Goal: Obtain resource: Download file/media

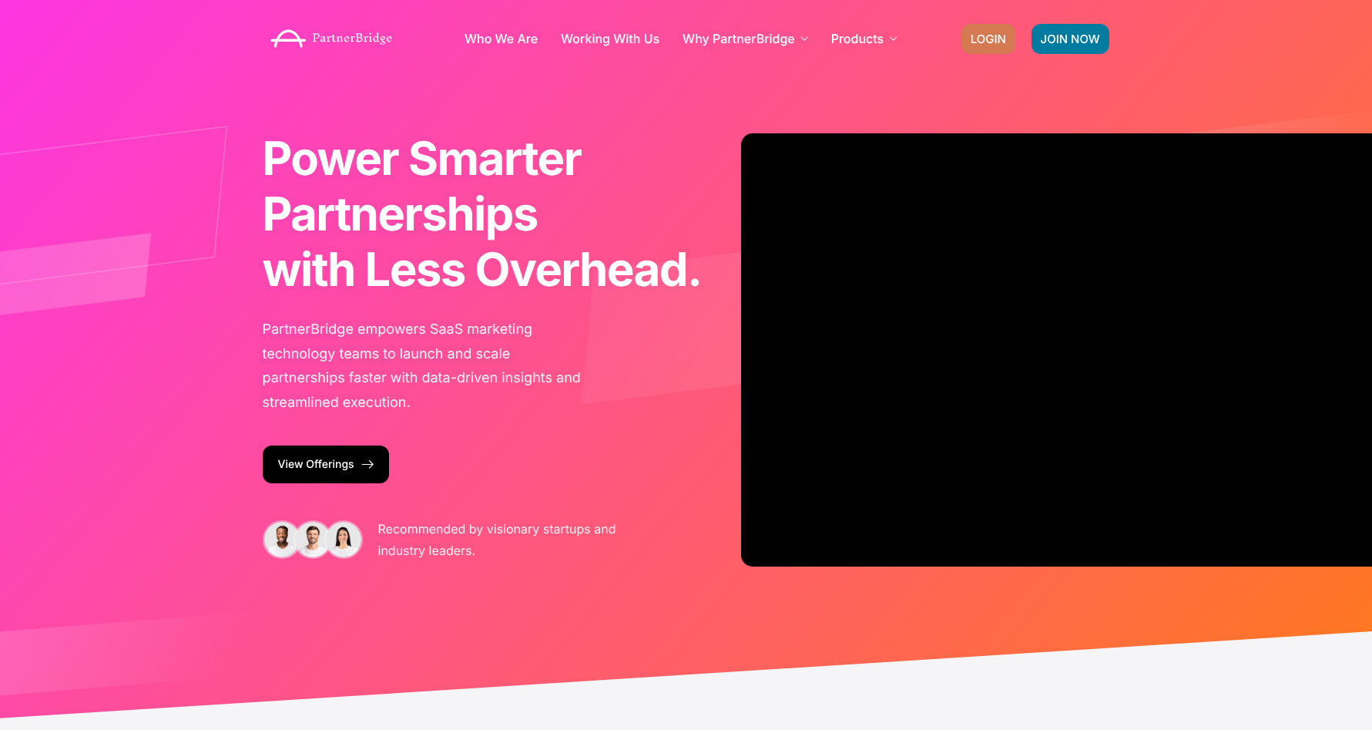
click at [983, 33] on span "LOGIN" at bounding box center [988, 39] width 35 height 12
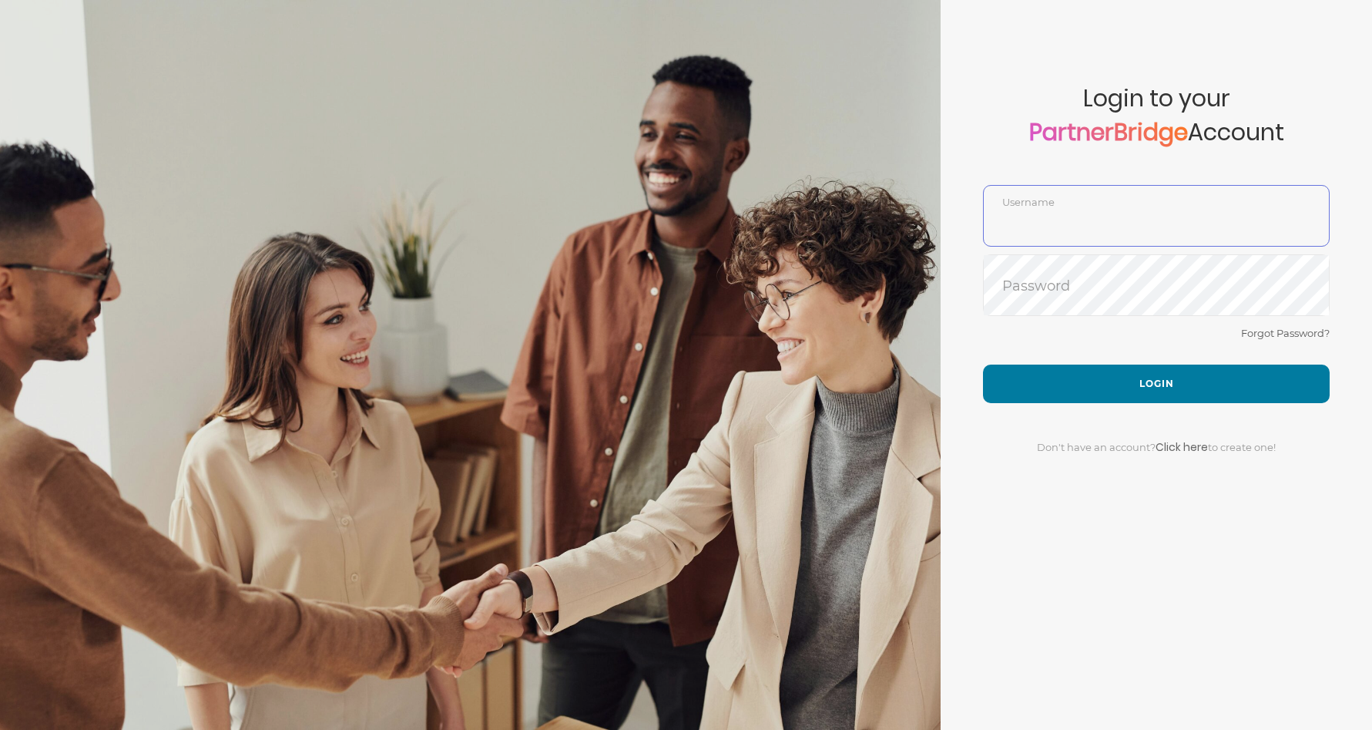
type input "DemoUser"
click at [1019, 352] on div "Forgot Password?" at bounding box center [1156, 344] width 347 height 41
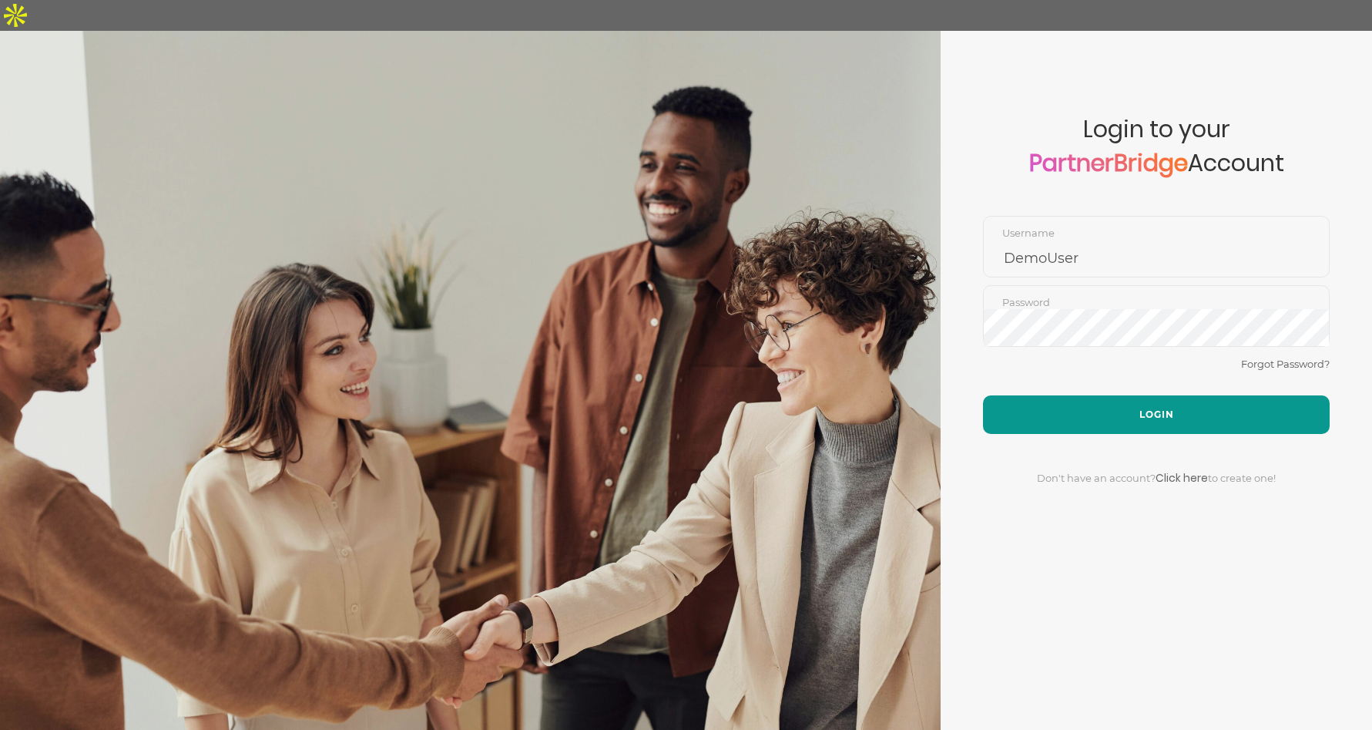
click at [1025, 395] on button "Login" at bounding box center [1156, 414] width 347 height 39
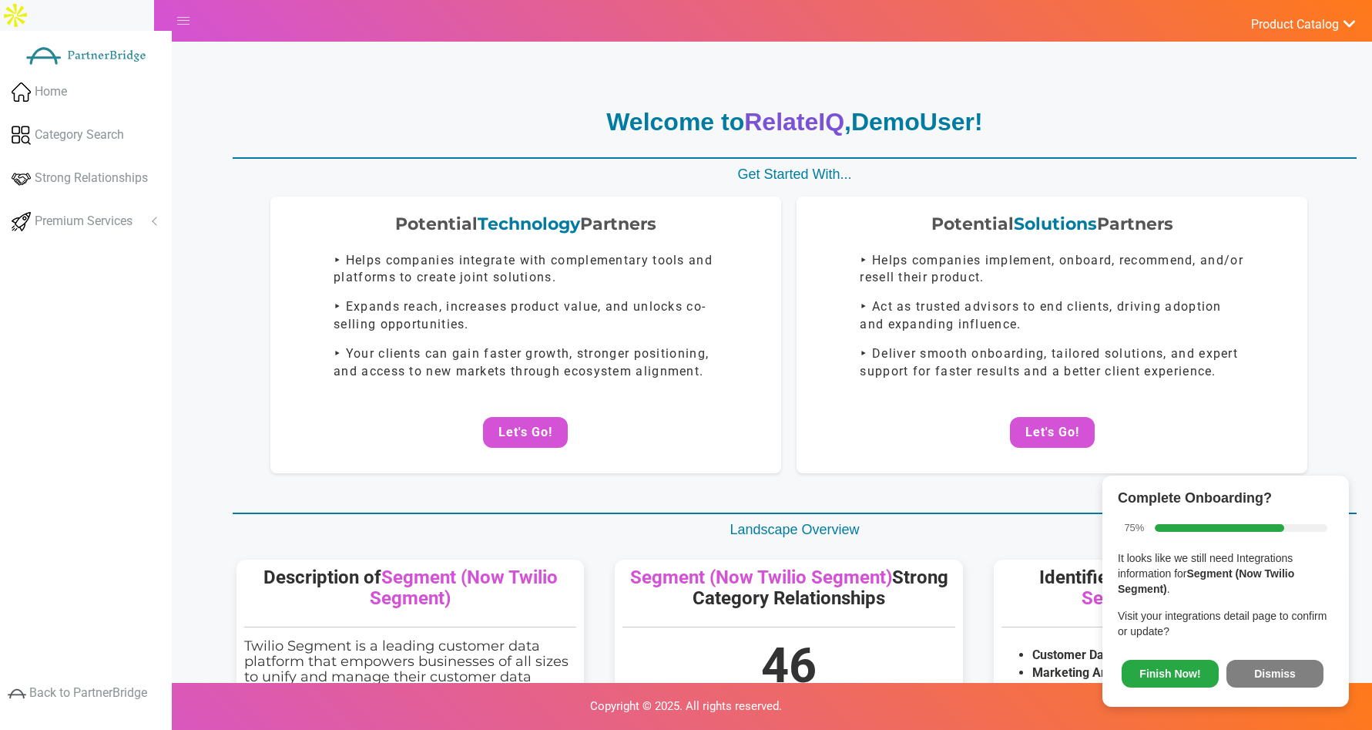
click at [1327, 683] on span "Finish Now! Dismiss" at bounding box center [1226, 670] width 216 height 41
click at [1295, 675] on button "Dismiss" at bounding box center [1275, 674] width 97 height 28
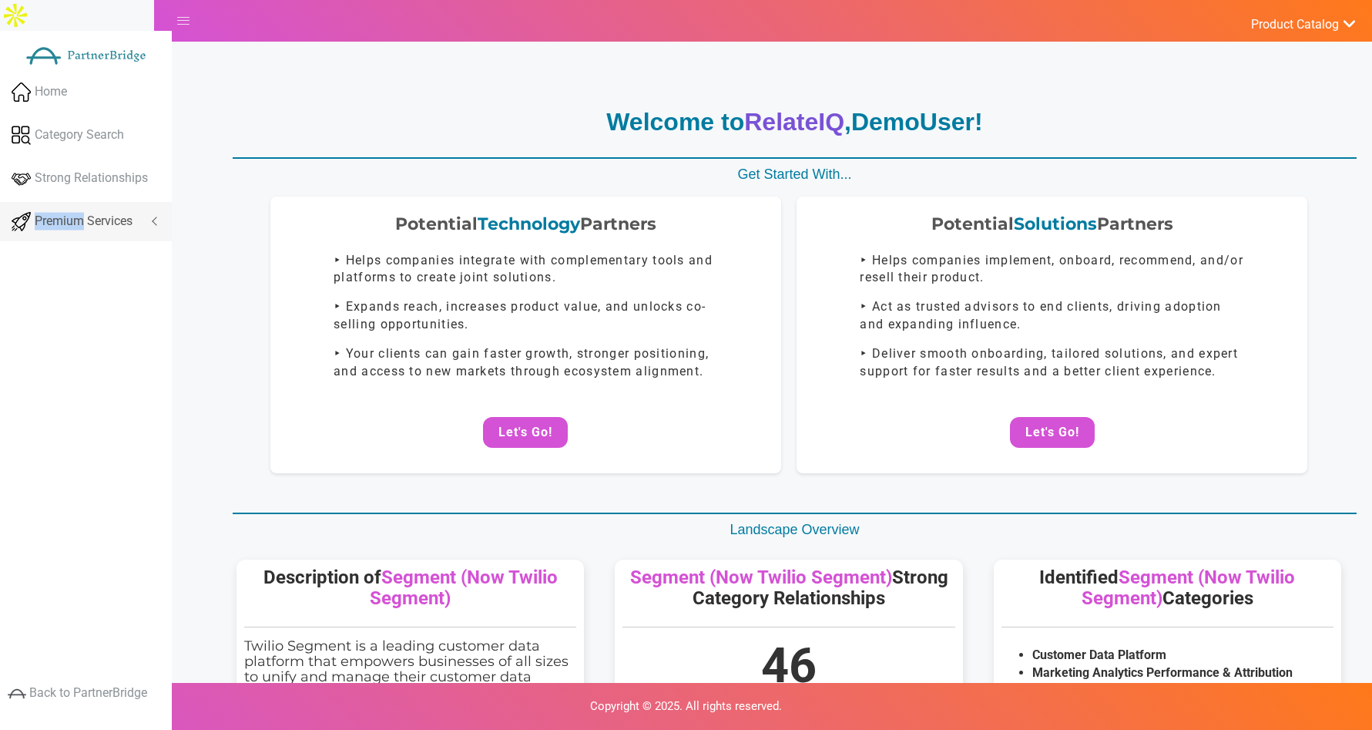
click at [82, 202] on link "Premium Services" at bounding box center [86, 221] width 172 height 39
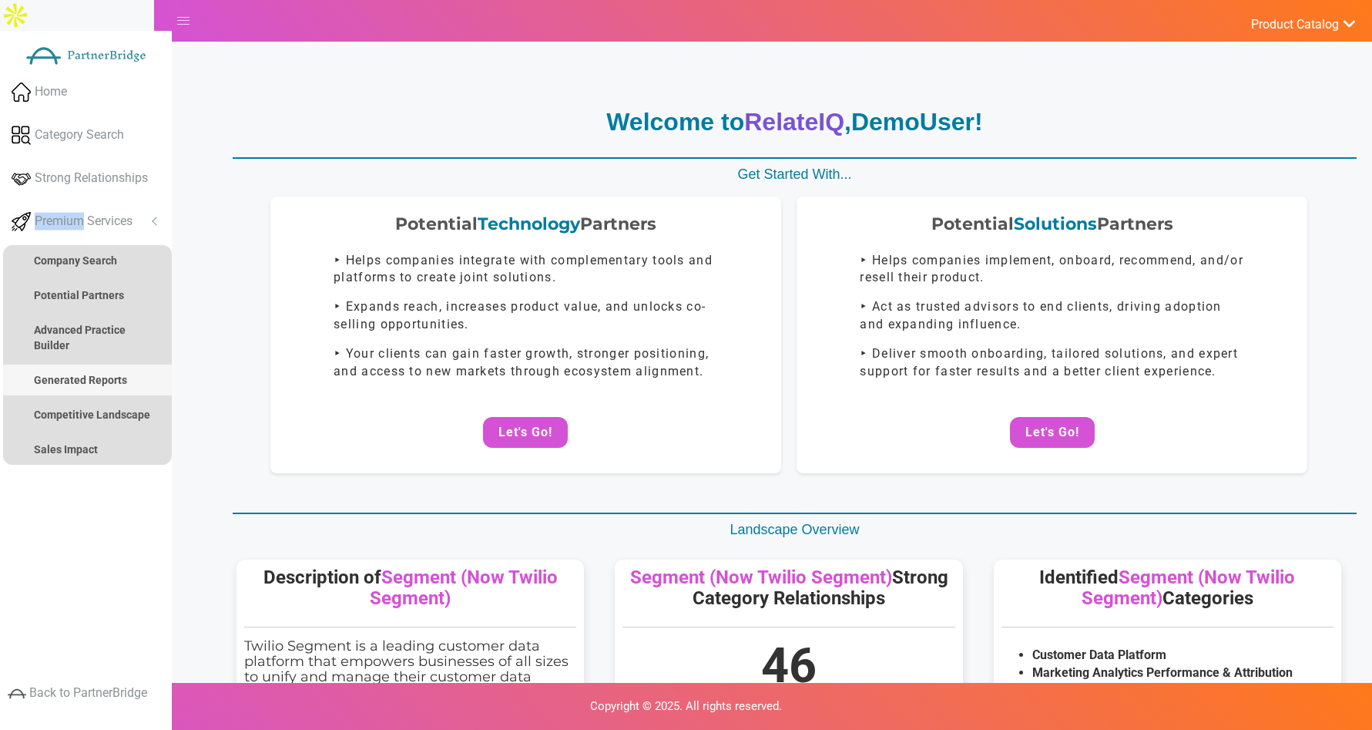
click at [80, 364] on link "Generated Reports" at bounding box center [87, 379] width 169 height 31
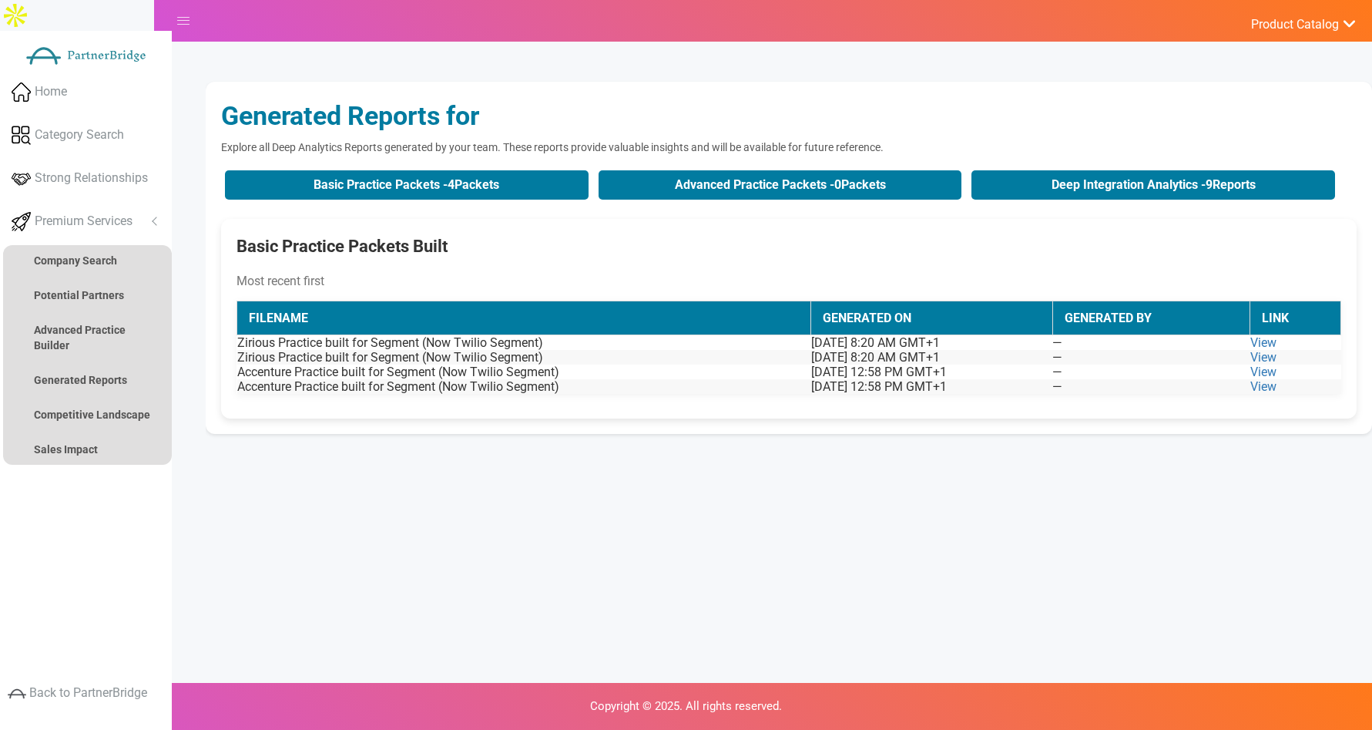
drag, startPoint x: 558, startPoint y: 487, endPoint x: 556, endPoint y: 478, distance: 9.5
click at [559, 485] on div "Welcome to RelateIQ , DemoUser ! Get Started With... Potential Technology Partn…" at bounding box center [789, 447] width 1167 height 730
click at [797, 170] on button "Advanced Practice Packets - 0 Packets" at bounding box center [781, 184] width 364 height 29
click at [1032, 170] on button "Deep Integration Analytics - 9 Reports" at bounding box center [1154, 184] width 364 height 29
click at [31, 31] on img at bounding box center [15, 15] width 31 height 31
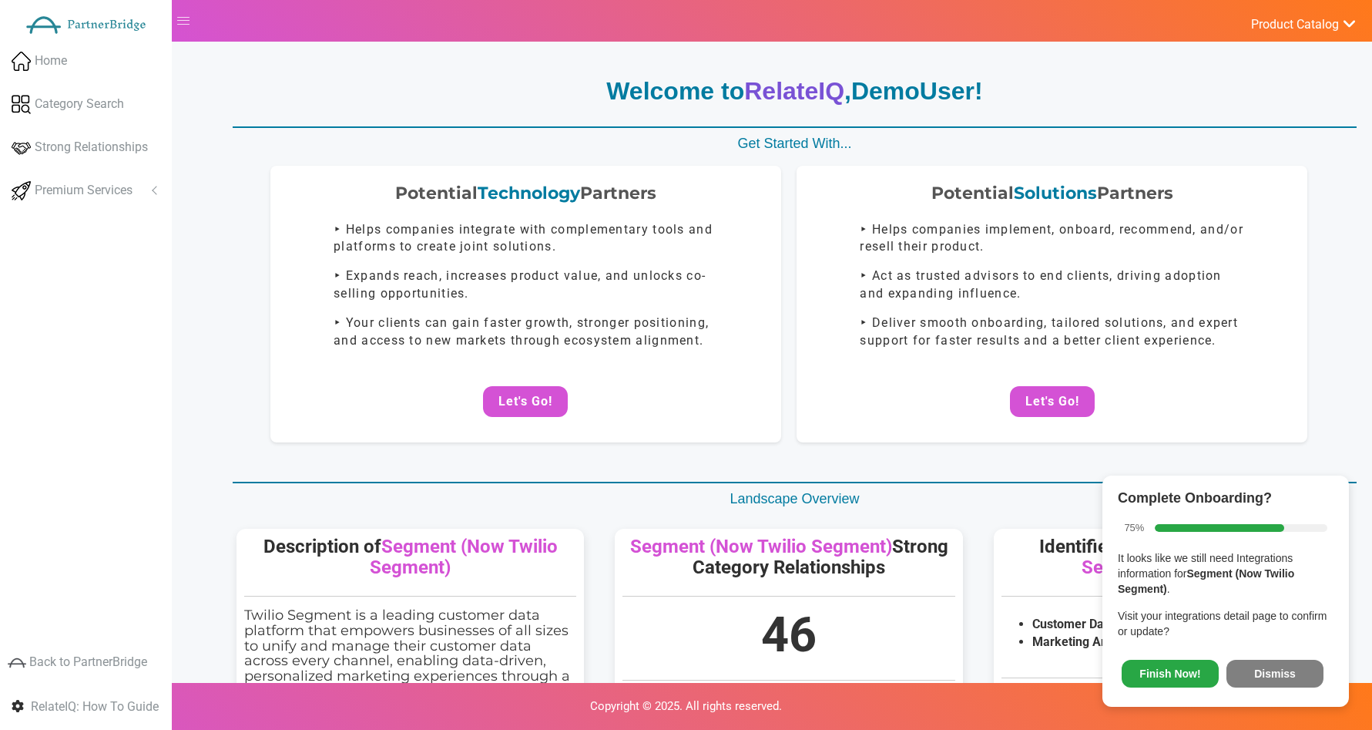
drag, startPoint x: 1281, startPoint y: 672, endPoint x: 1278, endPoint y: 664, distance: 8.0
click at [1280, 672] on button "Dismiss" at bounding box center [1275, 674] width 97 height 28
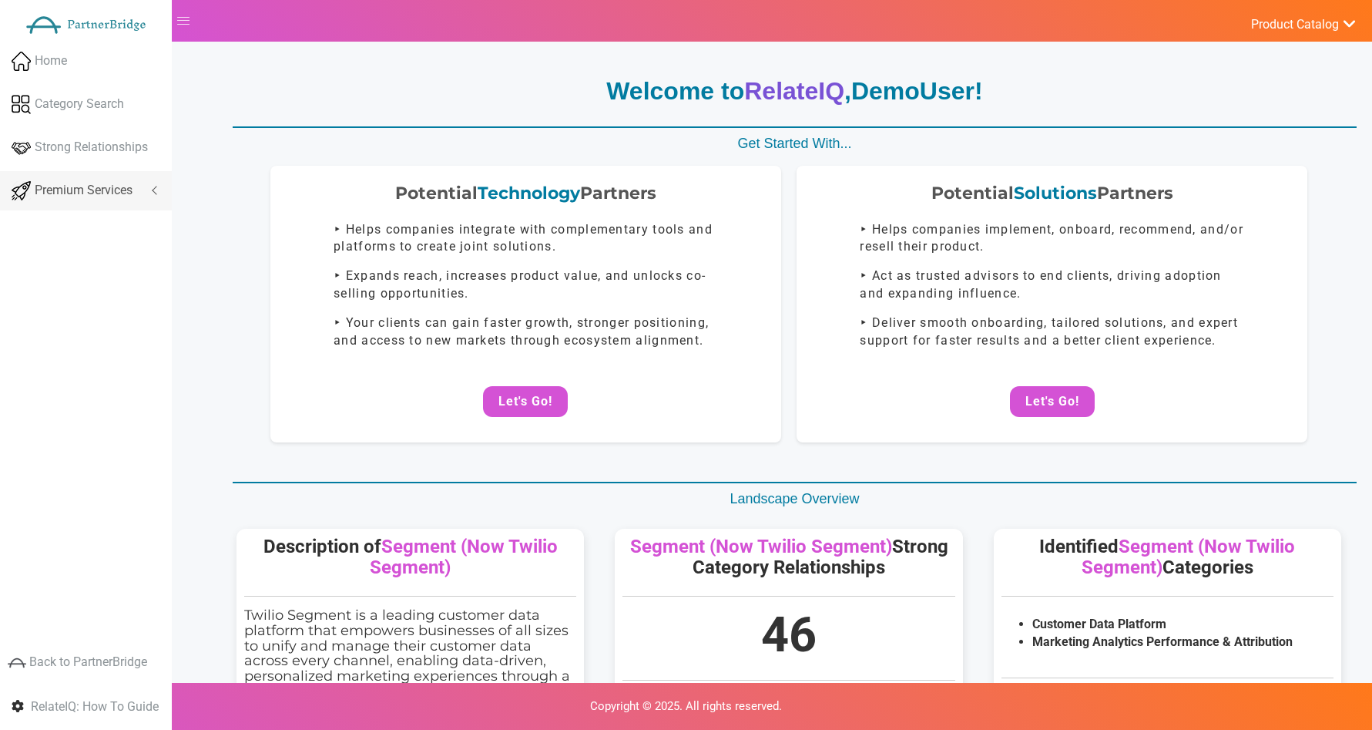
click at [55, 182] on span "Premium Services" at bounding box center [84, 191] width 98 height 18
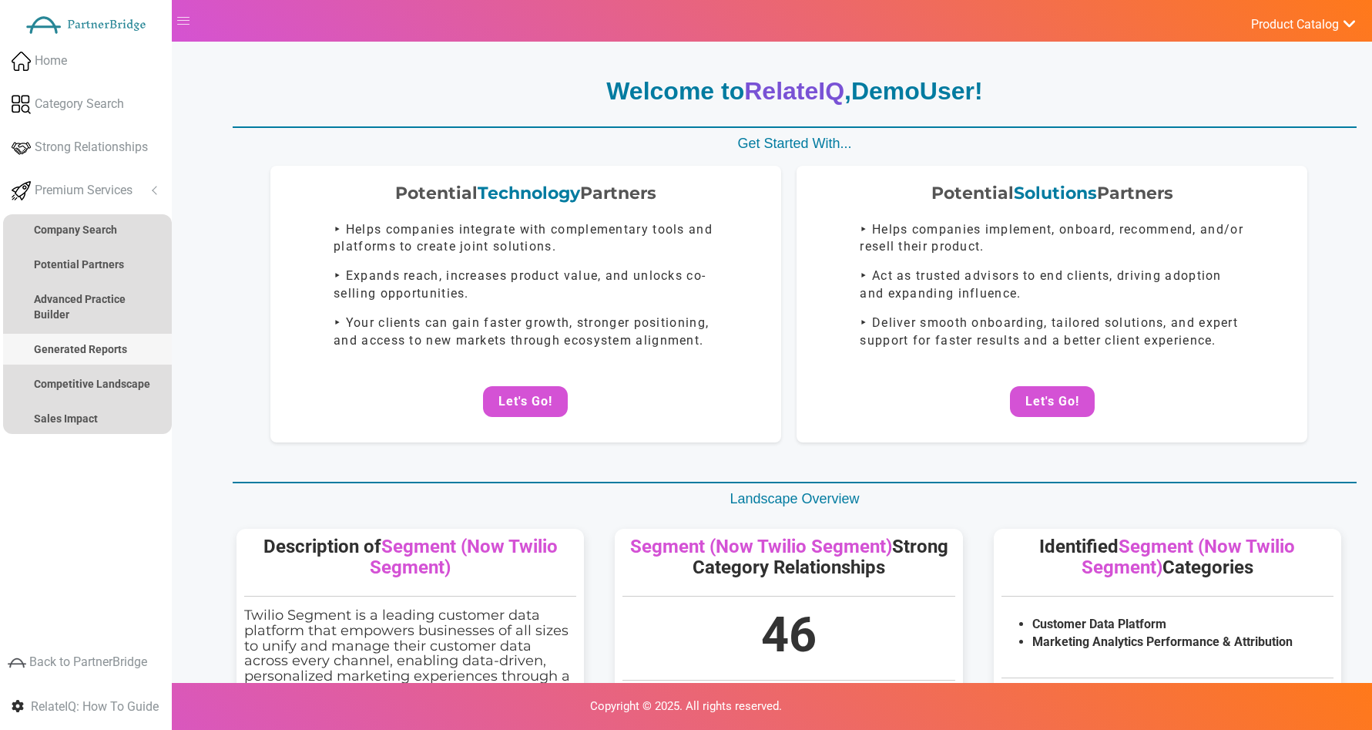
click at [108, 341] on link "Generated Reports" at bounding box center [87, 349] width 169 height 31
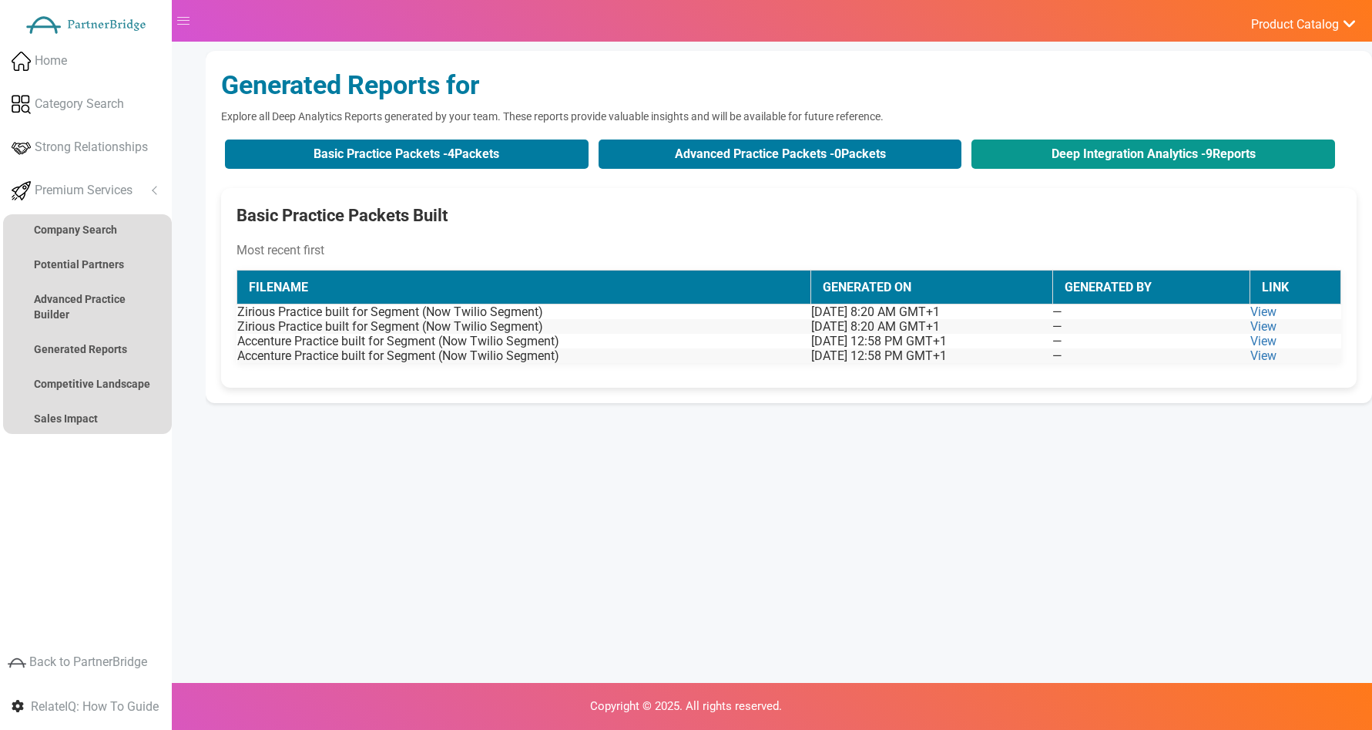
click at [1106, 155] on button "Deep Integration Analytics - 9 Reports" at bounding box center [1154, 153] width 364 height 29
click at [1112, 153] on button "Deep Integration Analytics - 9 Reports" at bounding box center [1154, 153] width 364 height 29
click at [1113, 153] on button "Deep Integration Analytics - 9 Reports" at bounding box center [1154, 153] width 364 height 29
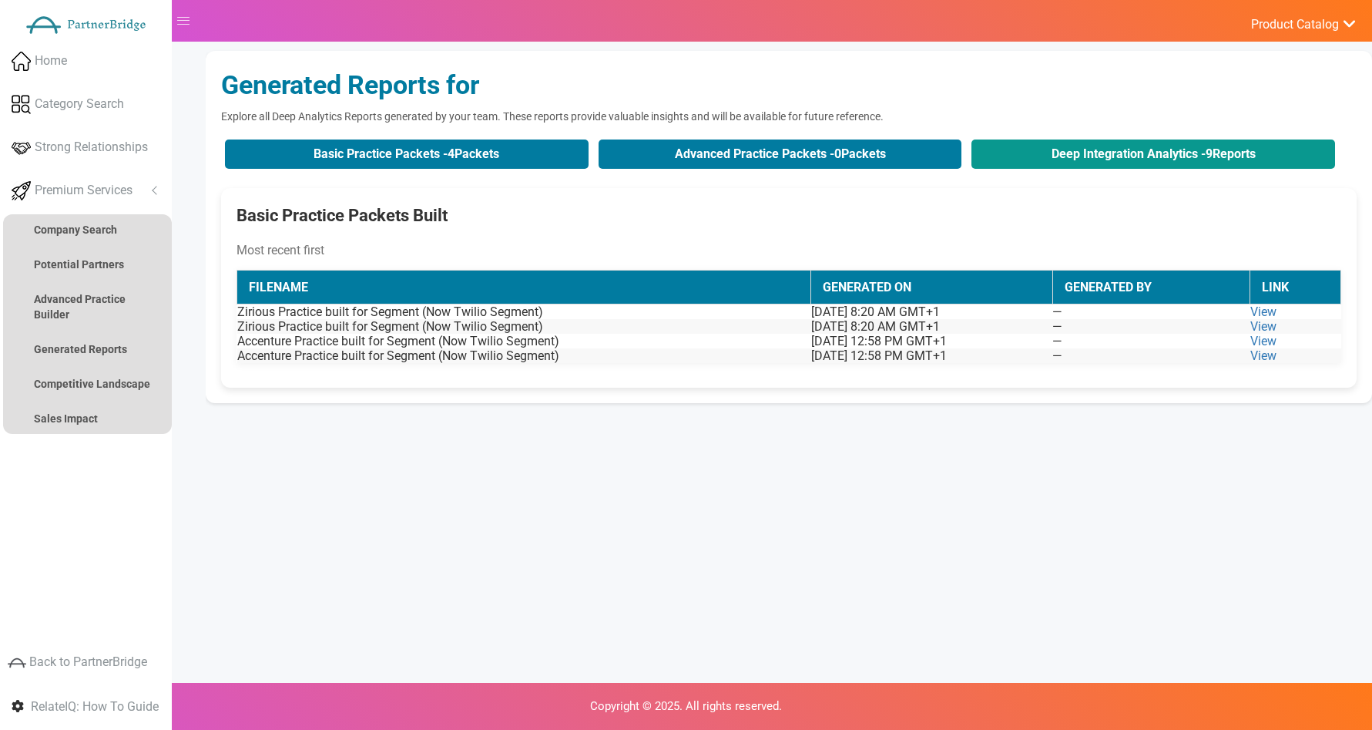
click at [1113, 153] on button "Deep Integration Analytics - 9 Reports" at bounding box center [1154, 153] width 364 height 29
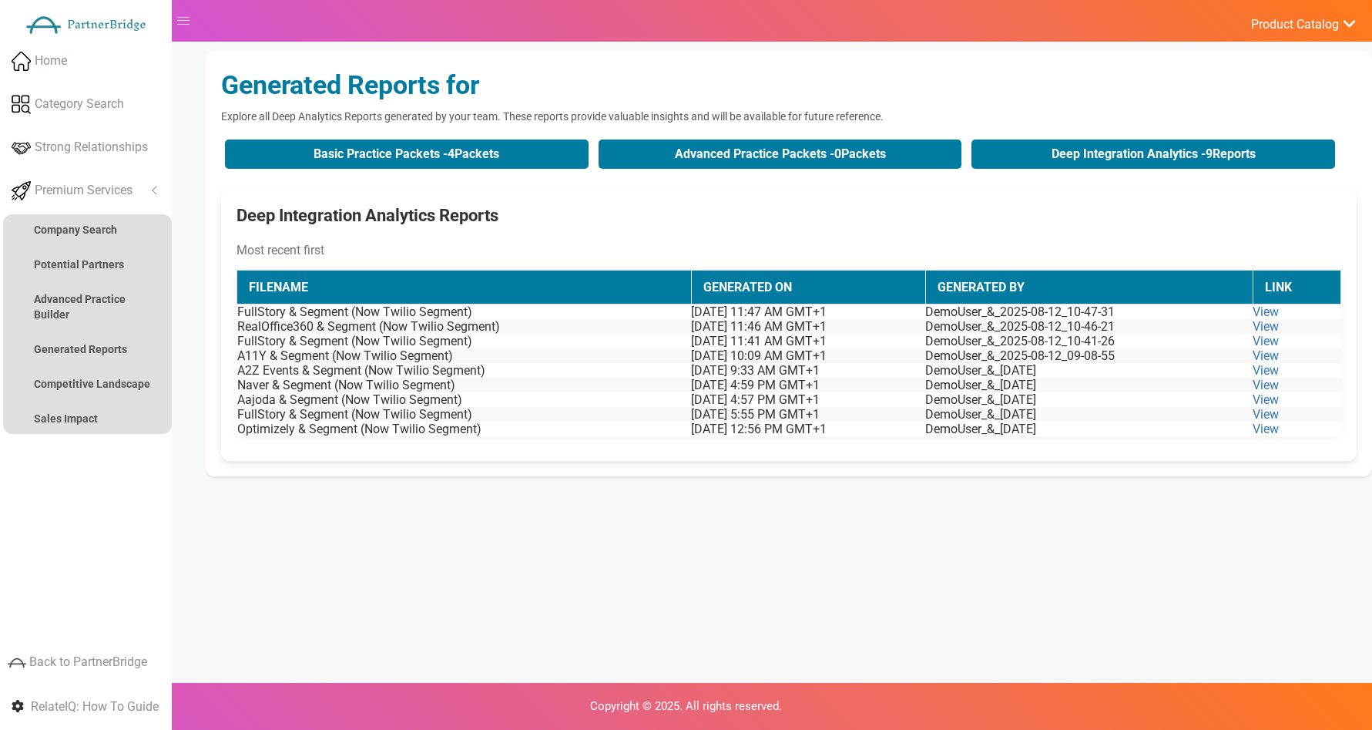
scroll to position [1, 0]
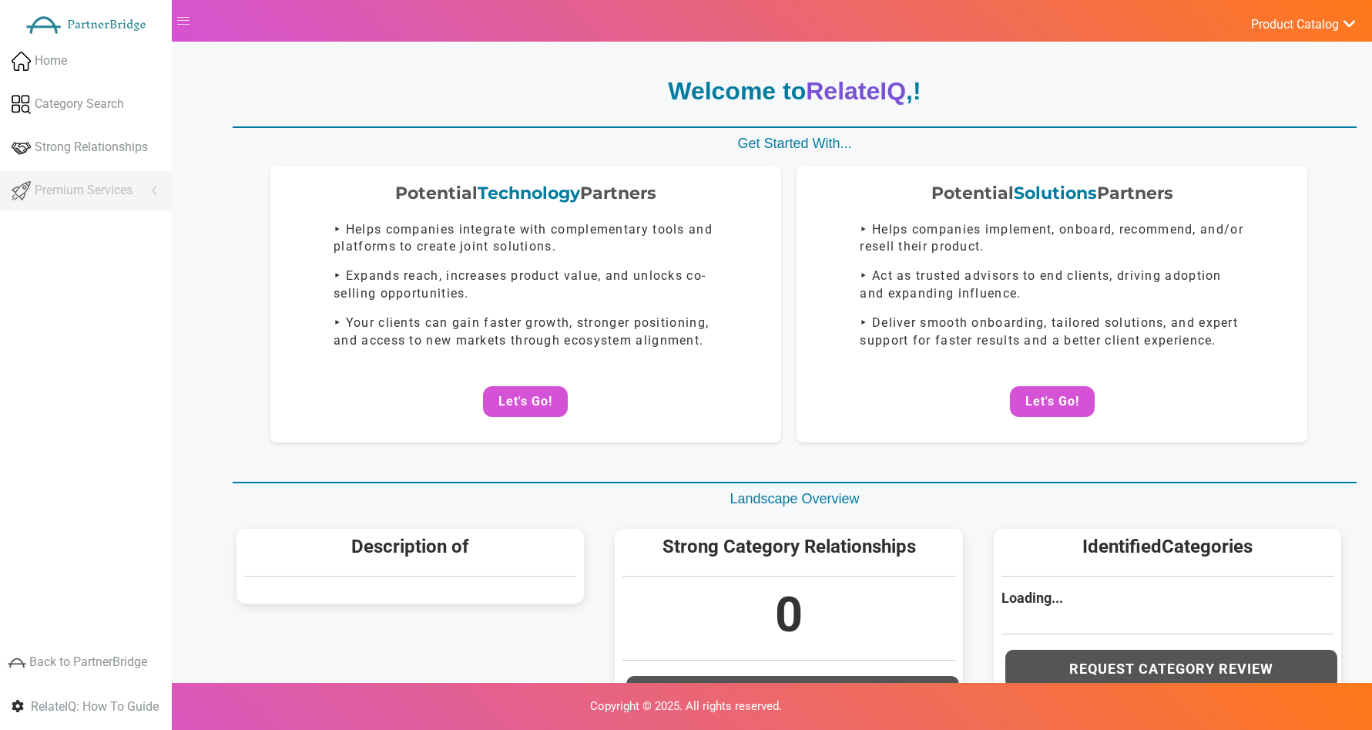
scroll to position [1, 0]
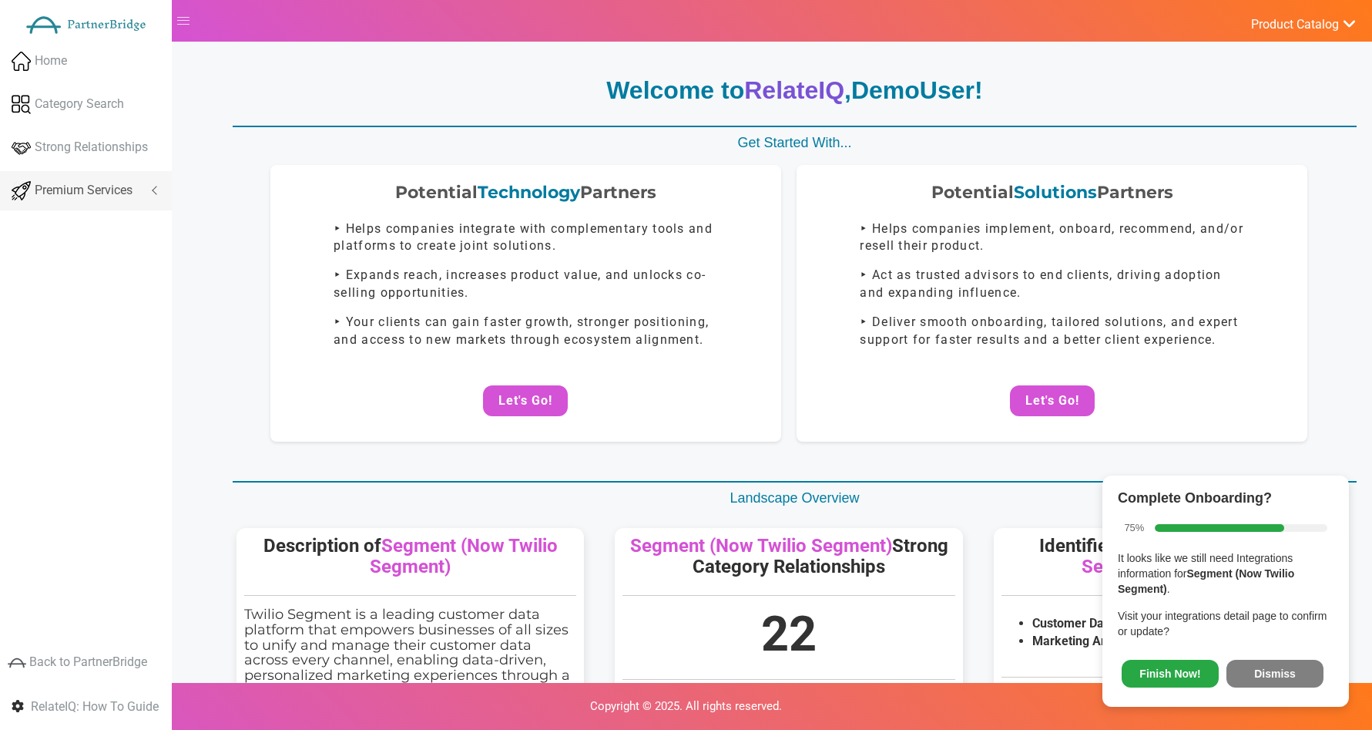
click at [121, 190] on span "Premium Services" at bounding box center [84, 191] width 98 height 18
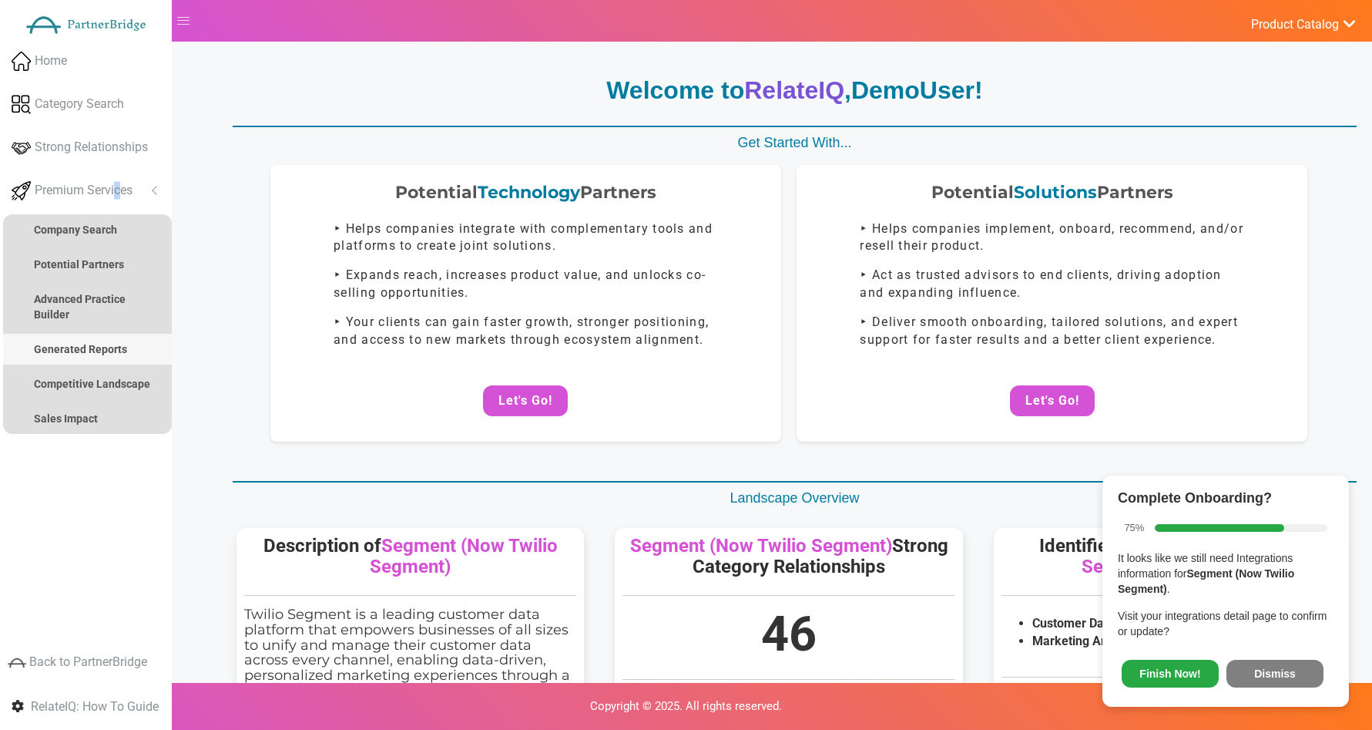
drag, startPoint x: 65, startPoint y: 352, endPoint x: 83, endPoint y: 350, distance: 17.9
click at [65, 353] on strong "Generated Reports" at bounding box center [80, 349] width 93 height 12
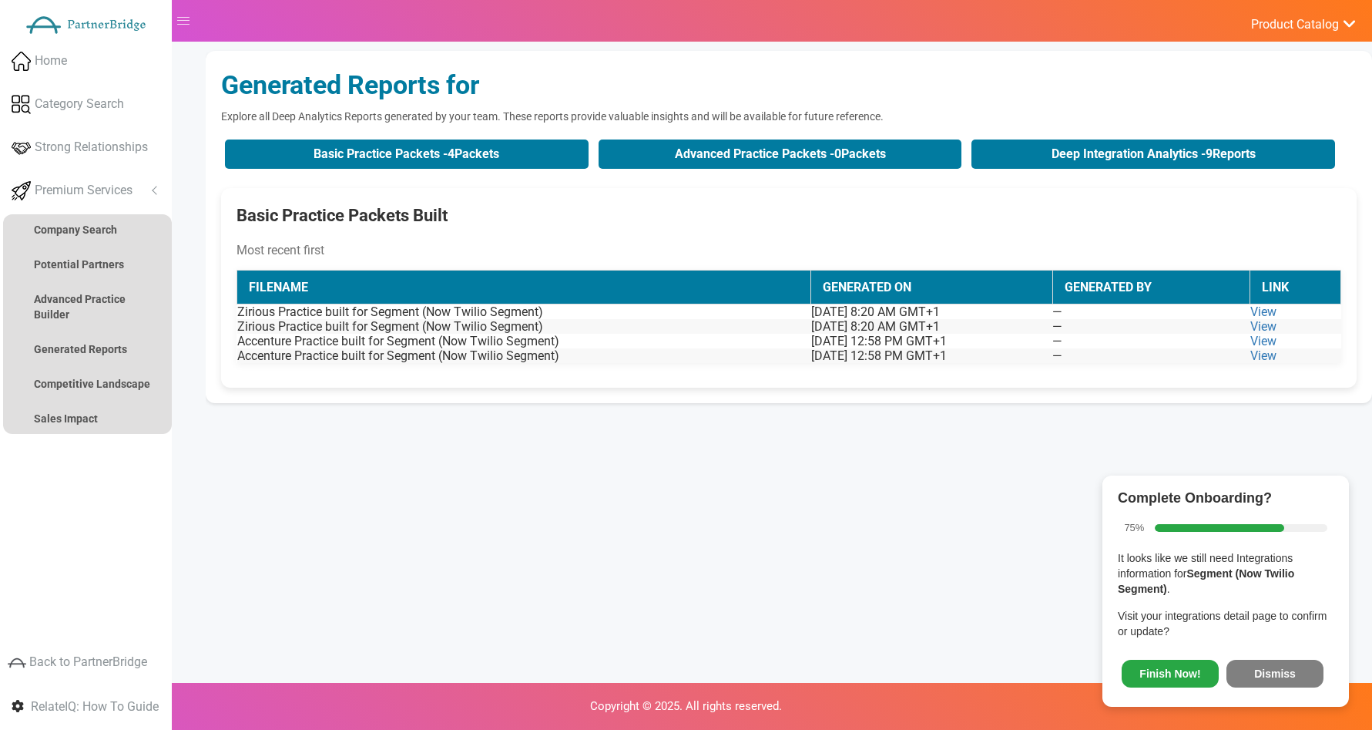
click at [963, 144] on div "Basic Practice Packets - 4 Packets Advanced Practice Packets - 0 Packets Deep I…" at bounding box center [789, 154] width 1136 height 37
click at [981, 146] on button "Deep Integration Analytics - 9 Reports" at bounding box center [1154, 153] width 364 height 29
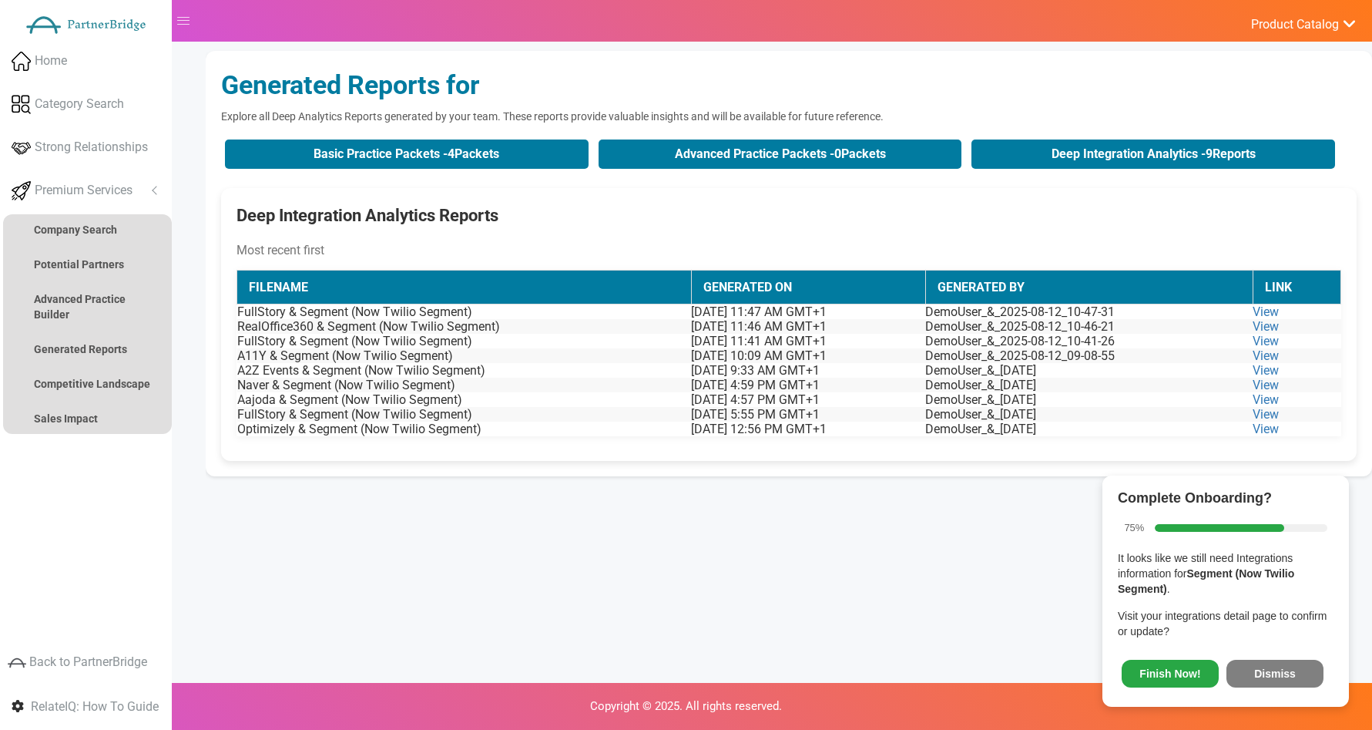
click at [1271, 651] on span "Finish Now! Dismiss" at bounding box center [1226, 670] width 216 height 41
click at [1273, 656] on span "Finish Now! Dismiss" at bounding box center [1226, 670] width 216 height 41
click at [1274, 662] on button "Dismiss" at bounding box center [1275, 674] width 97 height 28
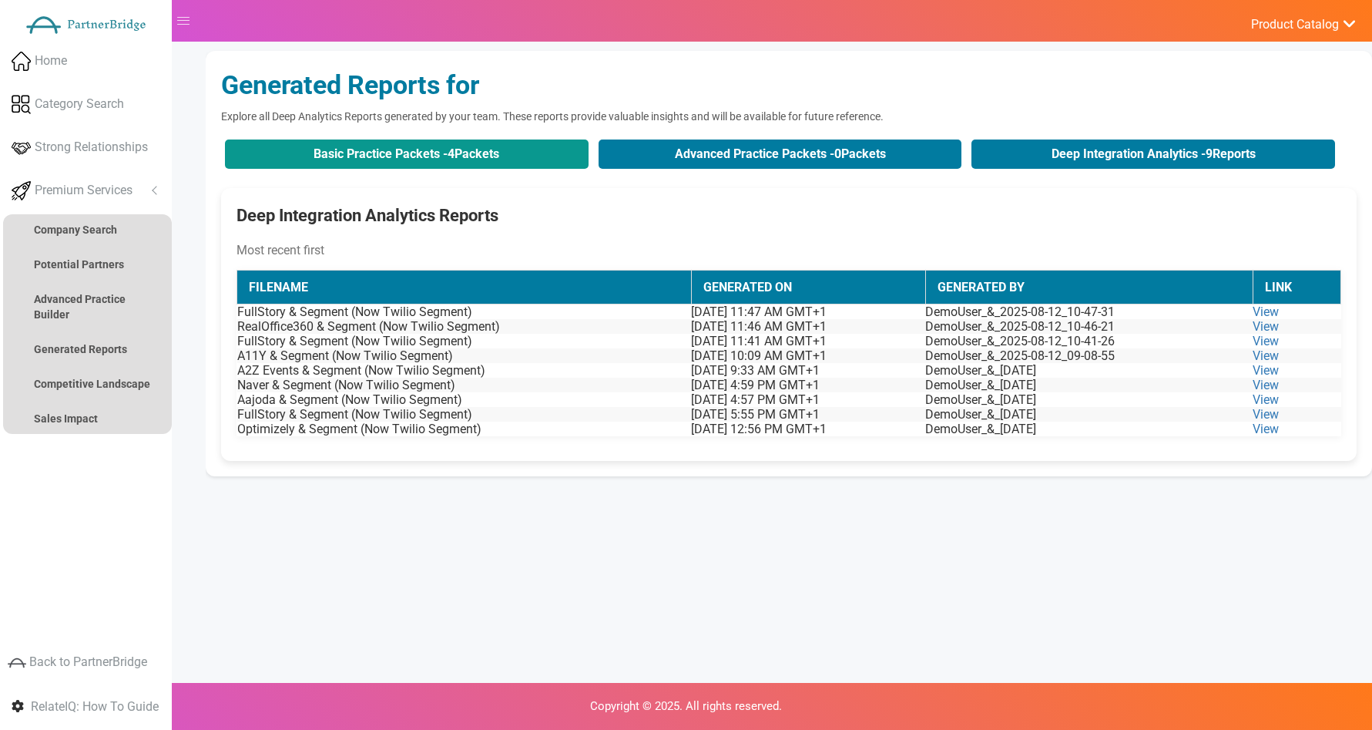
drag, startPoint x: 394, startPoint y: 197, endPoint x: 404, endPoint y: 166, distance: 32.2
click at [394, 197] on div "Deep Integration Analytics Reports Most recent first Filename Generated On Gene…" at bounding box center [789, 324] width 1136 height 273
click at [409, 143] on button "Basic Practice Packets - 4 Packets" at bounding box center [407, 153] width 364 height 29
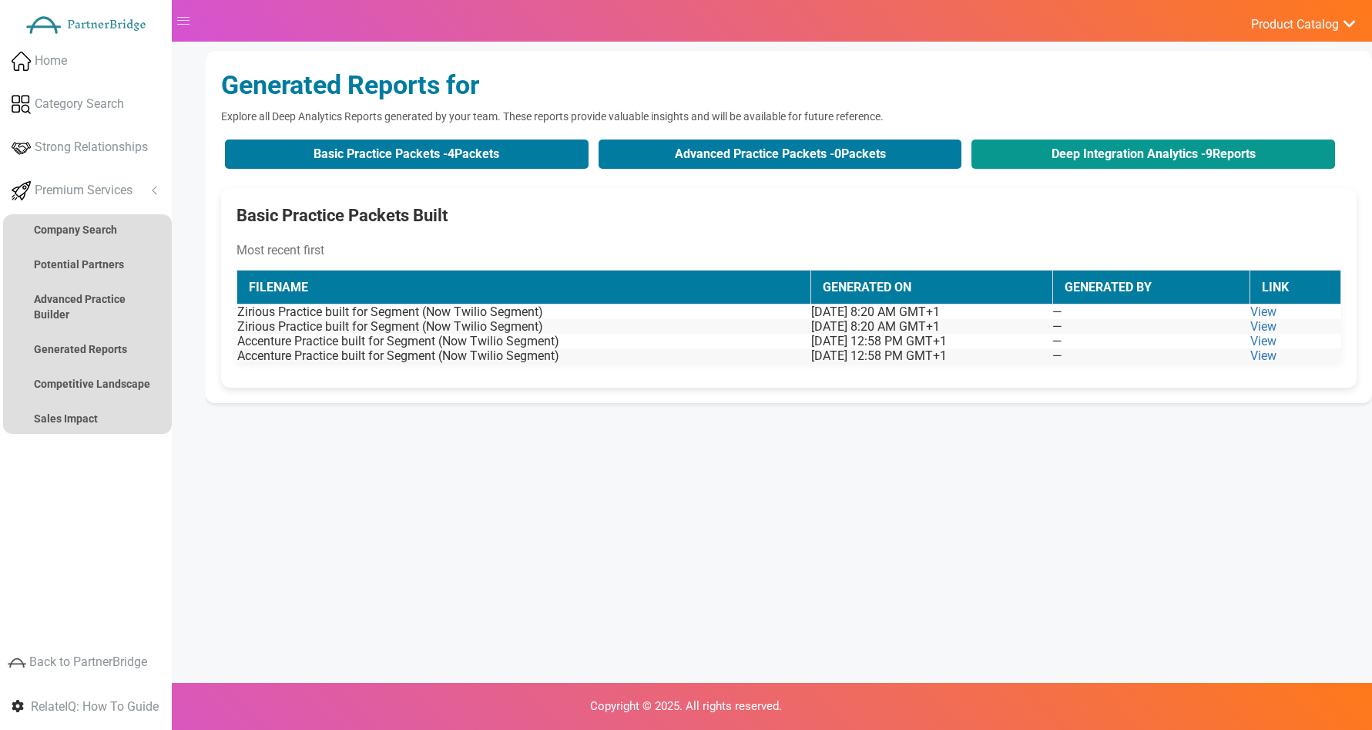
click at [1245, 152] on button "Deep Integration Analytics - 9 Reports" at bounding box center [1154, 153] width 364 height 29
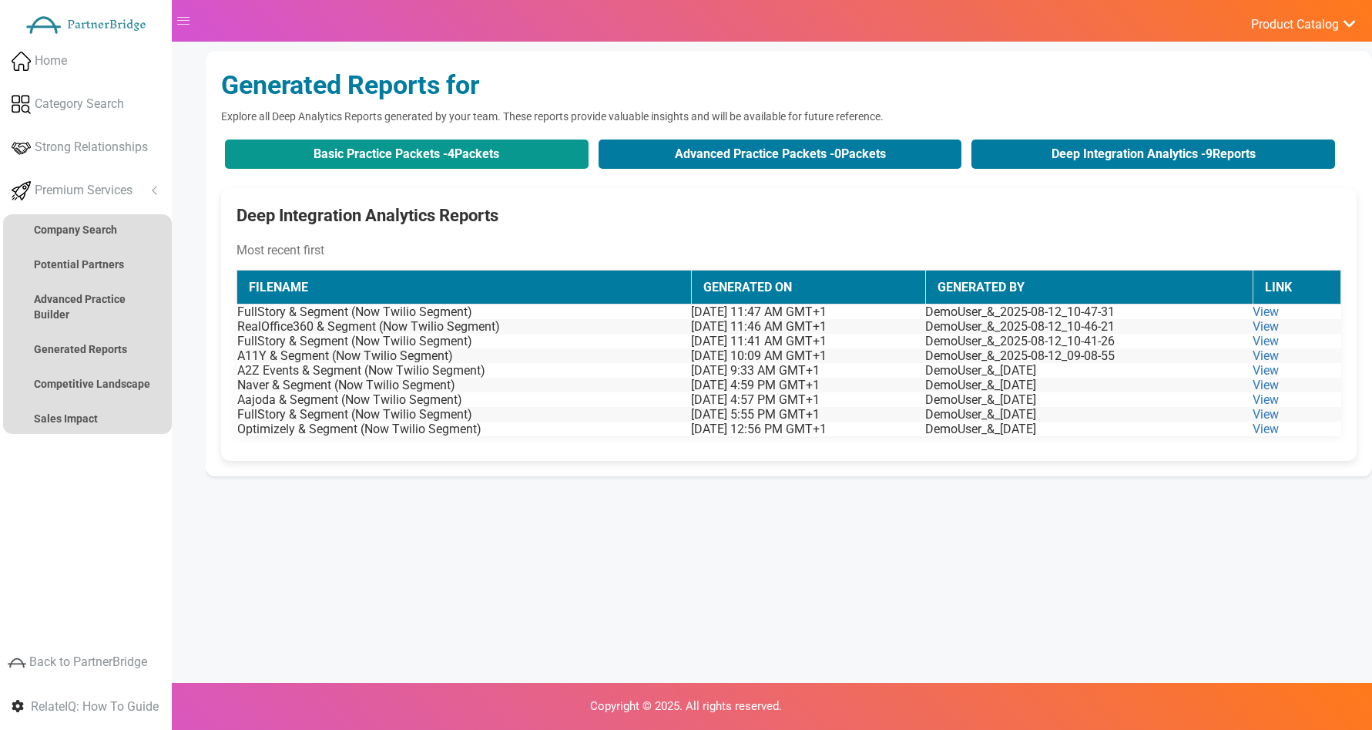
click at [427, 162] on button "Basic Practice Packets - 4 Packets" at bounding box center [407, 153] width 364 height 29
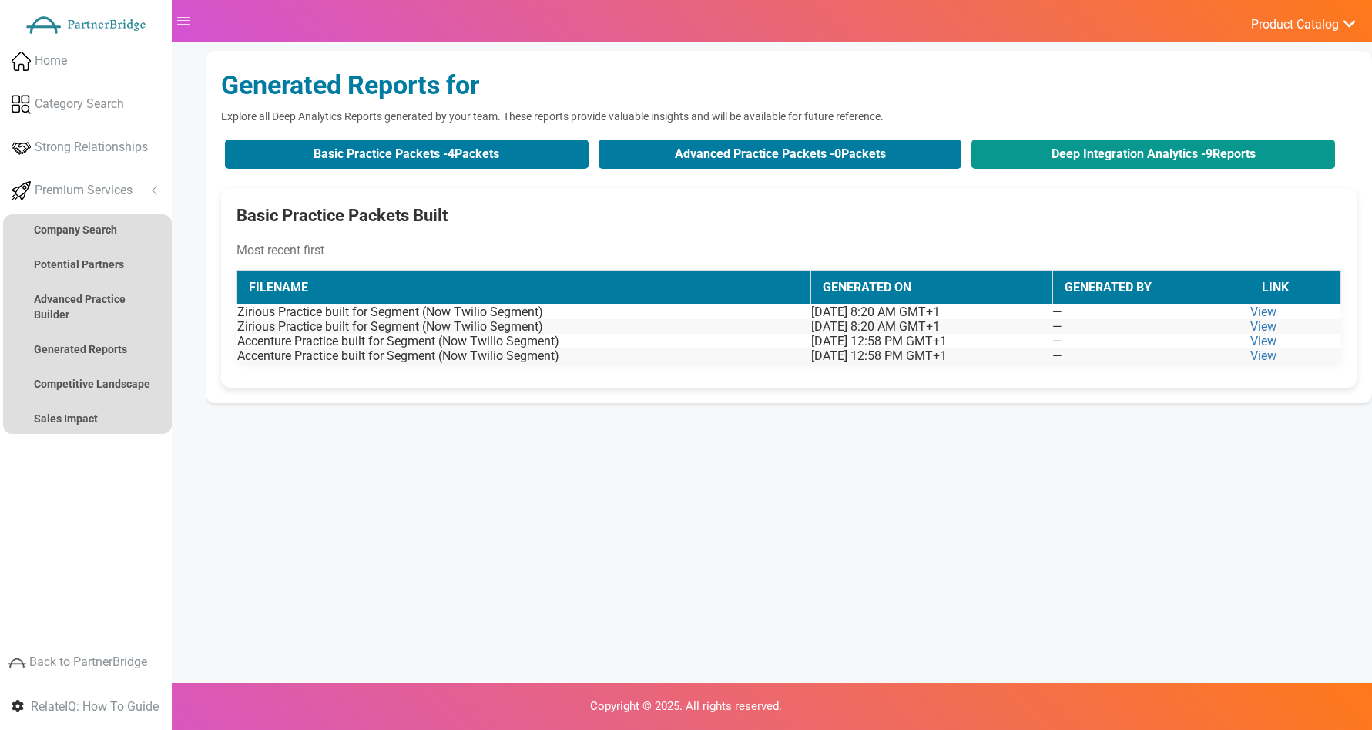
click at [1016, 163] on button "Deep Integration Analytics - 9 Reports" at bounding box center [1154, 153] width 364 height 29
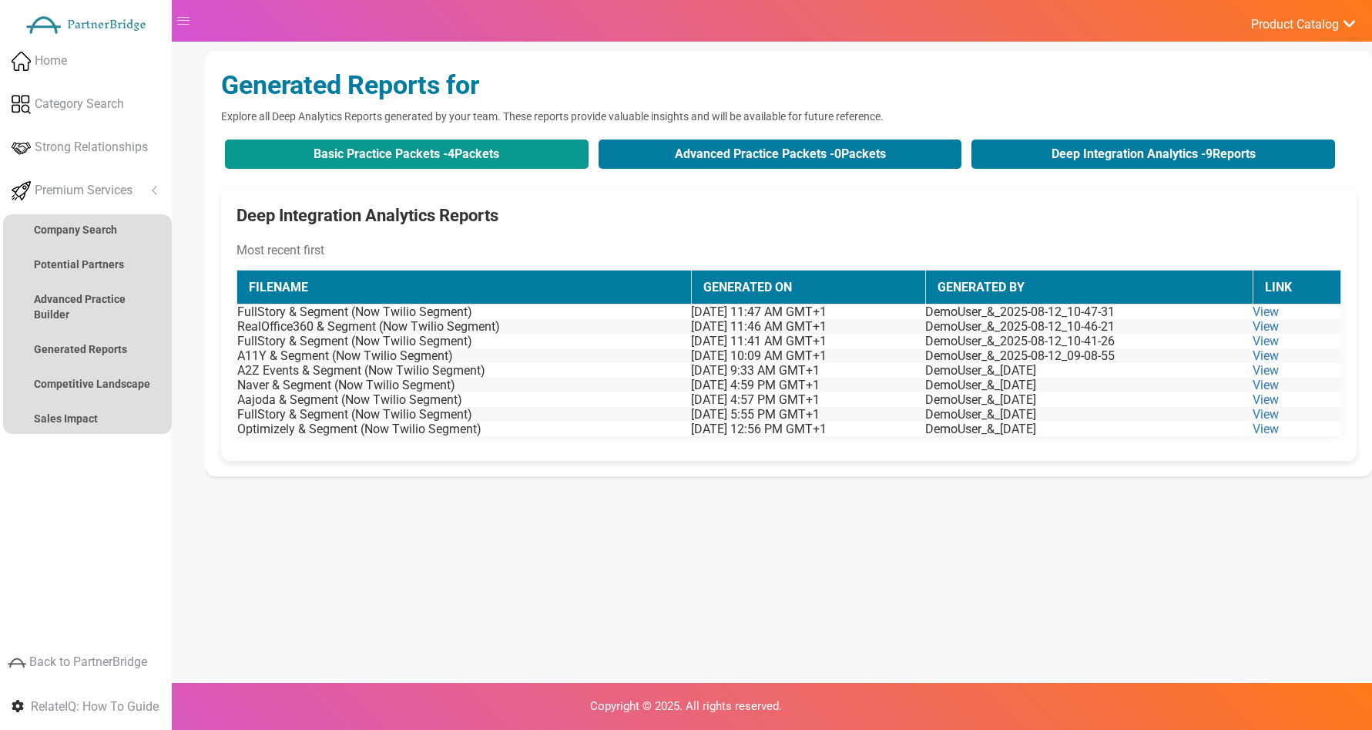
click at [555, 161] on button "Basic Practice Packets - 4 Packets" at bounding box center [407, 153] width 364 height 29
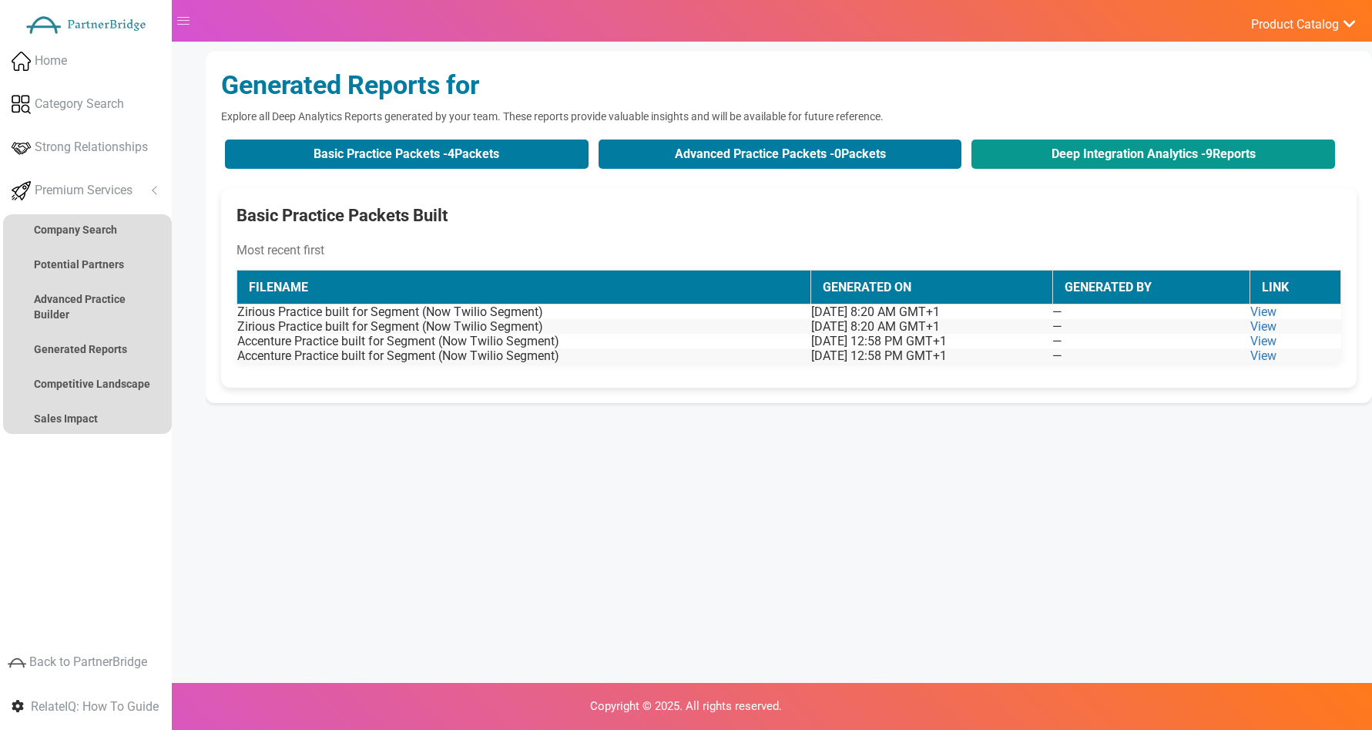
click at [1140, 153] on button "Deep Integration Analytics - 9 Reports" at bounding box center [1154, 153] width 364 height 29
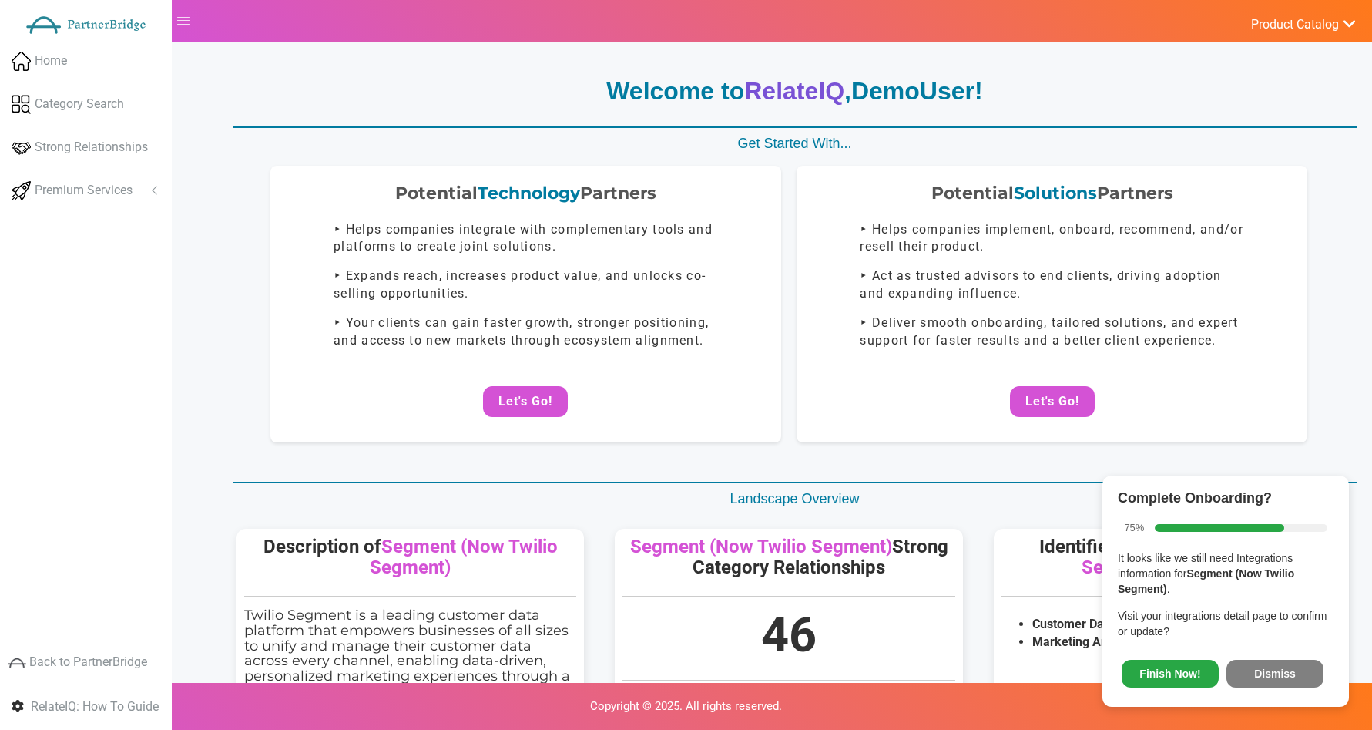
click at [1297, 660] on button "Dismiss" at bounding box center [1275, 674] width 97 height 28
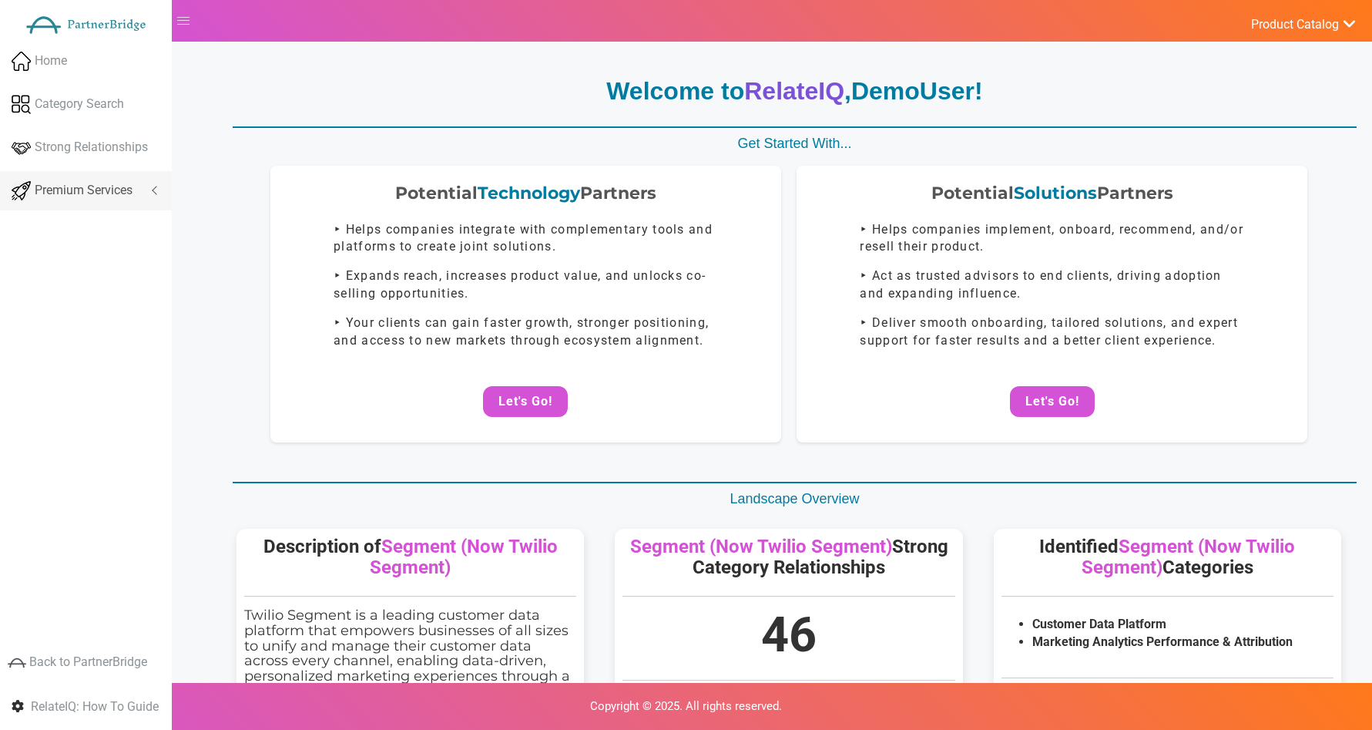
drag, startPoint x: 138, startPoint y: 176, endPoint x: 139, endPoint y: 193, distance: 17.8
click at [139, 175] on link "Premium Services" at bounding box center [86, 190] width 172 height 39
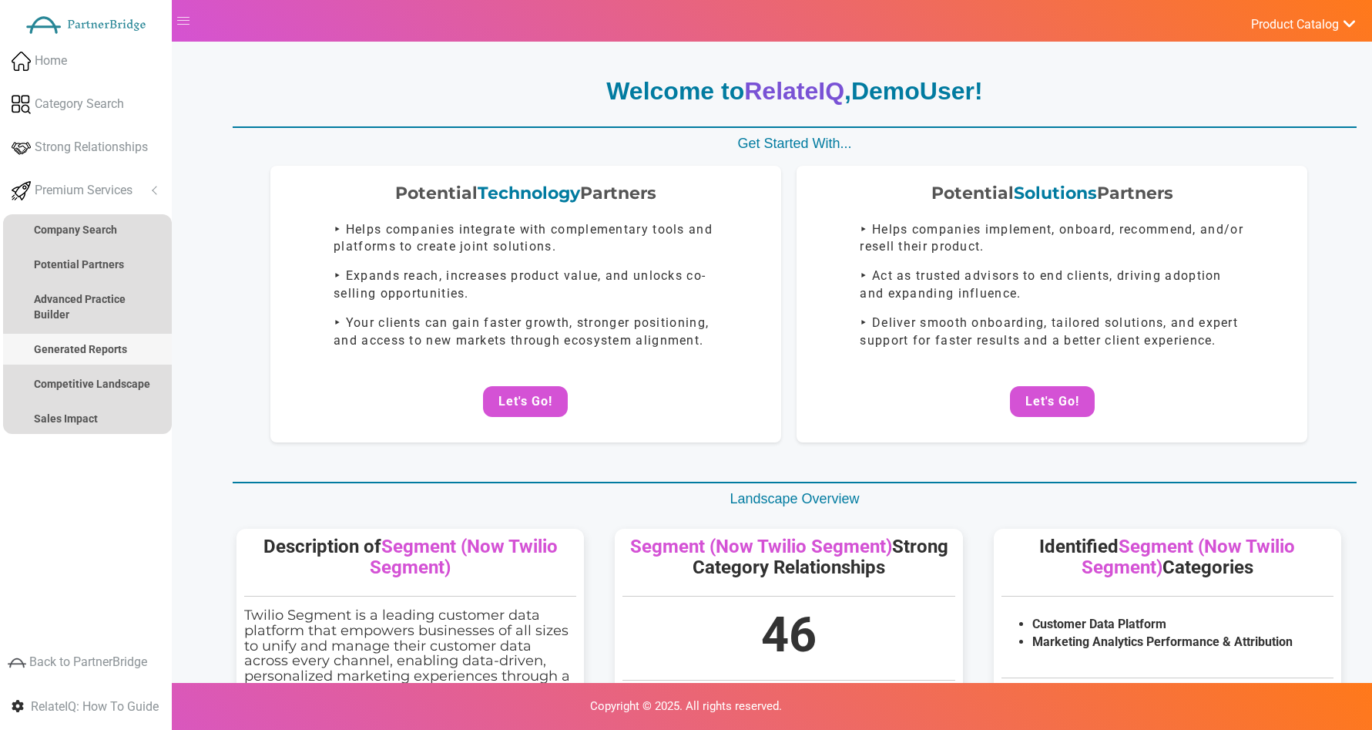
click at [119, 344] on strong "Generated Reports" at bounding box center [80, 349] width 93 height 12
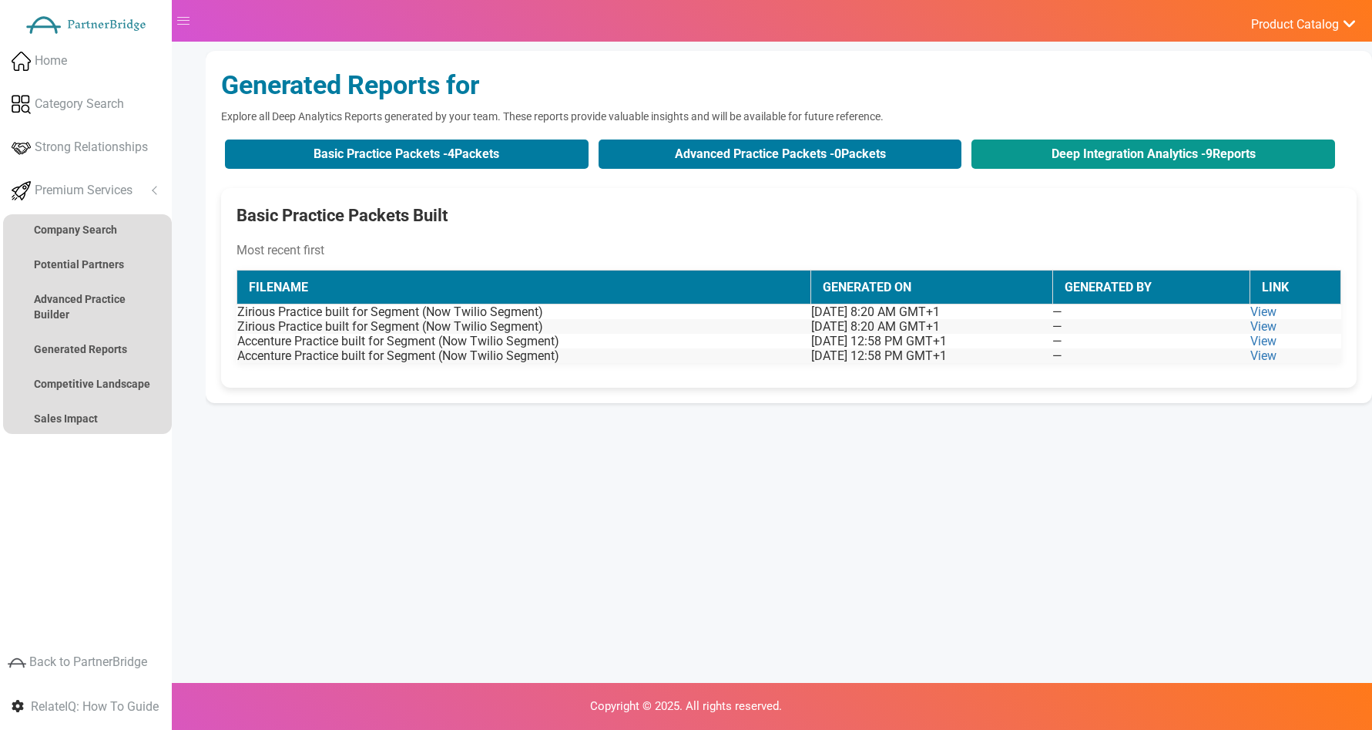
click at [1091, 152] on button "Deep Integration Analytics - 9 Reports" at bounding box center [1154, 153] width 364 height 29
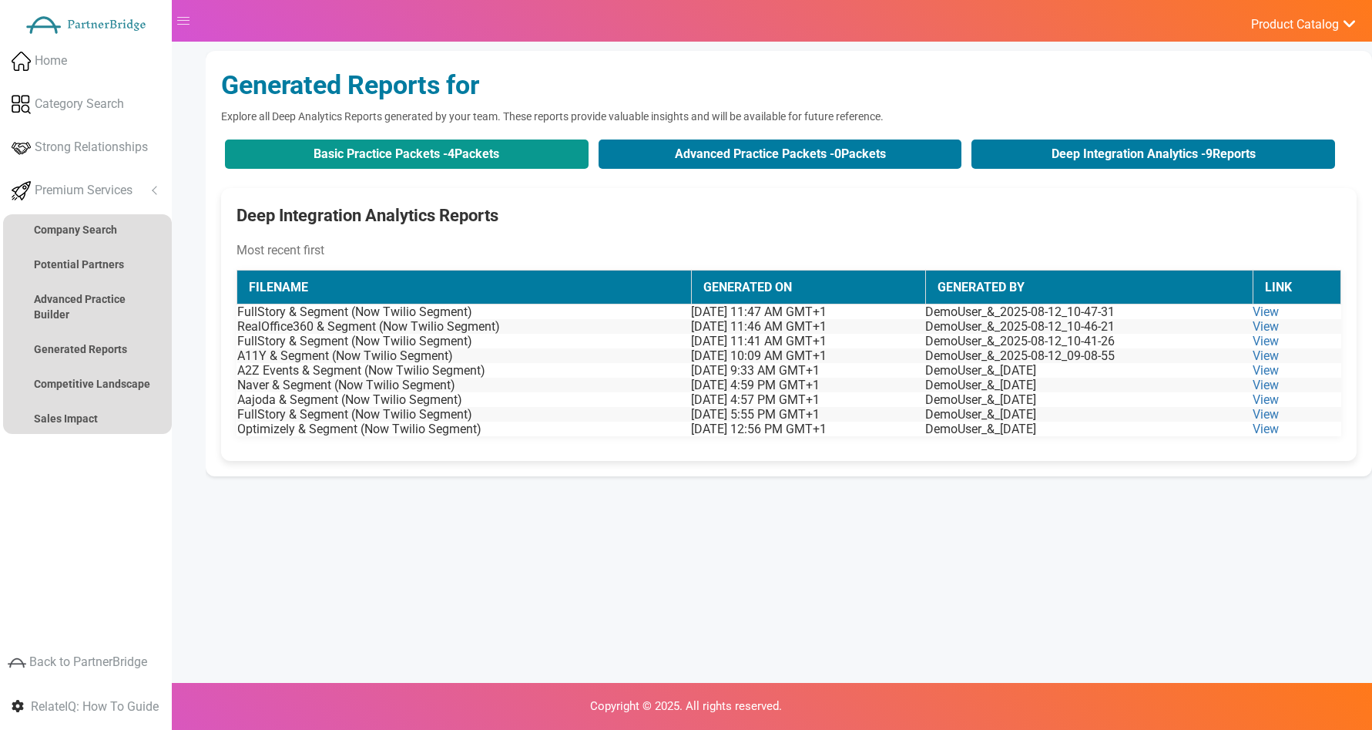
click at [434, 161] on button "Basic Practice Packets - 4 Packets" at bounding box center [407, 153] width 364 height 29
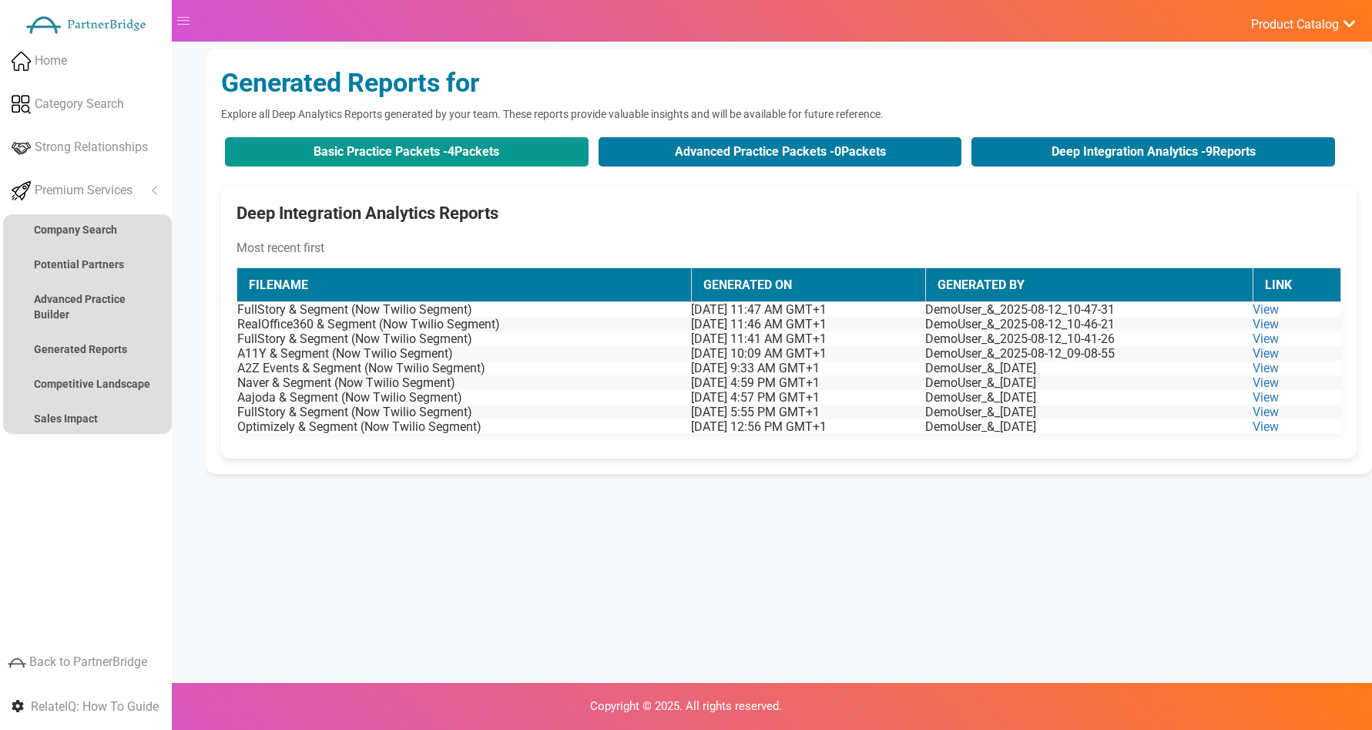
scroll to position [2, 0]
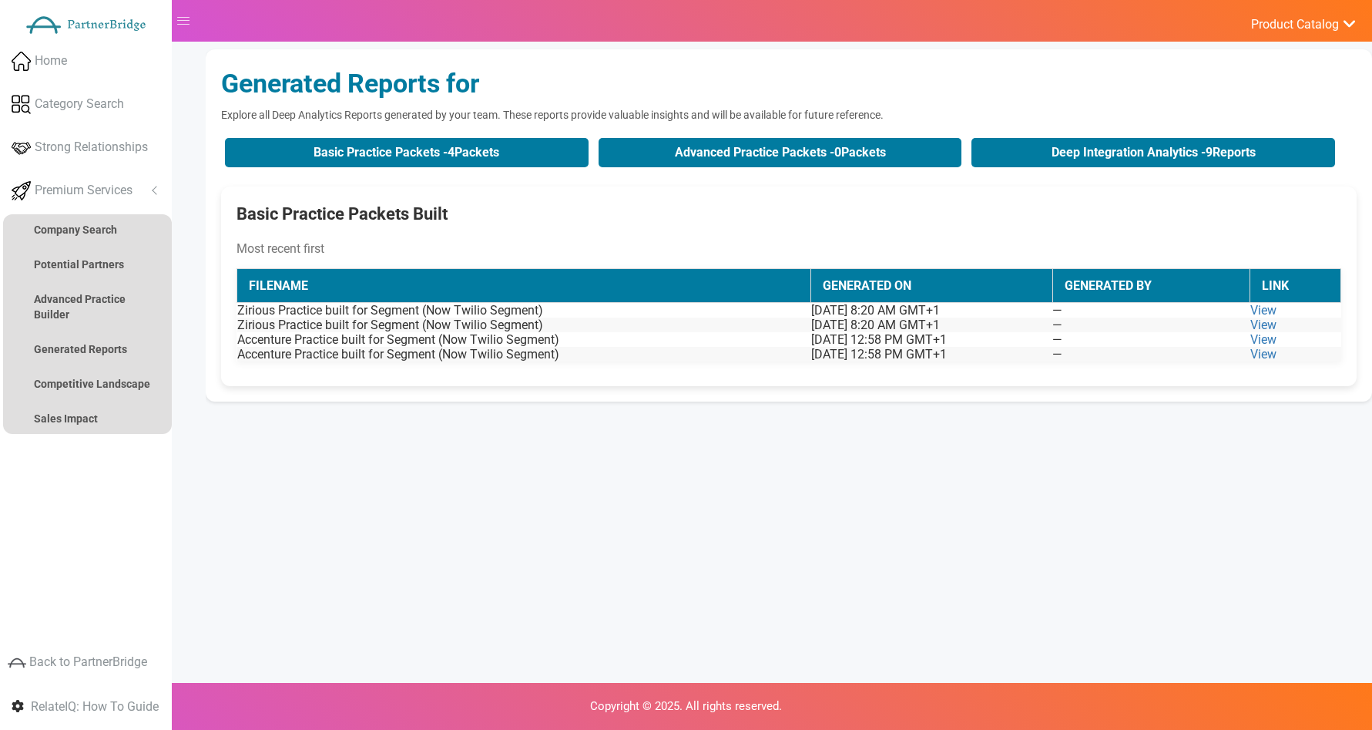
click at [1066, 135] on div "Basic Practice Packets - 4 Packets Advanced Practice Packets - 0 Packets Deep I…" at bounding box center [789, 152] width 1136 height 37
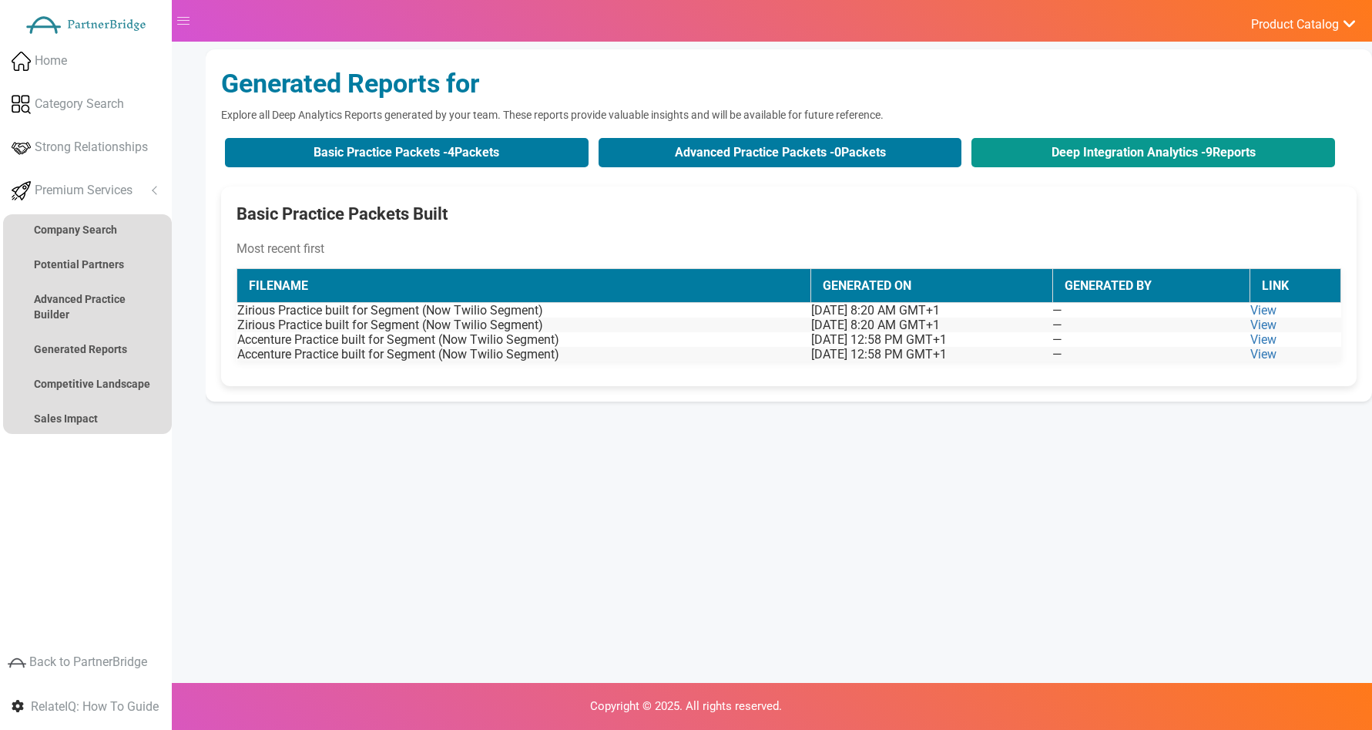
click at [1068, 140] on button "Deep Integration Analytics - 9 Reports" at bounding box center [1154, 152] width 364 height 29
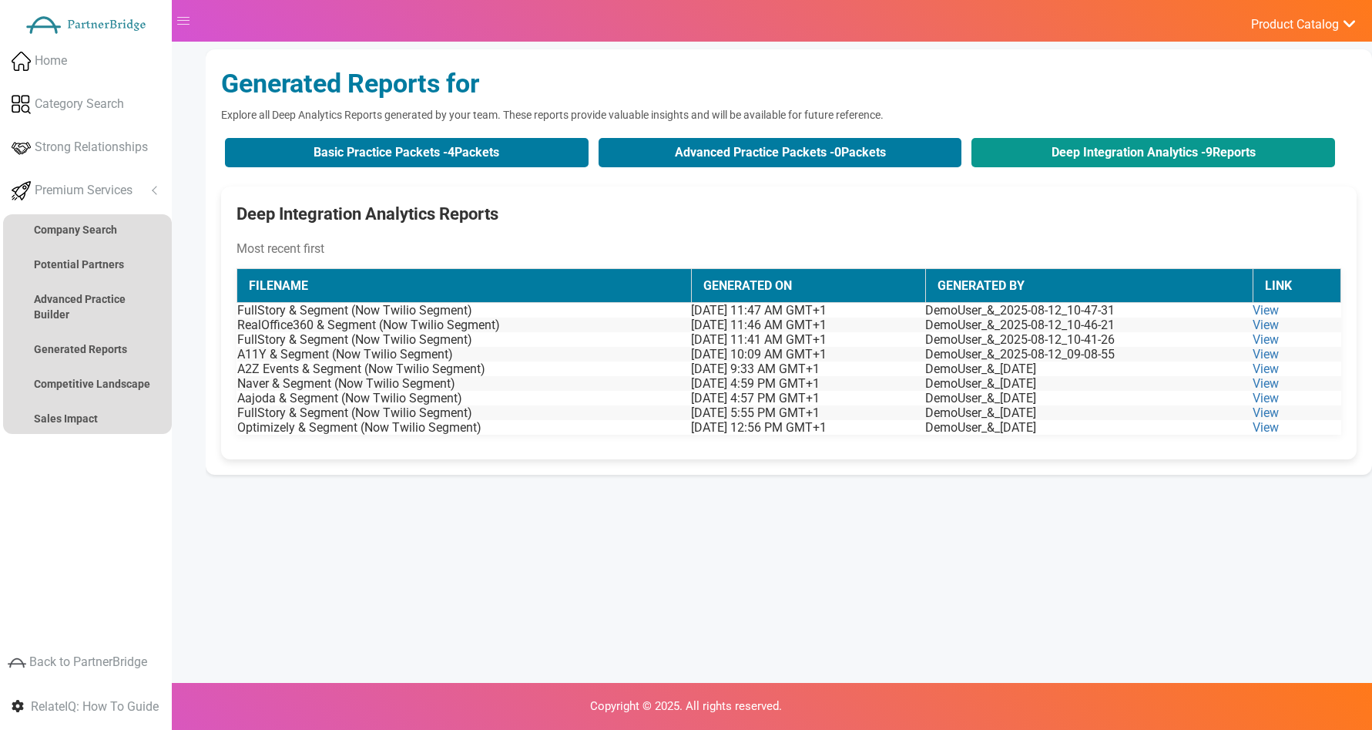
scroll to position [0, 0]
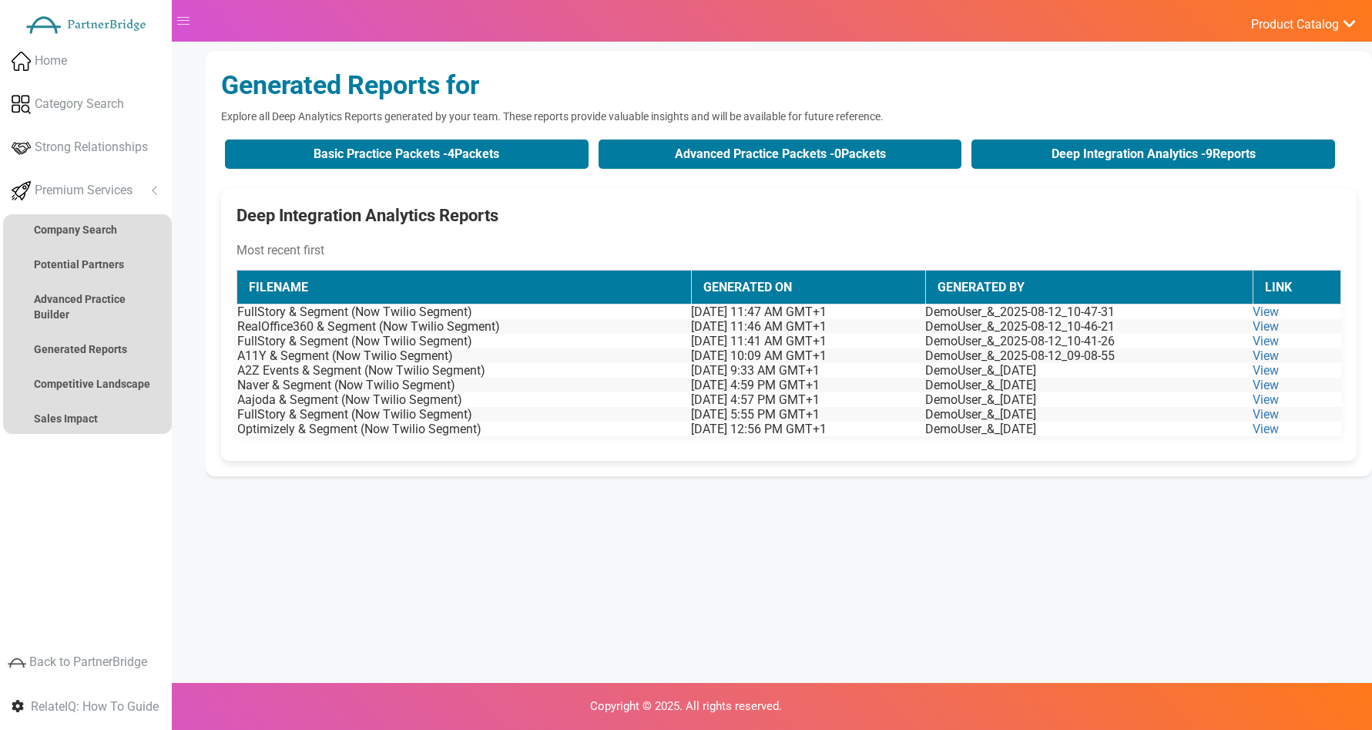
click at [599, 188] on div "Generated Reports for Explore all Deep Analytics Reports generated by your team…" at bounding box center [789, 263] width 1167 height 425
click at [592, 183] on div "Generated Reports for Explore all Deep Analytics Reports generated by your team…" at bounding box center [789, 263] width 1167 height 425
drag, startPoint x: 589, startPoint y: 178, endPoint x: 584, endPoint y: 170, distance: 9.7
click at [589, 177] on div "Generated Reports for Explore all Deep Analytics Reports generated by your team…" at bounding box center [789, 263] width 1167 height 425
click at [557, 123] on div "Generated Reports for Explore all Deep Analytics Reports generated by your team…" at bounding box center [789, 263] width 1167 height 425
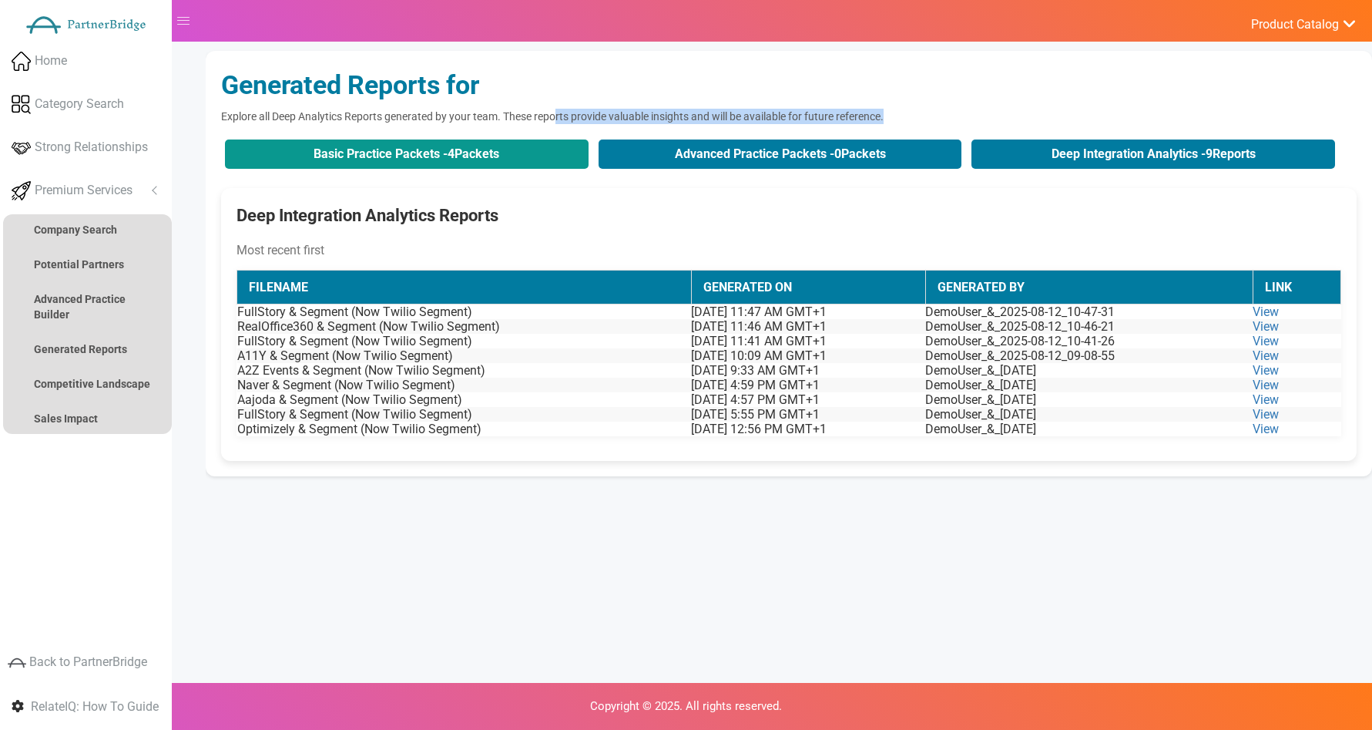
click at [556, 150] on button "Basic Practice Packets - 4 Packets" at bounding box center [407, 153] width 364 height 29
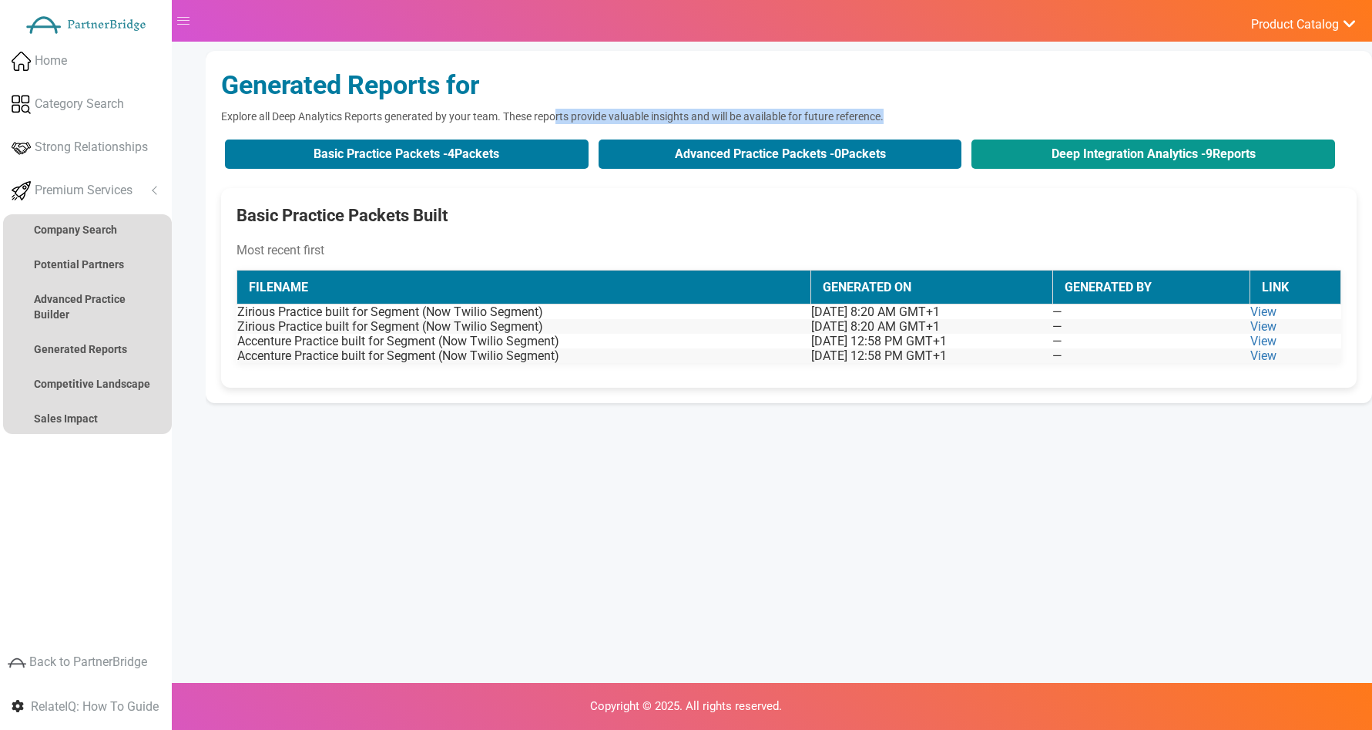
click at [1099, 166] on button "Deep Integration Analytics - 9 Reports" at bounding box center [1154, 153] width 364 height 29
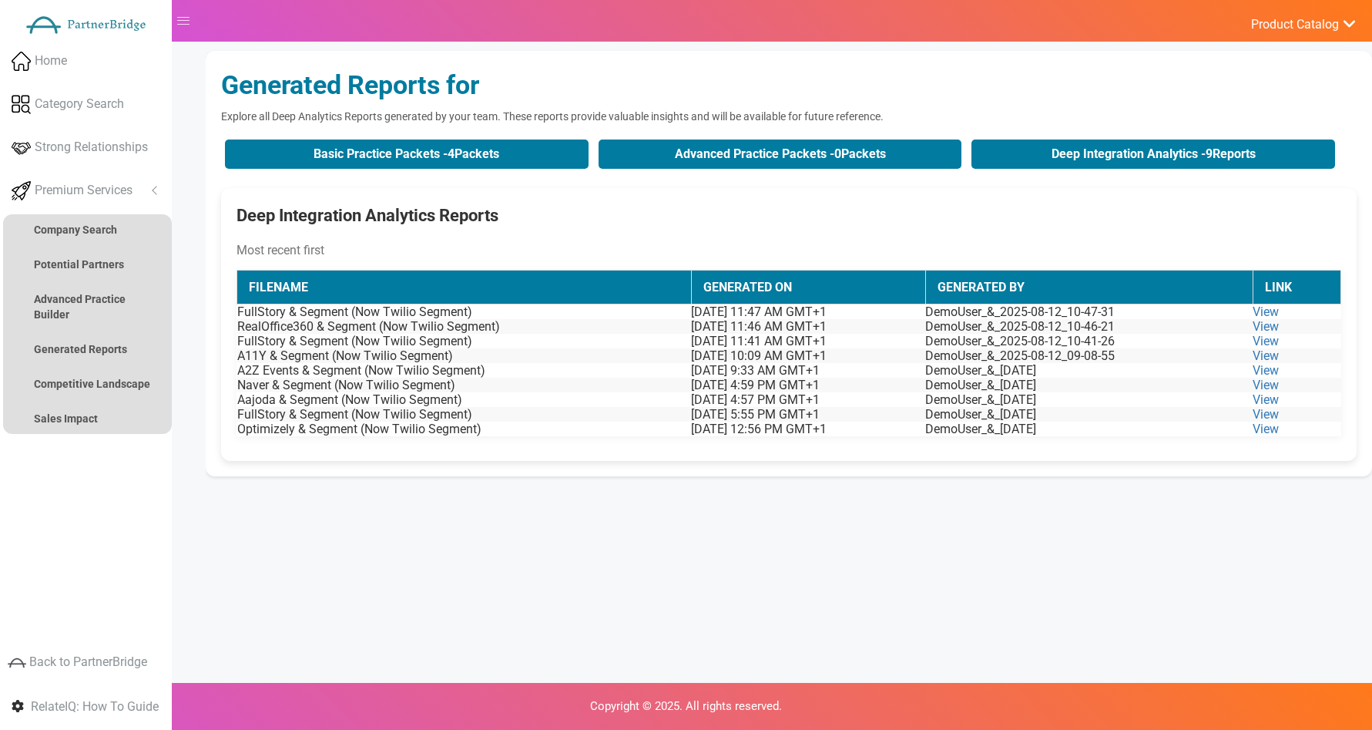
click at [556, 218] on div "Deep Integration Analytics Reports" at bounding box center [789, 215] width 1105 height 24
click at [544, 165] on button "Basic Practice Packets - 4 Packets" at bounding box center [407, 153] width 364 height 29
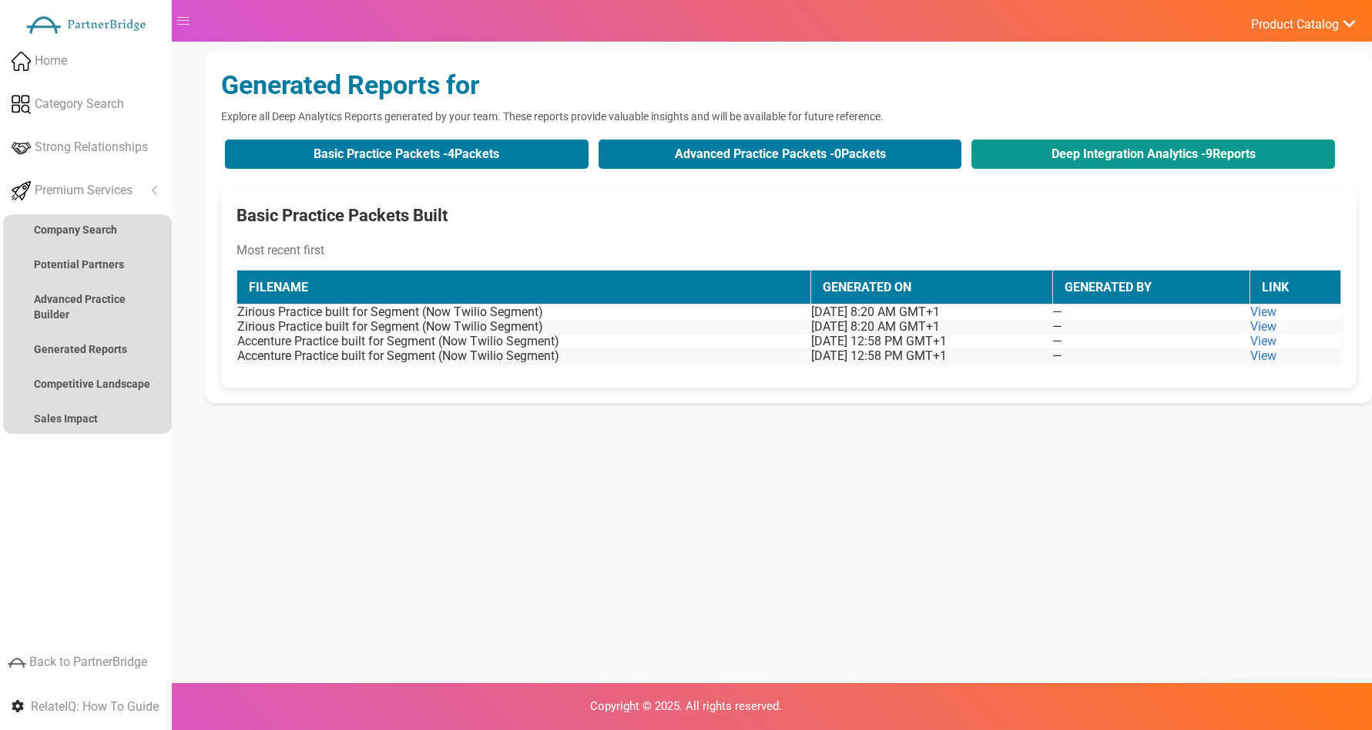
click at [982, 139] on button "Deep Integration Analytics - 9 Reports" at bounding box center [1154, 153] width 364 height 29
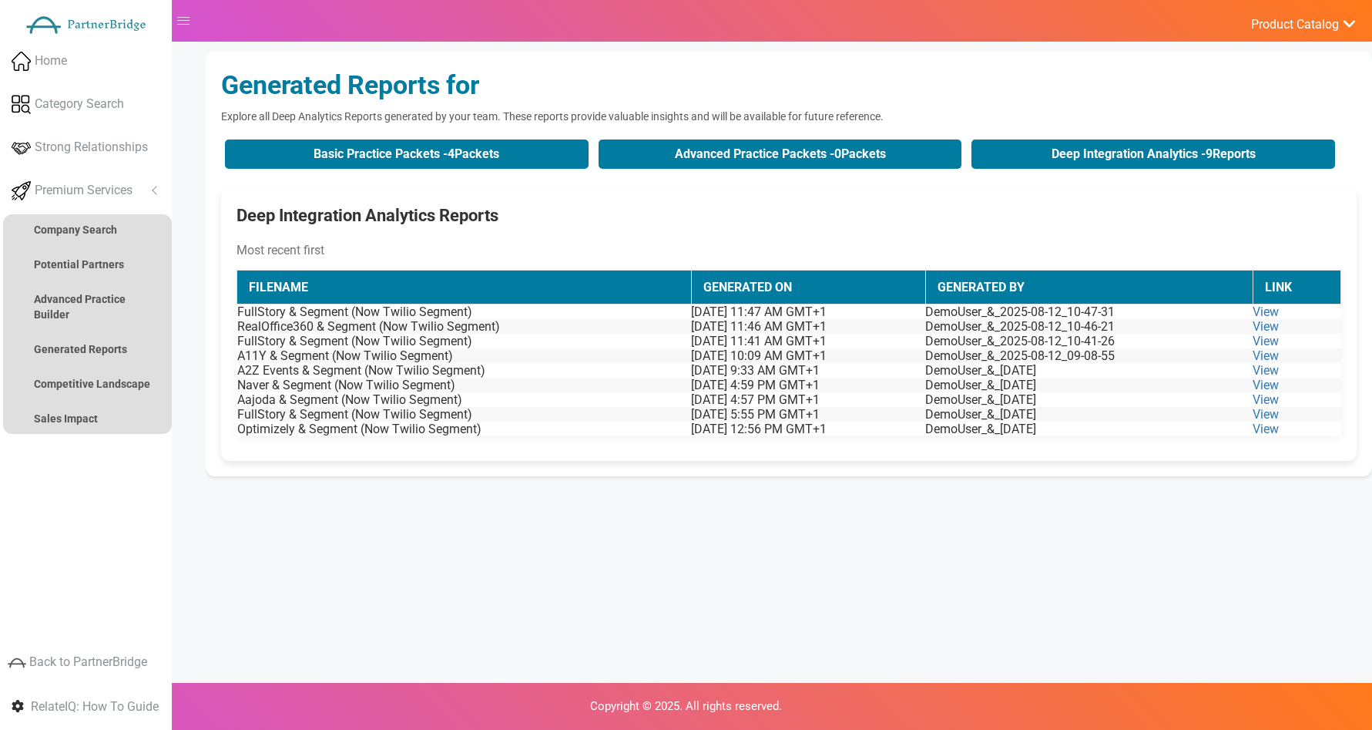
drag, startPoint x: 273, startPoint y: 720, endPoint x: 277, endPoint y: 727, distance: 7.9
click at [275, 722] on div "Copyright © 2025. All rights reserved." at bounding box center [686, 706] width 1372 height 47
click at [750, 146] on button "Advanced Practice Packets - 0 Packets" at bounding box center [781, 153] width 364 height 29
click at [749, 146] on button "Advanced Practice Packets - 0 Packets" at bounding box center [781, 153] width 364 height 29
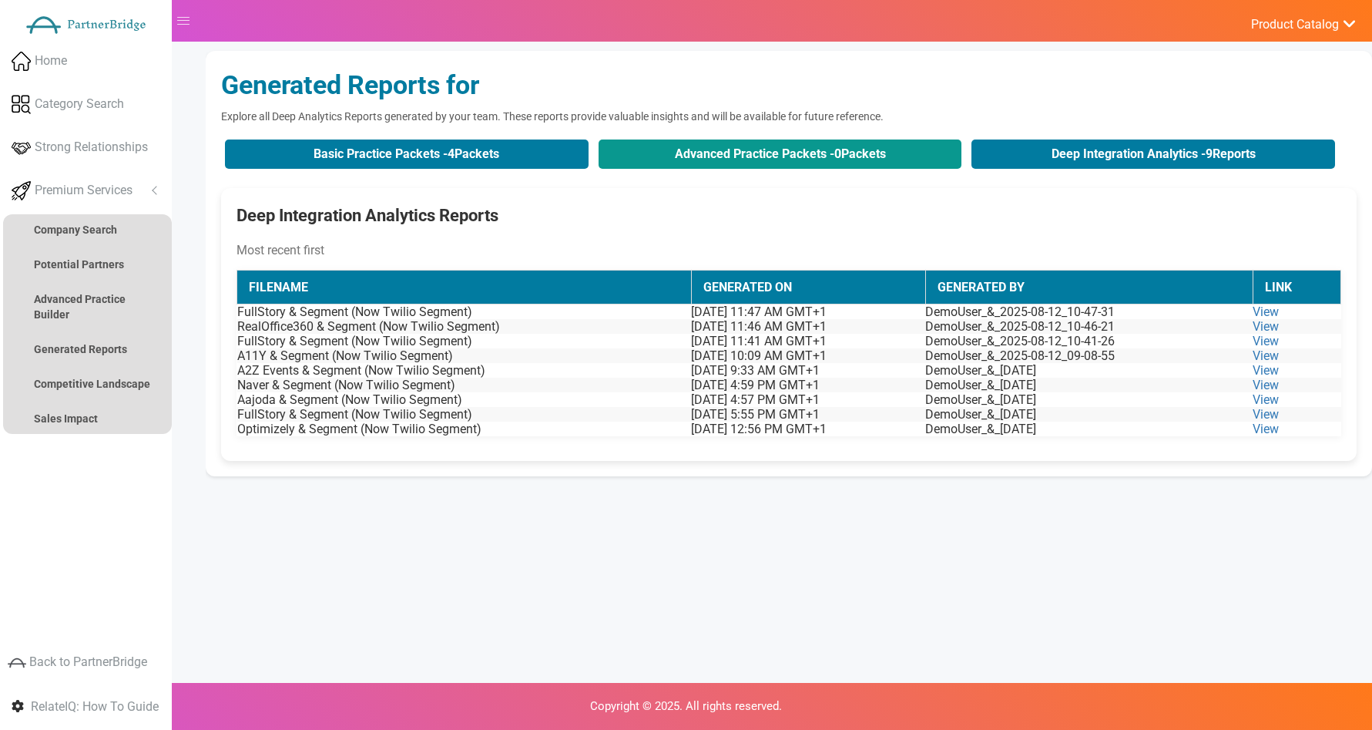
drag, startPoint x: 749, startPoint y: 146, endPoint x: 774, endPoint y: 160, distance: 29.0
click at [749, 146] on button "Advanced Practice Packets - 0 Packets" at bounding box center [781, 153] width 364 height 29
click at [802, 171] on div "Basic Practice Packets - 4 Packets Advanced Practice Packets - 0 Packets Deep I…" at bounding box center [789, 154] width 1136 height 37
drag, startPoint x: 802, startPoint y: 180, endPoint x: 801, endPoint y: 161, distance: 19.3
click at [802, 176] on div "Generated Reports for Explore all Deep Analytics Reports generated by your team…" at bounding box center [789, 263] width 1167 height 425
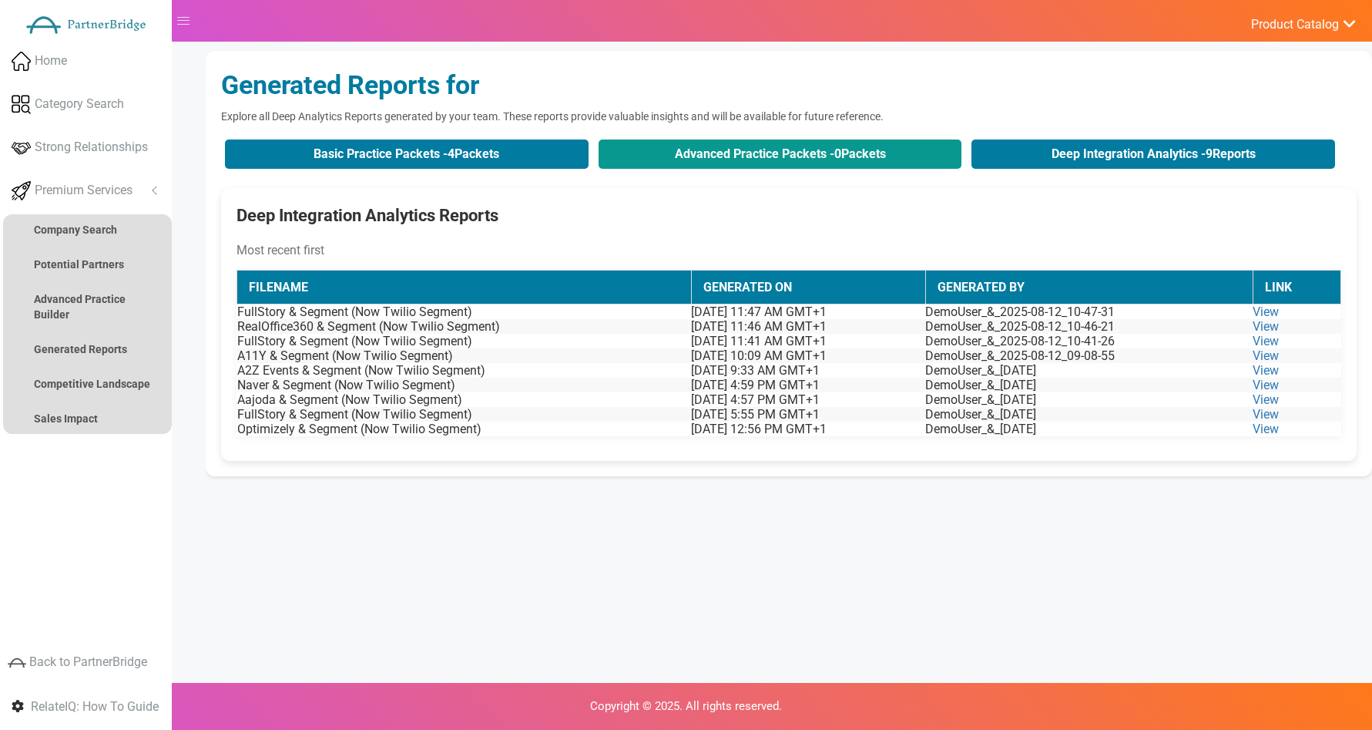
click at [800, 158] on button "Advanced Practice Packets - 0 Packets" at bounding box center [781, 153] width 364 height 29
click at [1071, 196] on div "Deep Integration Analytics Reports Most recent first Filename Generated On Gene…" at bounding box center [789, 324] width 1136 height 273
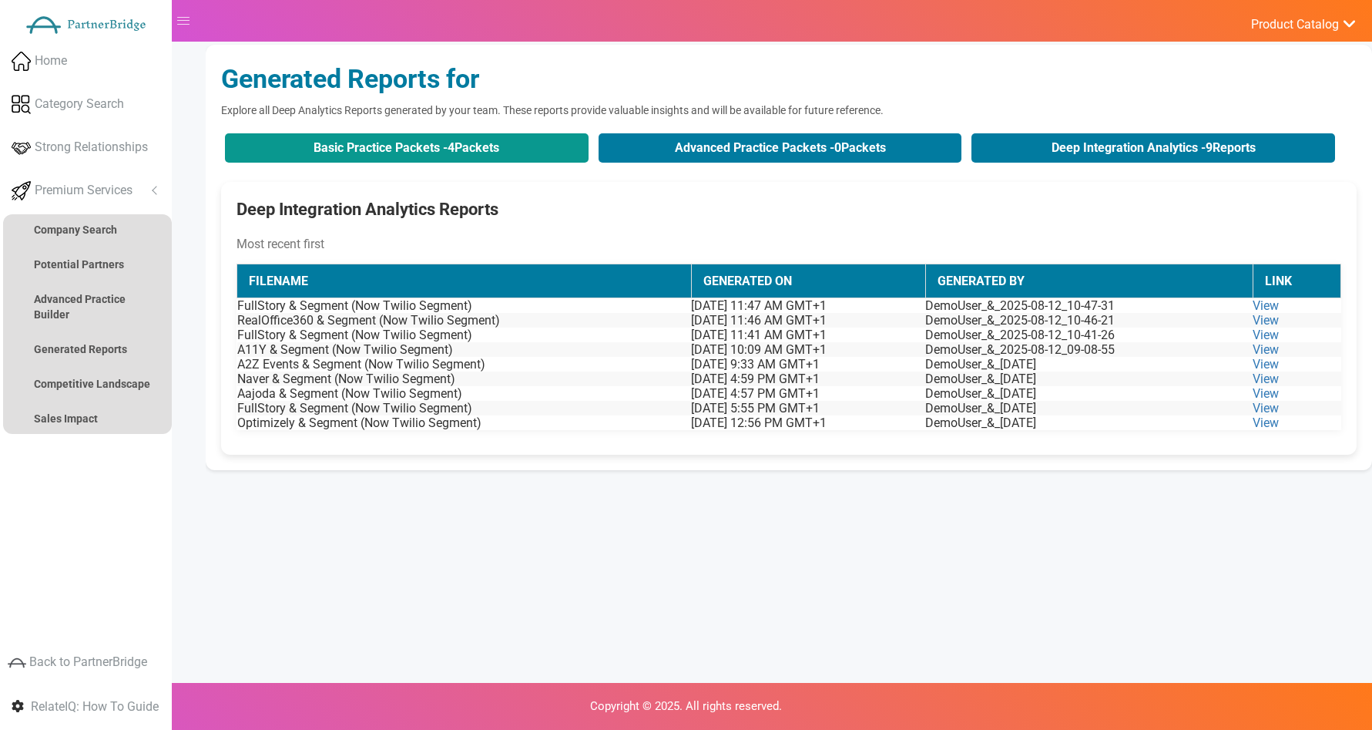
click at [510, 143] on button "Basic Practice Packets - 4 Packets" at bounding box center [407, 147] width 364 height 29
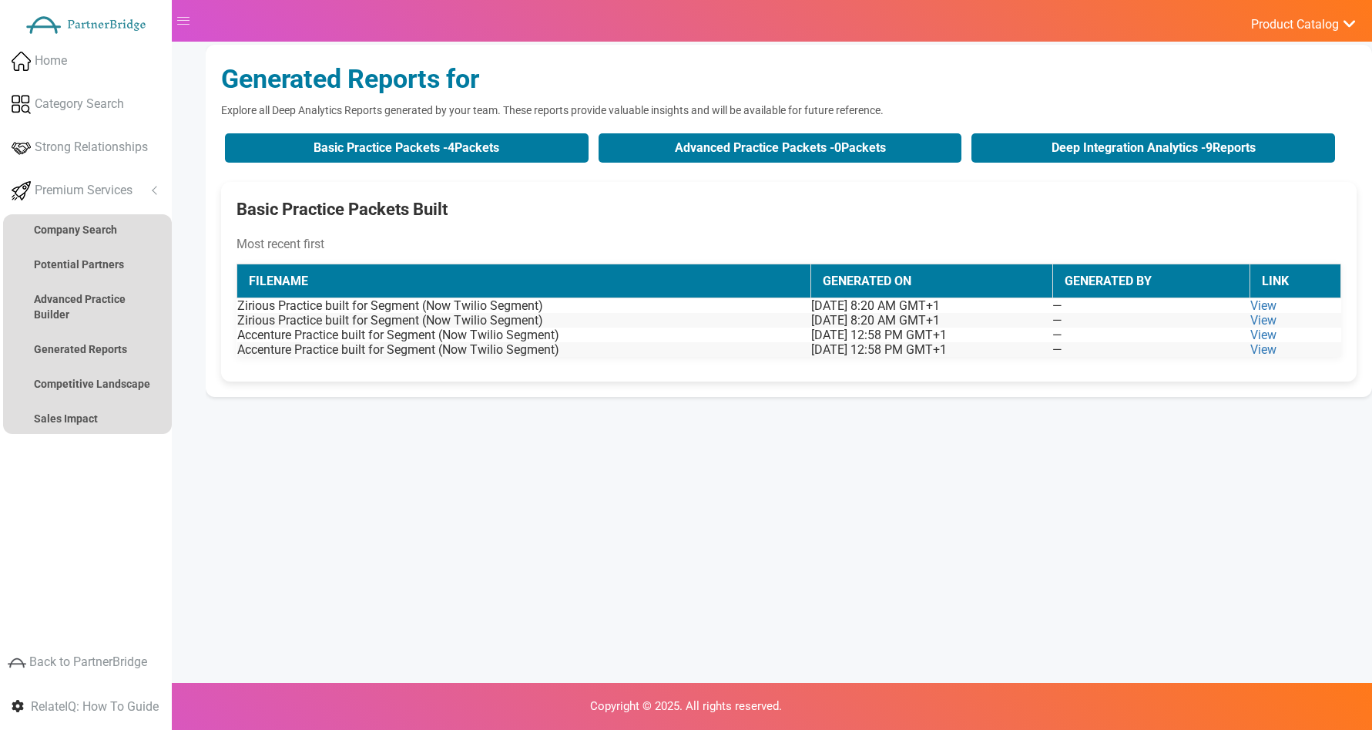
click at [1170, 163] on div "Basic Practice Packets - 4 Packets Advanced Practice Packets - 0 Packets Deep I…" at bounding box center [789, 147] width 1136 height 37
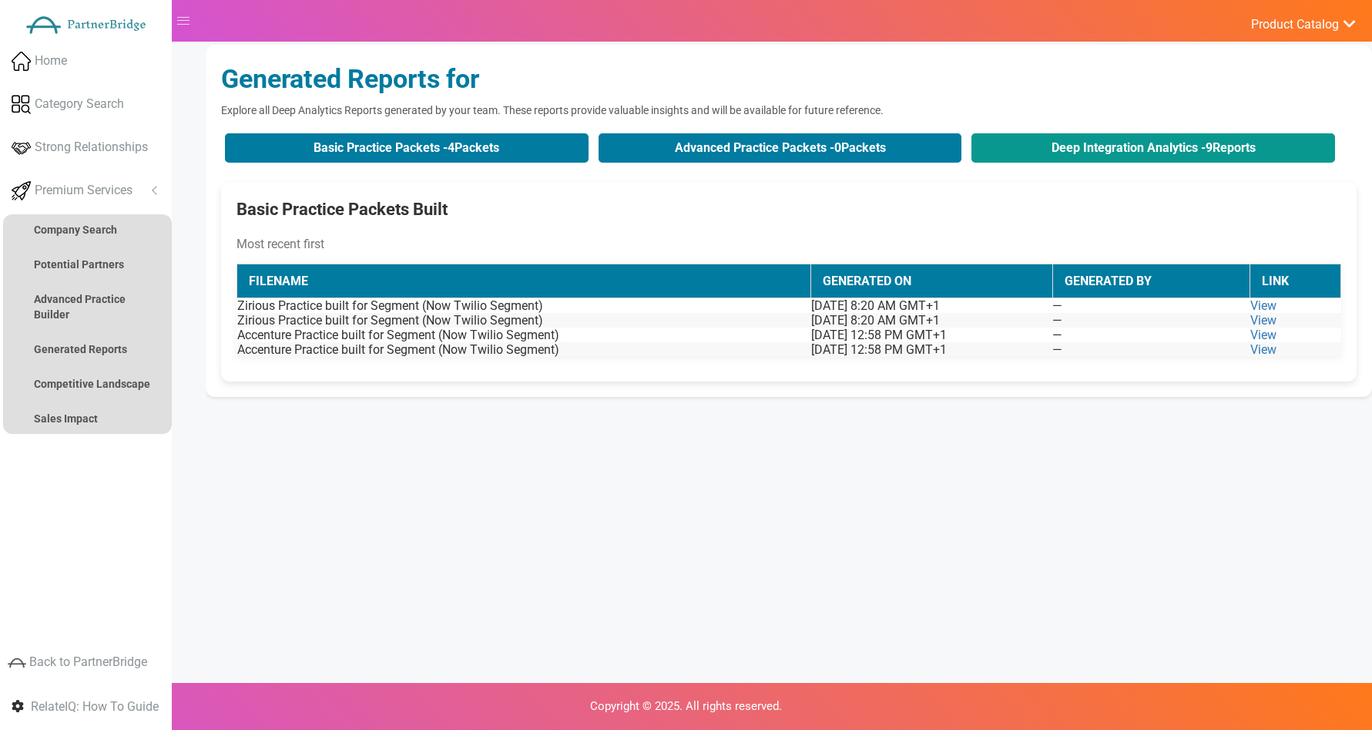
click at [1156, 141] on button "Deep Integration Analytics - 9 Reports" at bounding box center [1154, 147] width 364 height 29
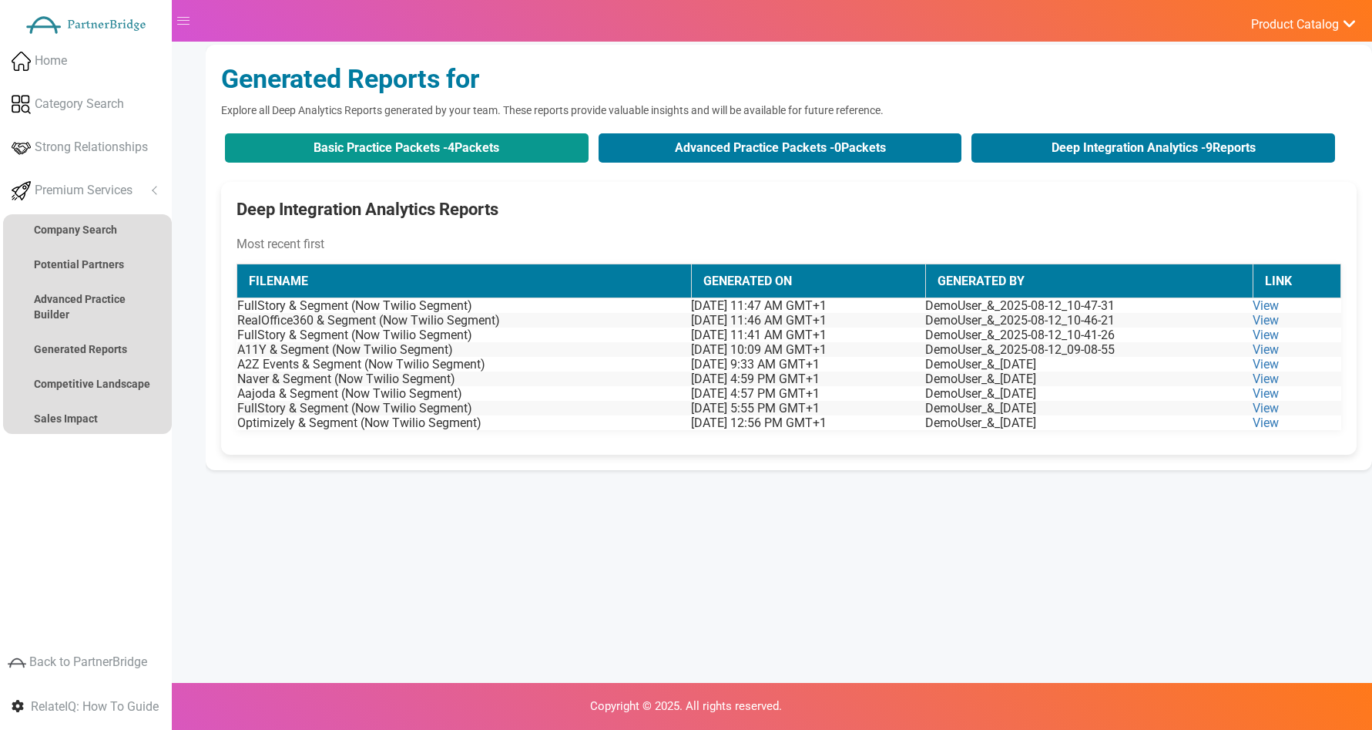
click at [462, 151] on button "Basic Practice Packets - 4 Packets" at bounding box center [407, 147] width 364 height 29
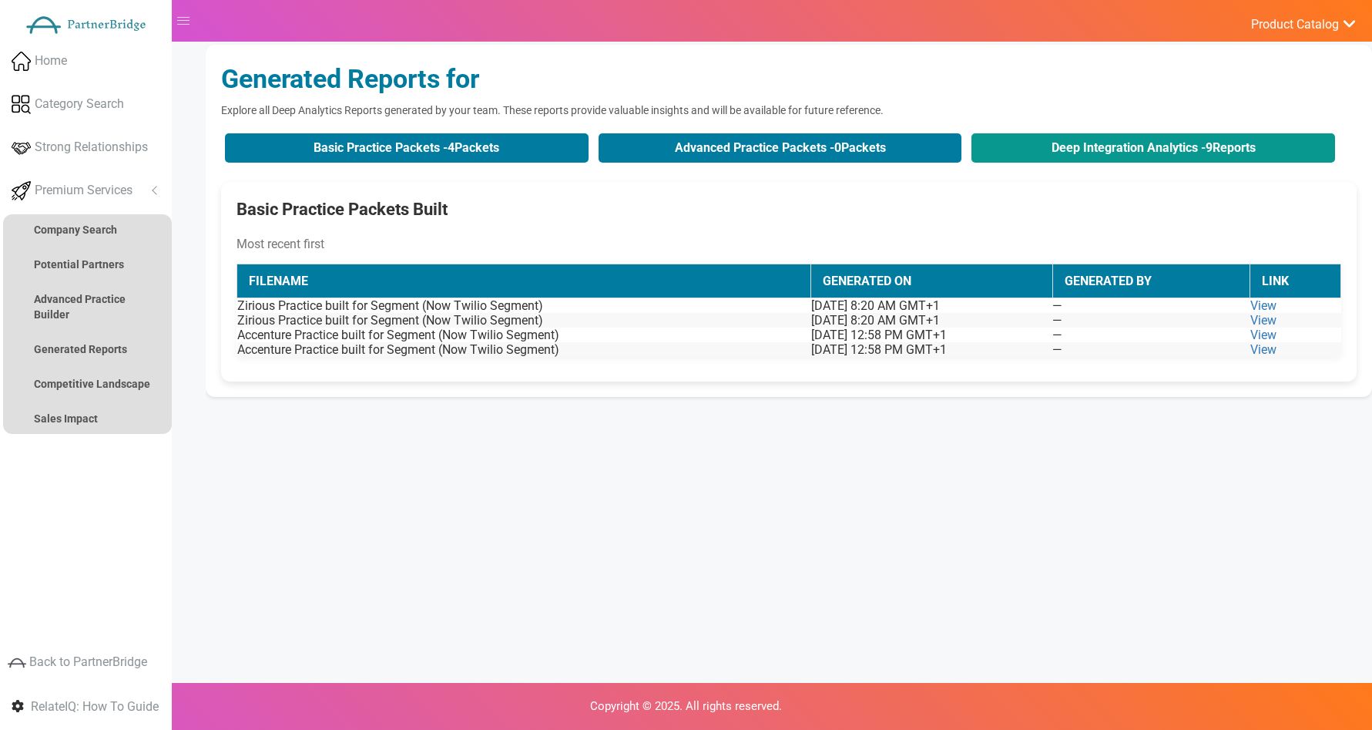
click at [990, 141] on button "Deep Integration Analytics - 9 Reports" at bounding box center [1154, 147] width 364 height 29
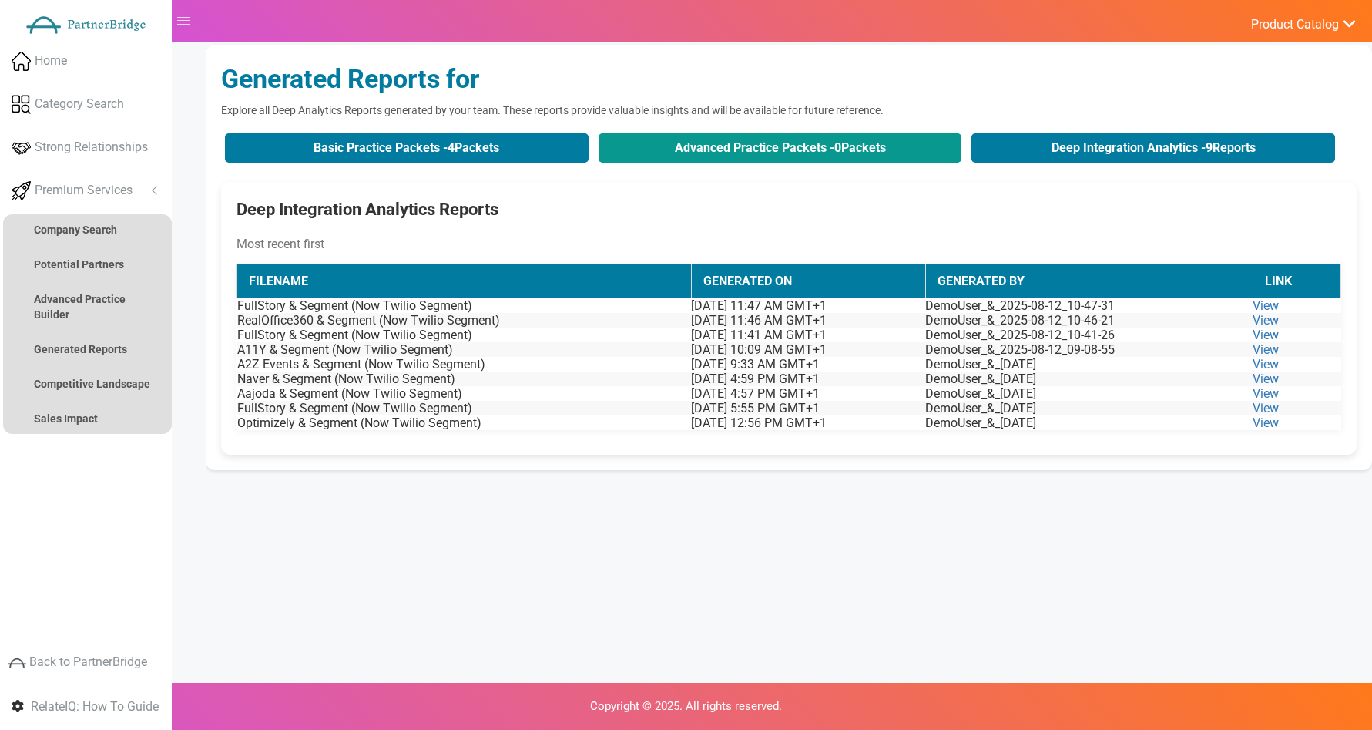
click at [765, 139] on button "Advanced Practice Packets - 0 Packets" at bounding box center [781, 147] width 364 height 29
click at [762, 138] on button "Advanced Practice Packets - 0 Packets" at bounding box center [781, 147] width 364 height 29
click at [760, 139] on button "Advanced Practice Packets - 0 Packets" at bounding box center [781, 147] width 364 height 29
click at [762, 139] on button "Advanced Practice Packets - 0 Packets" at bounding box center [781, 147] width 364 height 29
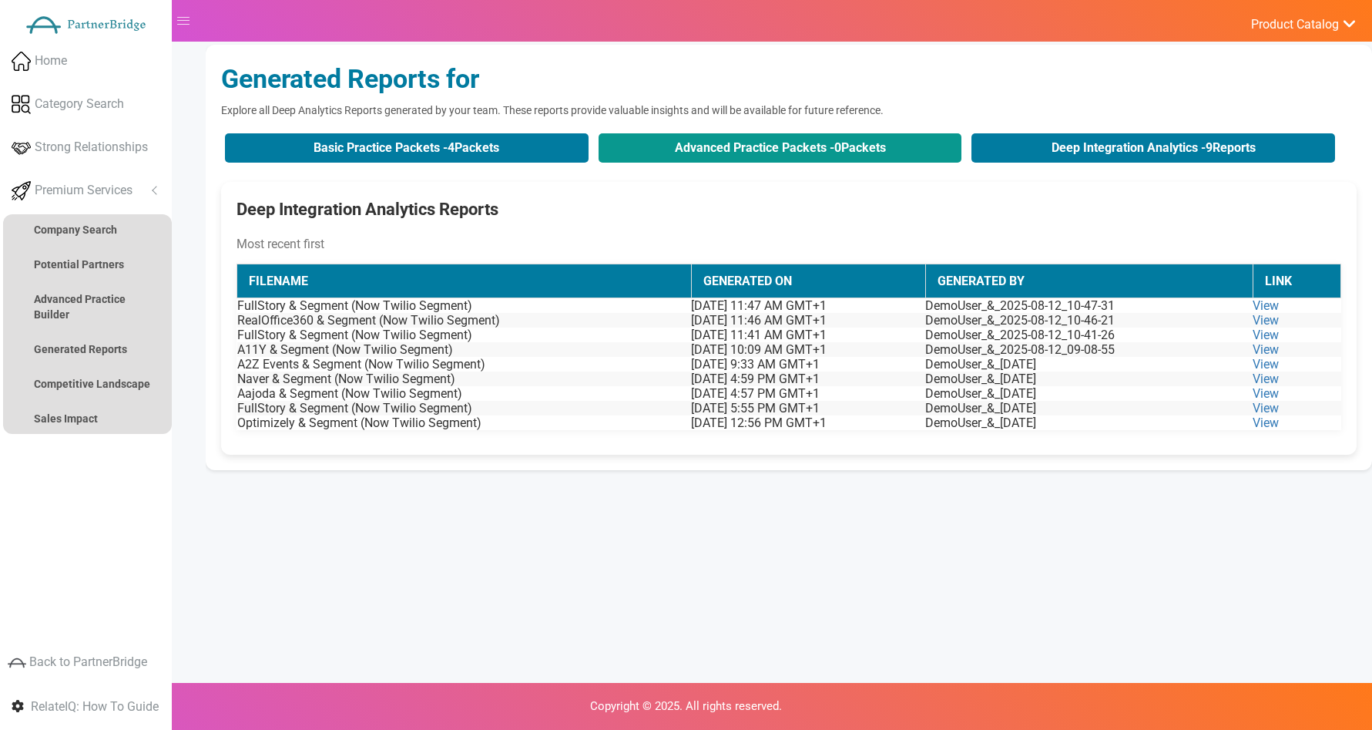
click at [773, 140] on button "Advanced Practice Packets - 0 Packets" at bounding box center [781, 147] width 364 height 29
click at [770, 143] on button "Advanced Practice Packets - 0 Packets" at bounding box center [781, 147] width 364 height 29
click at [770, 144] on button "Advanced Practice Packets - 0 Packets" at bounding box center [781, 147] width 364 height 29
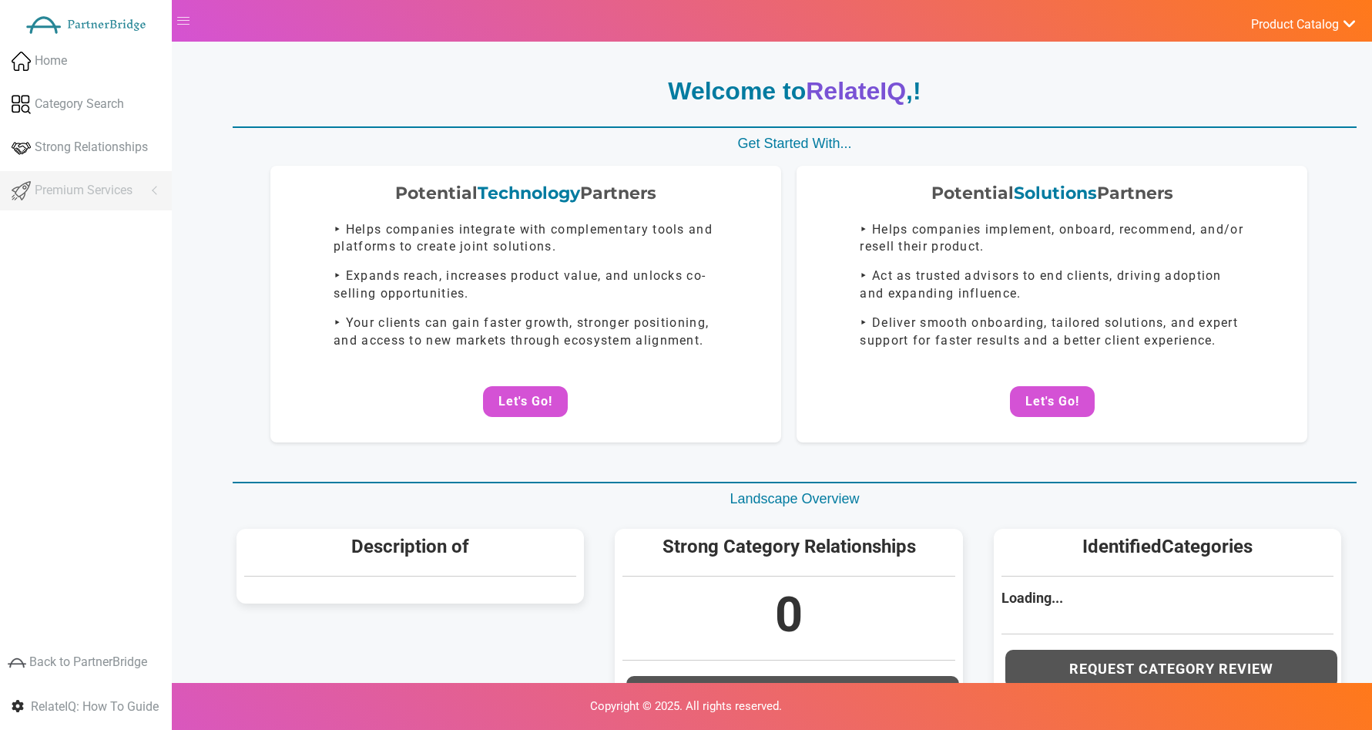
scroll to position [6, 0]
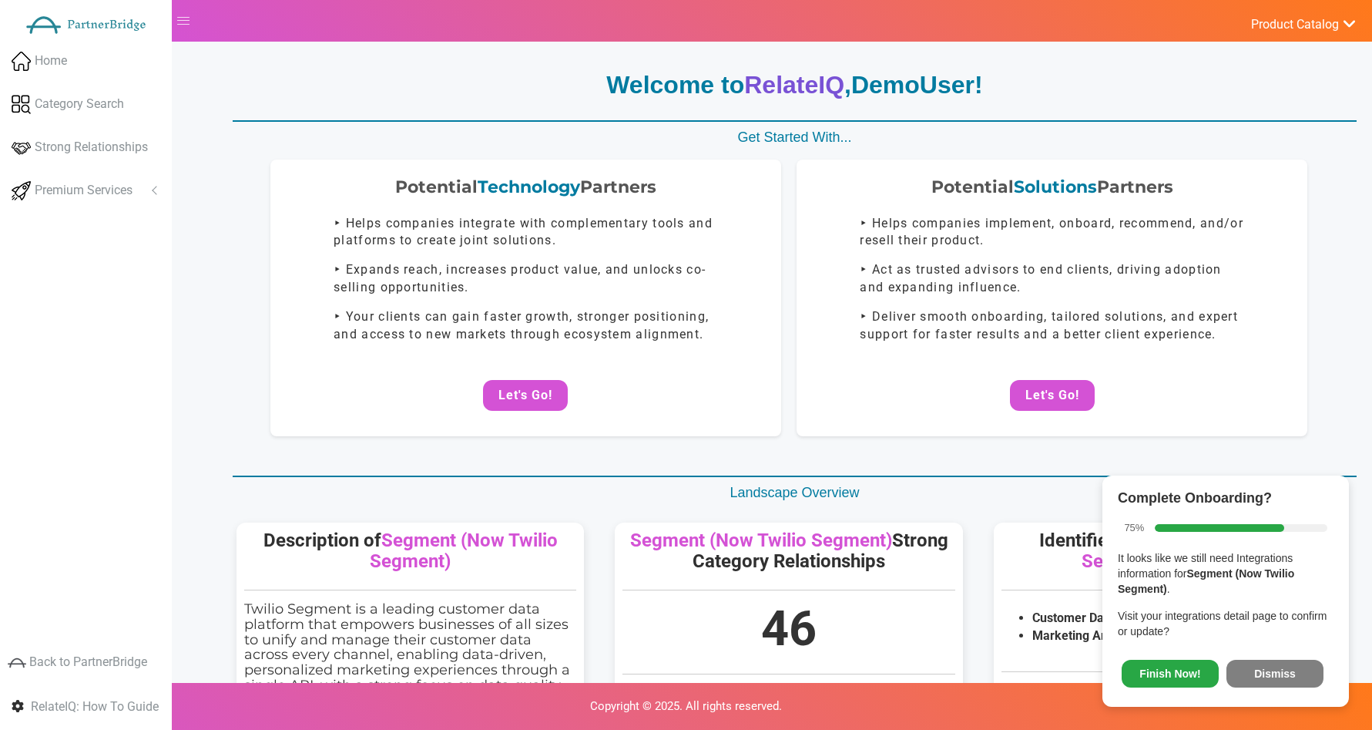
click at [1317, 670] on button "Dismiss" at bounding box center [1275, 674] width 97 height 28
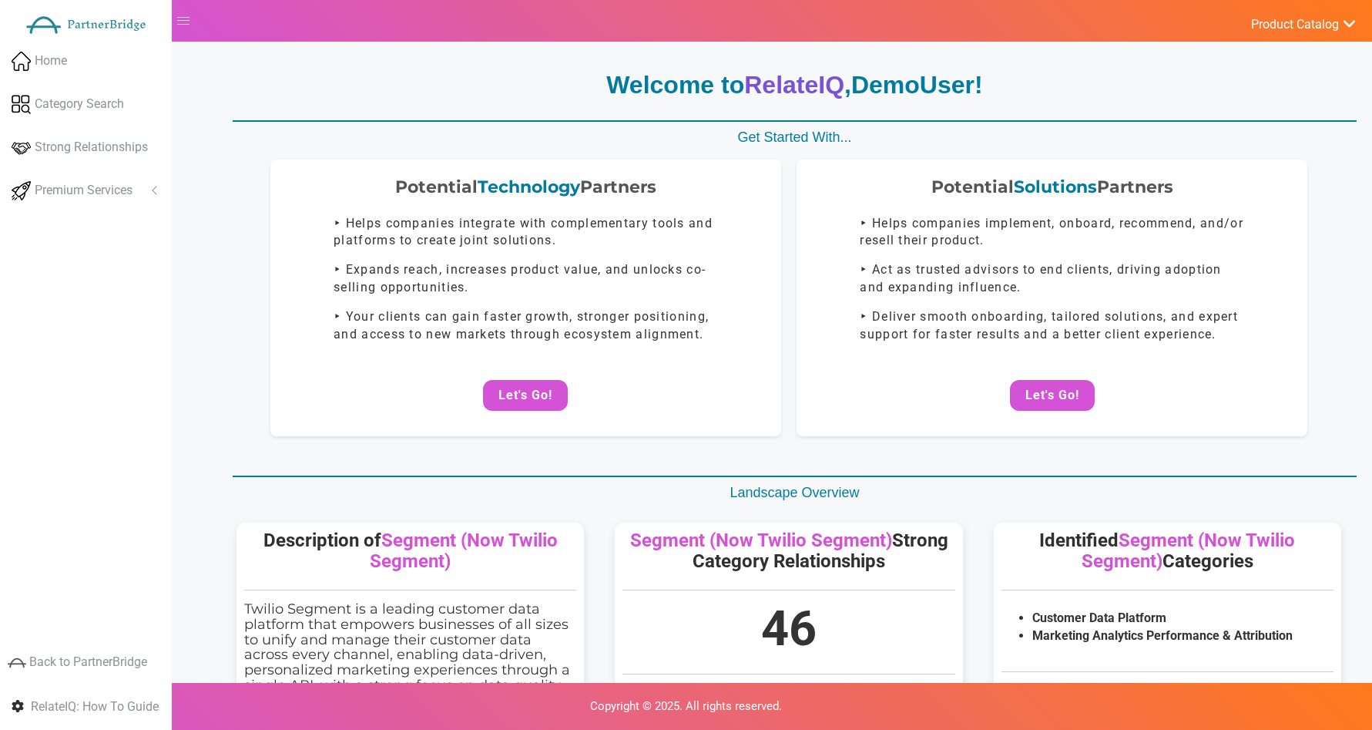
click at [58, 212] on div "Home Category Search Strong Relationships Premium Services Analyze Potential Co…" at bounding box center [86, 265] width 172 height 447
click at [71, 199] on span "Premium Services" at bounding box center [84, 191] width 98 height 18
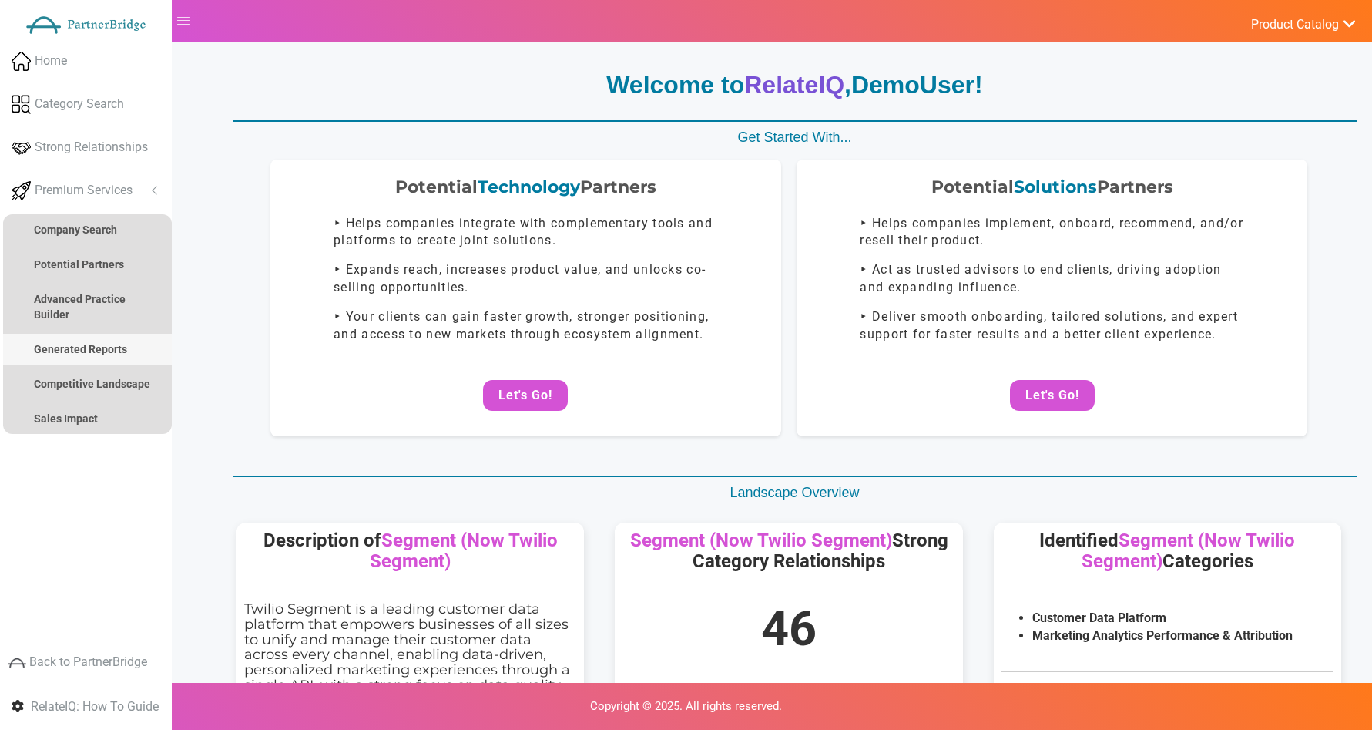
click at [86, 344] on strong "Generated Reports" at bounding box center [80, 349] width 93 height 12
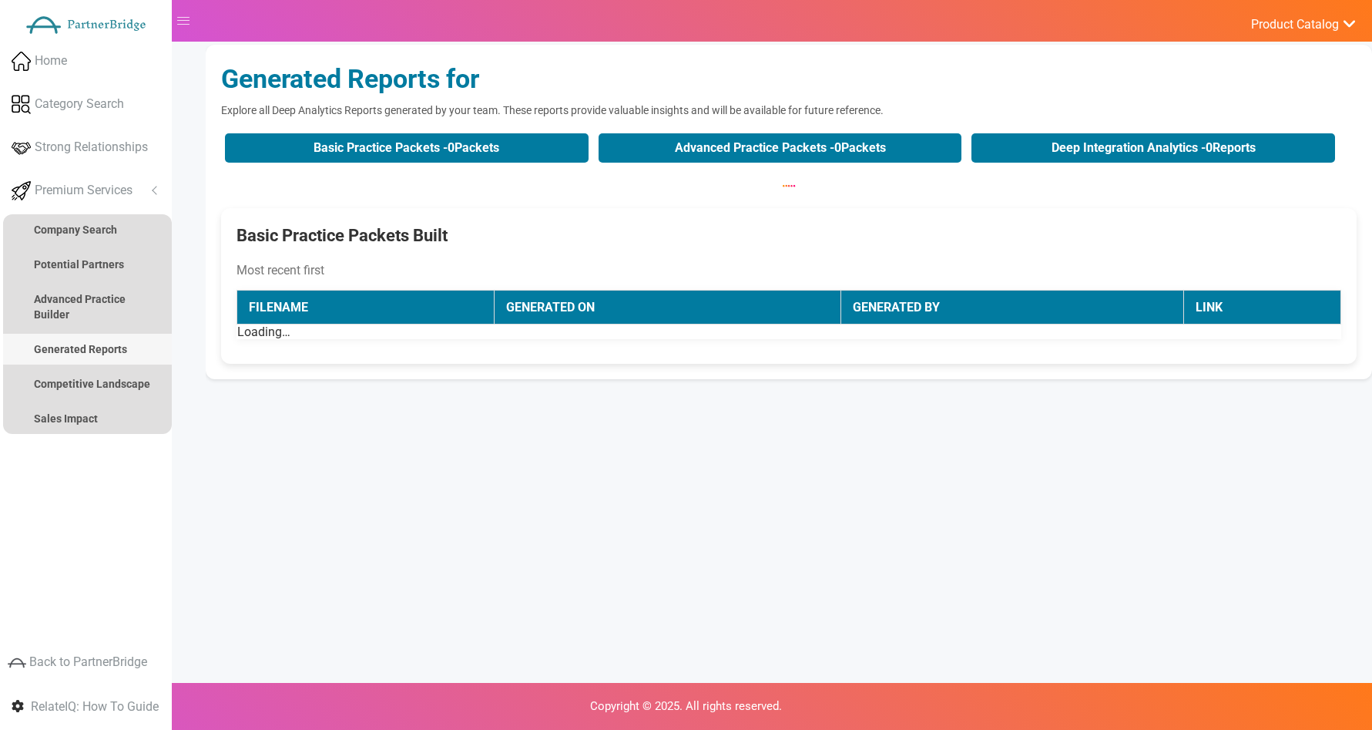
scroll to position [0, 0]
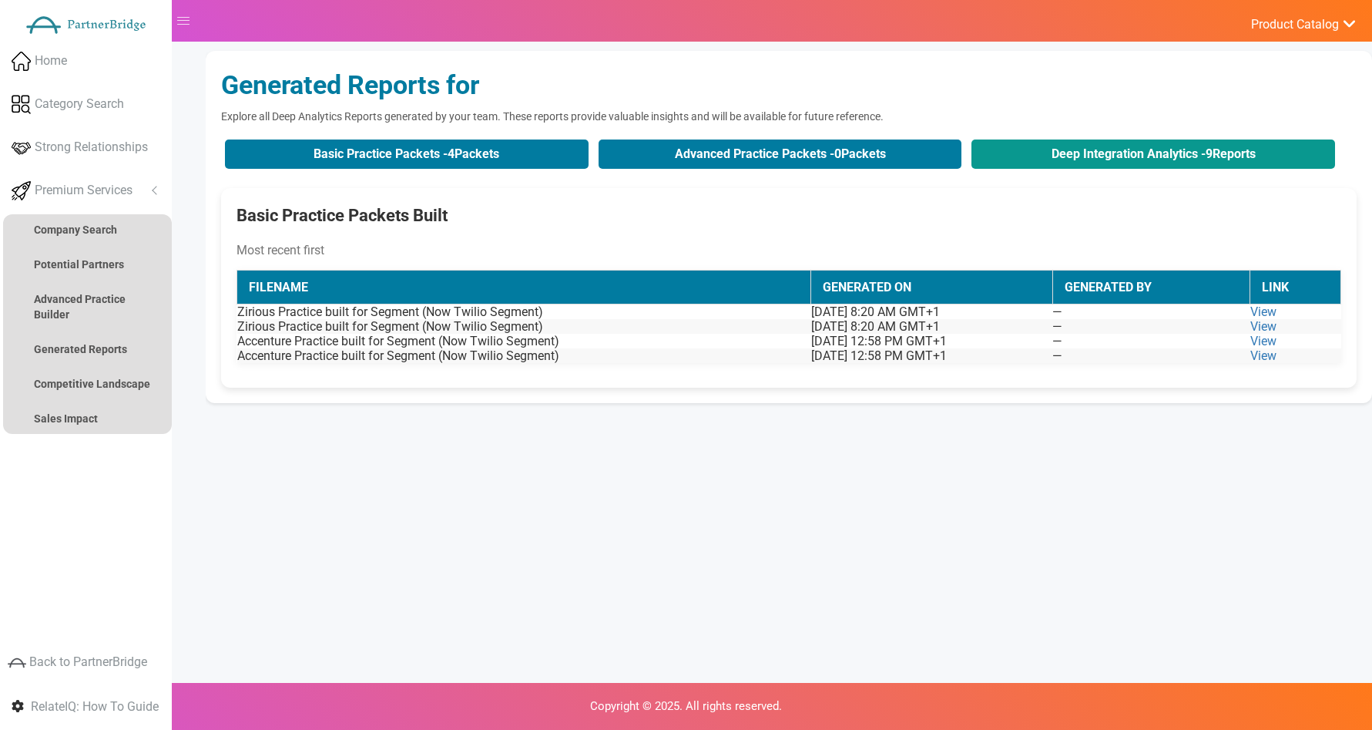
click at [1021, 145] on button "Deep Integration Analytics - 9 Reports" at bounding box center [1154, 153] width 364 height 29
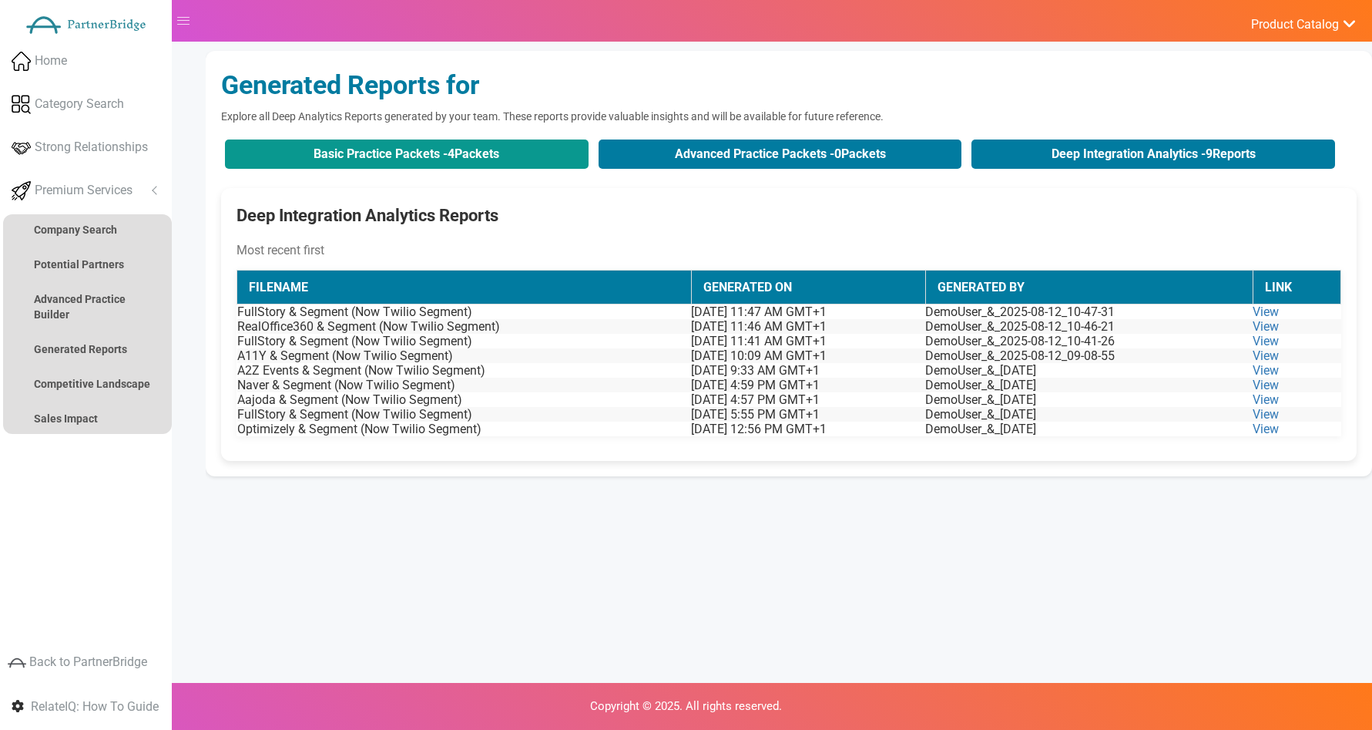
click at [410, 156] on button "Basic Practice Packets - 4 Packets" at bounding box center [407, 153] width 364 height 29
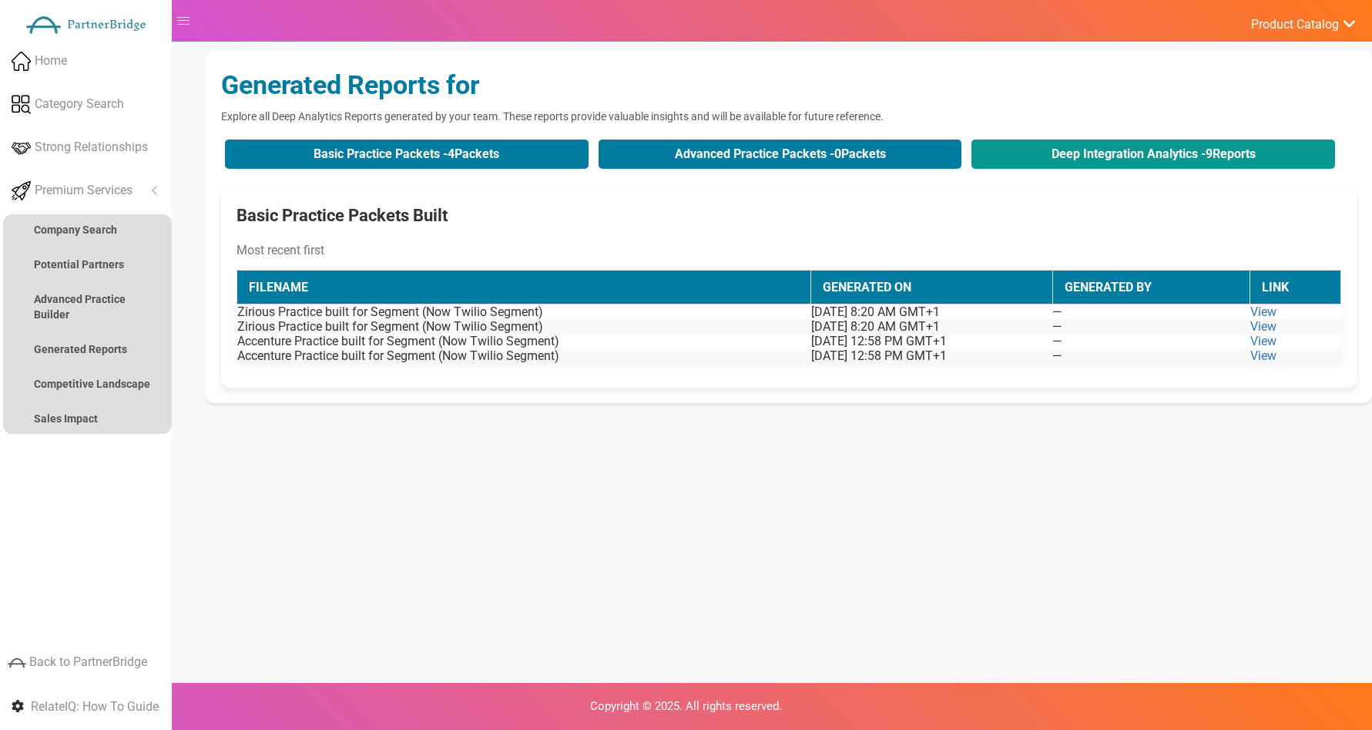
click at [1143, 143] on button "Deep Integration Analytics - 9 Reports" at bounding box center [1154, 153] width 364 height 29
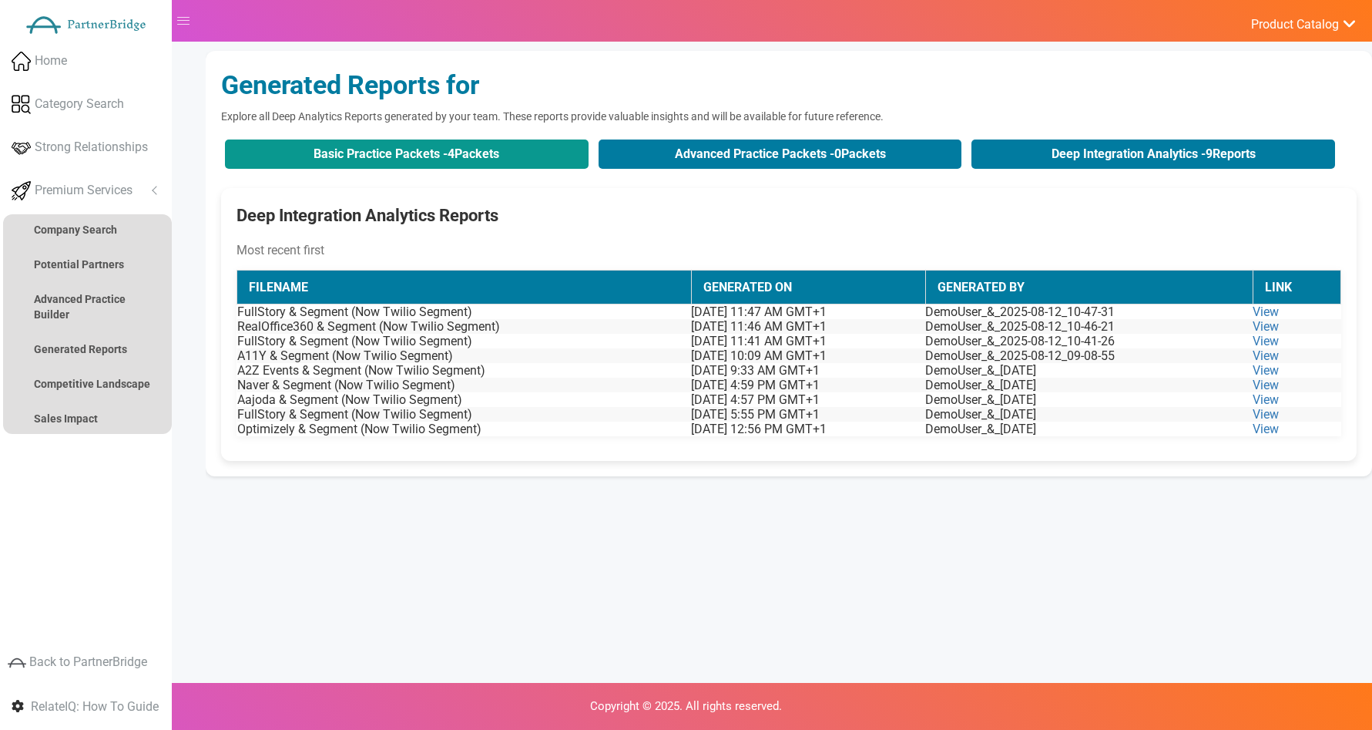
click at [491, 151] on button "Basic Practice Packets - 4 Packets" at bounding box center [407, 153] width 364 height 29
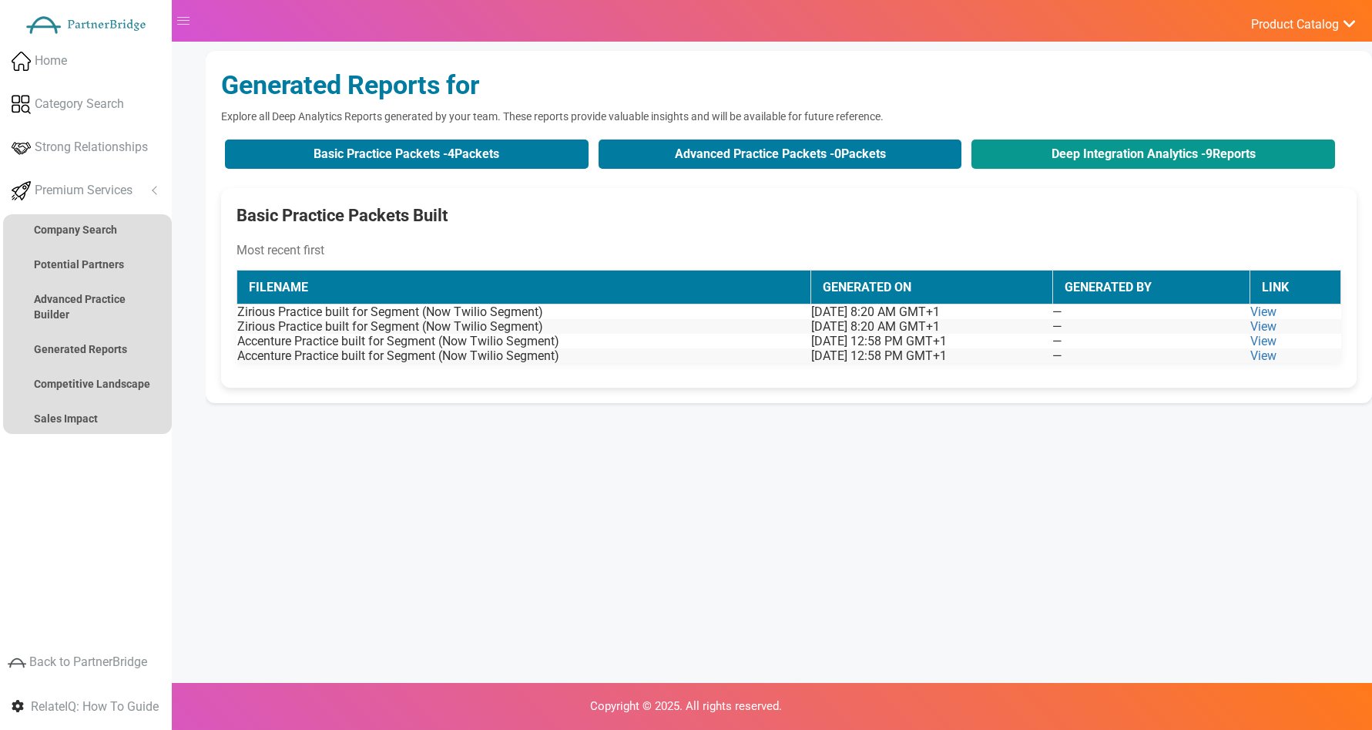
click at [1034, 139] on button "Deep Integration Analytics - 9 Reports" at bounding box center [1154, 153] width 364 height 29
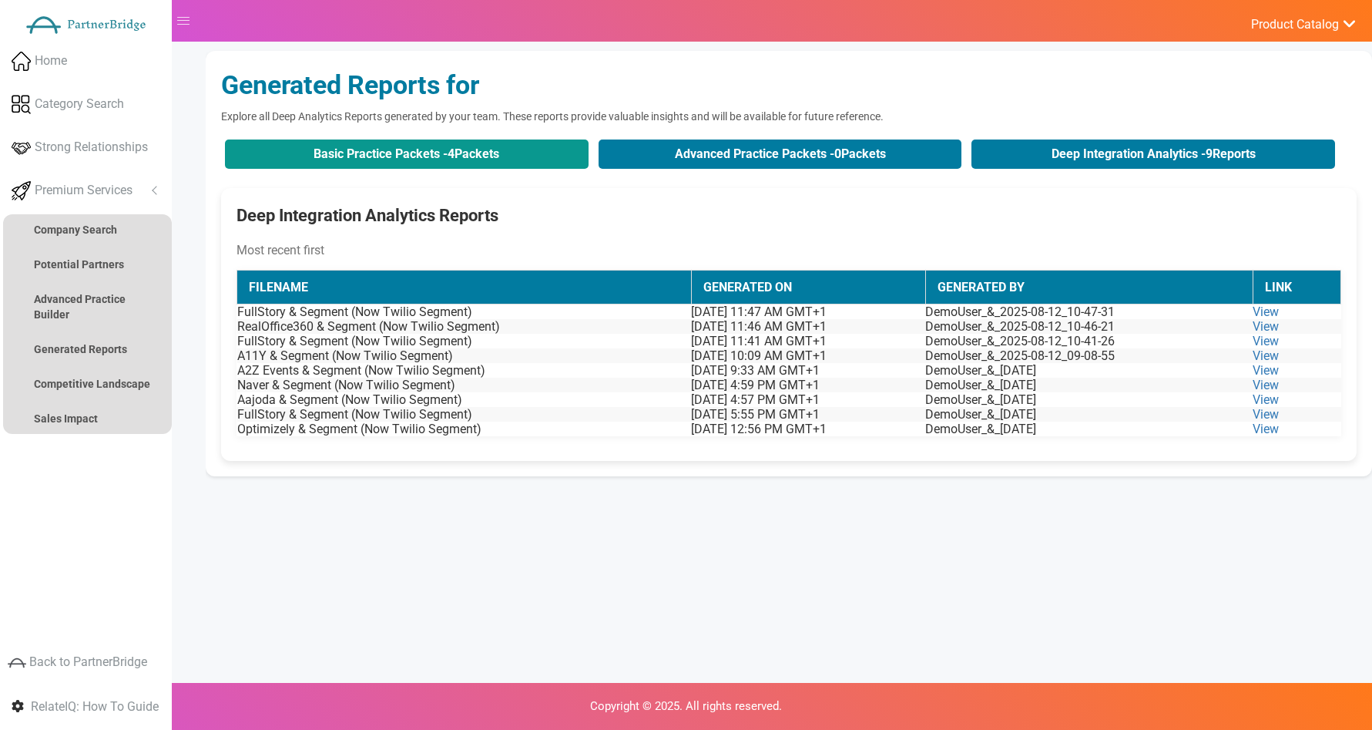
click at [455, 141] on button "Basic Practice Packets - 4 Packets" at bounding box center [407, 153] width 364 height 29
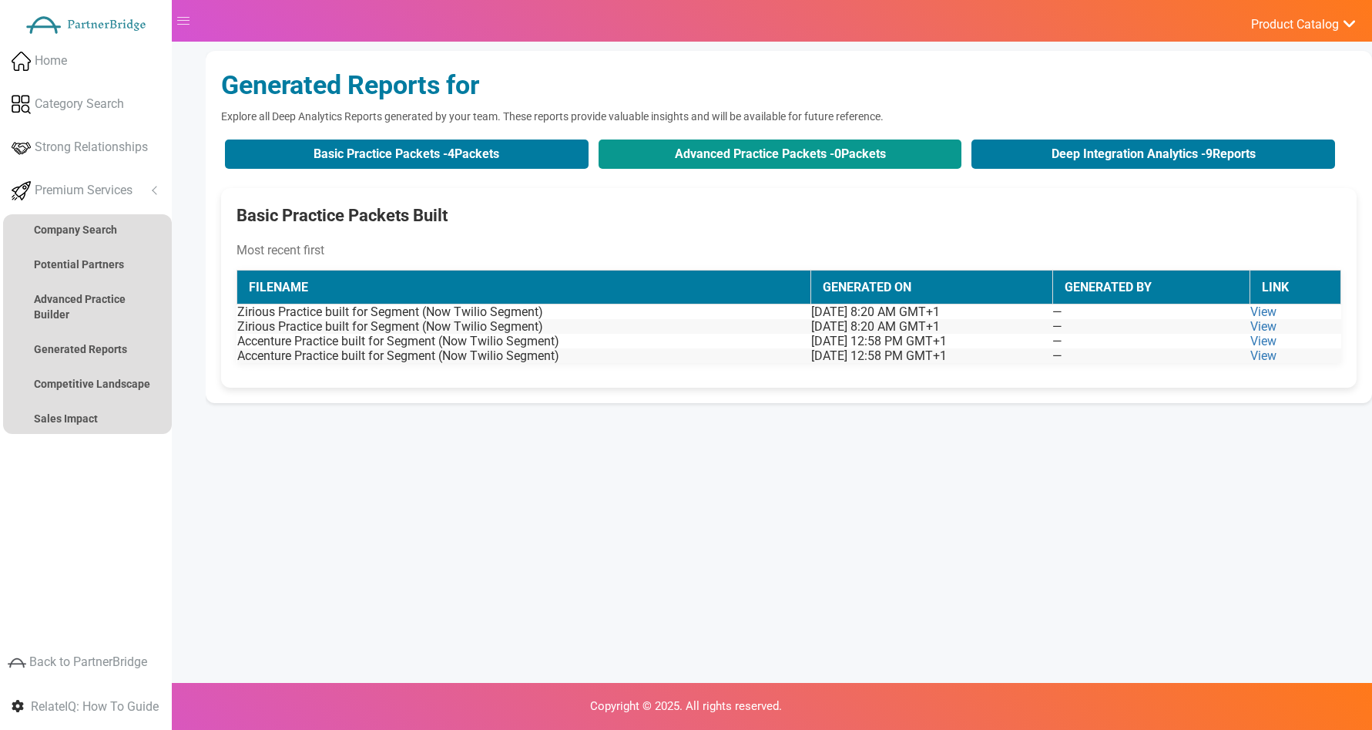
click at [855, 143] on button "Advanced Practice Packets - 0 Packets" at bounding box center [781, 153] width 364 height 29
click at [853, 149] on button "Advanced Practice Packets - 0 Packets" at bounding box center [781, 153] width 364 height 29
click at [852, 148] on button "Advanced Practice Packets - 0 Packets" at bounding box center [781, 153] width 364 height 29
click at [851, 148] on button "Advanced Practice Packets - 0 Packets" at bounding box center [781, 153] width 364 height 29
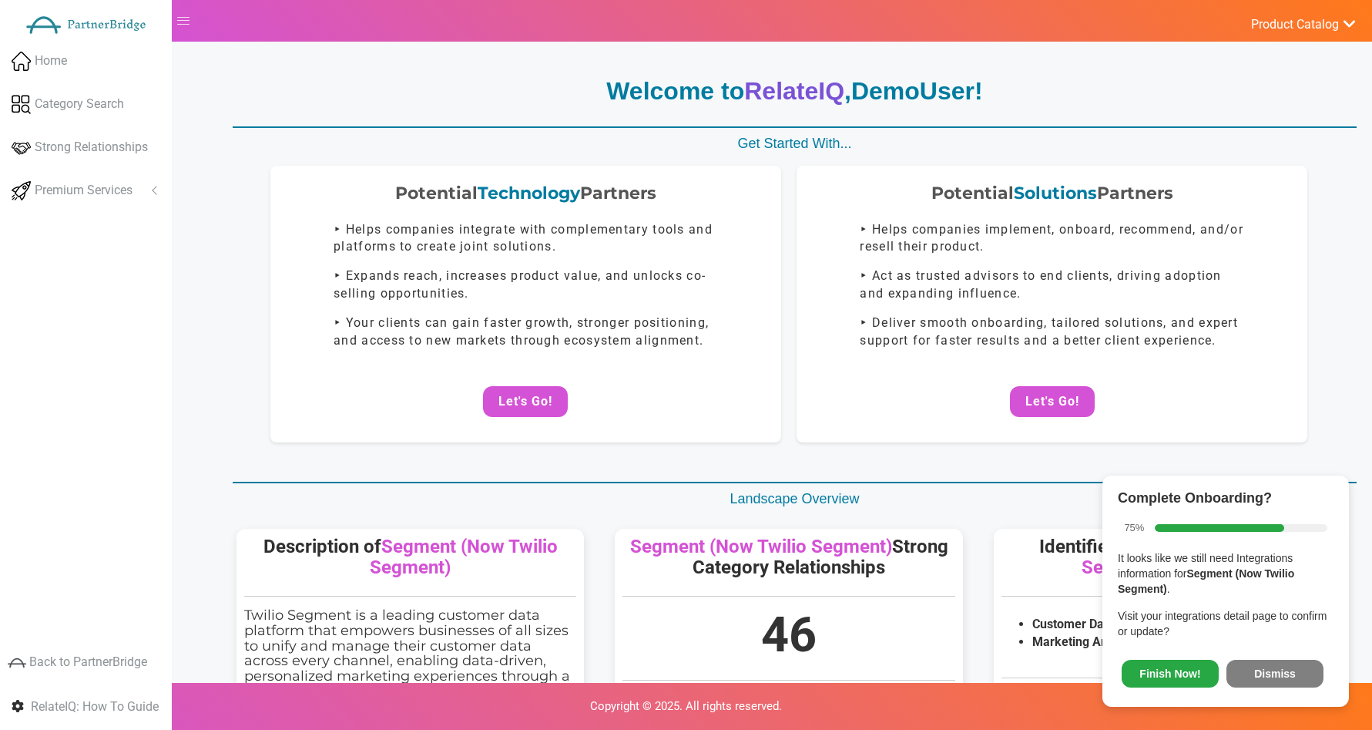
drag, startPoint x: 131, startPoint y: 196, endPoint x: 96, endPoint y: 246, distance: 60.3
click at [131, 196] on span "Premium Services" at bounding box center [84, 191] width 98 height 18
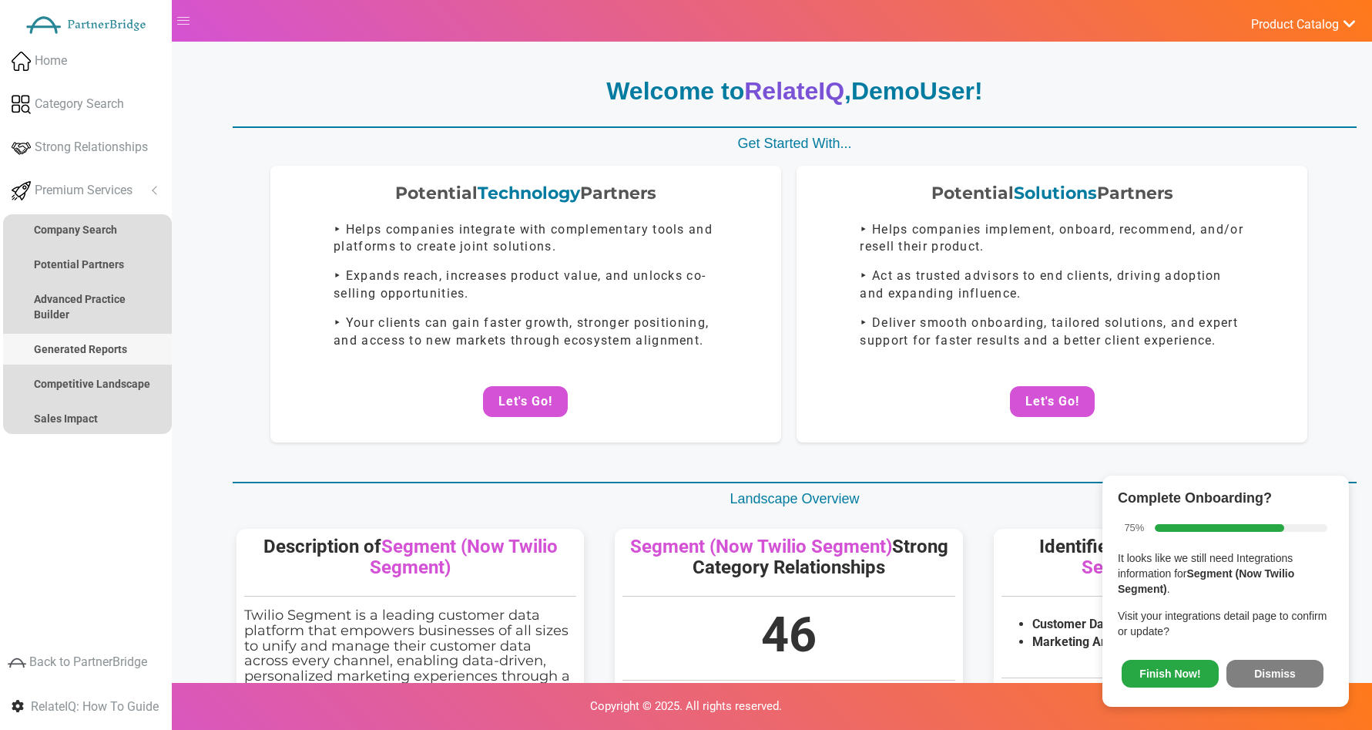
click at [72, 339] on link "Generated Reports" at bounding box center [87, 349] width 169 height 31
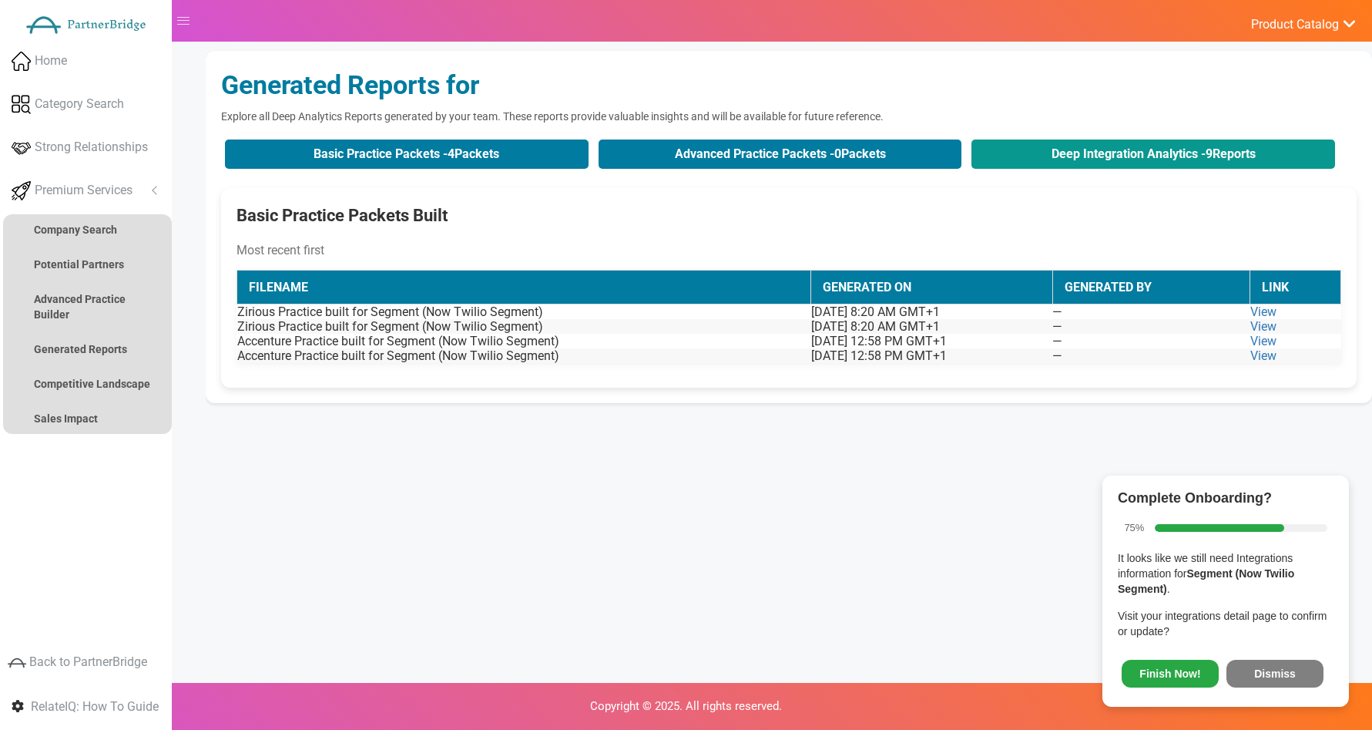
click at [1015, 144] on button "Deep Integration Analytics - 9 Reports" at bounding box center [1154, 153] width 364 height 29
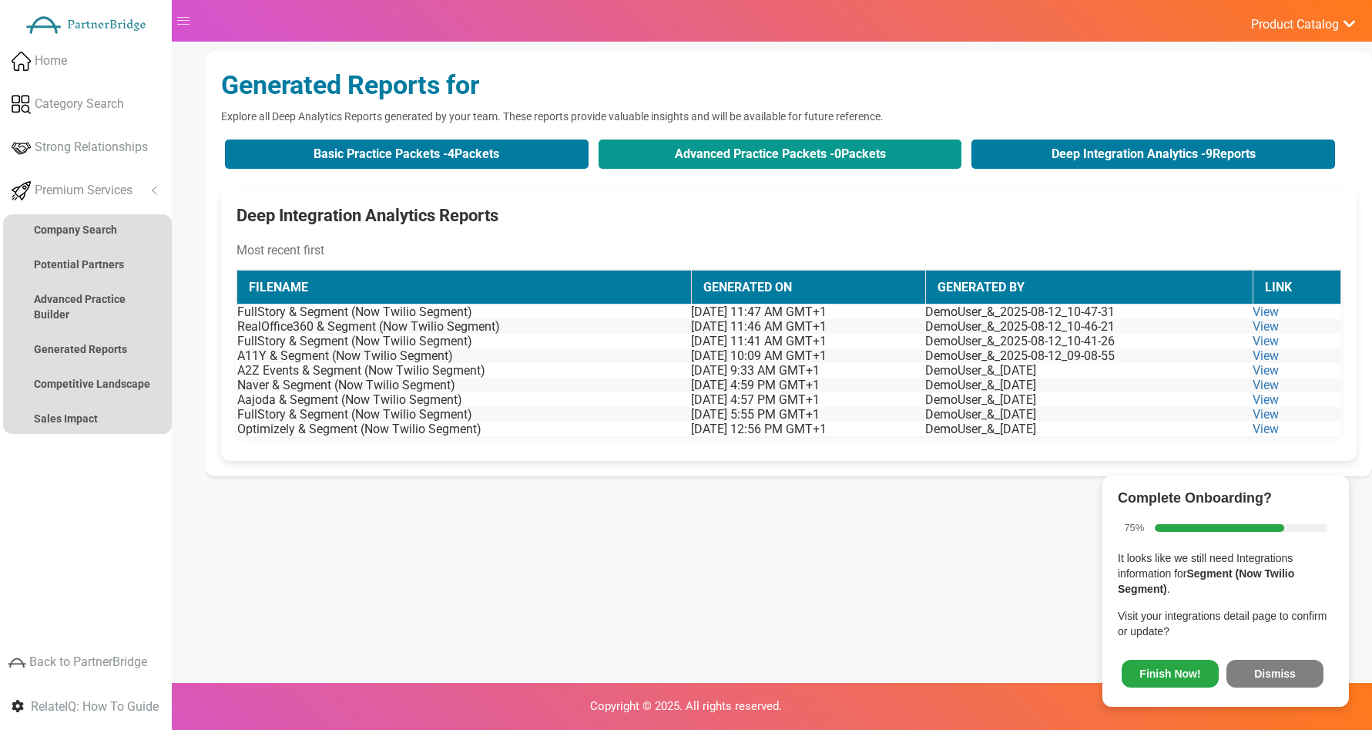
click at [854, 149] on button "Advanced Practice Packets - 0 Packets" at bounding box center [781, 153] width 364 height 29
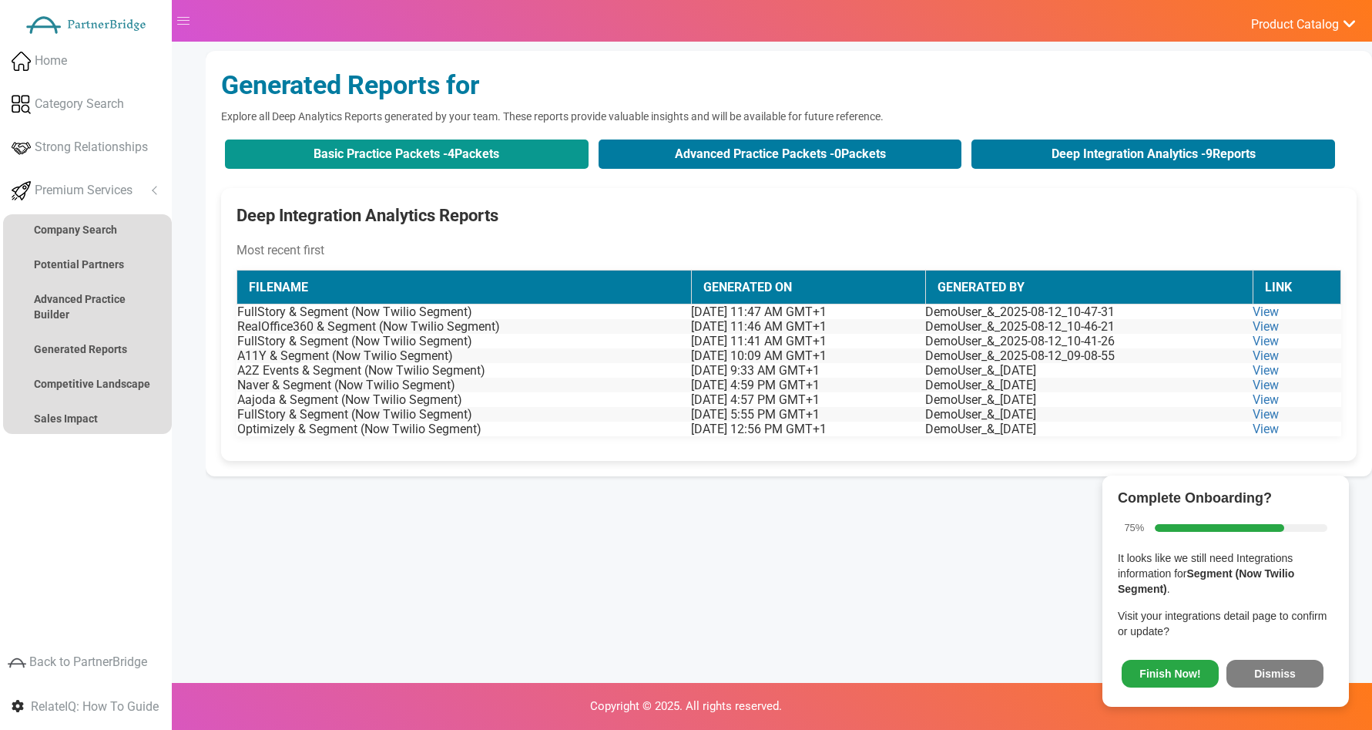
click at [472, 156] on button "Basic Practice Packets - 4 Packets" at bounding box center [407, 153] width 364 height 29
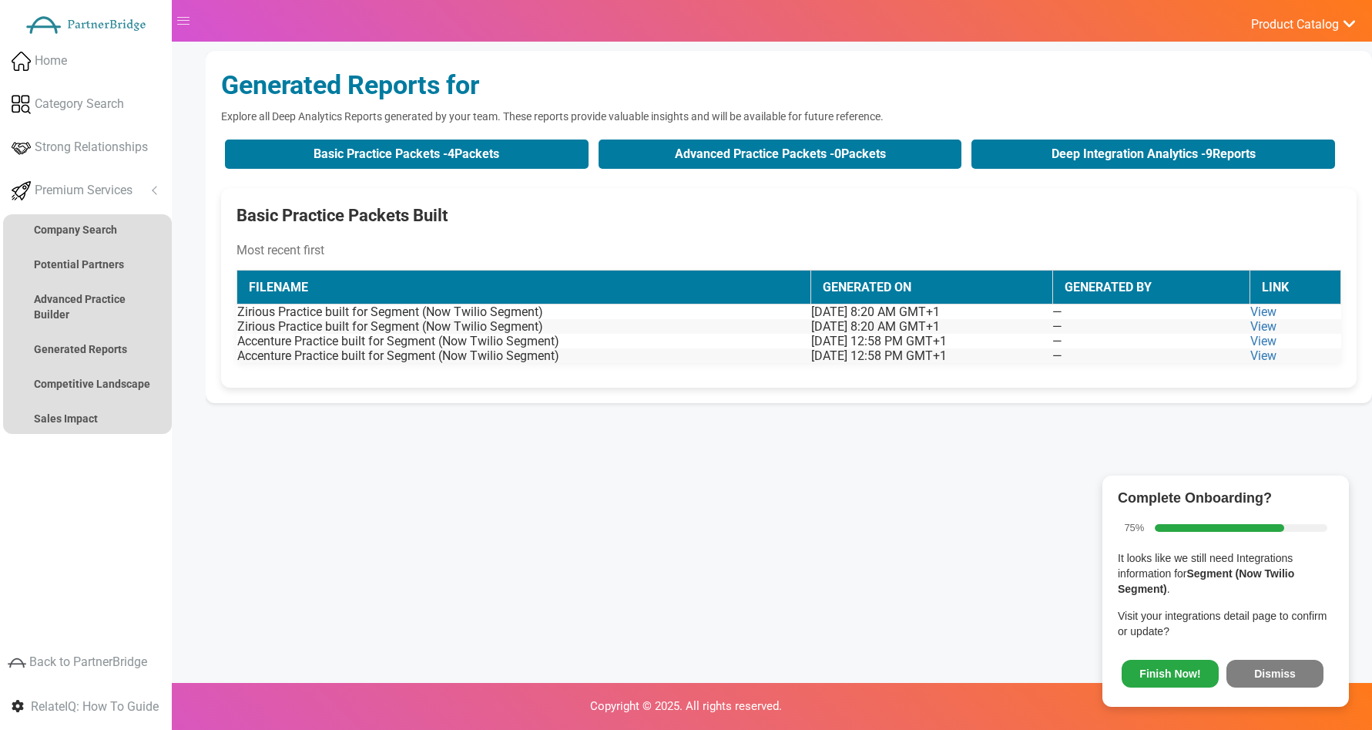
click at [1268, 683] on button "Dismiss" at bounding box center [1275, 674] width 97 height 28
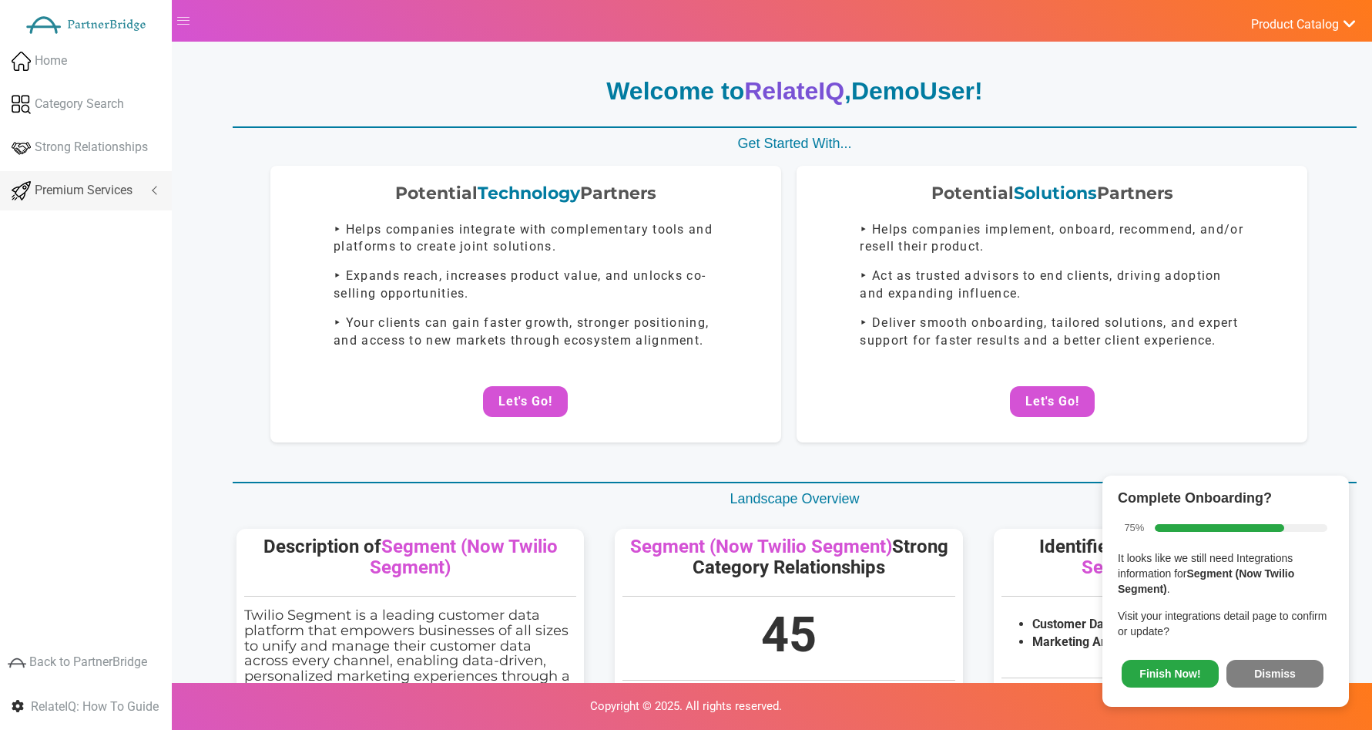
click at [150, 196] on link "Premium Services" at bounding box center [86, 190] width 172 height 39
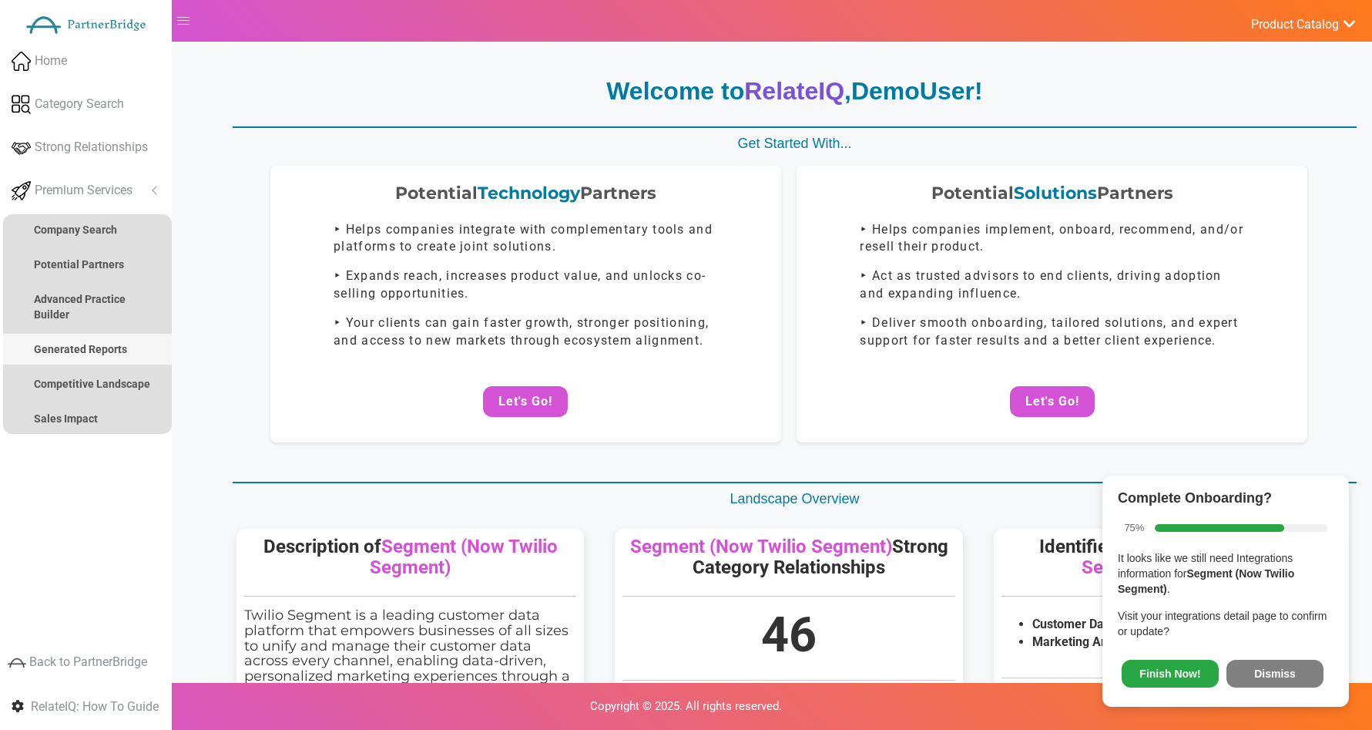
drag, startPoint x: 102, startPoint y: 338, endPoint x: 230, endPoint y: 405, distance: 145.1
click at [102, 338] on link "Generated Reports" at bounding box center [87, 349] width 169 height 31
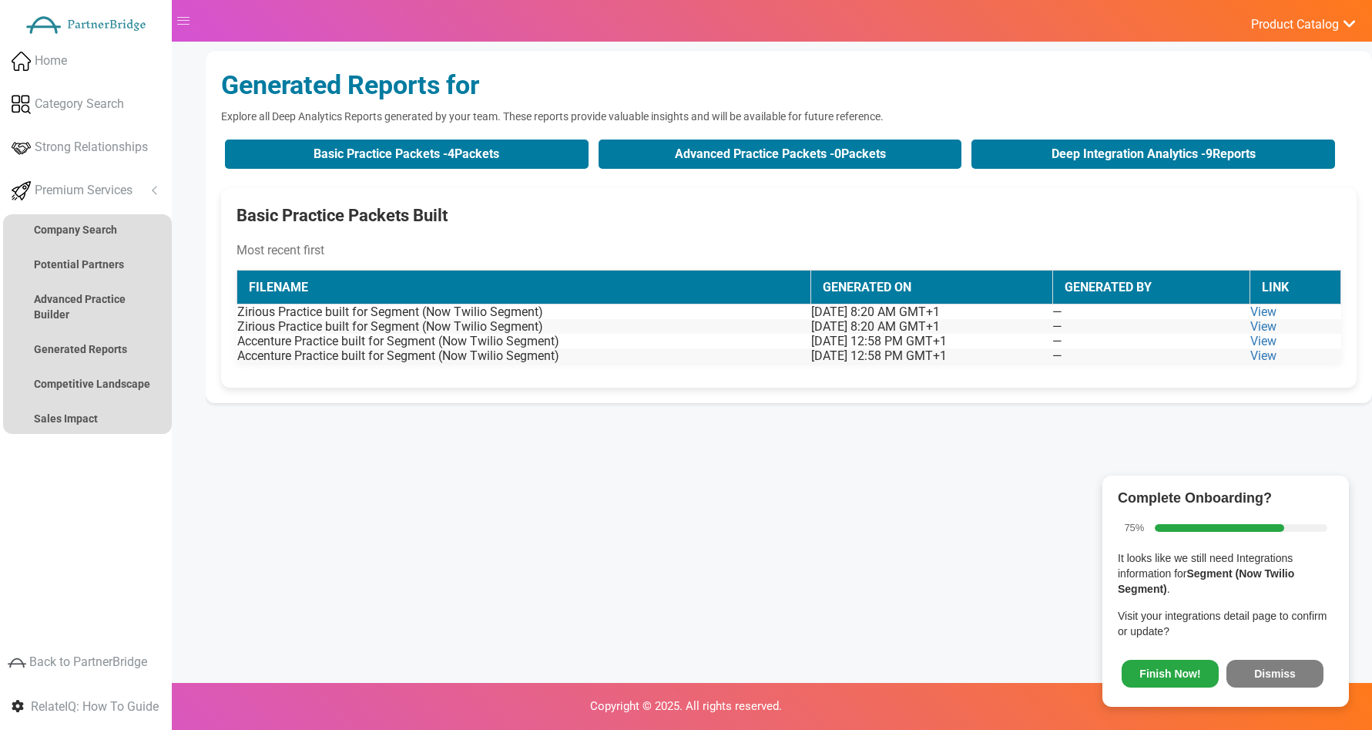
drag, startPoint x: 1281, startPoint y: 671, endPoint x: 1232, endPoint y: 599, distance: 87.6
click at [1282, 670] on button "Dismiss" at bounding box center [1275, 674] width 97 height 28
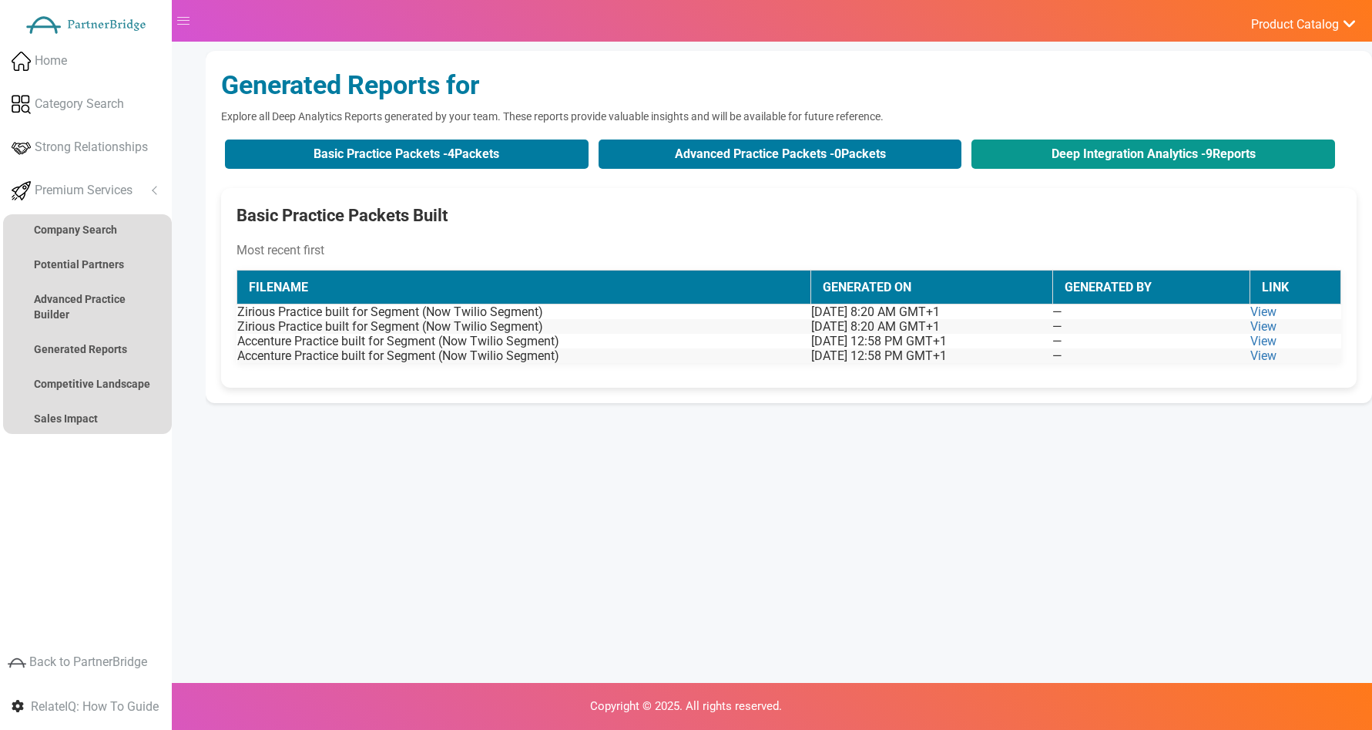
click at [1019, 159] on button "Deep Integration Analytics - 9 Reports" at bounding box center [1154, 153] width 364 height 29
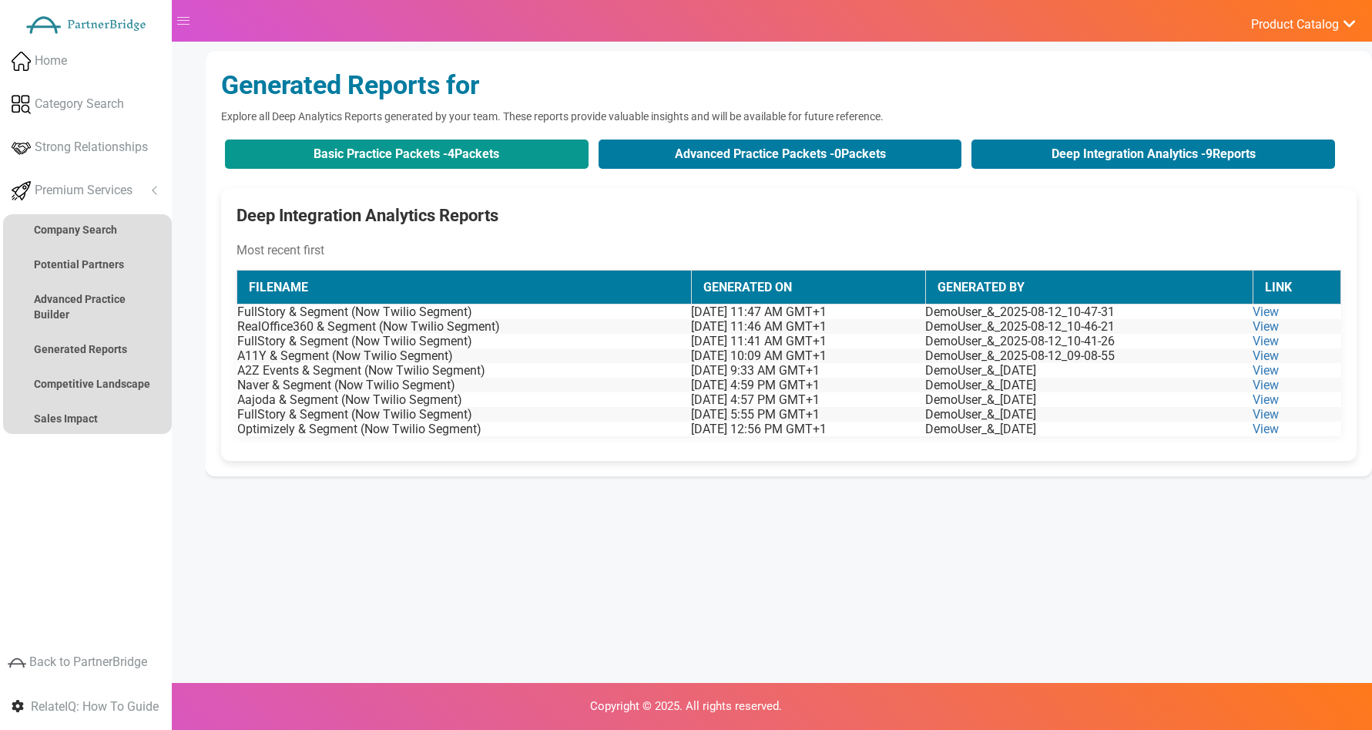
click at [544, 159] on button "Basic Practice Packets - 4 Packets" at bounding box center [407, 153] width 364 height 29
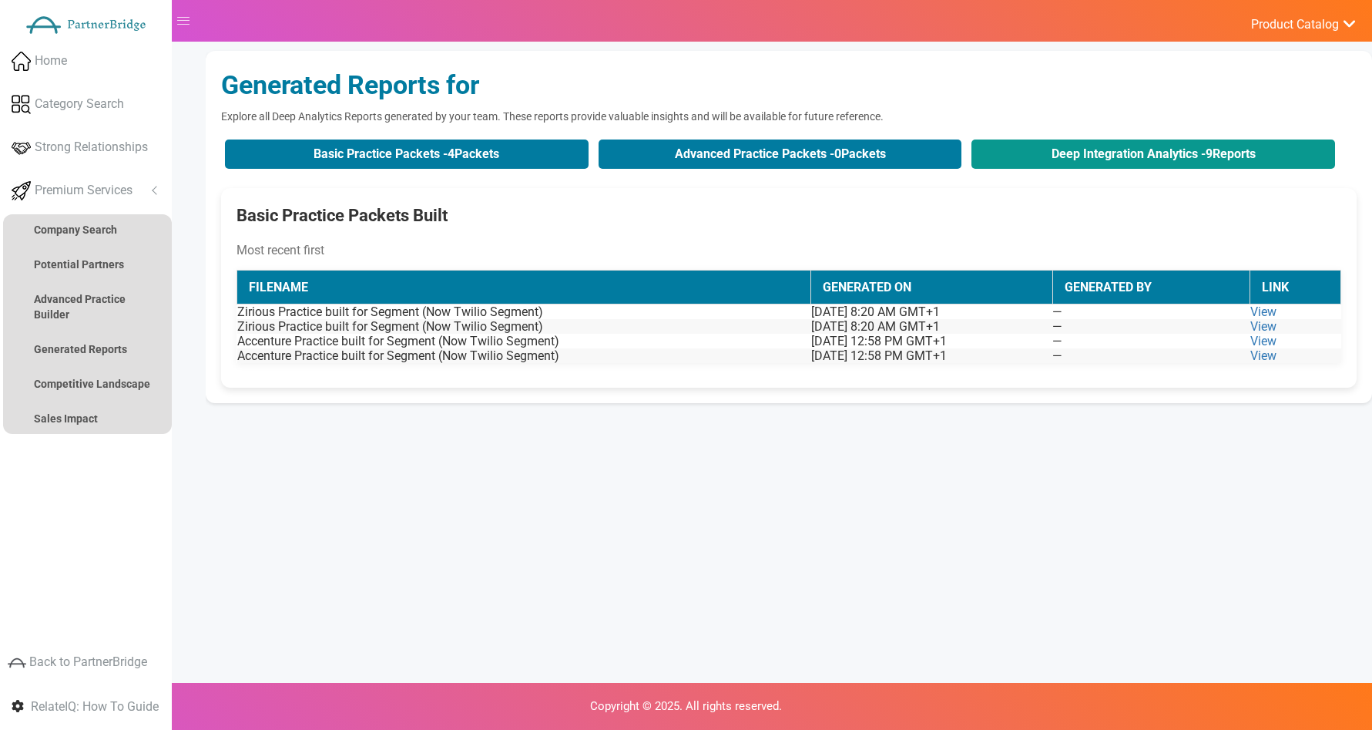
click at [1036, 156] on button "Deep Integration Analytics - 9 Reports" at bounding box center [1154, 153] width 364 height 29
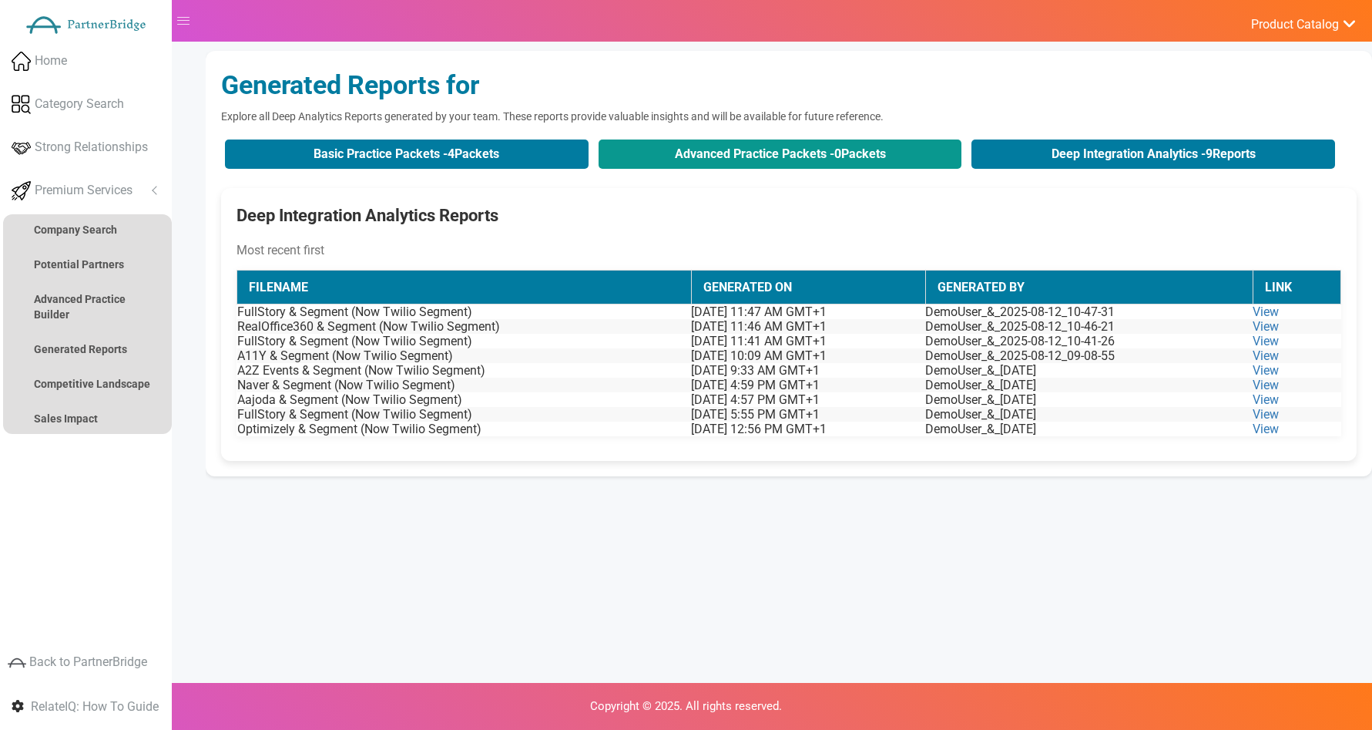
click at [801, 149] on button "Advanced Practice Packets - 0 Packets" at bounding box center [781, 153] width 364 height 29
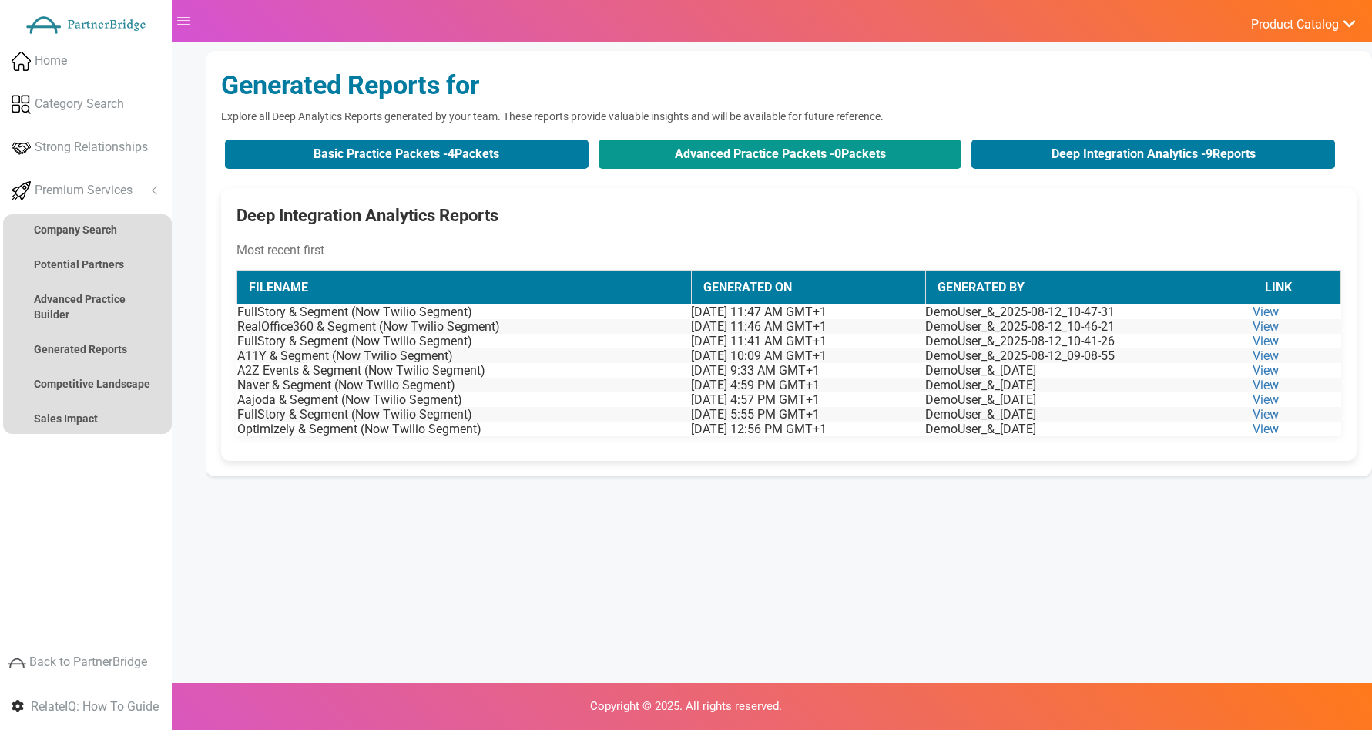
click at [801, 149] on button "Advanced Practice Packets - 0 Packets" at bounding box center [781, 153] width 364 height 29
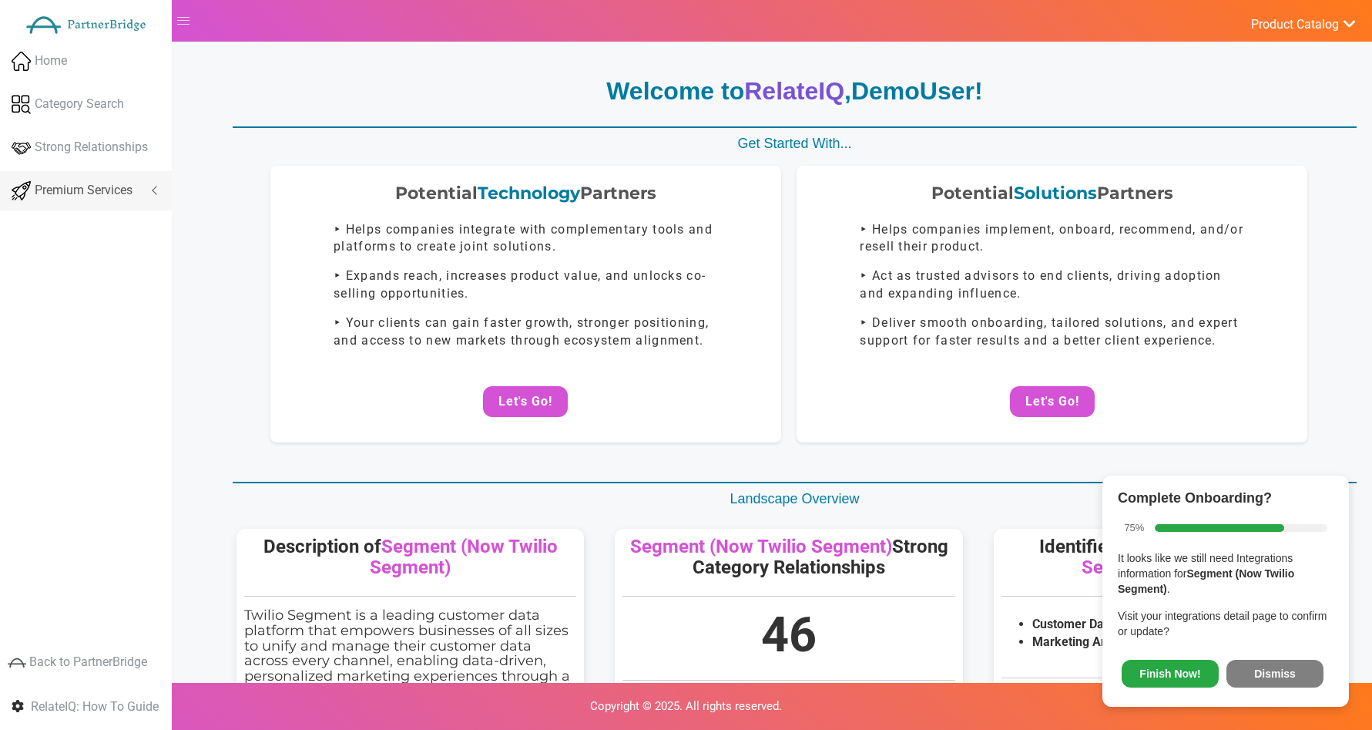
click at [137, 192] on link "Premium Services" at bounding box center [86, 190] width 172 height 39
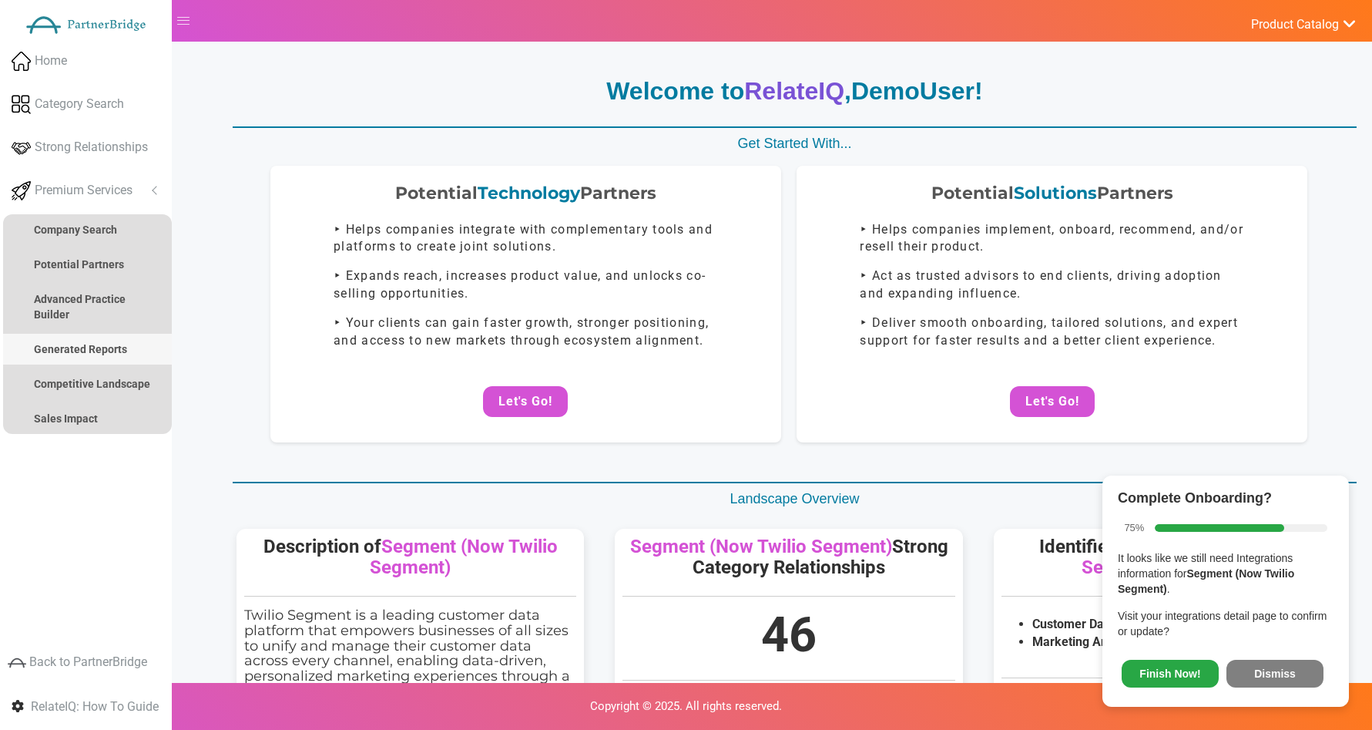
click at [93, 338] on link "Generated Reports" at bounding box center [87, 349] width 169 height 31
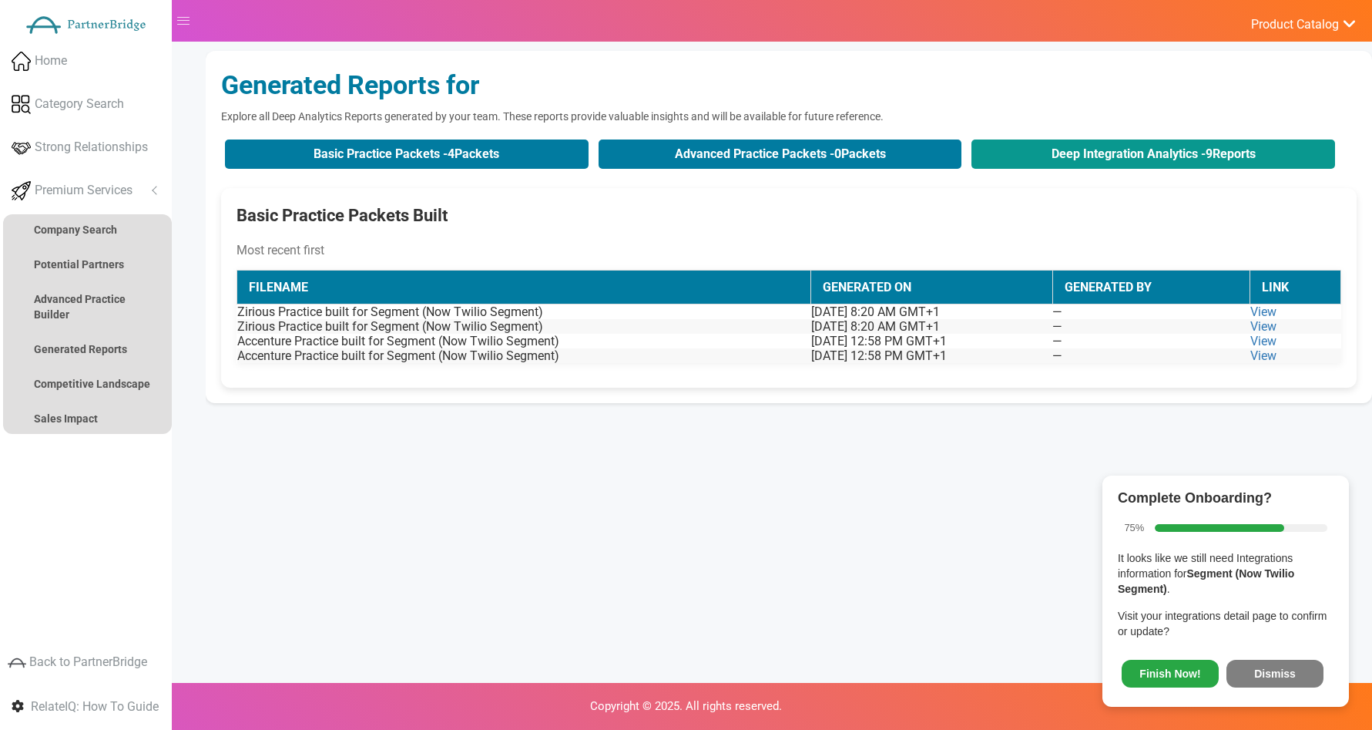
click at [995, 143] on button "Deep Integration Analytics - 9 Reports" at bounding box center [1154, 153] width 364 height 29
click at [1012, 156] on button "Deep Integration Analytics - 9 Reports" at bounding box center [1154, 153] width 364 height 29
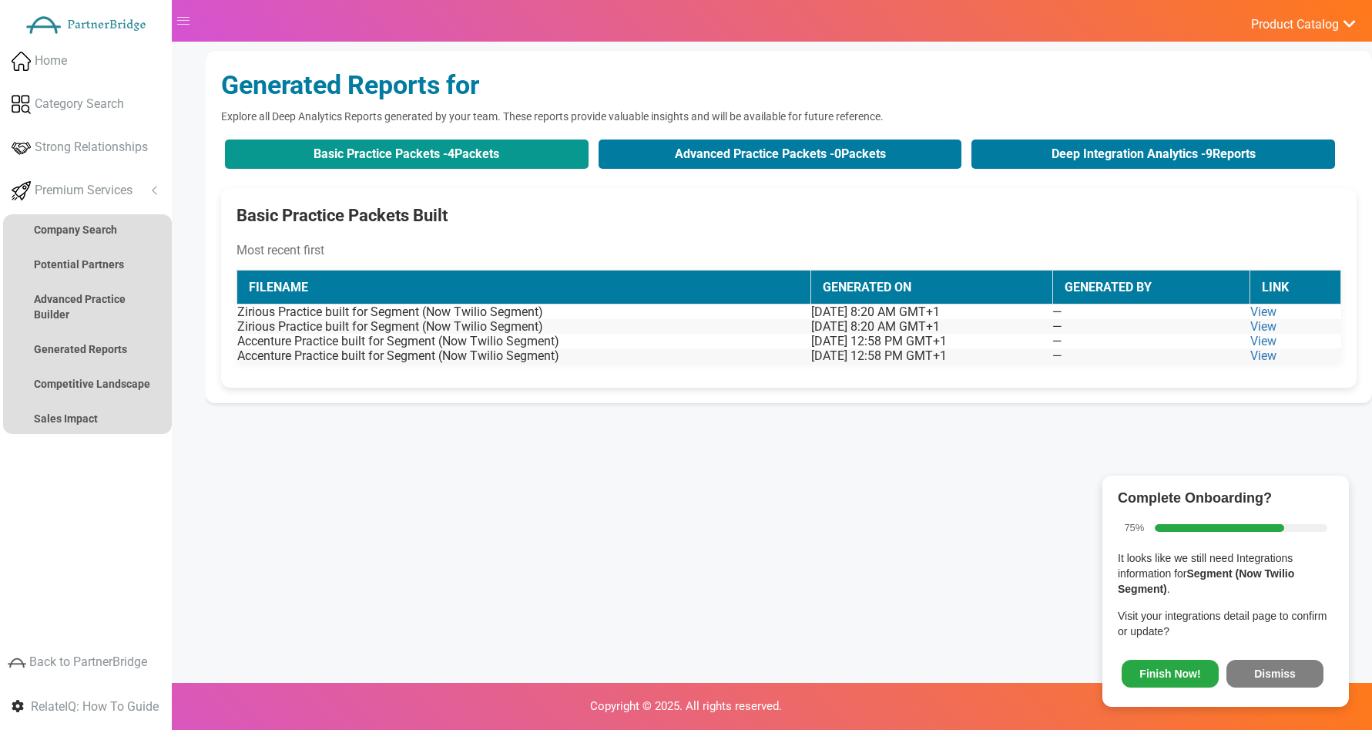
click at [519, 164] on button "Basic Practice Packets - 4 Packets" at bounding box center [407, 153] width 364 height 29
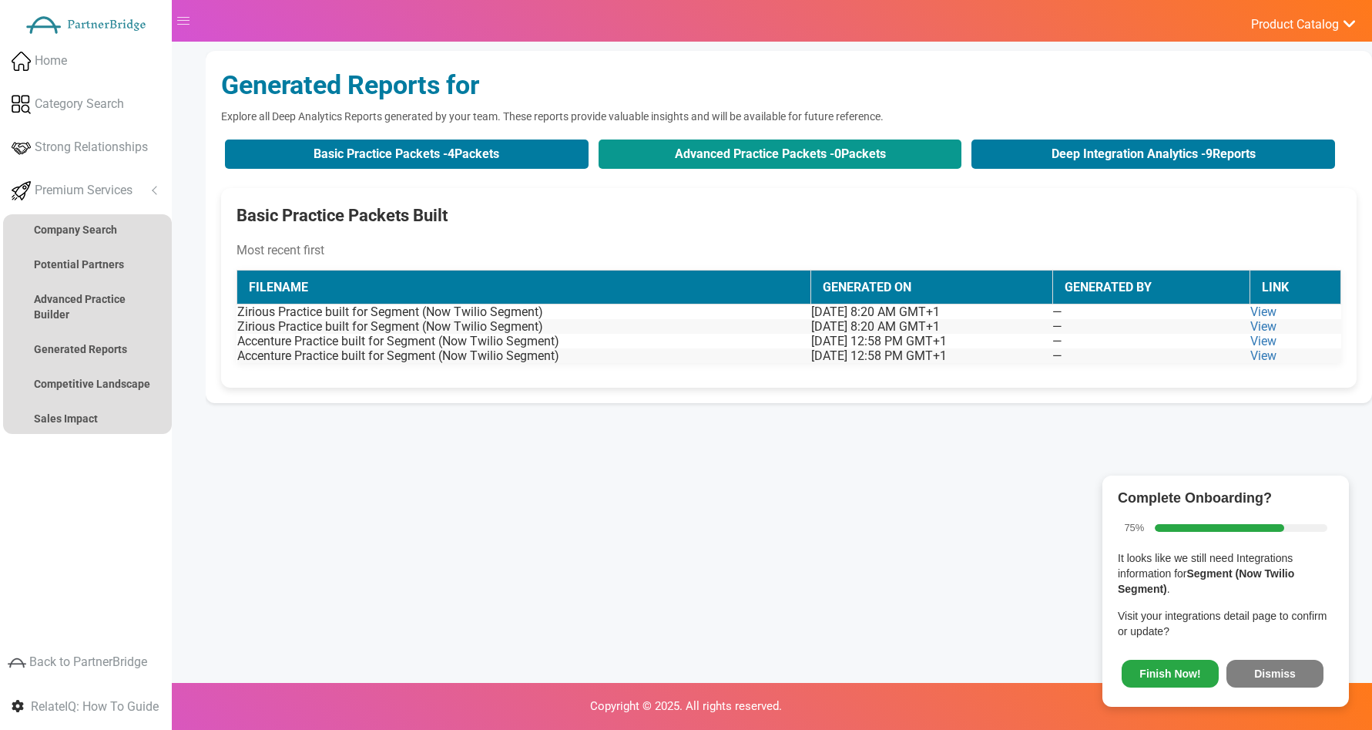
click at [751, 160] on button "Advanced Practice Packets - 0 Packets" at bounding box center [781, 153] width 364 height 29
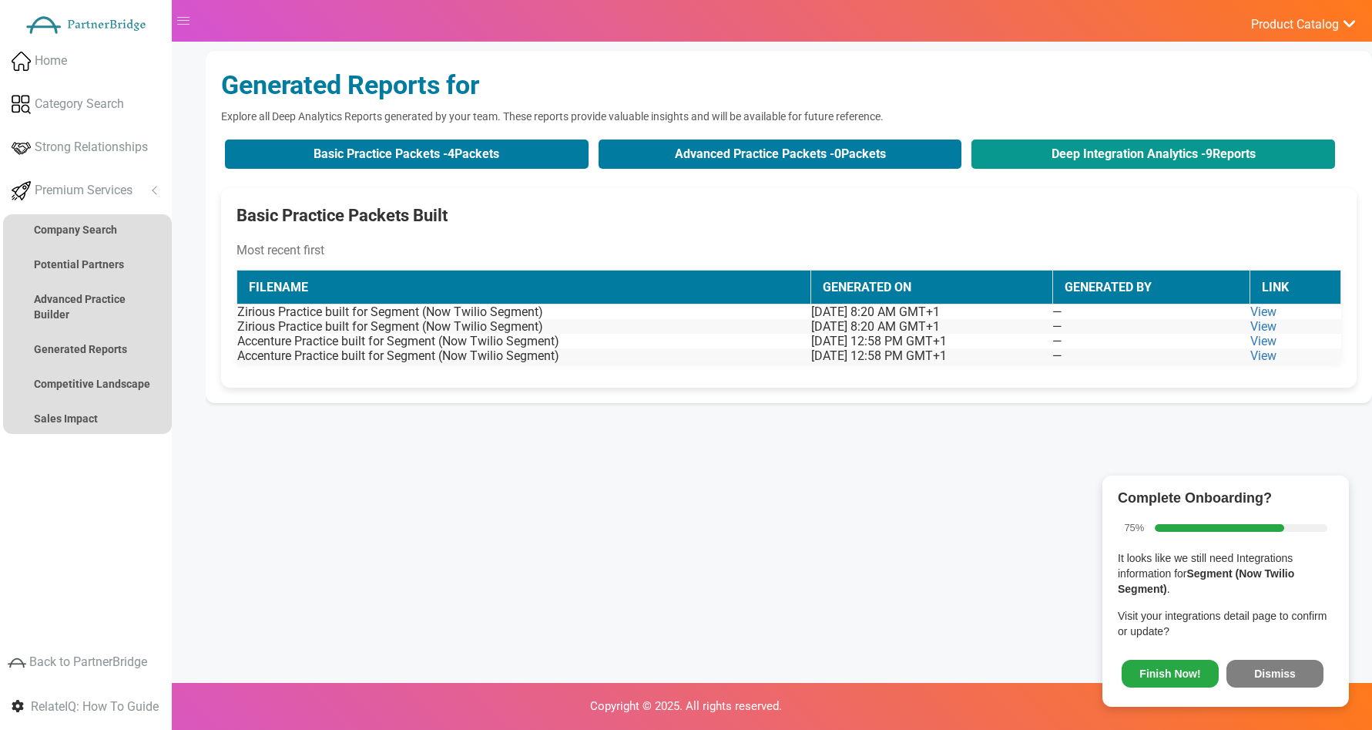
click at [1060, 156] on button "Deep Integration Analytics - 9 Reports" at bounding box center [1154, 153] width 364 height 29
click at [1244, 666] on button "Dismiss" at bounding box center [1275, 674] width 97 height 28
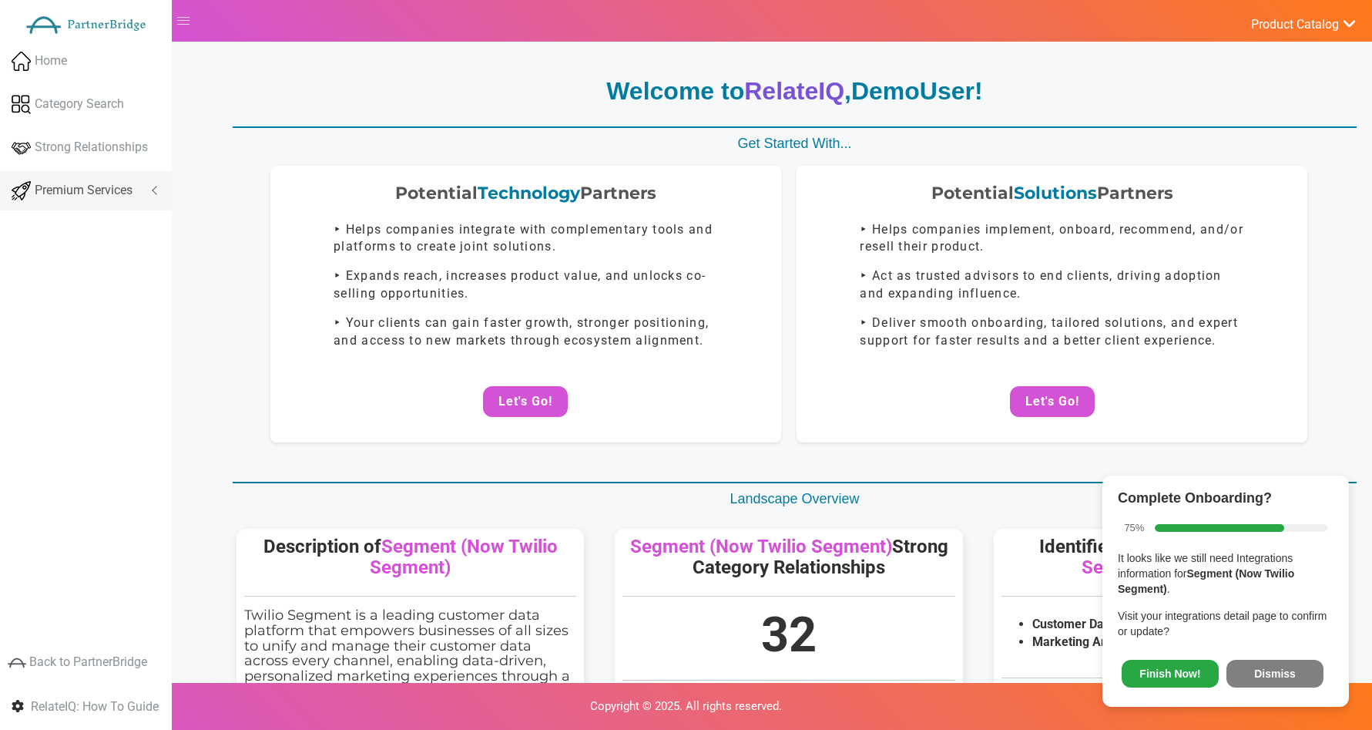
click at [72, 188] on span "Premium Services" at bounding box center [84, 191] width 98 height 18
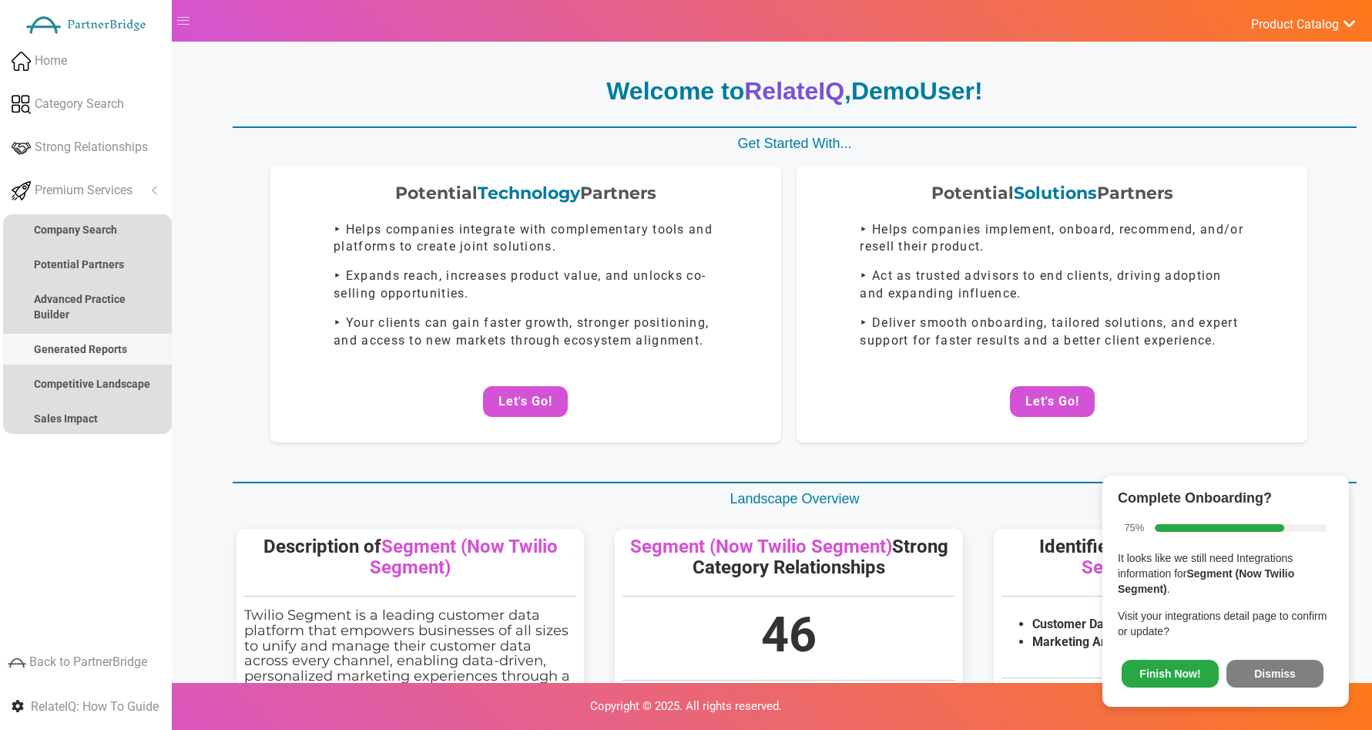
click at [86, 339] on link "Generated Reports" at bounding box center [87, 349] width 169 height 31
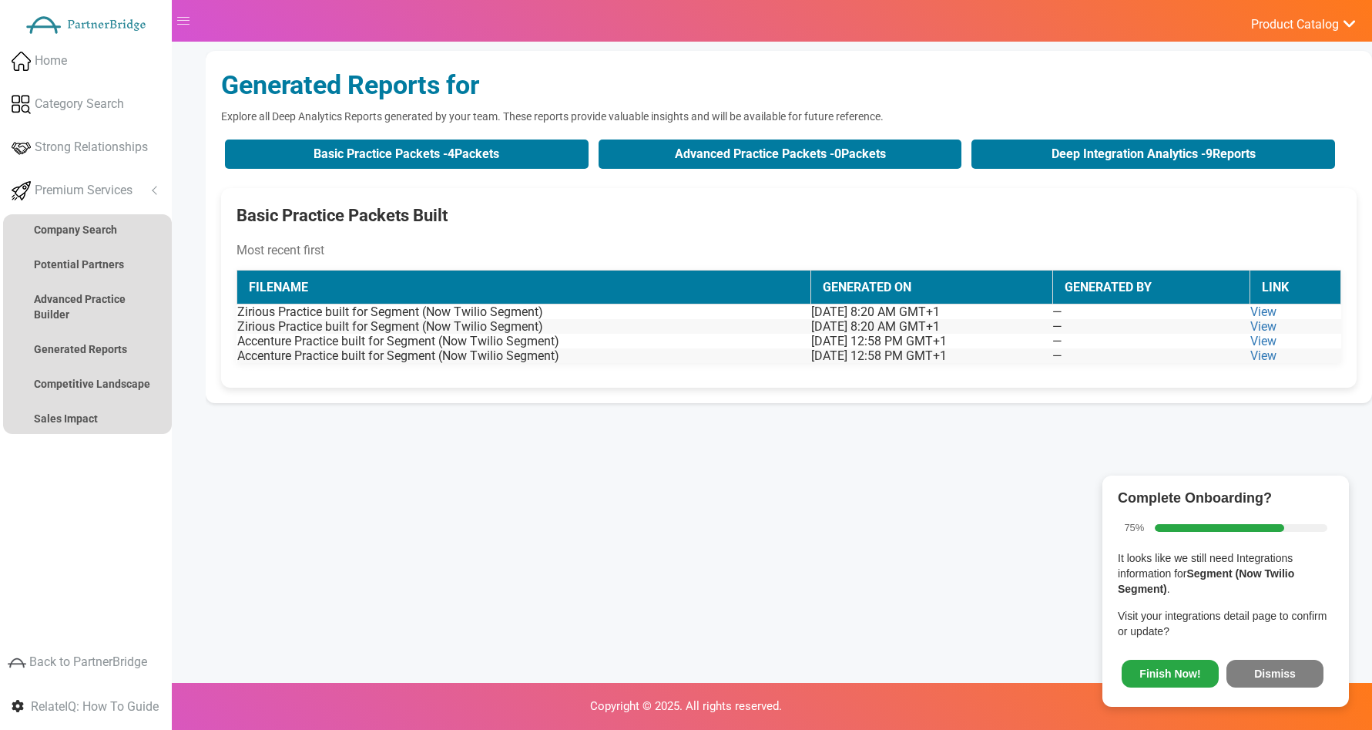
click at [1307, 671] on button "Dismiss" at bounding box center [1275, 674] width 97 height 28
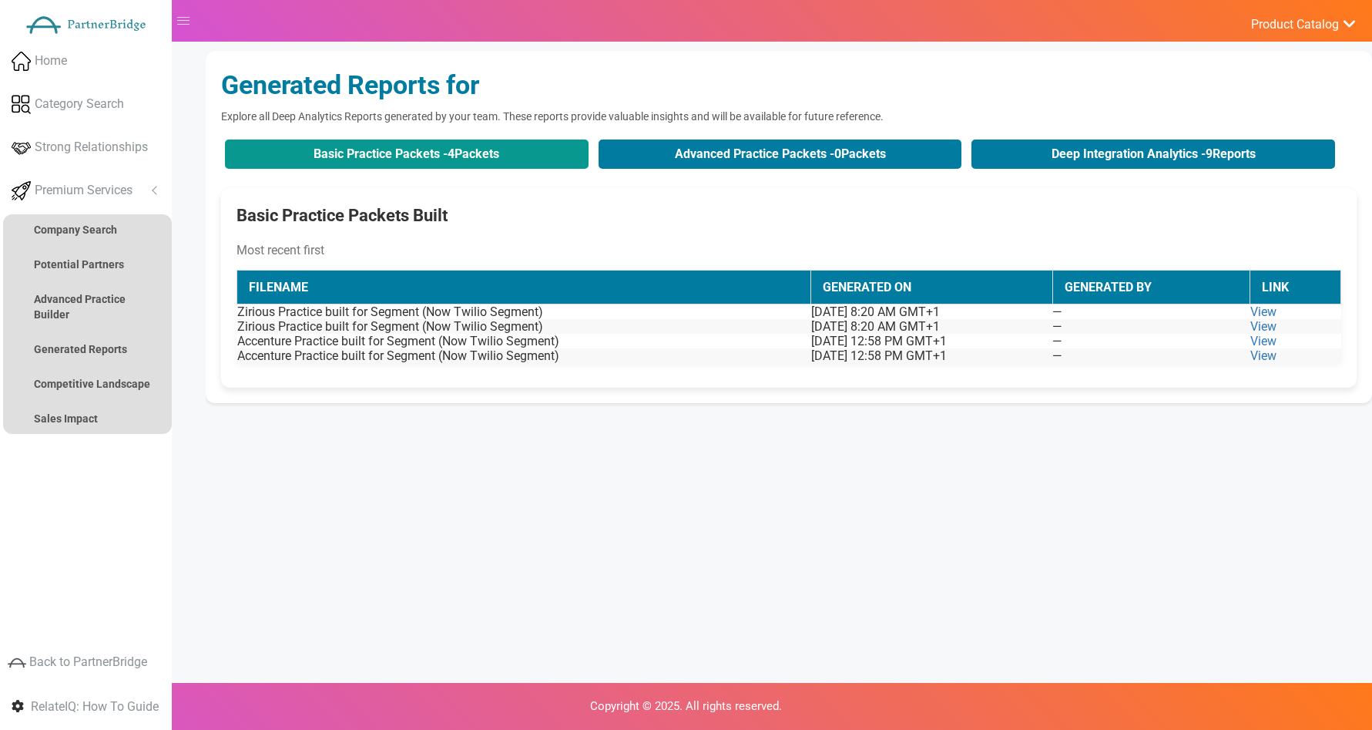
click at [441, 155] on button "Basic Practice Packets - 4 Packets" at bounding box center [407, 153] width 364 height 29
click at [454, 163] on button "Basic Practice Packets - 4 Packets" at bounding box center [407, 153] width 364 height 29
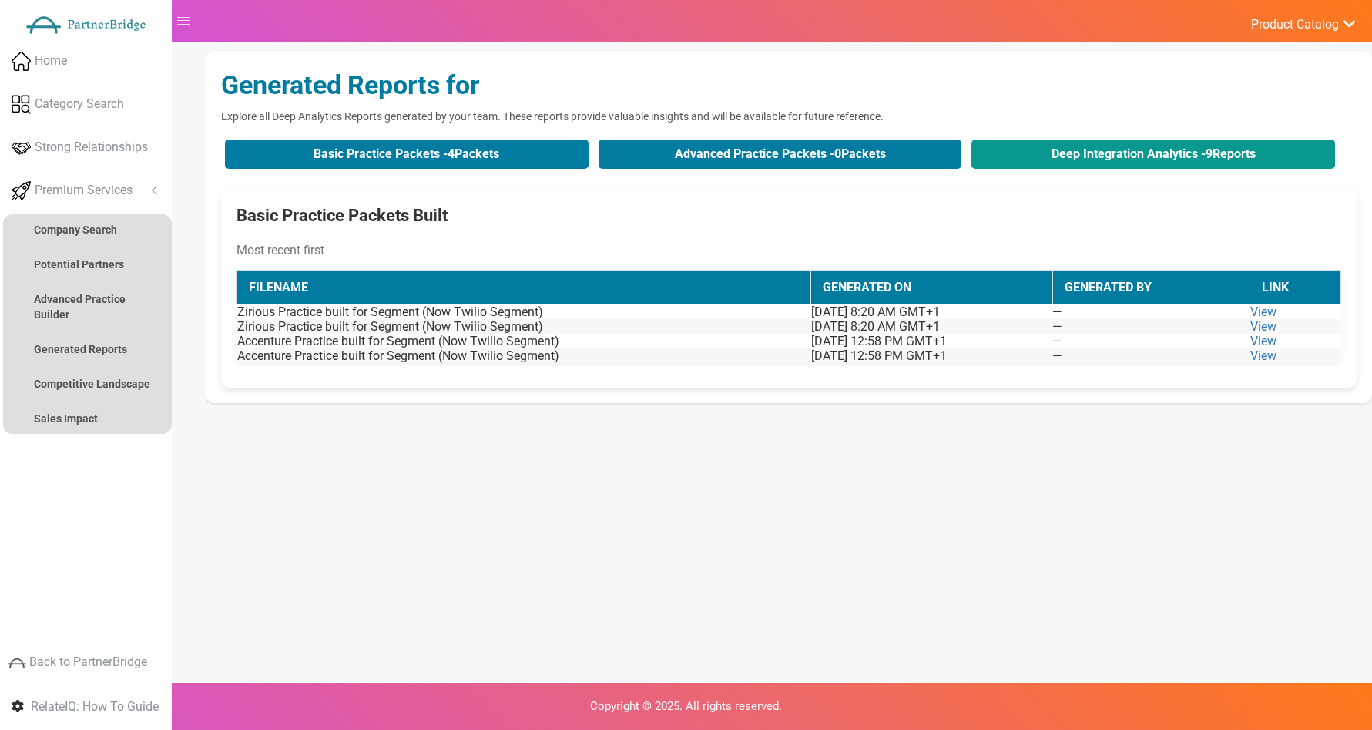
click at [1100, 153] on button "Deep Integration Analytics - 9 Reports" at bounding box center [1154, 153] width 364 height 29
drag, startPoint x: 894, startPoint y: 222, endPoint x: 733, endPoint y: 222, distance: 161.0
click at [895, 221] on div "Basic Practice Packets Built" at bounding box center [789, 215] width 1105 height 24
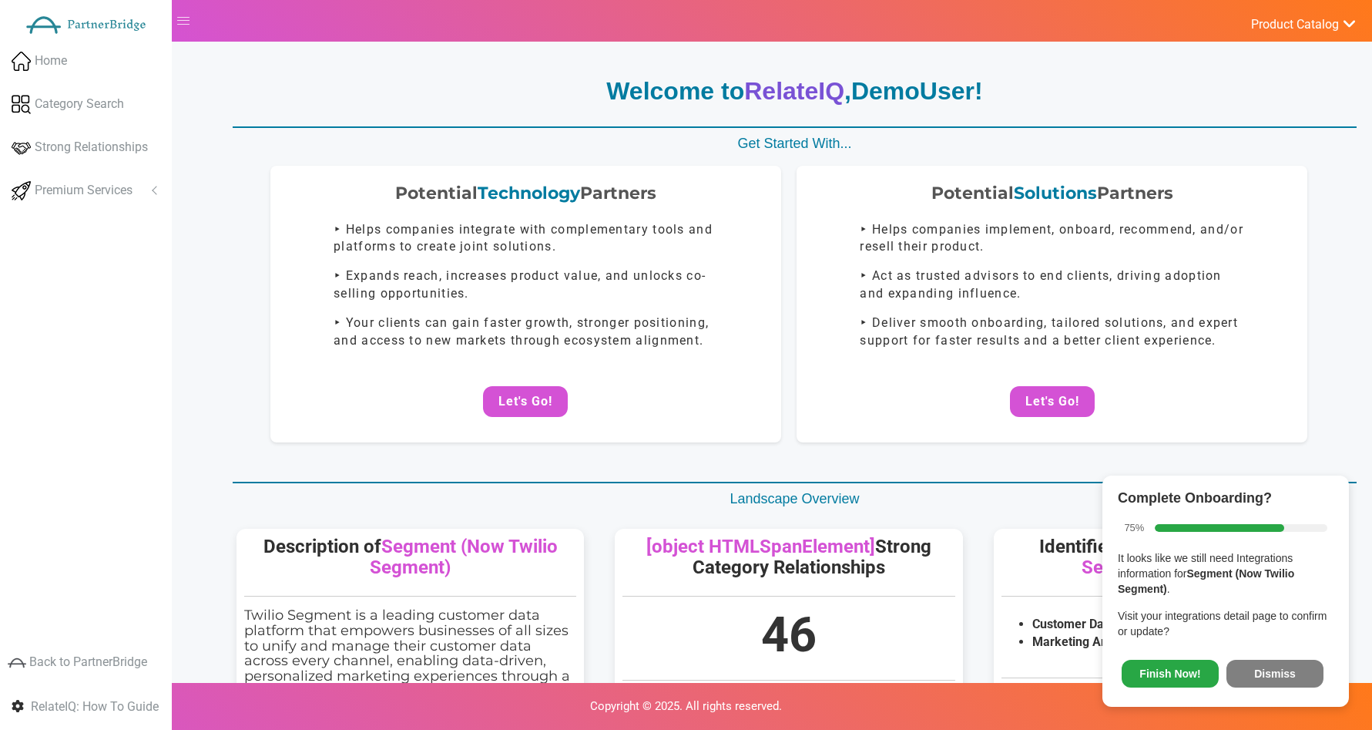
drag, startPoint x: 1269, startPoint y: 670, endPoint x: 1243, endPoint y: 652, distance: 31.6
click at [1269, 668] on button "Dismiss" at bounding box center [1275, 674] width 97 height 28
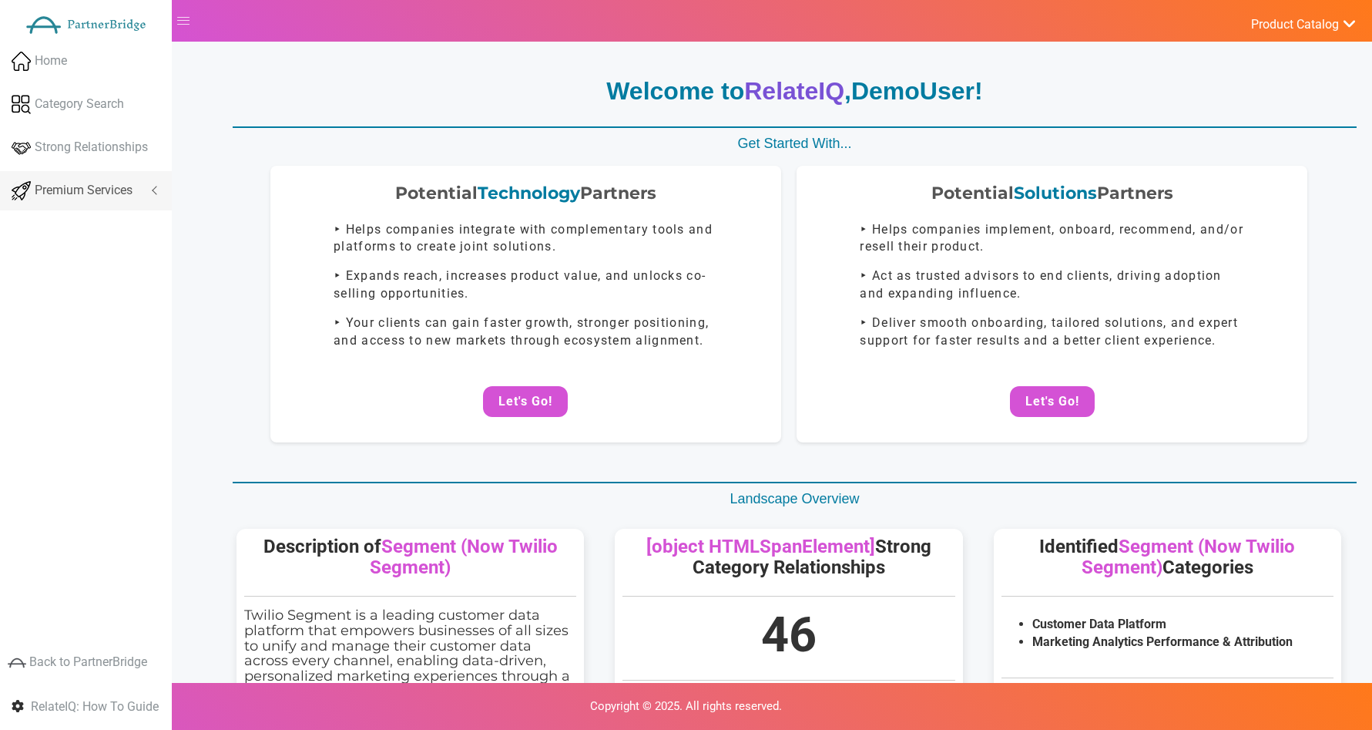
click at [87, 183] on span "Premium Services" at bounding box center [84, 191] width 98 height 18
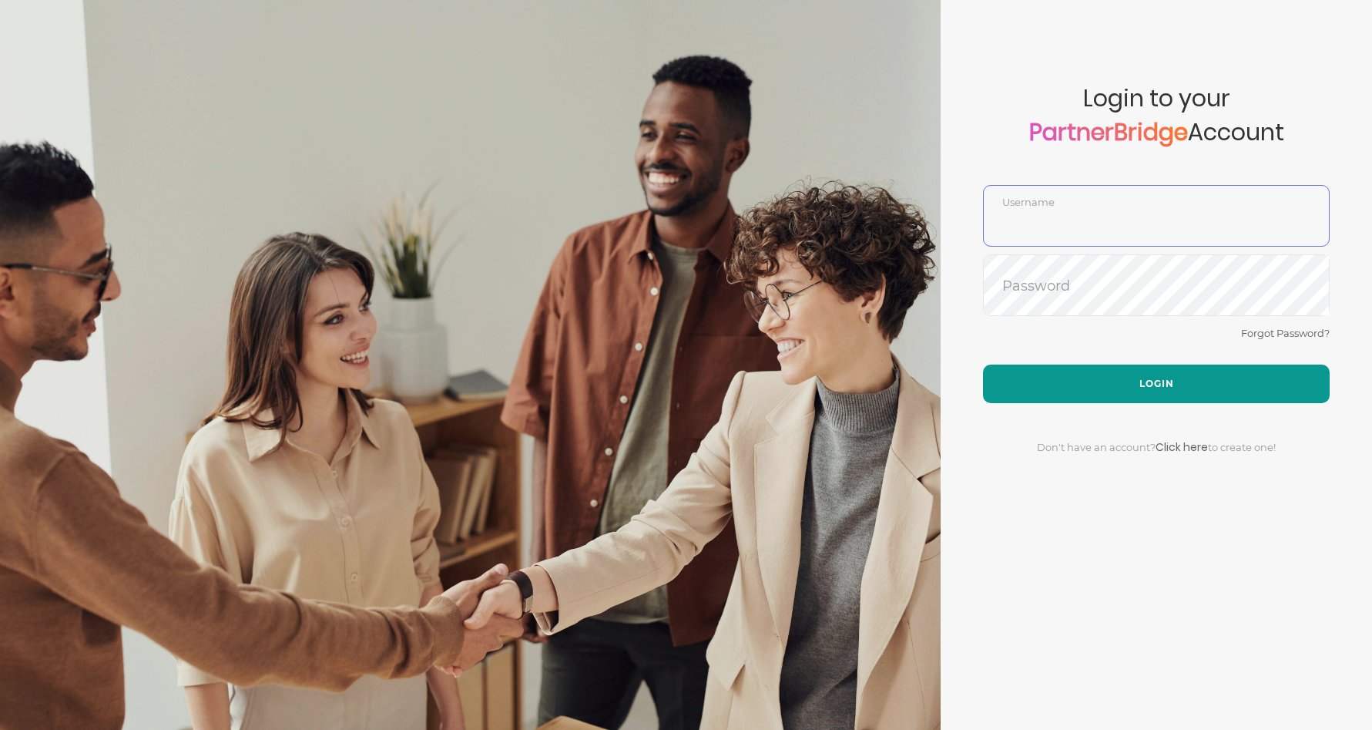
type input "DemoUser"
click at [1081, 380] on button "Login" at bounding box center [1156, 383] width 347 height 39
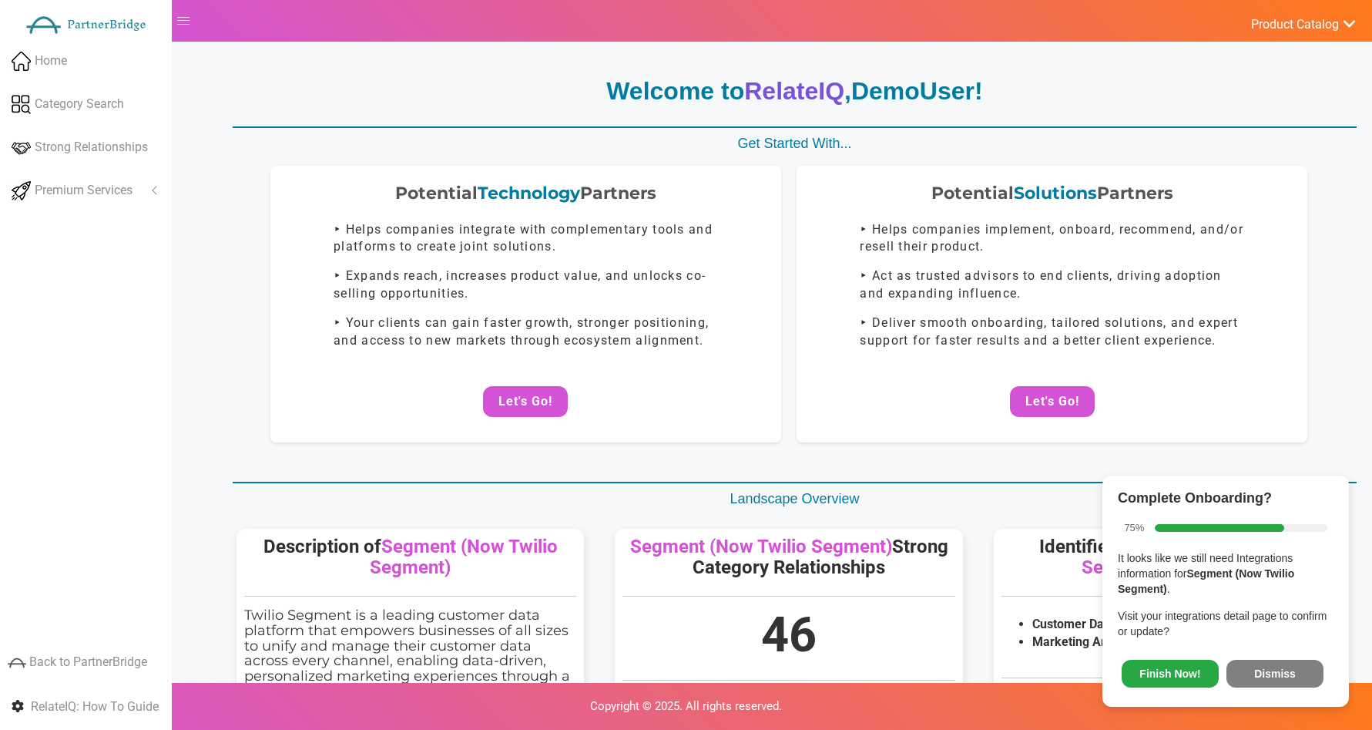
drag, startPoint x: 1301, startPoint y: 682, endPoint x: 1290, endPoint y: 670, distance: 16.4
click at [1299, 679] on button "Dismiss" at bounding box center [1275, 674] width 97 height 28
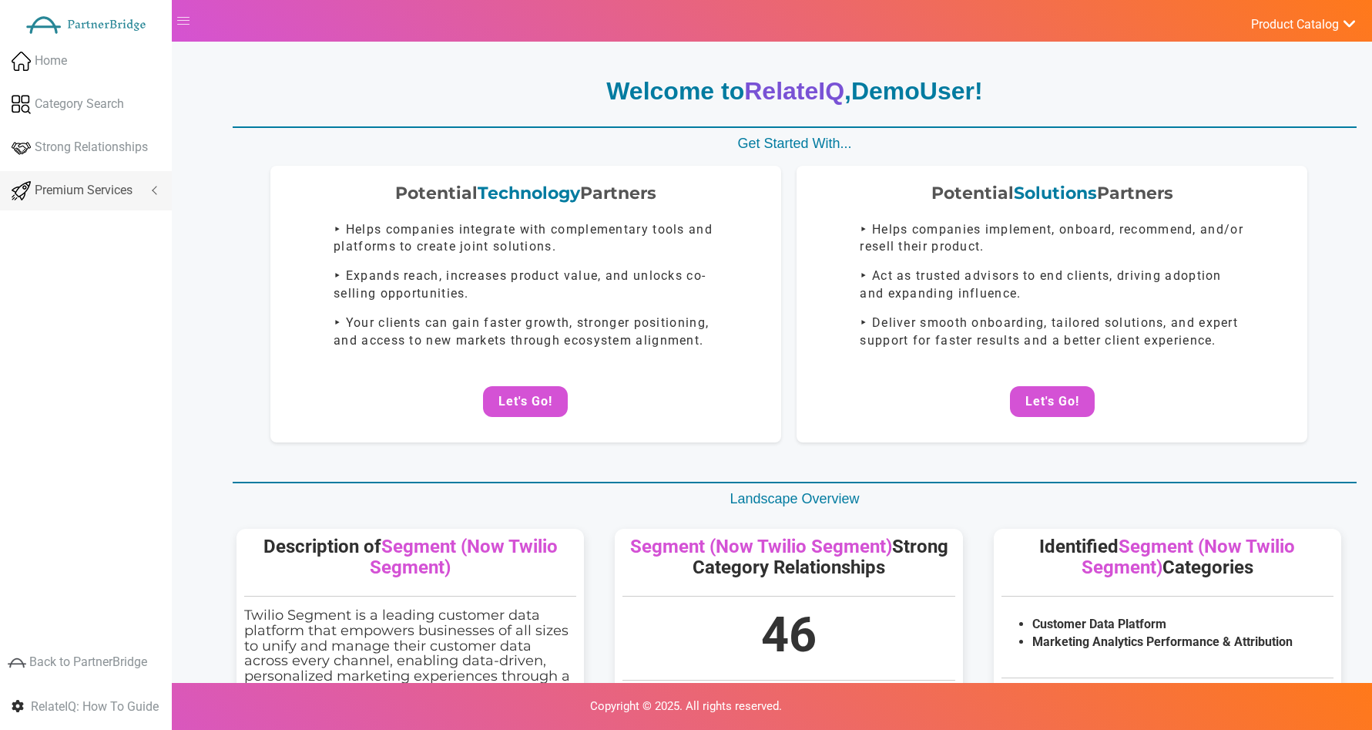
click at [118, 184] on span "Premium Services" at bounding box center [84, 191] width 98 height 18
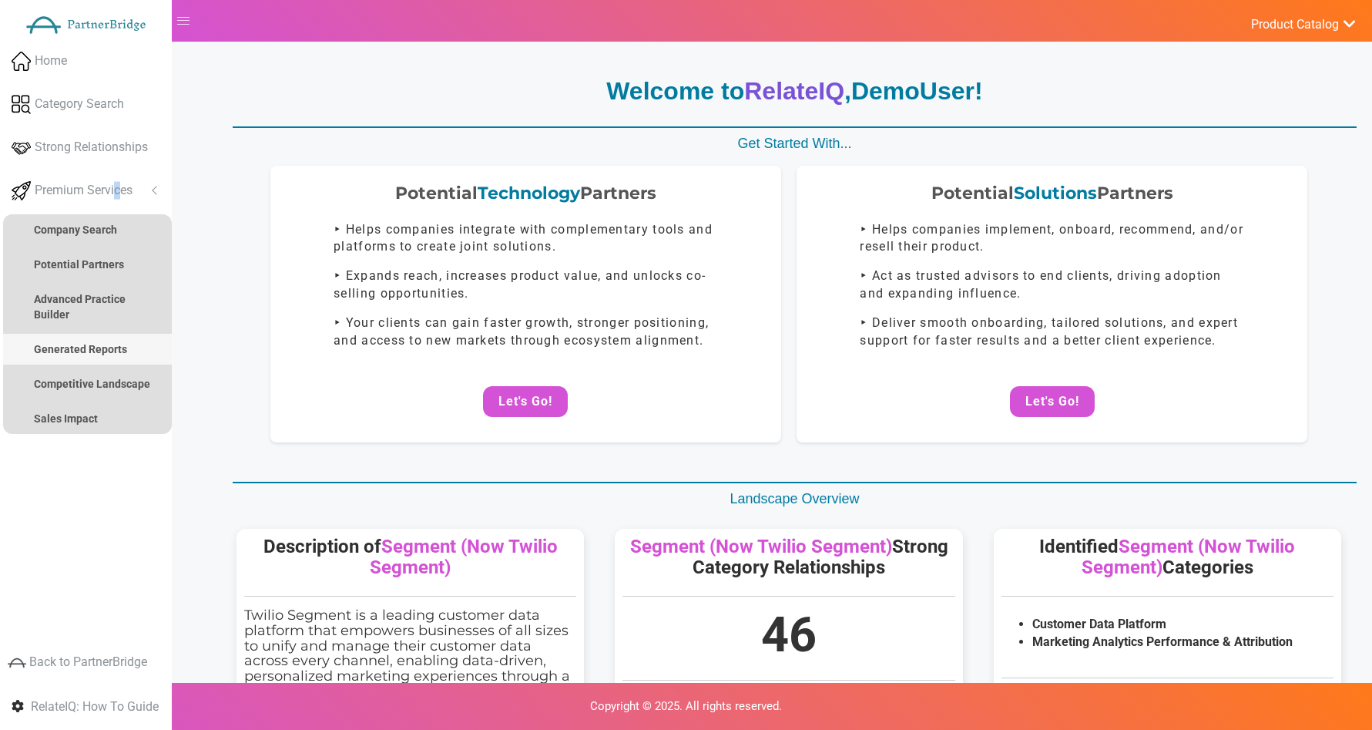
click at [84, 340] on link "Generated Reports" at bounding box center [87, 349] width 169 height 31
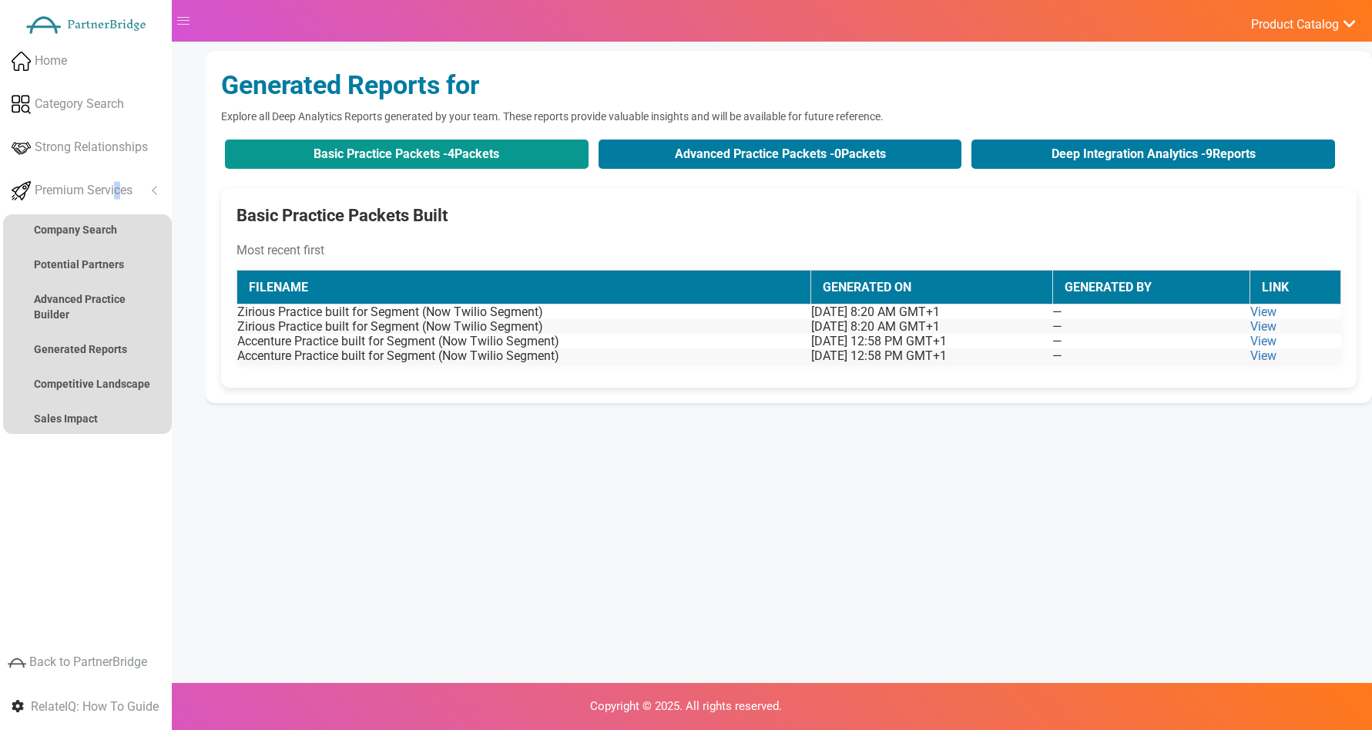
click at [545, 150] on button "Basic Practice Packets - 4 Packets" at bounding box center [407, 153] width 364 height 29
click at [458, 153] on button "Basic Practice Packets - 4 Packets" at bounding box center [407, 153] width 364 height 29
drag, startPoint x: 456, startPoint y: 154, endPoint x: 463, endPoint y: 170, distance: 17.6
click at [459, 153] on button "Basic Practice Packets - 4 Packets" at bounding box center [407, 153] width 364 height 29
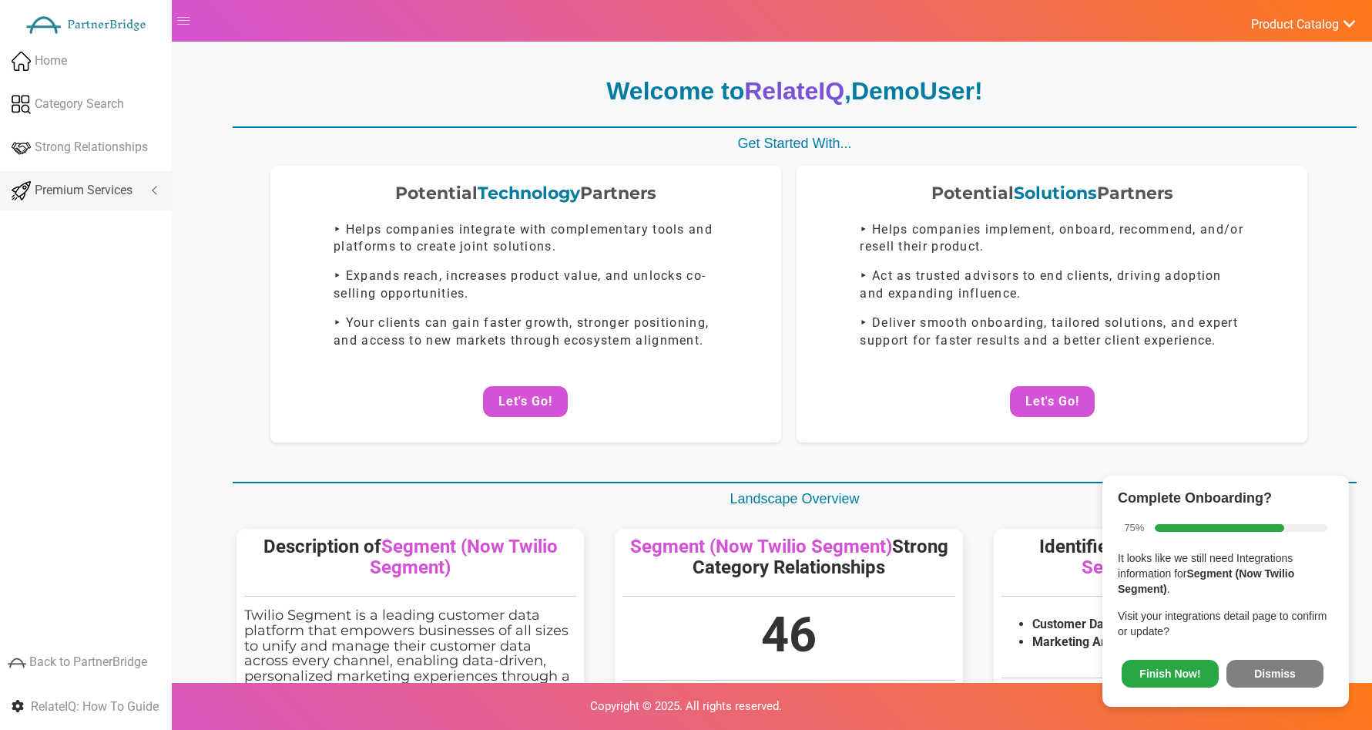
click at [138, 193] on link "Premium Services" at bounding box center [86, 190] width 172 height 39
click at [136, 192] on link "Premium Services" at bounding box center [86, 190] width 172 height 39
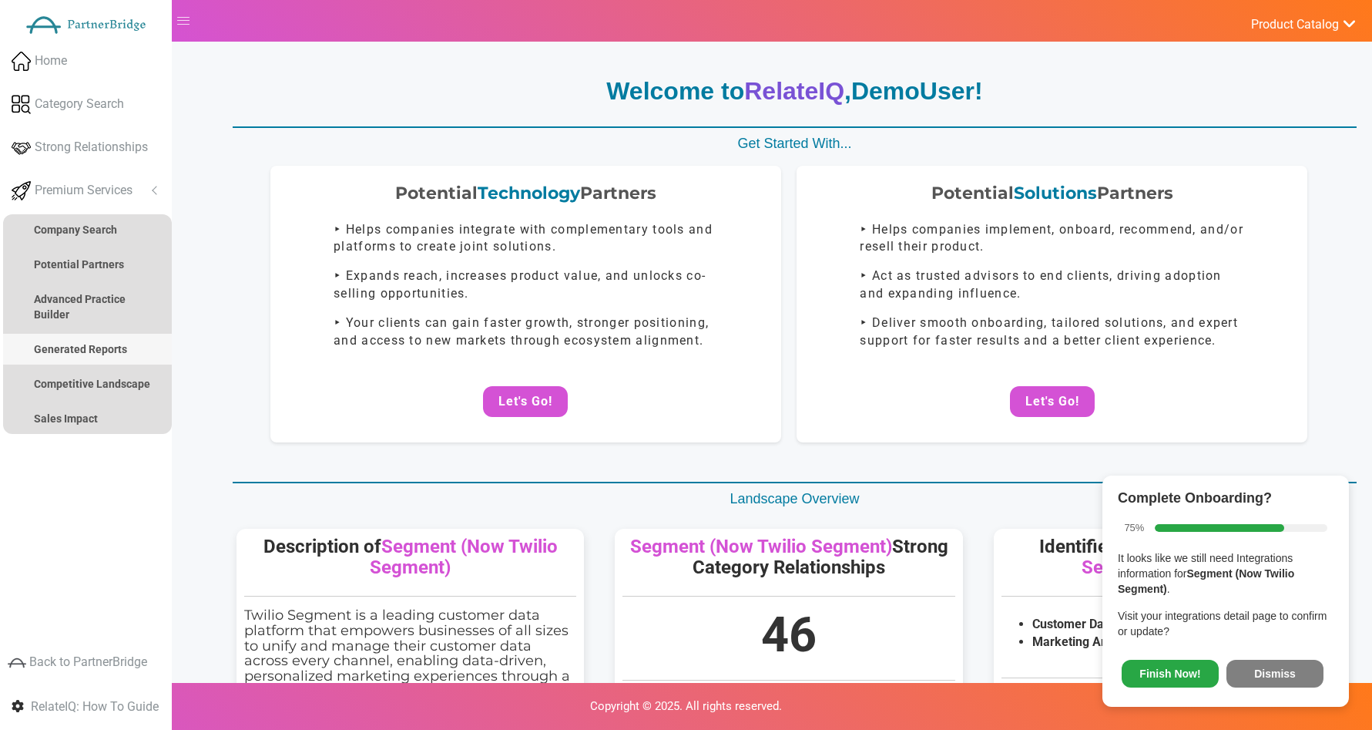
click at [111, 343] on strong "Generated Reports" at bounding box center [80, 349] width 93 height 12
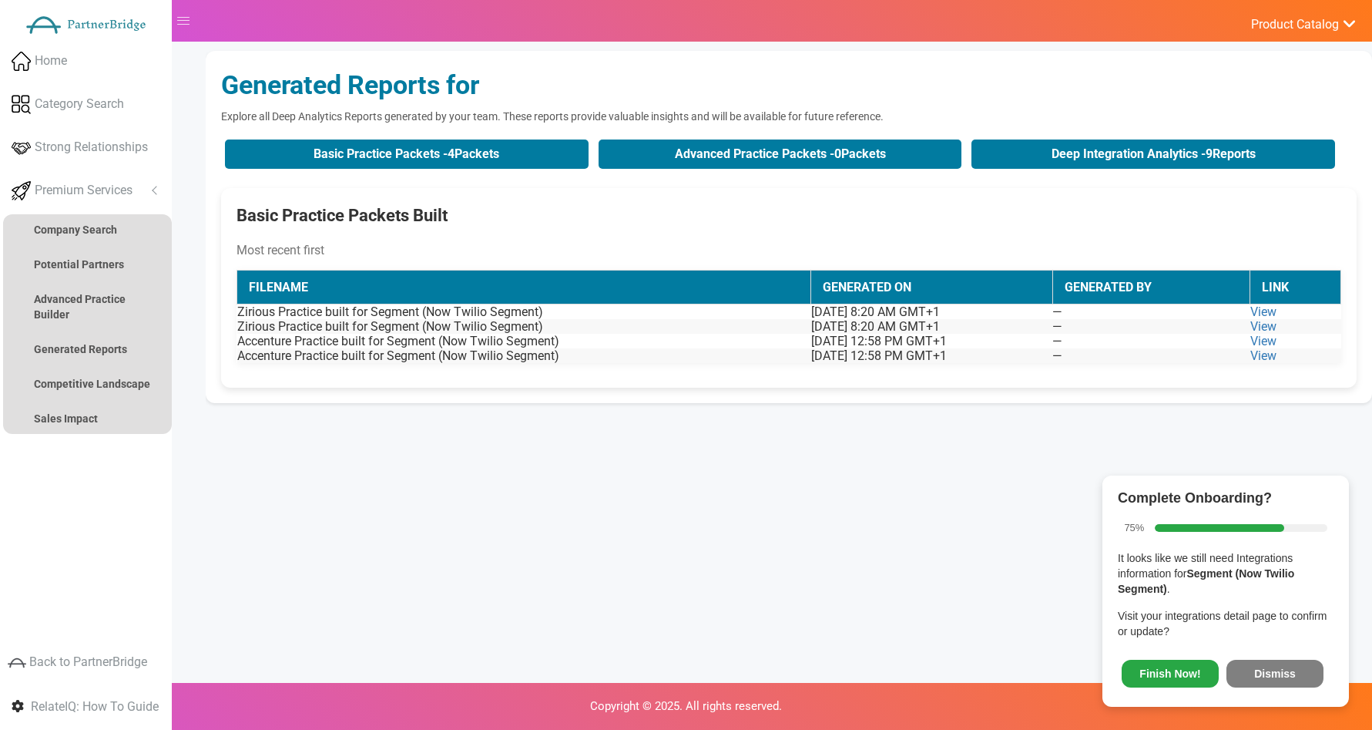
drag, startPoint x: 1258, startPoint y: 672, endPoint x: 1251, endPoint y: 648, distance: 24.9
click at [1258, 671] on button "Dismiss" at bounding box center [1275, 674] width 97 height 28
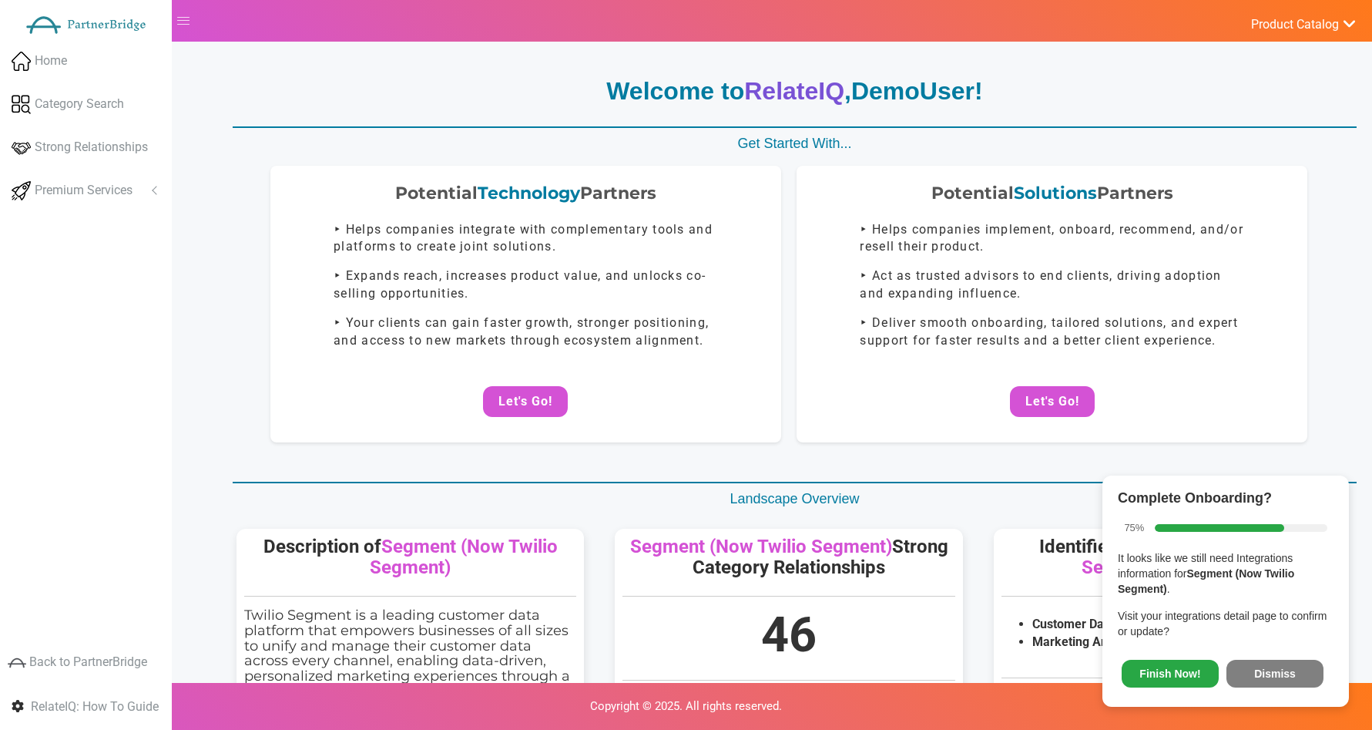
click at [128, 200] on link "Premium Services" at bounding box center [86, 190] width 172 height 39
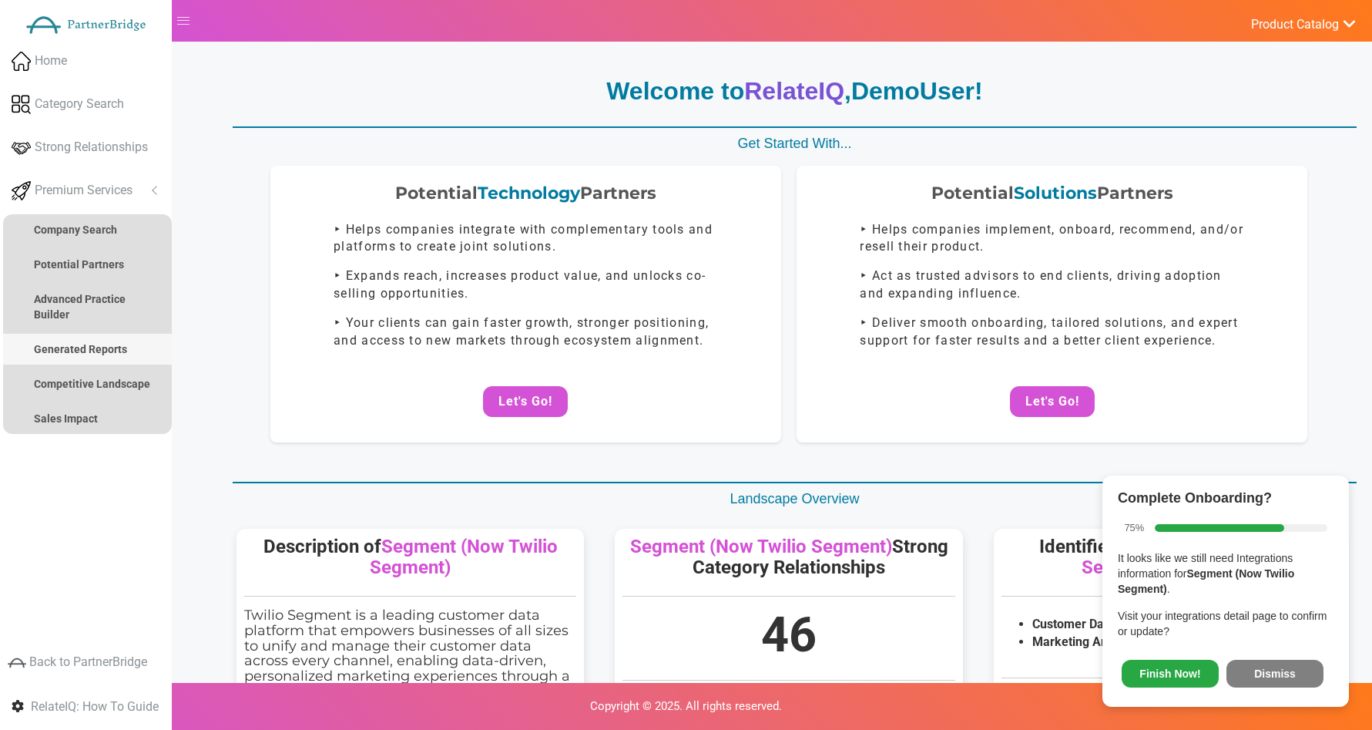
click at [83, 343] on strong "Generated Reports" at bounding box center [80, 349] width 93 height 12
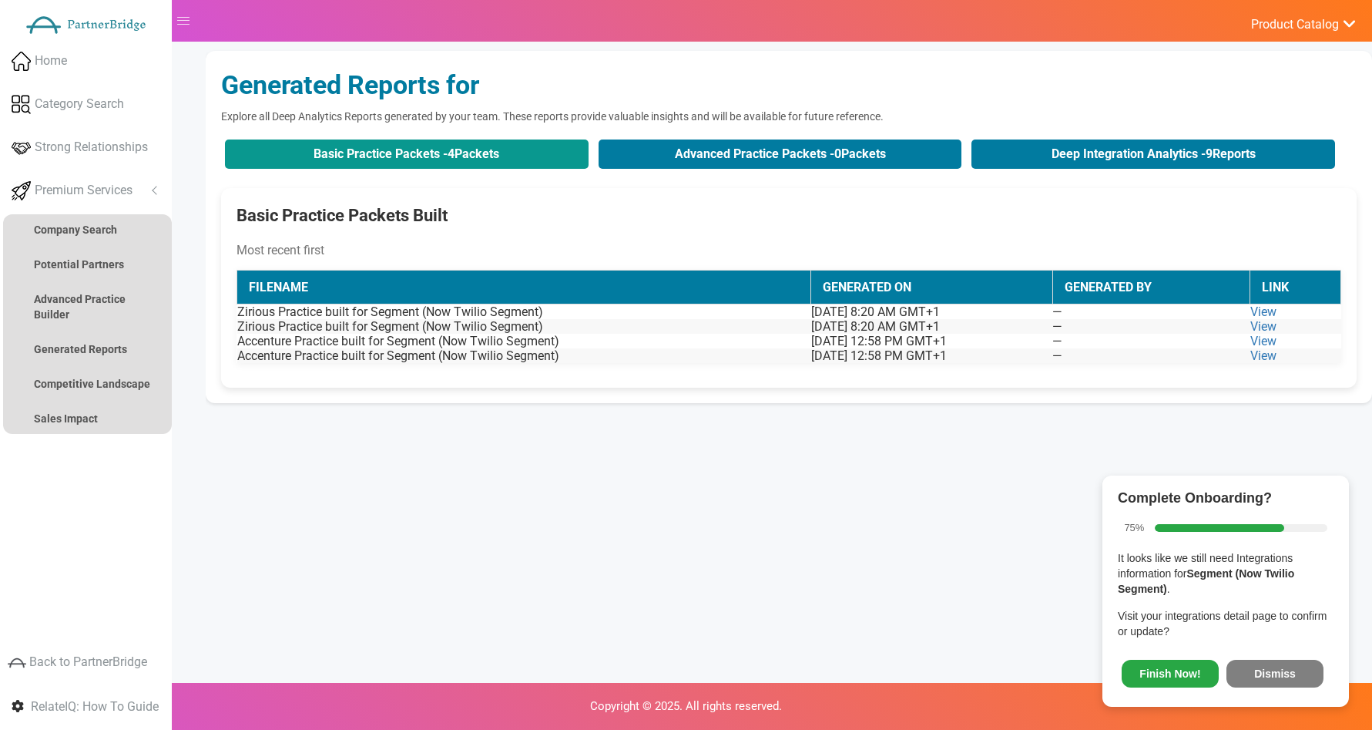
click at [393, 161] on button "Basic Practice Packets - 4 Packets" at bounding box center [407, 153] width 364 height 29
drag, startPoint x: 1075, startPoint y: 159, endPoint x: 1083, endPoint y: 178, distance: 20.3
click at [1075, 159] on button "Deep Integration Analytics - 9 Reports" at bounding box center [1154, 153] width 364 height 29
drag, startPoint x: 1264, startPoint y: 676, endPoint x: 970, endPoint y: 562, distance: 315.4
click at [1264, 676] on button "Dismiss" at bounding box center [1275, 674] width 97 height 28
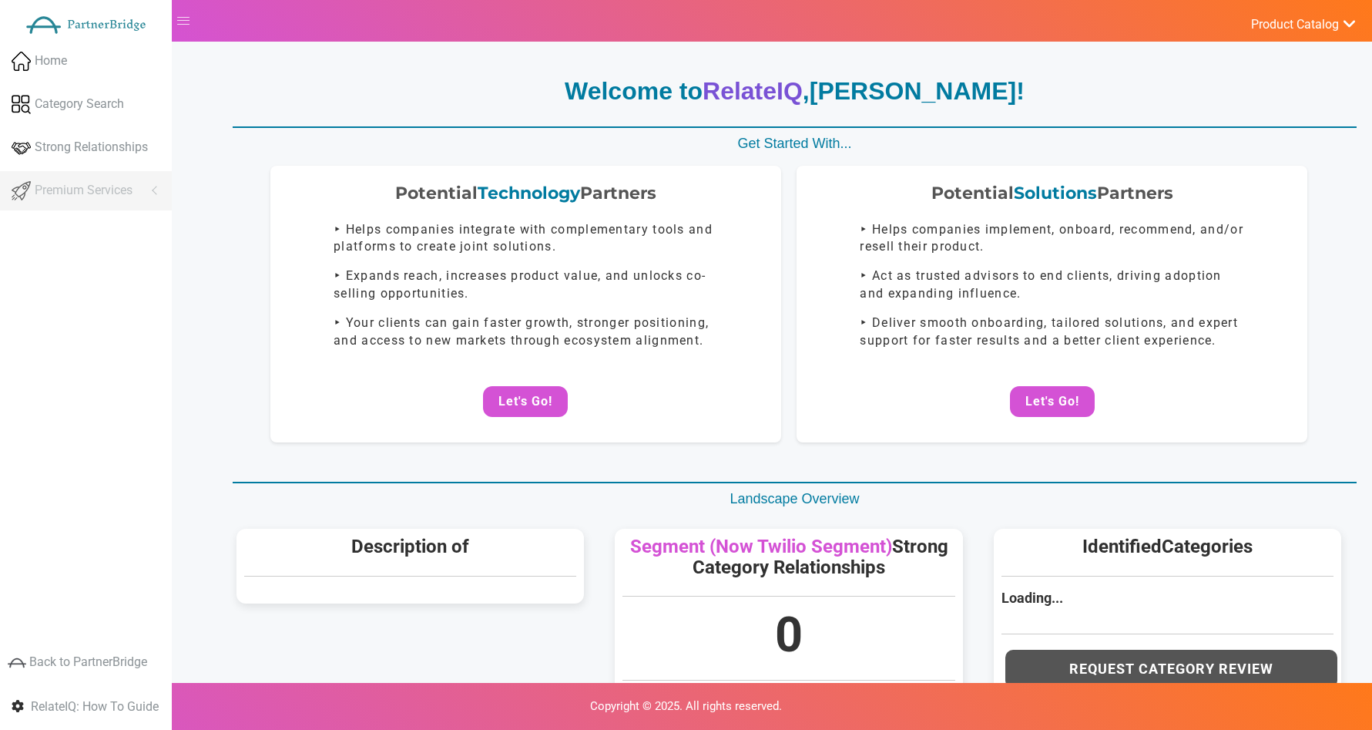
click at [94, 173] on ul "Home Category Search Strong Relationships Premium Services Analyze Potential Co…" at bounding box center [86, 126] width 172 height 169
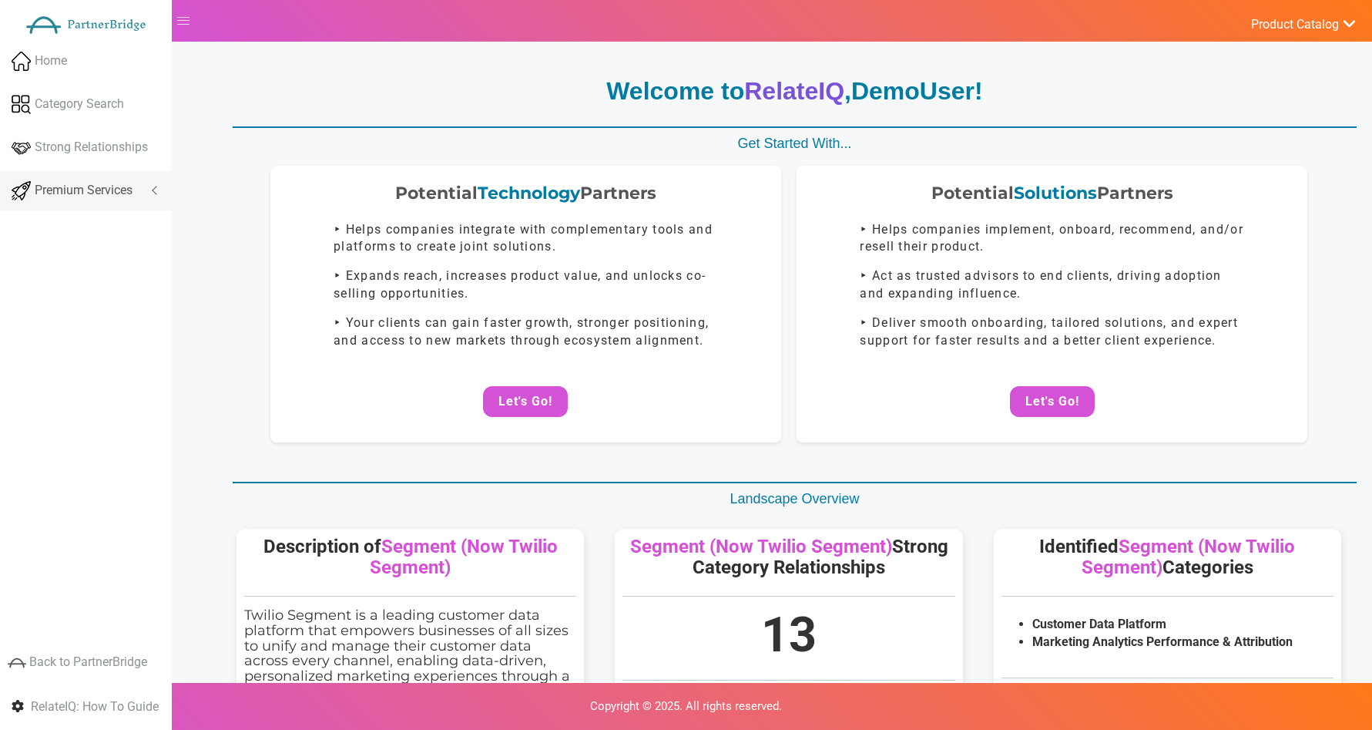
click at [96, 183] on span "Premium Services" at bounding box center [84, 191] width 98 height 18
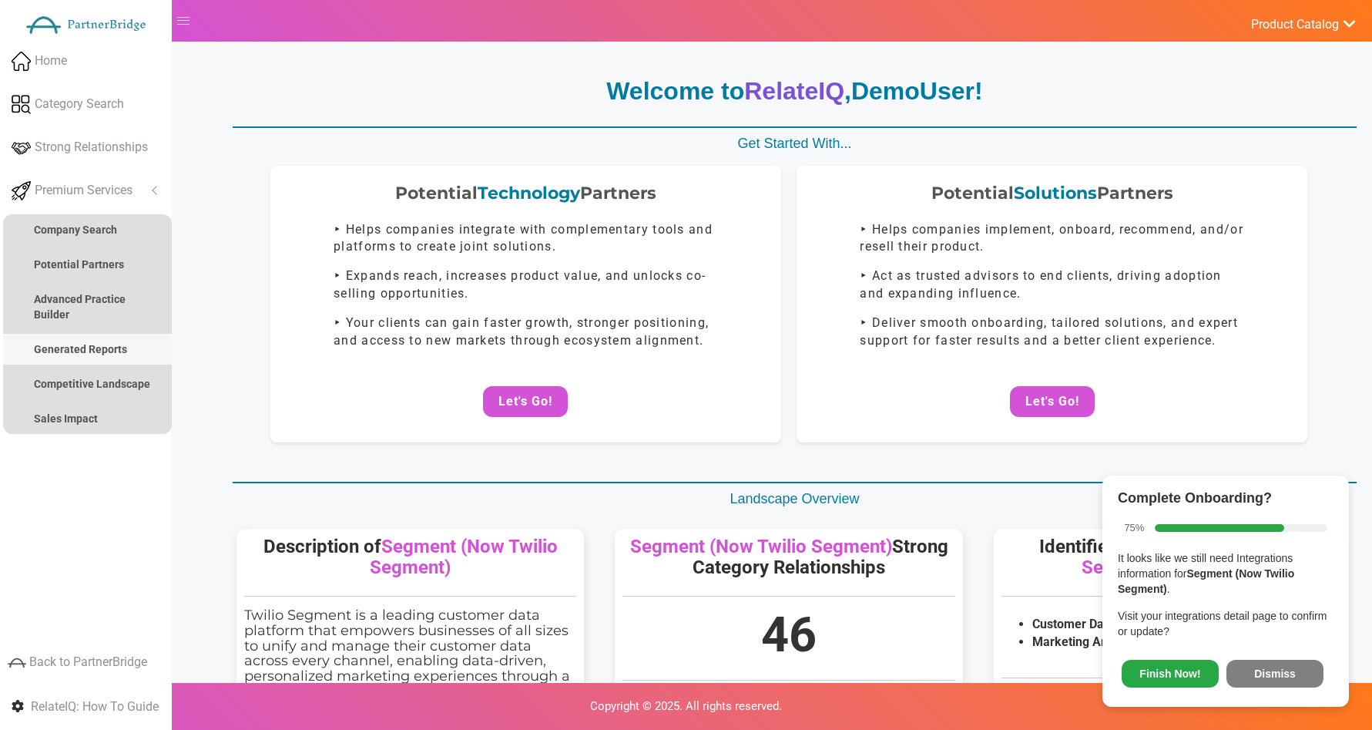
click at [102, 354] on strong "Generated Reports" at bounding box center [80, 349] width 93 height 12
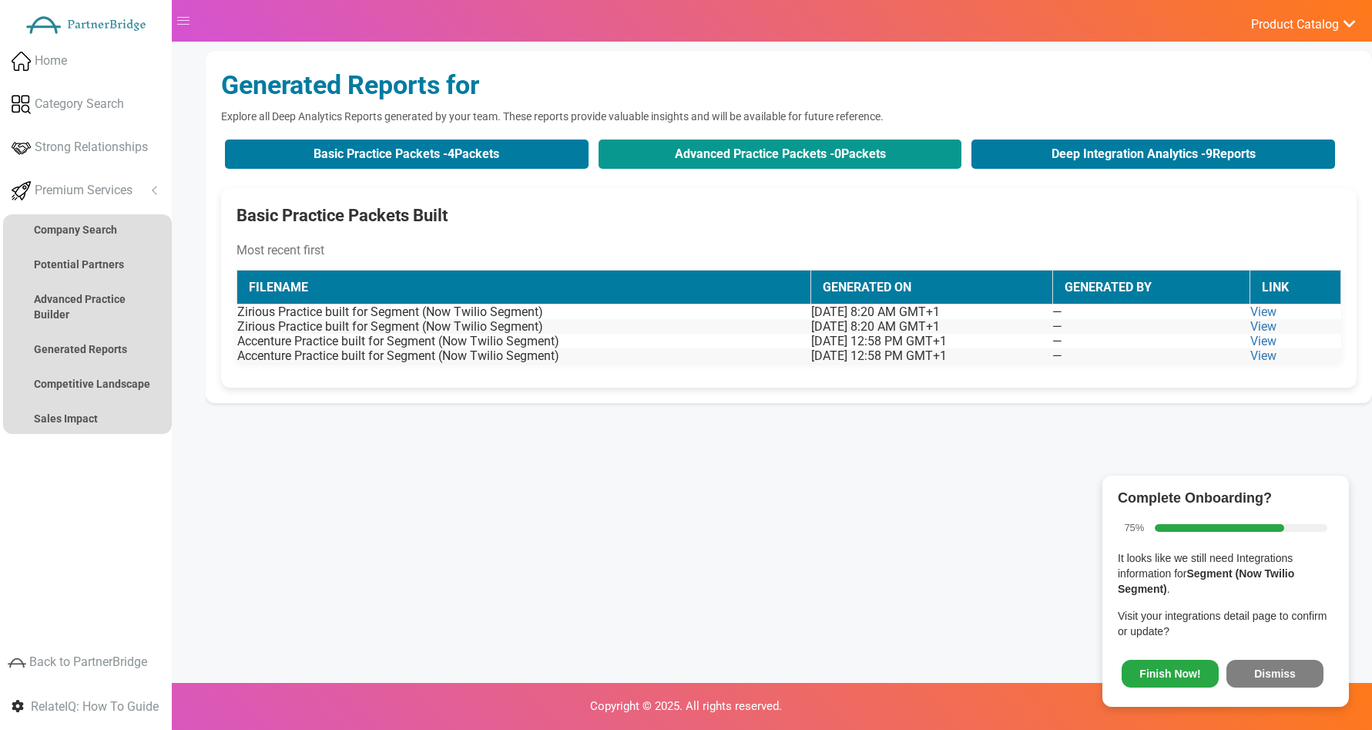
click at [825, 159] on button "Advanced Practice Packets - 0 Packets" at bounding box center [781, 153] width 364 height 29
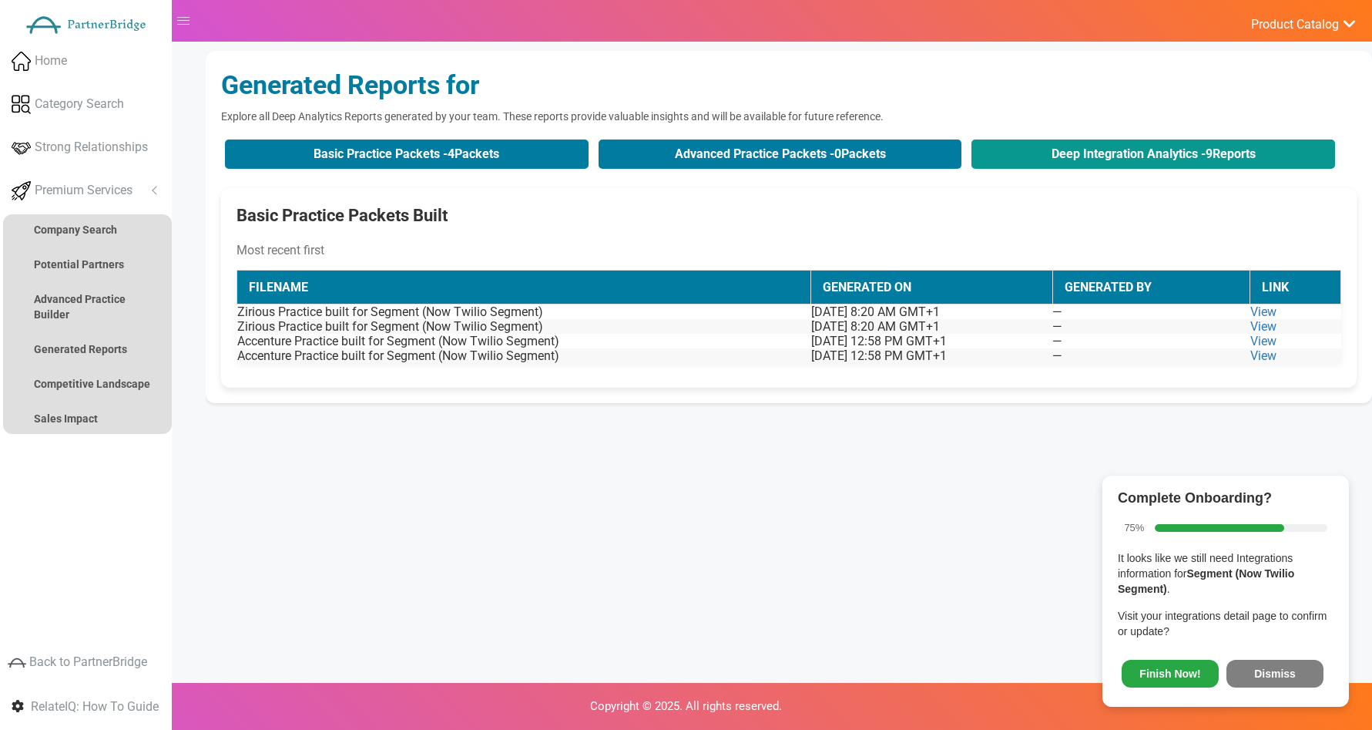
click at [995, 156] on button "Deep Integration Analytics - 9 Reports" at bounding box center [1154, 153] width 364 height 29
click at [995, 155] on button "Deep Integration Analytics - 9 Reports" at bounding box center [1154, 153] width 364 height 29
click at [995, 154] on button "Deep Integration Analytics - 9 Reports" at bounding box center [1154, 153] width 364 height 29
drag, startPoint x: 995, startPoint y: 155, endPoint x: 1005, endPoint y: 163, distance: 12.6
click at [997, 155] on button "Deep Integration Analytics - 9 Reports" at bounding box center [1154, 153] width 364 height 29
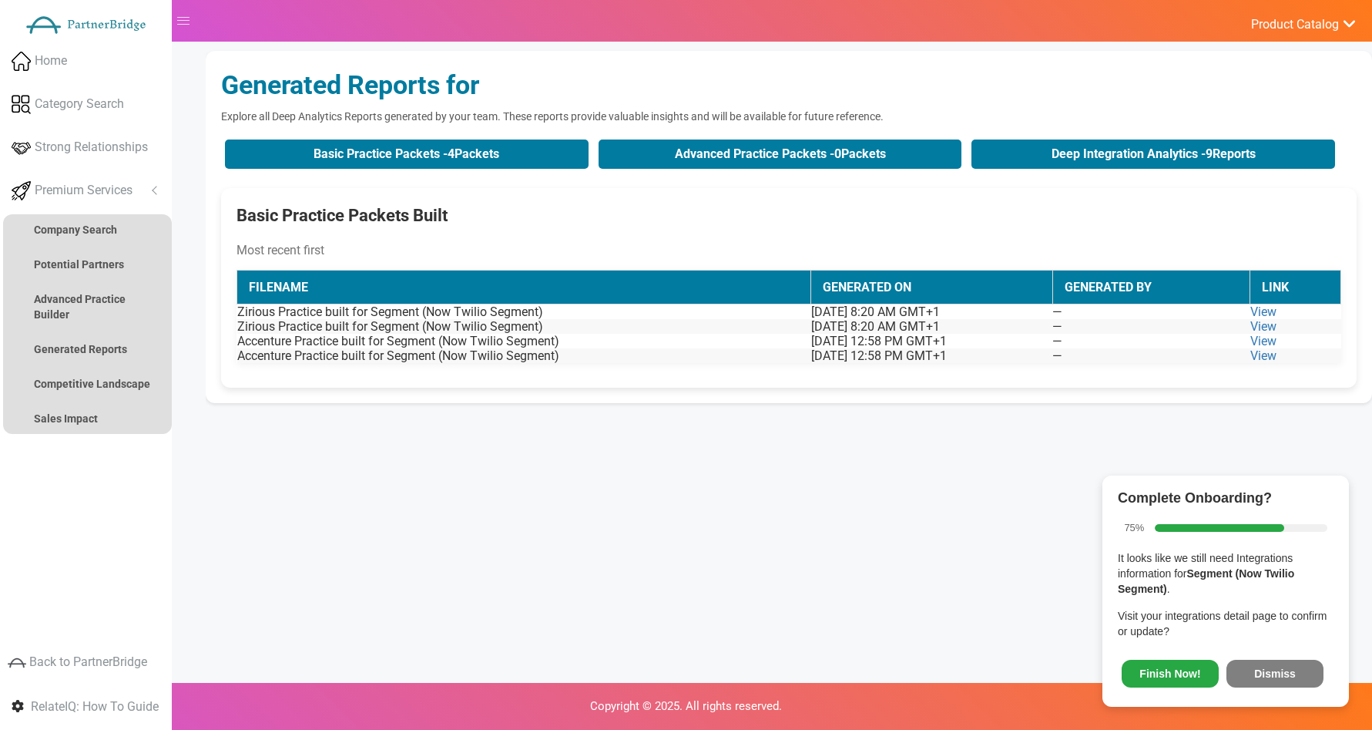
click at [1246, 658] on span "Finish Now! Dismiss" at bounding box center [1226, 670] width 216 height 41
click at [1248, 660] on button "Dismiss" at bounding box center [1275, 674] width 97 height 28
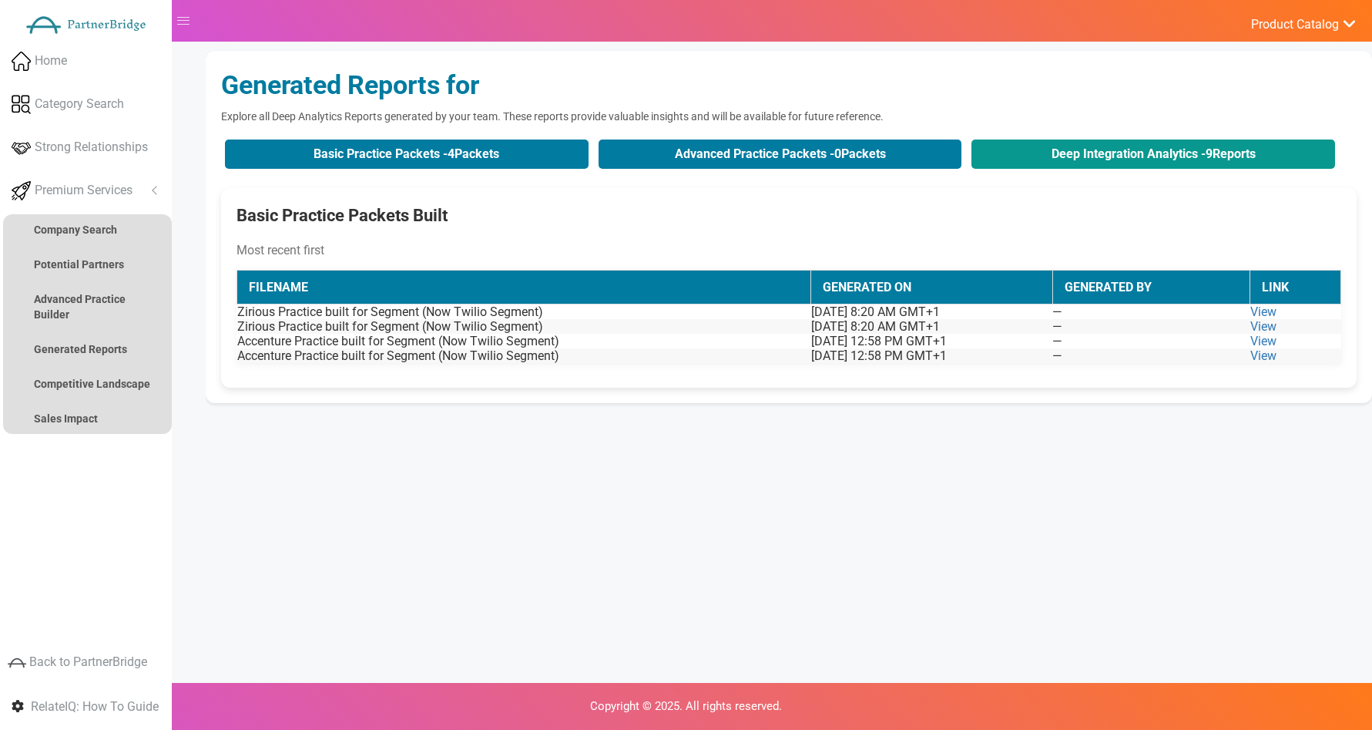
click at [1206, 165] on button "Deep Integration Analytics - 9 Reports" at bounding box center [1154, 153] width 364 height 29
click at [1202, 164] on button "Deep Integration Analytics - 9 Reports" at bounding box center [1154, 153] width 364 height 29
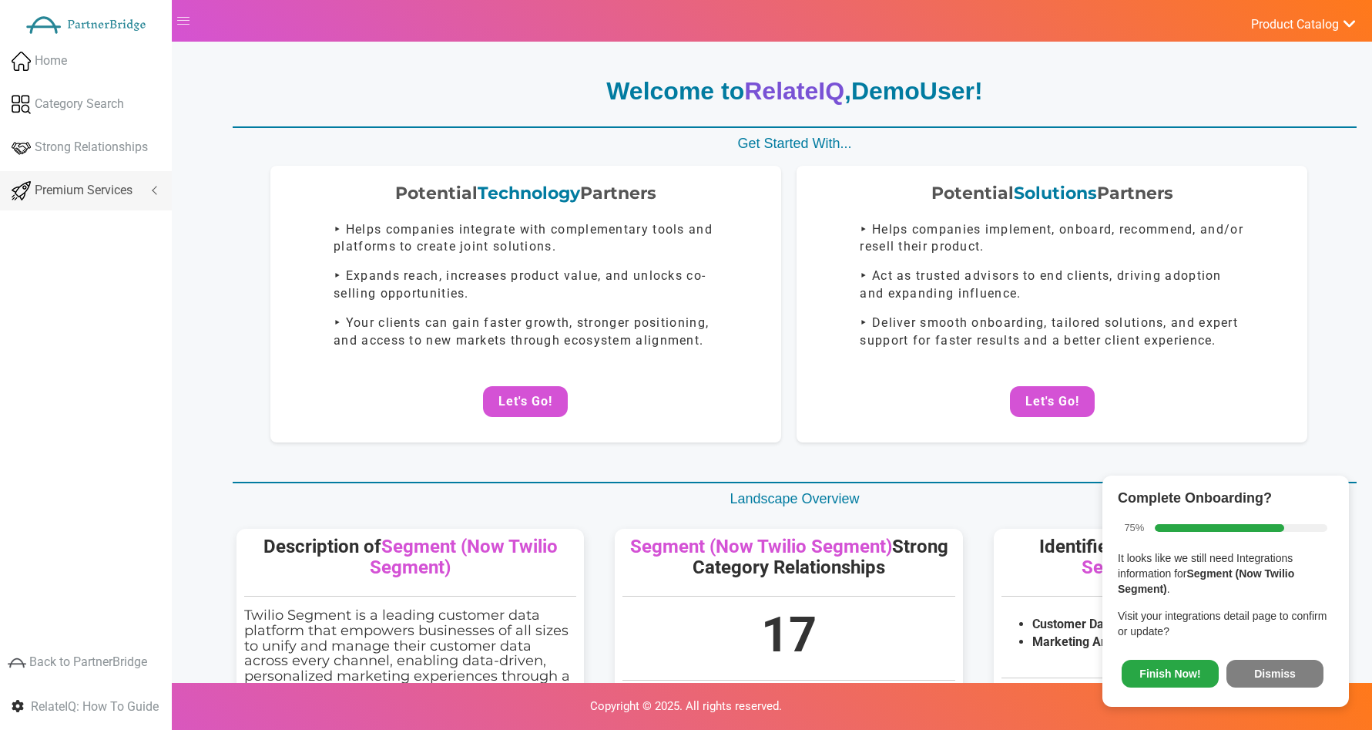
click at [92, 200] on link "Premium Services" at bounding box center [86, 190] width 172 height 39
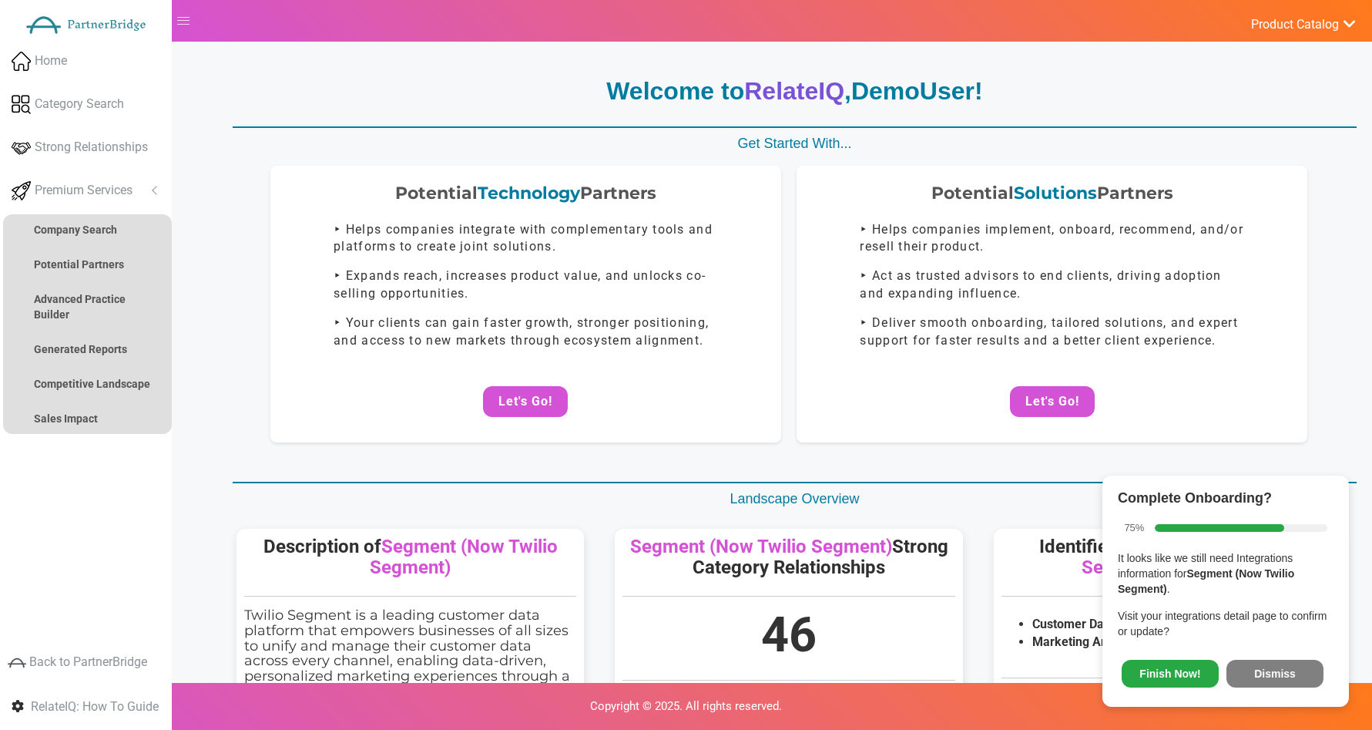
click at [96, 332] on ul "Analyze Potential Company Search Potential Partners Agency Practice Builder Adv…" at bounding box center [87, 324] width 169 height 220
click at [97, 340] on link "Generated Reports" at bounding box center [87, 349] width 169 height 31
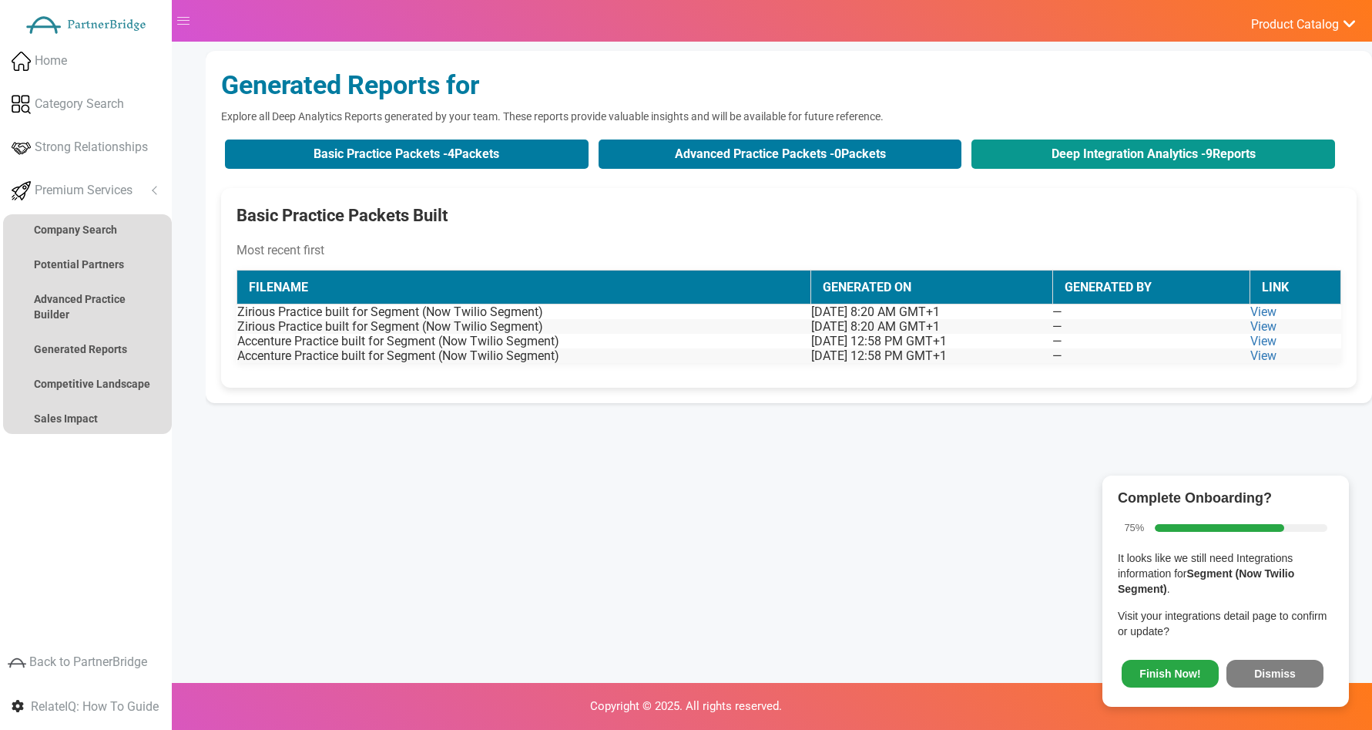
click at [1106, 158] on button "Deep Integration Analytics - 9 Reports" at bounding box center [1154, 153] width 364 height 29
click at [1106, 159] on button "Deep Integration Analytics - 9 Reports" at bounding box center [1154, 153] width 364 height 29
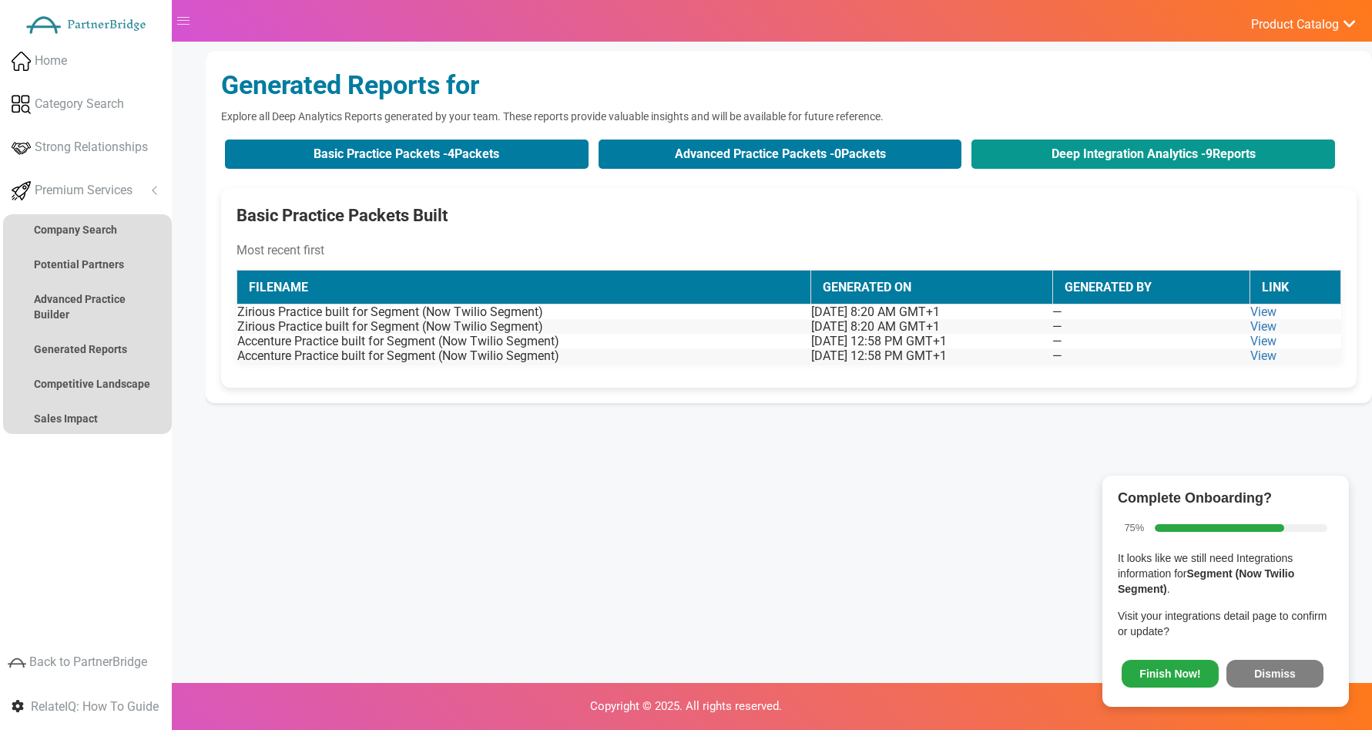
click at [1105, 159] on button "Deep Integration Analytics - 9 Reports" at bounding box center [1154, 153] width 364 height 29
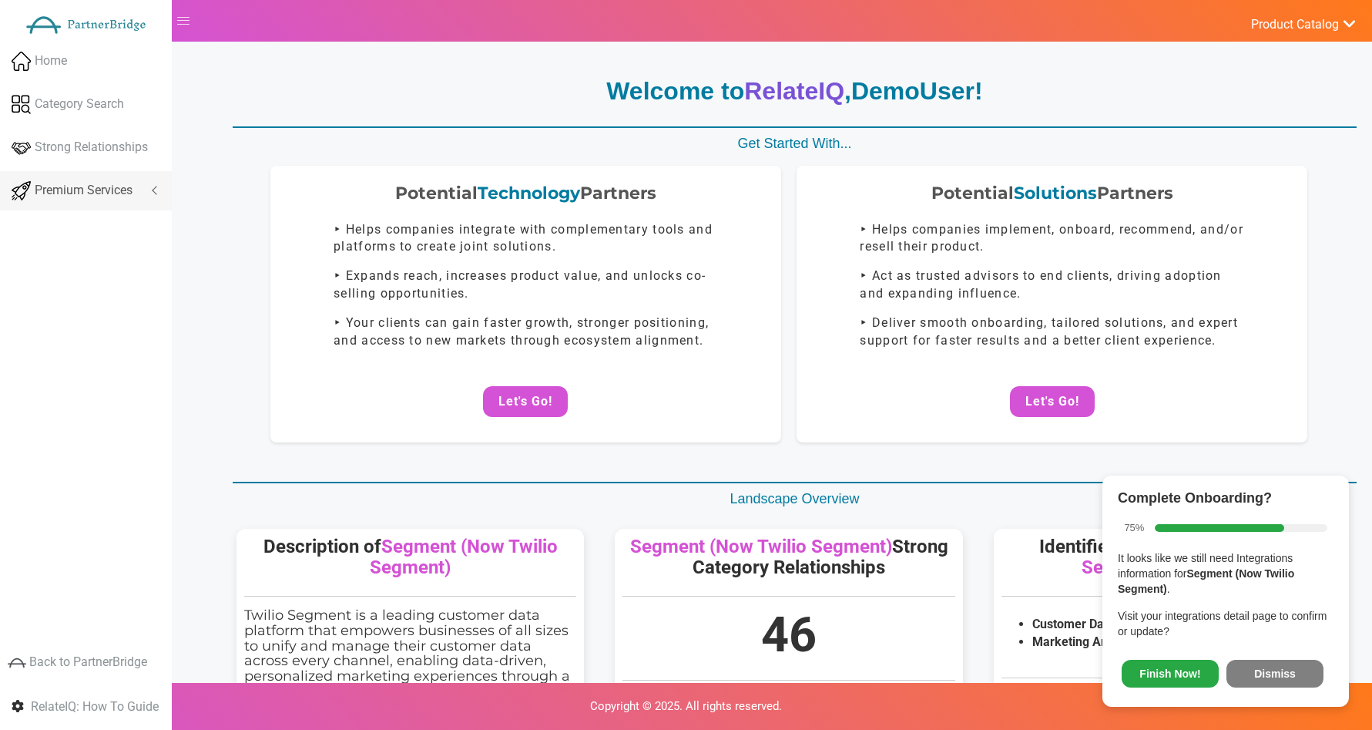
drag, startPoint x: 132, startPoint y: 198, endPoint x: 128, endPoint y: 256, distance: 57.9
click at [132, 199] on span "Premium Services" at bounding box center [84, 191] width 98 height 18
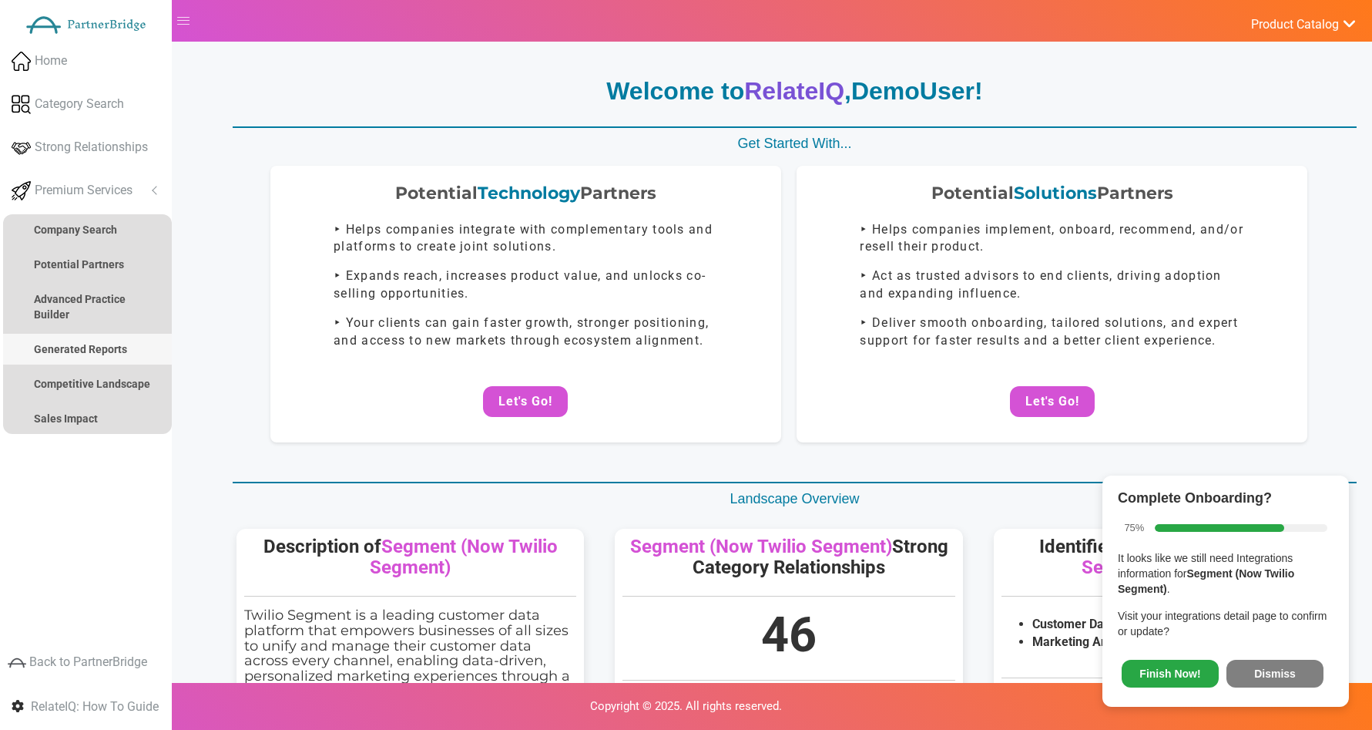
click at [130, 341] on link "Generated Reports" at bounding box center [87, 349] width 169 height 31
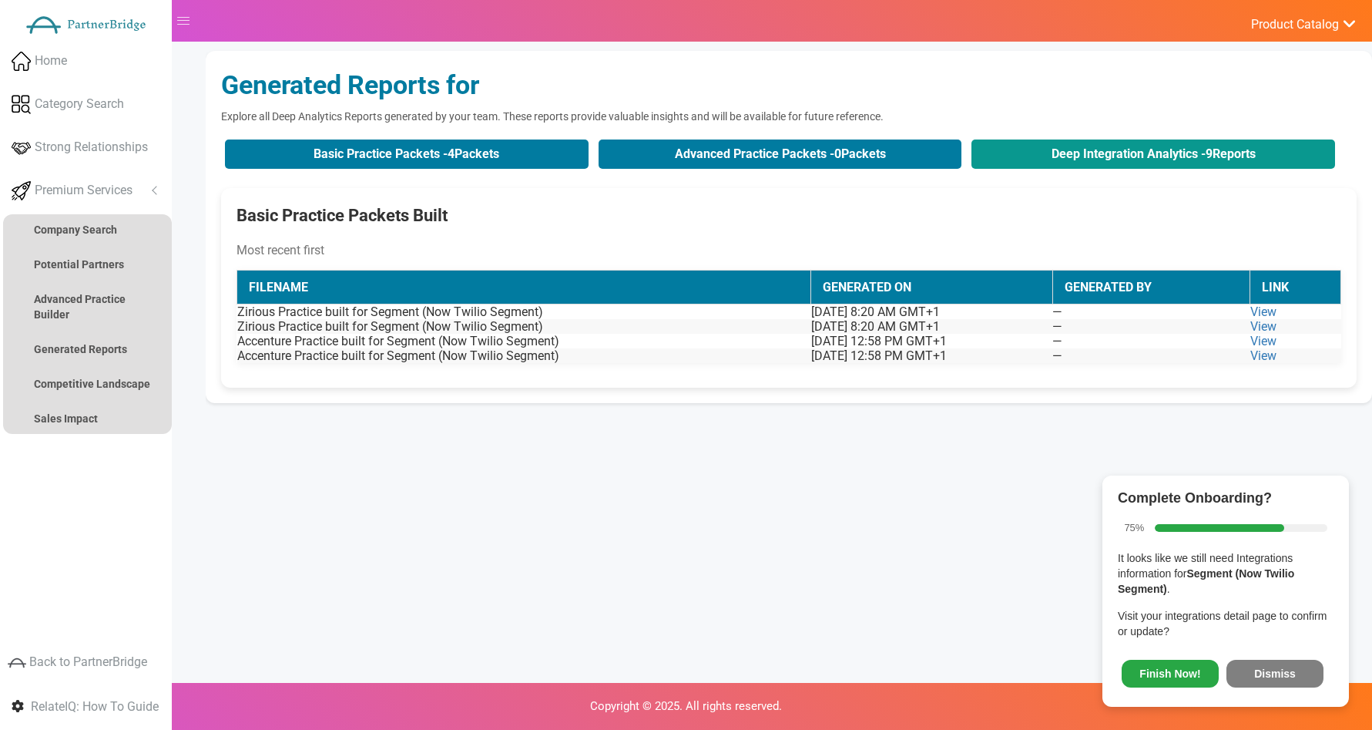
click at [1014, 159] on button "Deep Integration Analytics - 9 Reports" at bounding box center [1154, 153] width 364 height 29
click at [1011, 160] on button "Deep Integration Analytics - 9 Reports" at bounding box center [1154, 153] width 364 height 29
click at [1012, 160] on button "Deep Integration Analytics - 9 Reports" at bounding box center [1154, 153] width 364 height 29
click button "Deep Integration Analytics - 9 Reports"
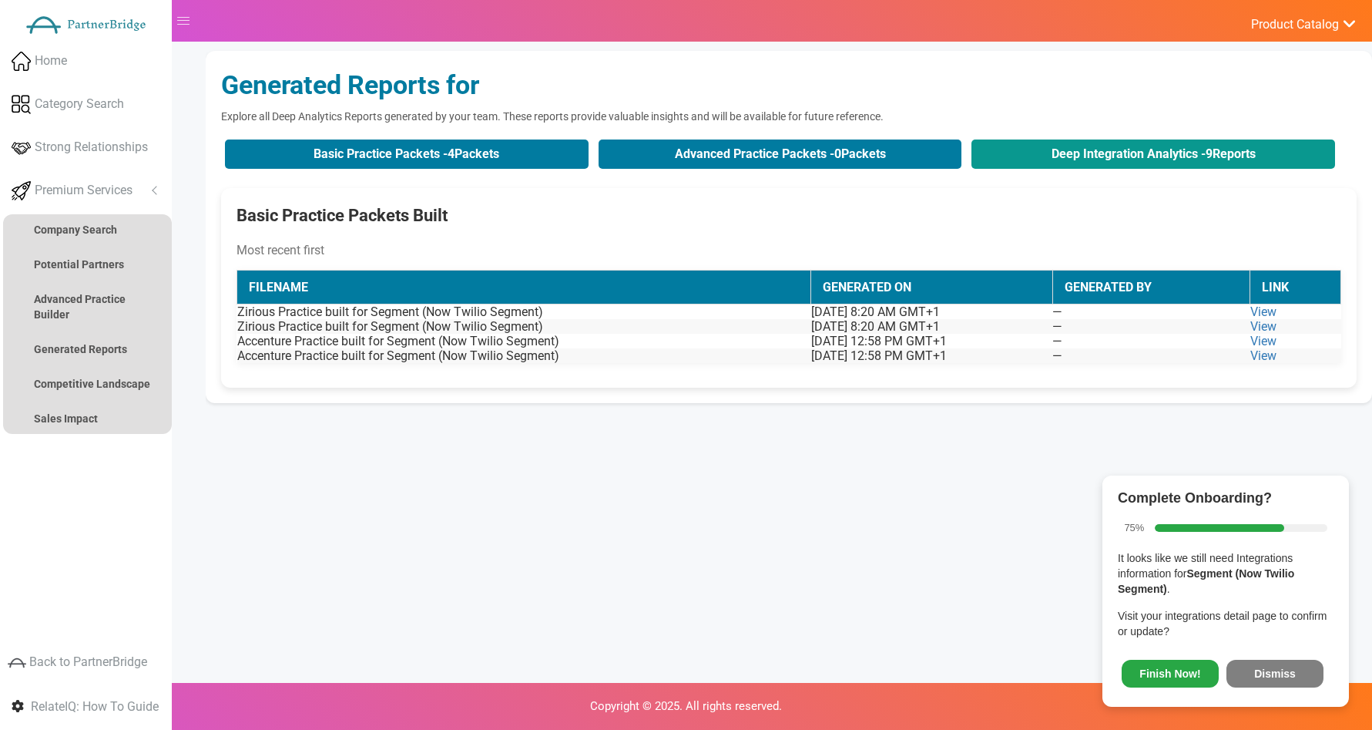
click button "Deep Integration Analytics - 9 Reports"
drag, startPoint x: 1267, startPoint y: 670, endPoint x: 1267, endPoint y: 660, distance: 10.0
click button "Dismiss"
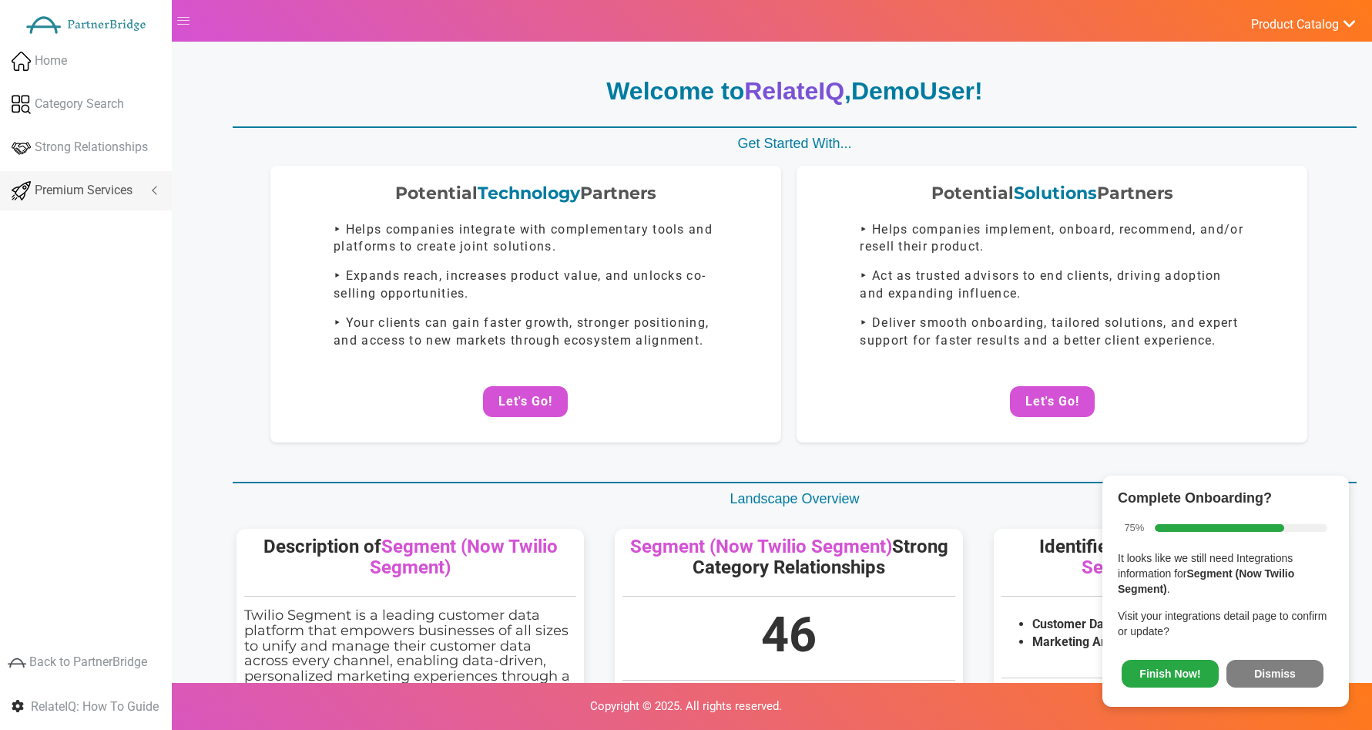
click at [155, 185] on link "Premium Services" at bounding box center [86, 190] width 172 height 39
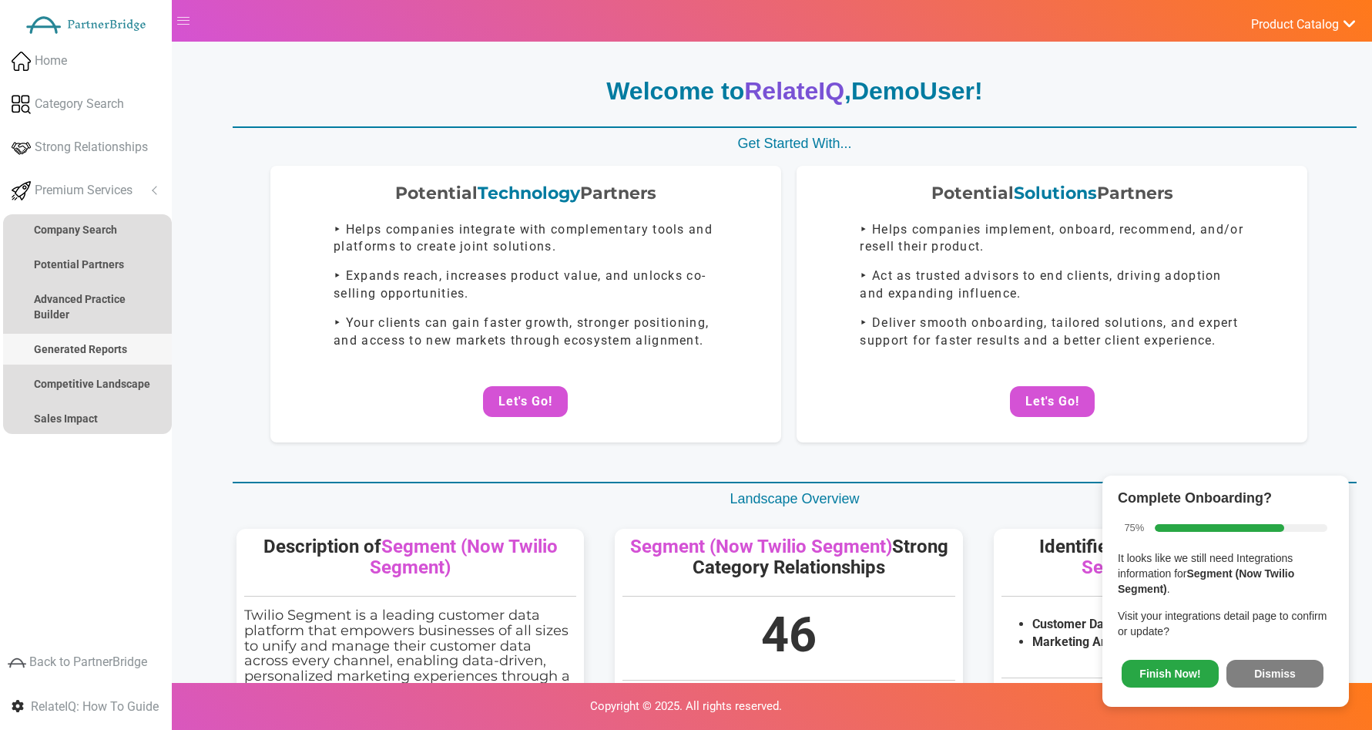
click at [112, 334] on link "Generated Reports" at bounding box center [87, 349] width 169 height 31
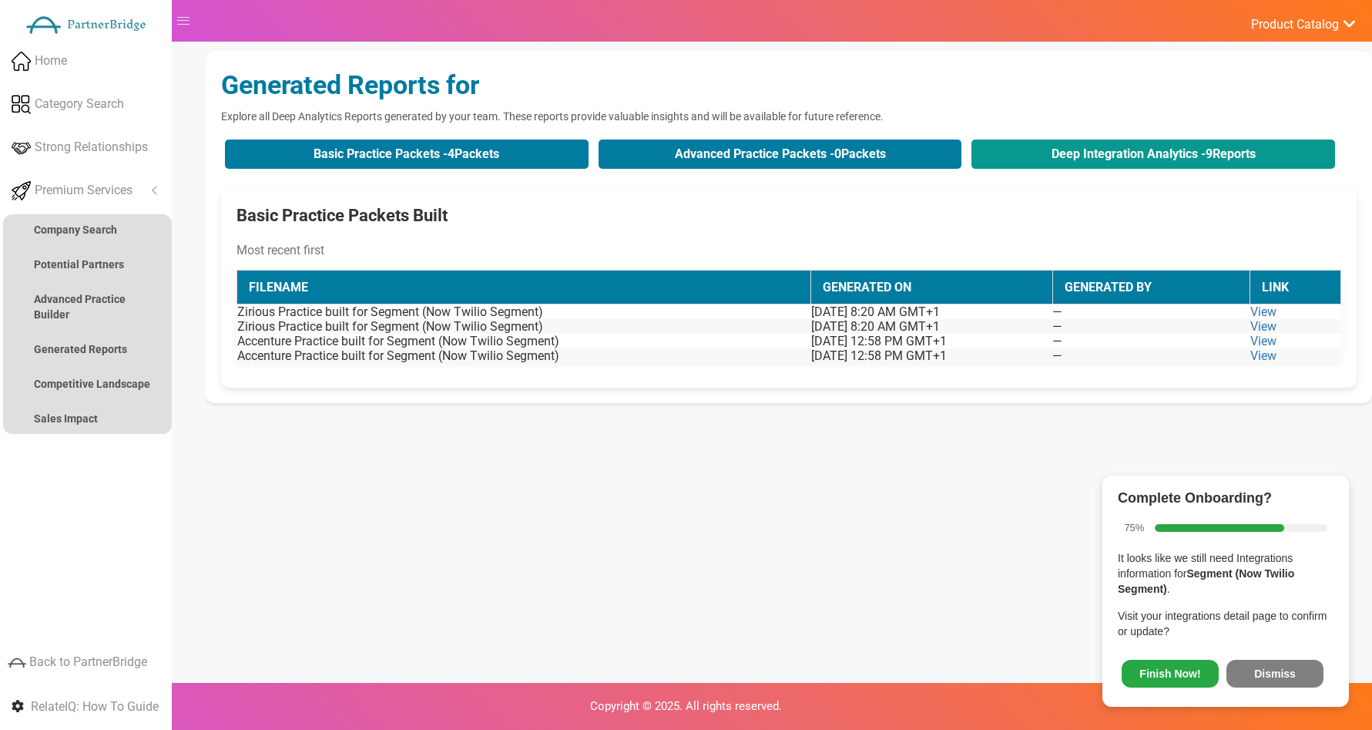
click at [1045, 141] on button "Deep Integration Analytics - 9 Reports" at bounding box center [1154, 153] width 364 height 29
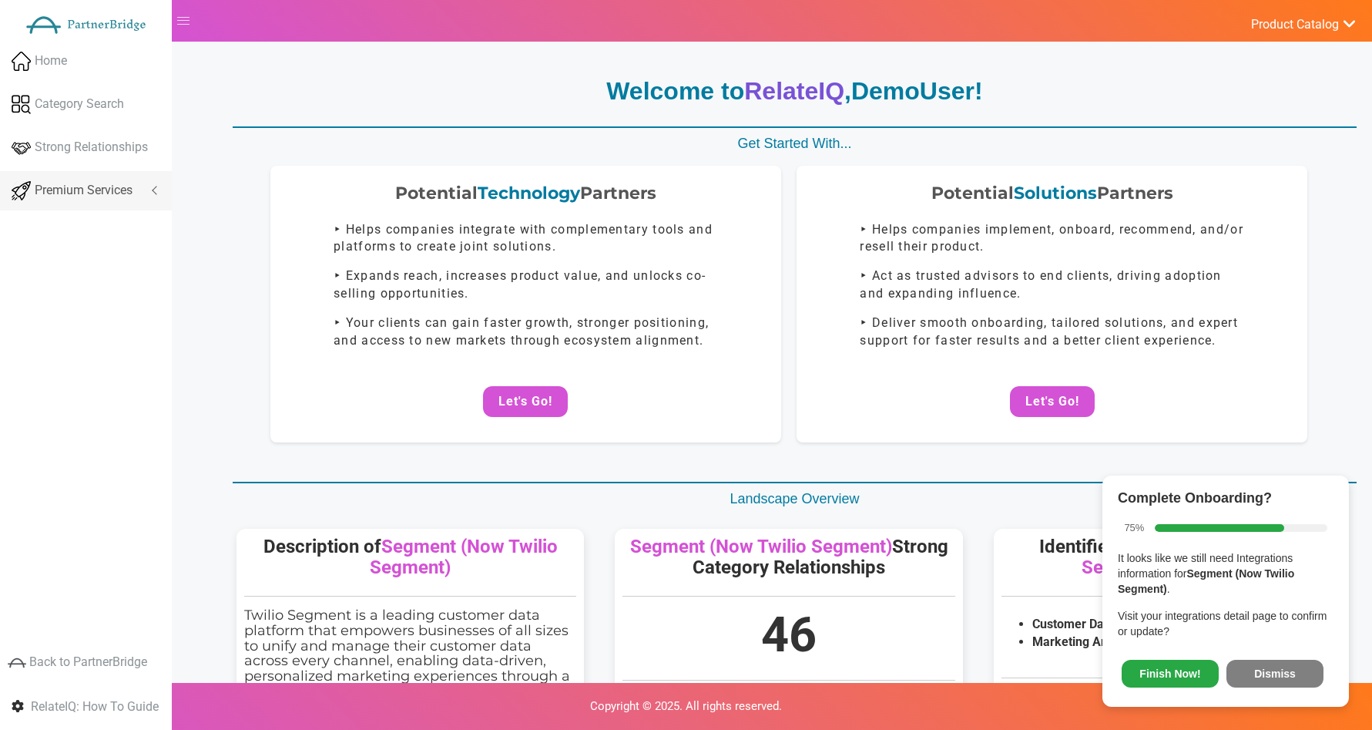
click at [119, 196] on span "Premium Services" at bounding box center [84, 191] width 98 height 18
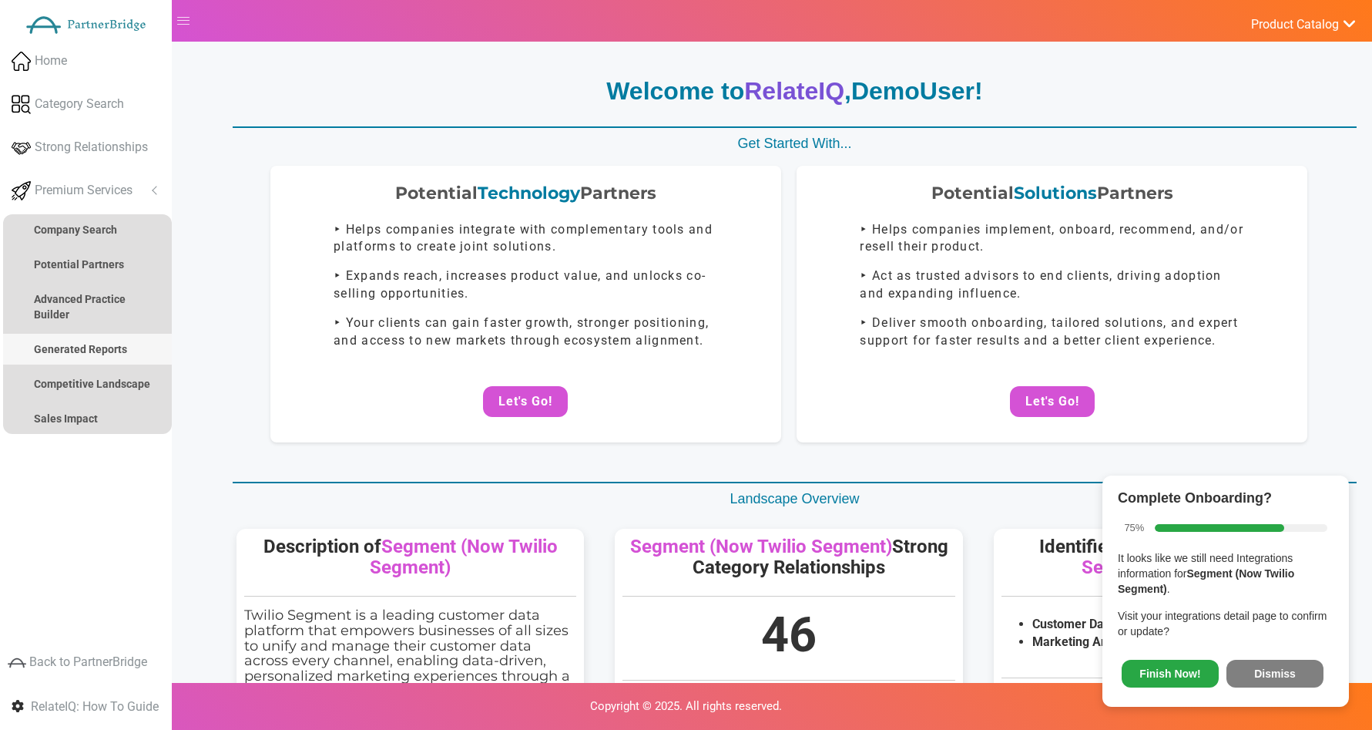
click at [80, 354] on strong "Generated Reports" at bounding box center [80, 349] width 93 height 12
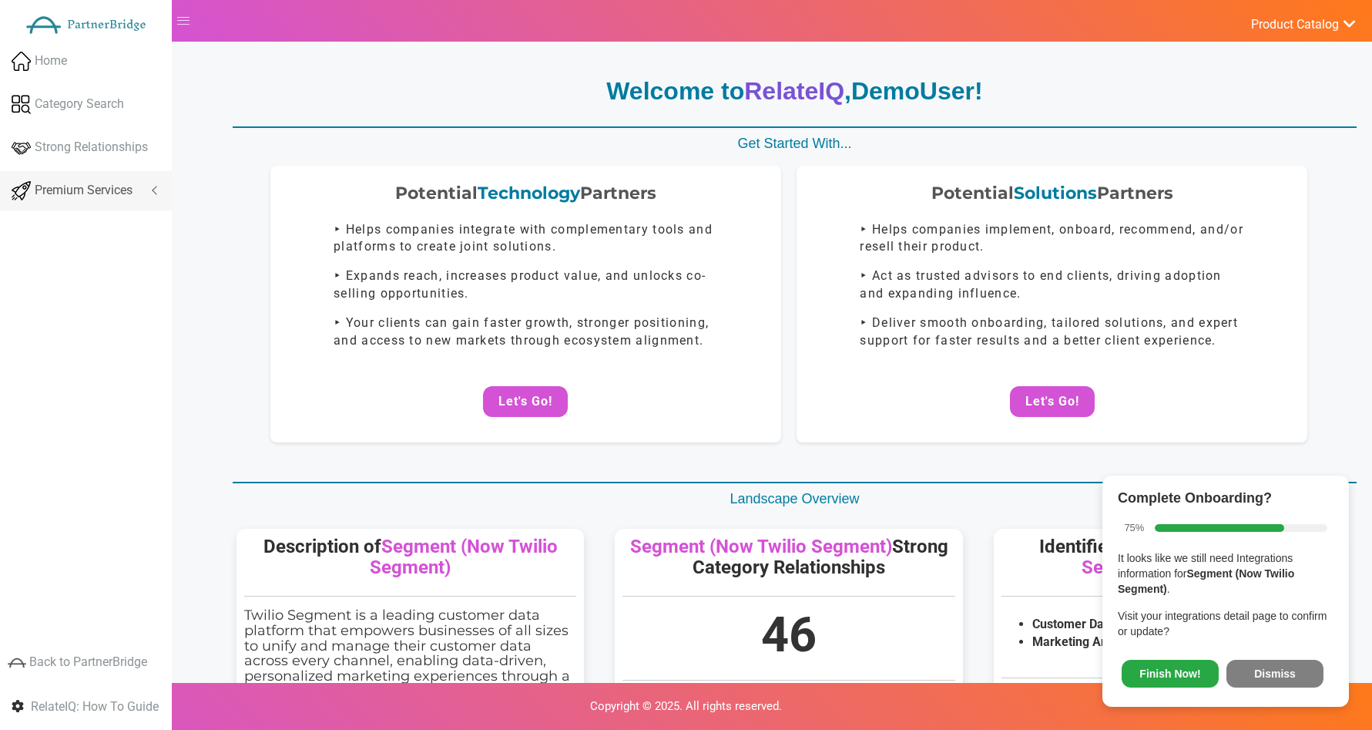
drag, startPoint x: 131, startPoint y: 193, endPoint x: 110, endPoint y: 233, distance: 44.5
click at [132, 193] on span "Premium Services" at bounding box center [84, 191] width 98 height 18
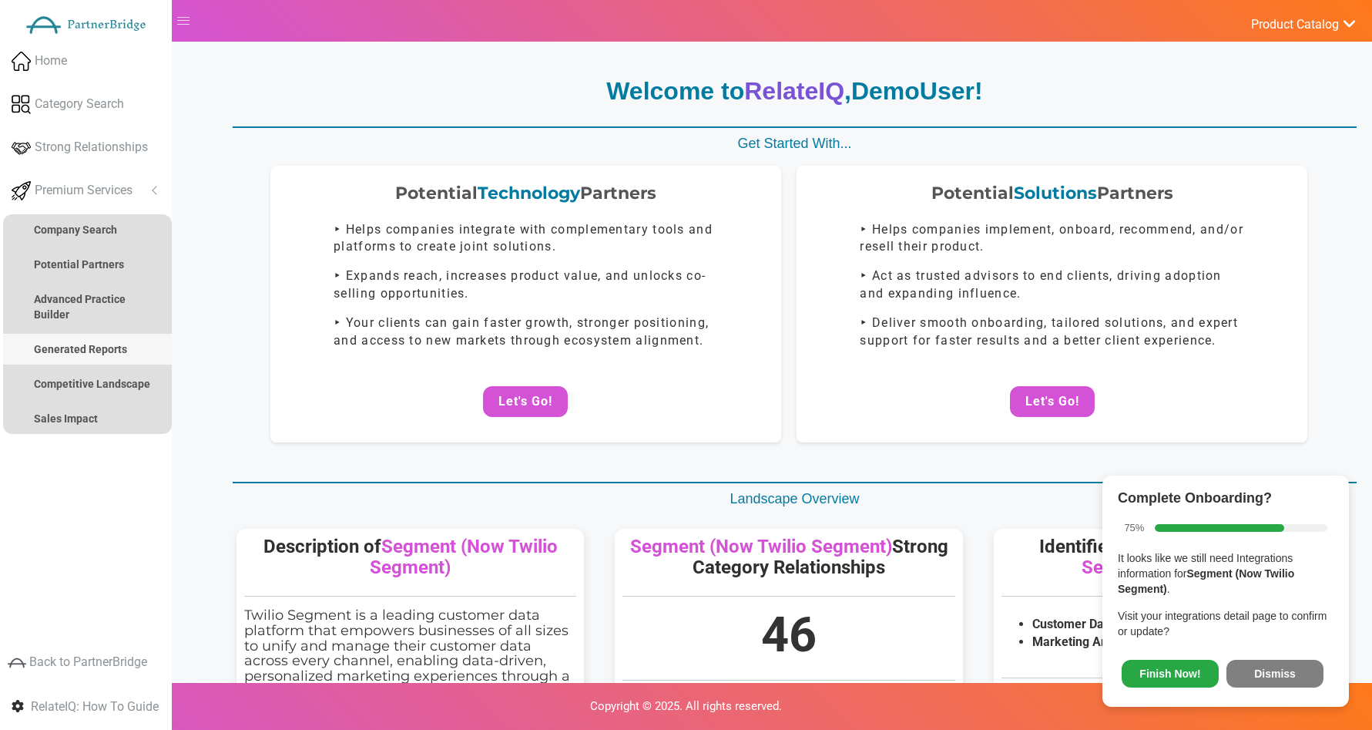
click at [76, 347] on strong "Generated Reports" at bounding box center [80, 349] width 93 height 12
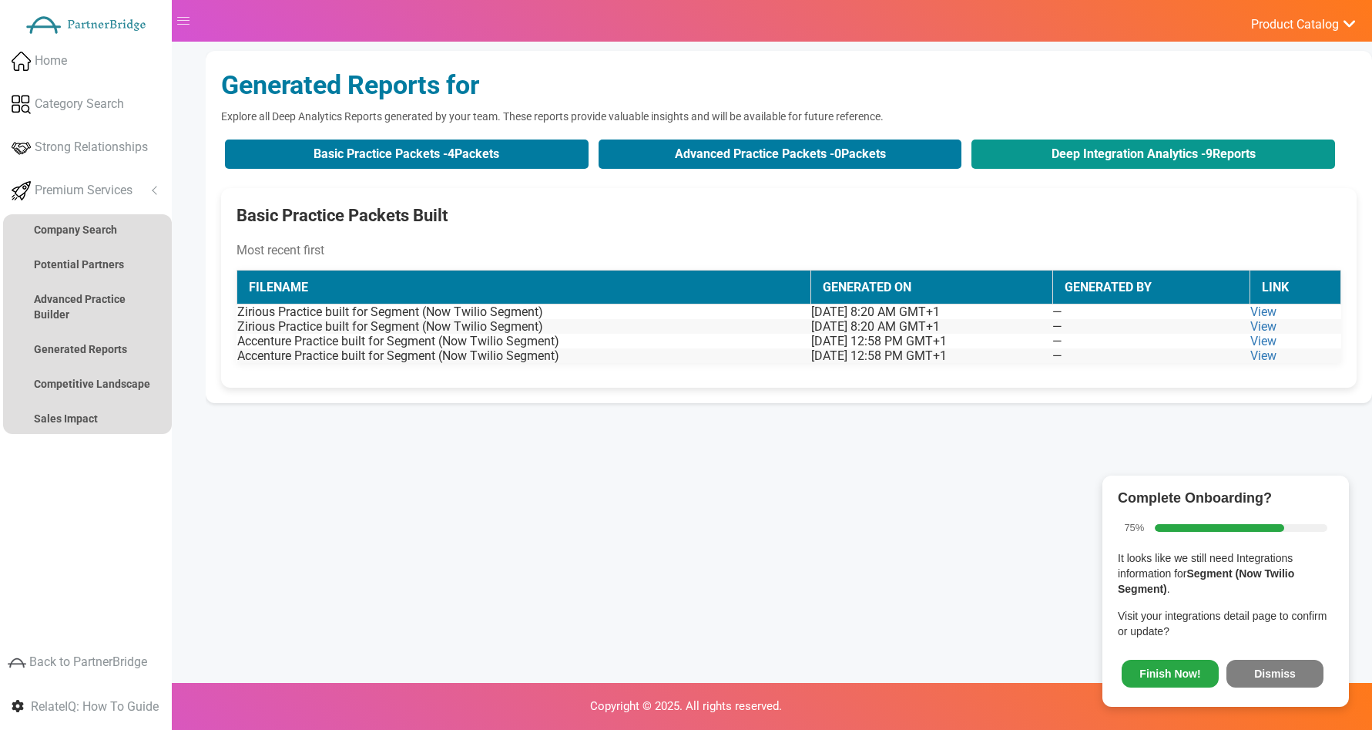
click at [999, 165] on button "Deep Integration Analytics - 9 Reports" at bounding box center [1154, 153] width 364 height 29
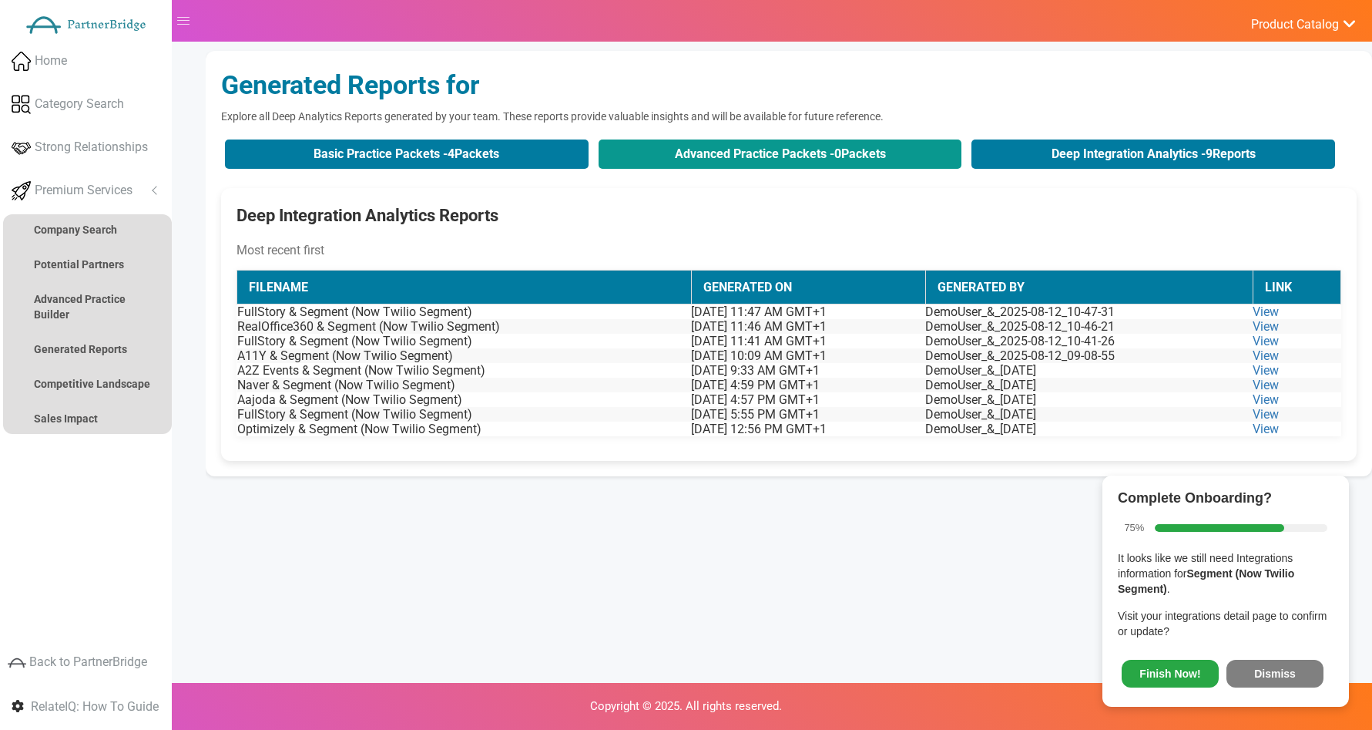
drag, startPoint x: 824, startPoint y: 167, endPoint x: 774, endPoint y: 166, distance: 49.3
click at [824, 167] on button "Advanced Practice Packets - 0 Packets" at bounding box center [781, 153] width 364 height 29
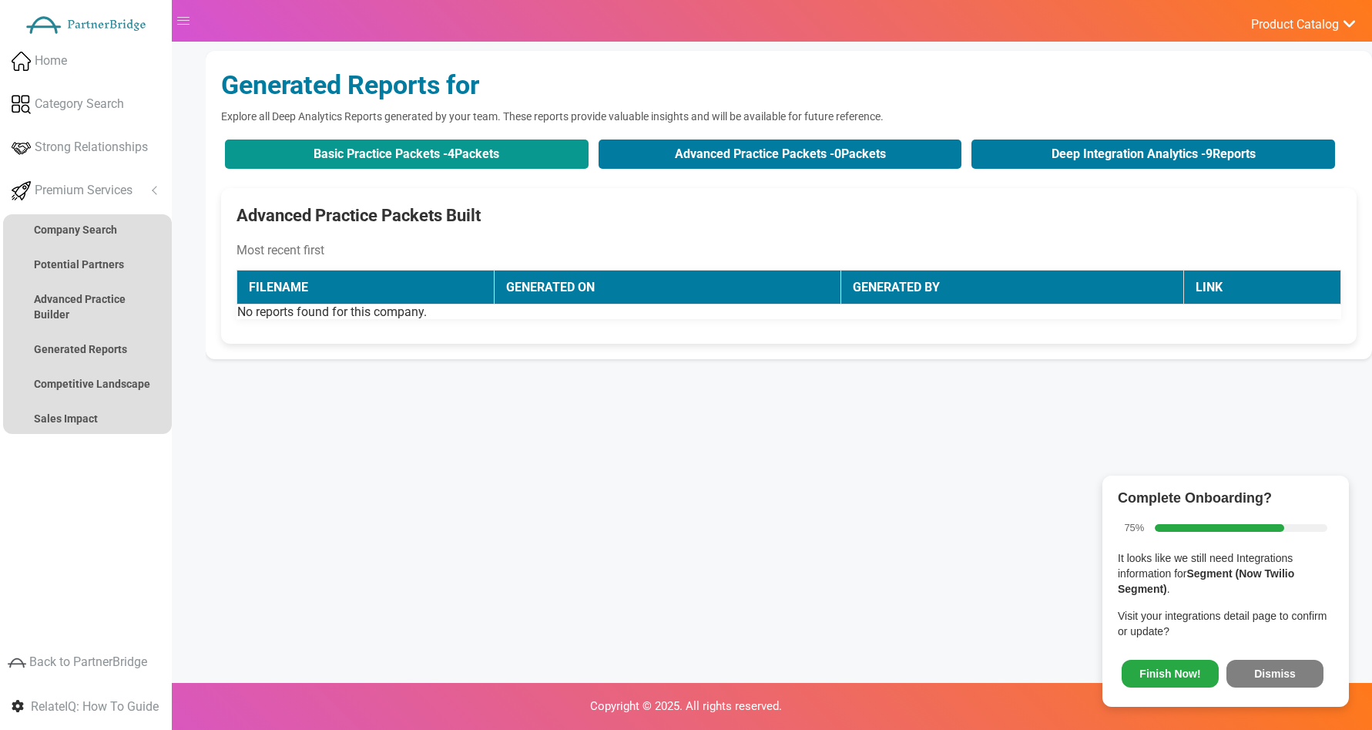
click at [563, 158] on button "Basic Practice Packets - 4 Packets" at bounding box center [407, 153] width 364 height 29
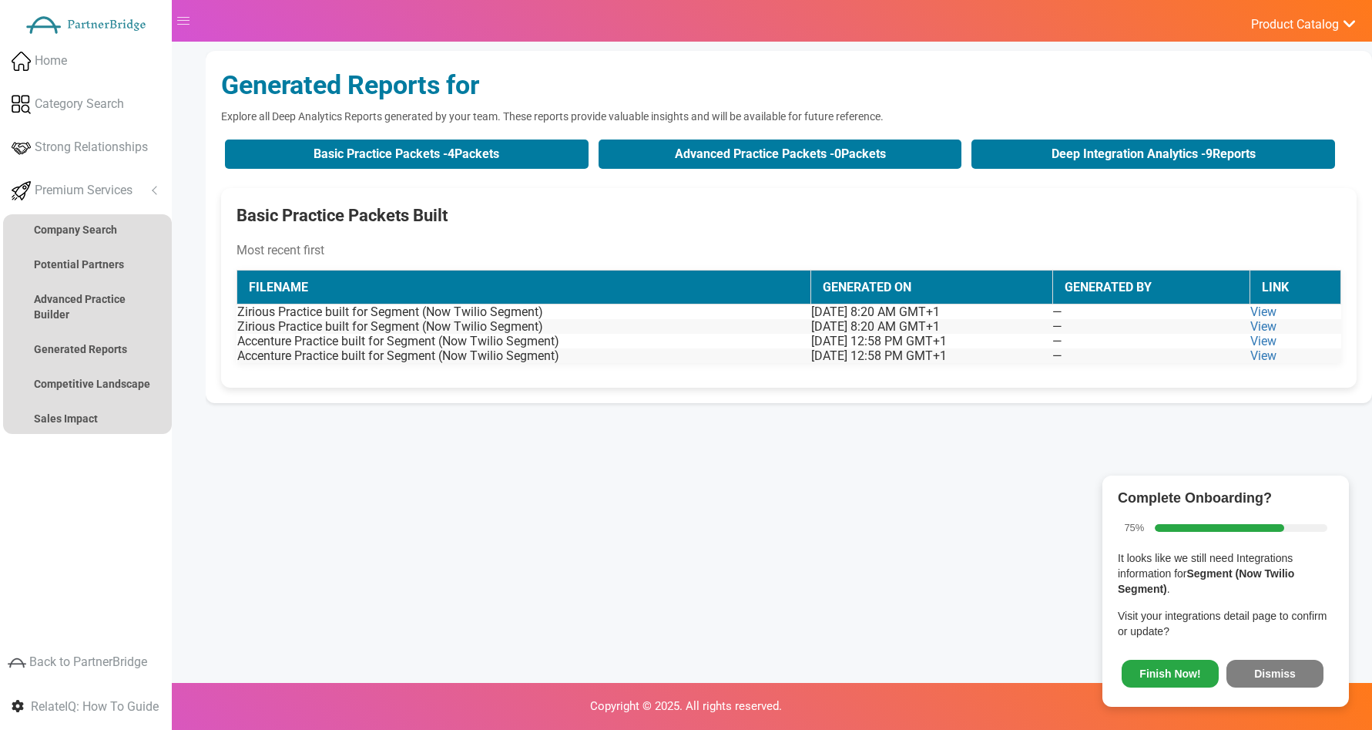
drag, startPoint x: 1284, startPoint y: 666, endPoint x: 1286, endPoint y: 656, distance: 9.4
click at [1286, 666] on button "Dismiss" at bounding box center [1275, 674] width 97 height 28
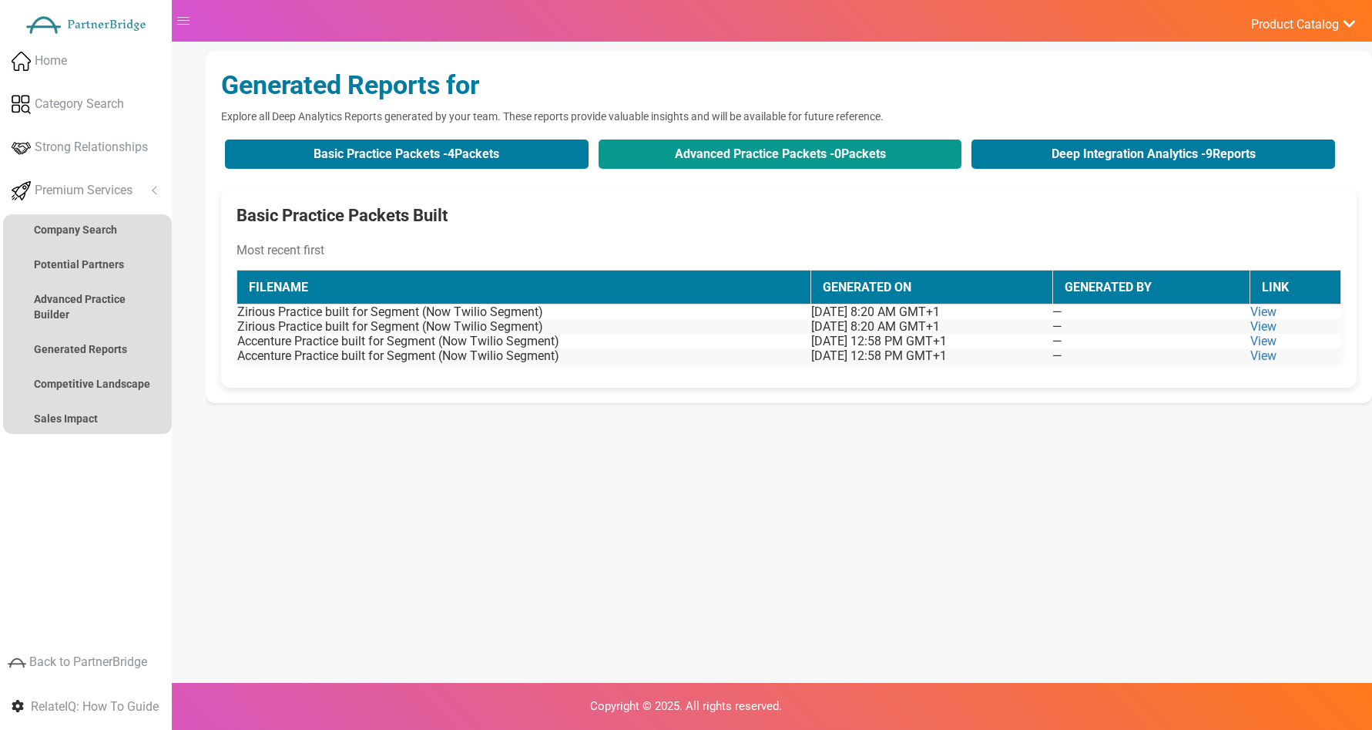
drag, startPoint x: 761, startPoint y: 189, endPoint x: 765, endPoint y: 165, distance: 24.2
click at [761, 186] on div "Generated Reports for Explore all Deep Analytics Reports generated by your team…" at bounding box center [789, 227] width 1167 height 352
click at [774, 159] on button "Advanced Practice Packets - 0 Packets" at bounding box center [781, 153] width 364 height 29
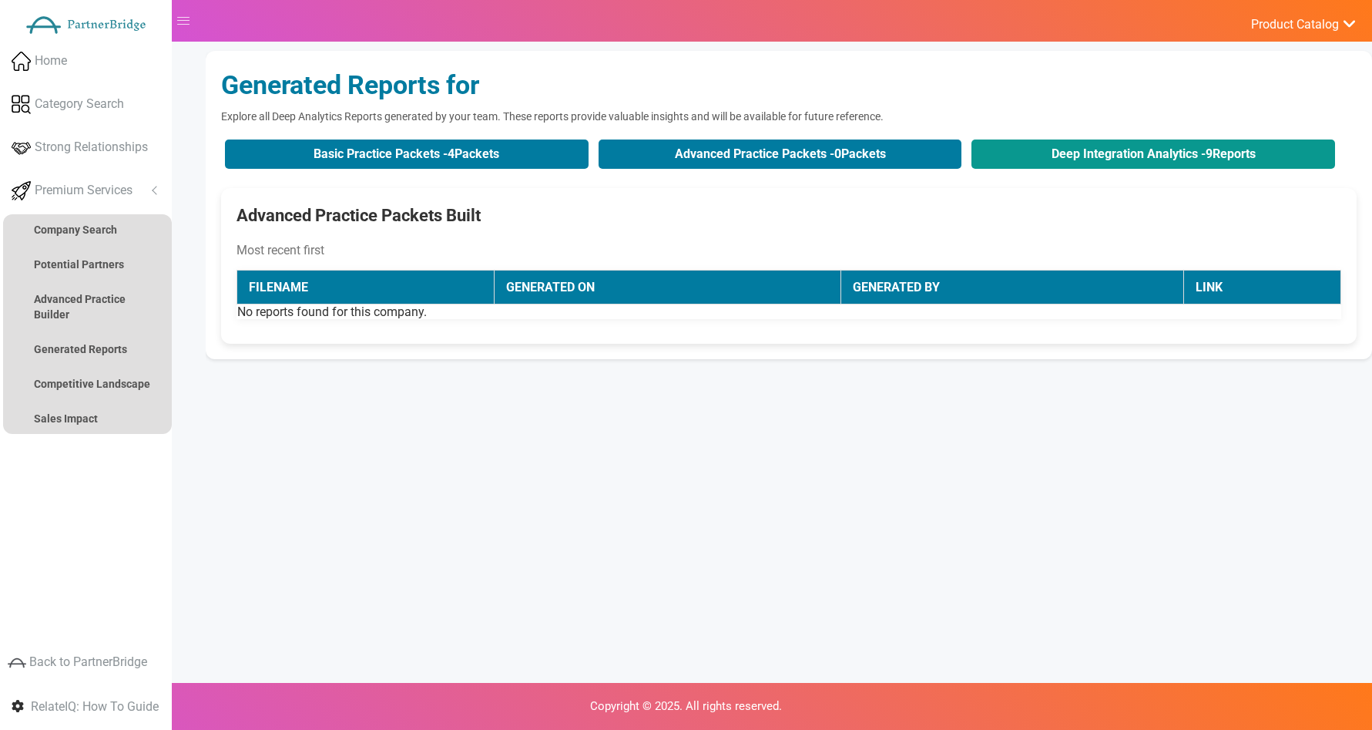
click at [1046, 168] on button "Deep Integration Analytics - 9 Reports" at bounding box center [1154, 153] width 364 height 29
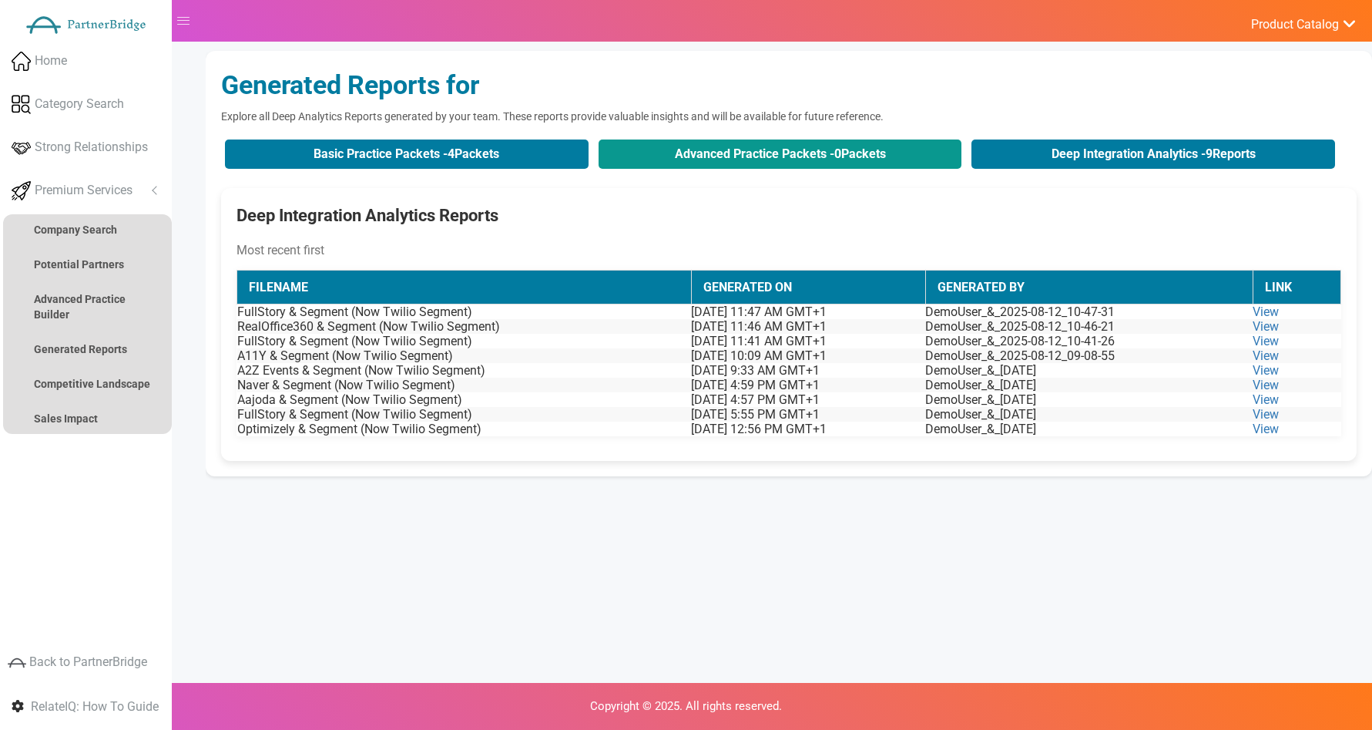
click at [599, 158] on button "Advanced Practice Packets - 0 Packets" at bounding box center [781, 153] width 364 height 29
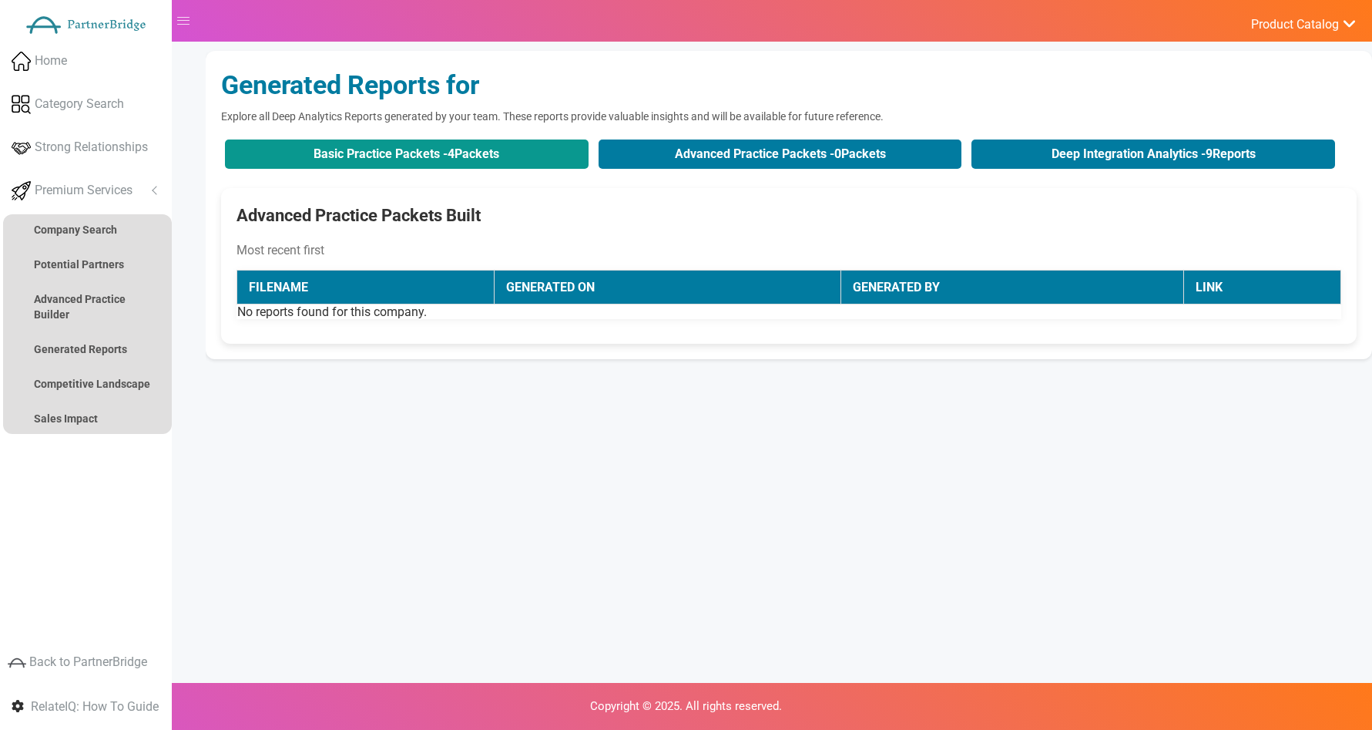
click at [542, 153] on button "Basic Practice Packets - 4 Packets" at bounding box center [407, 153] width 364 height 29
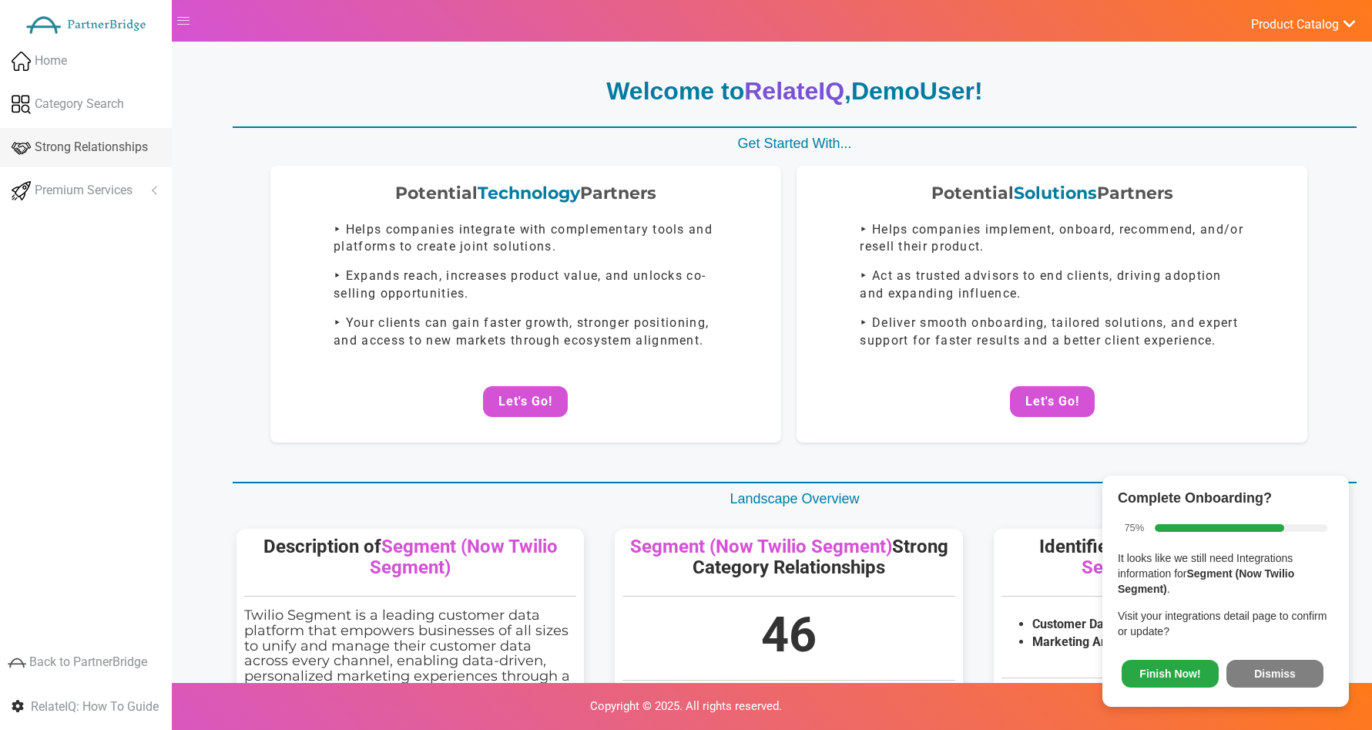
click at [126, 166] on link "Strong Relationships" at bounding box center [86, 147] width 172 height 39
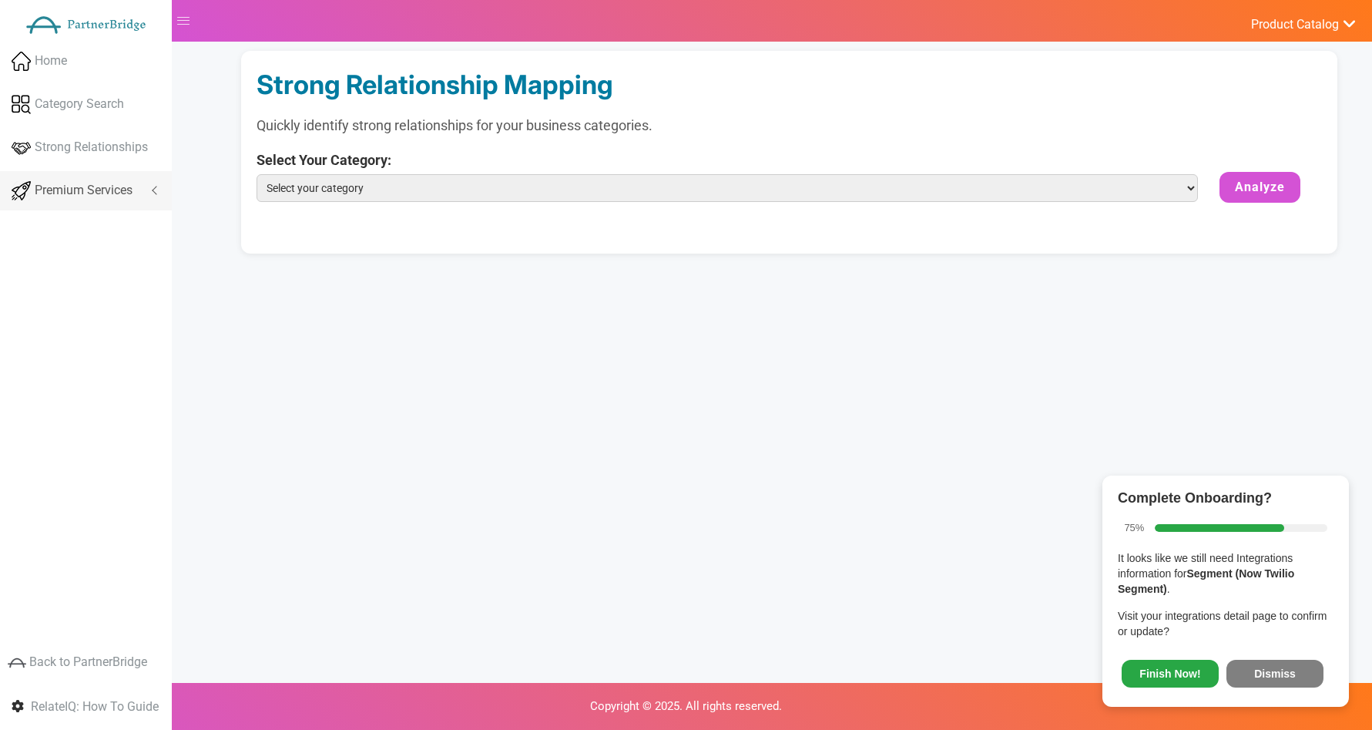
drag, startPoint x: 123, startPoint y: 176, endPoint x: 126, endPoint y: 193, distance: 17.2
click at [123, 177] on link "Premium Services" at bounding box center [86, 190] width 172 height 39
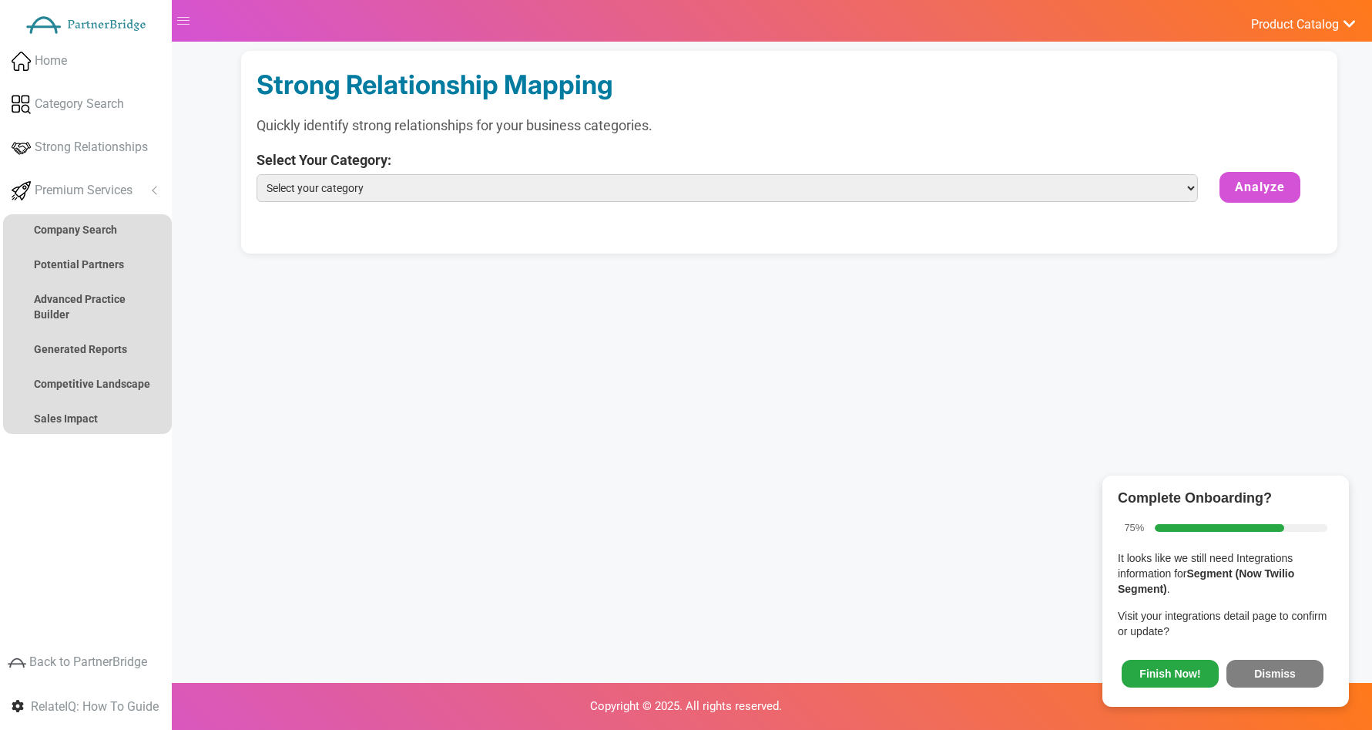
click at [101, 331] on ul "Analyze Potential Company Search Potential Partners Agency Practice Builder Adv…" at bounding box center [87, 324] width 169 height 220
click at [99, 340] on link "Generated Reports" at bounding box center [87, 349] width 169 height 31
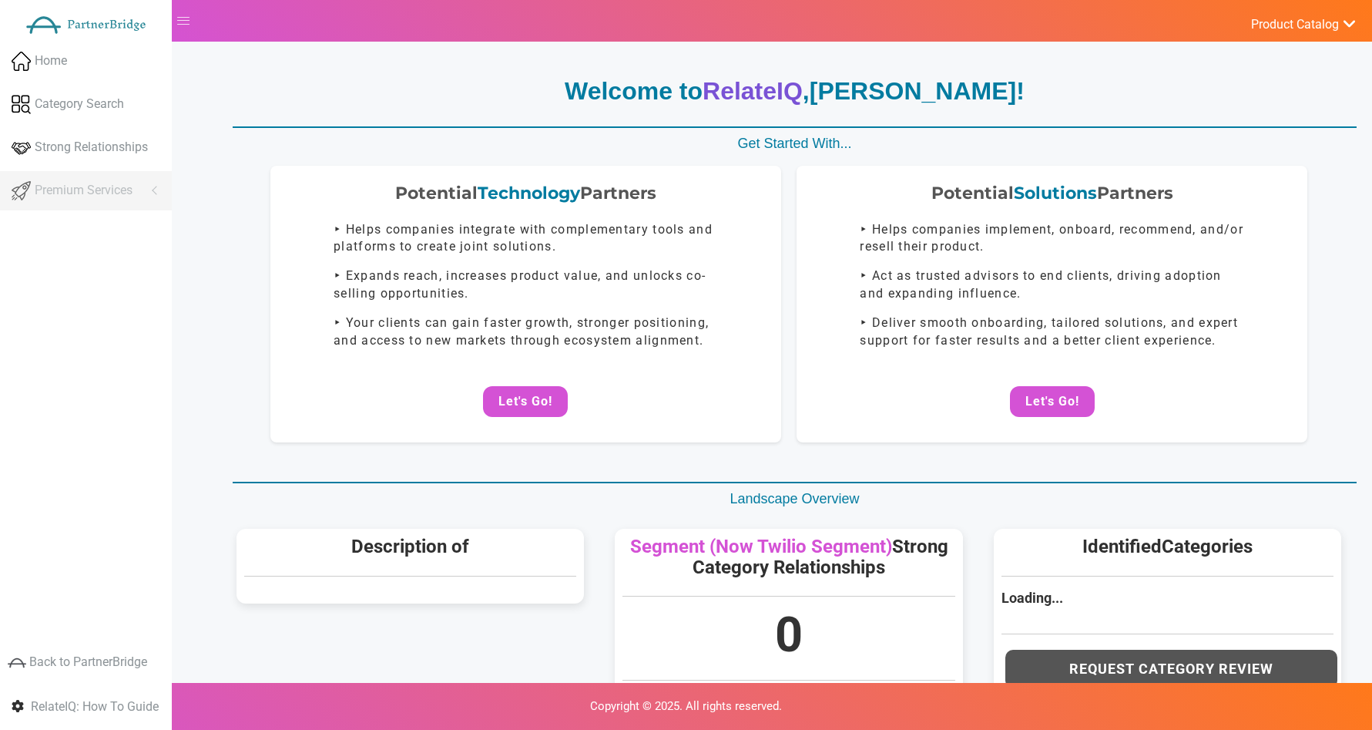
click at [141, 193] on ul "Home Category Search Strong Relationships Premium Services Analyze Potential Co…" at bounding box center [86, 126] width 172 height 169
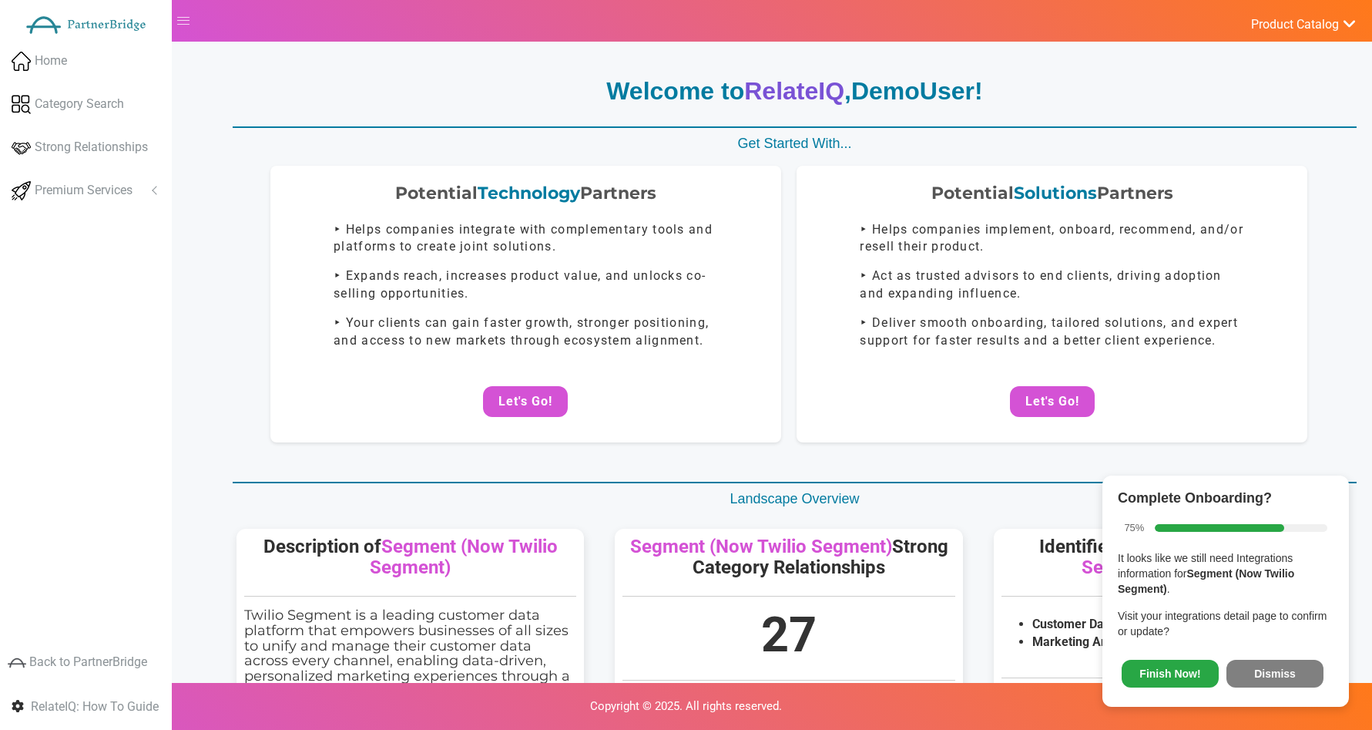
click at [175, 198] on body "Home Category Search Strong Relationships Premium Services Analyze Potential Sa…" at bounding box center [686, 365] width 1372 height 730
click at [130, 200] on link "Premium Services" at bounding box center [86, 190] width 172 height 39
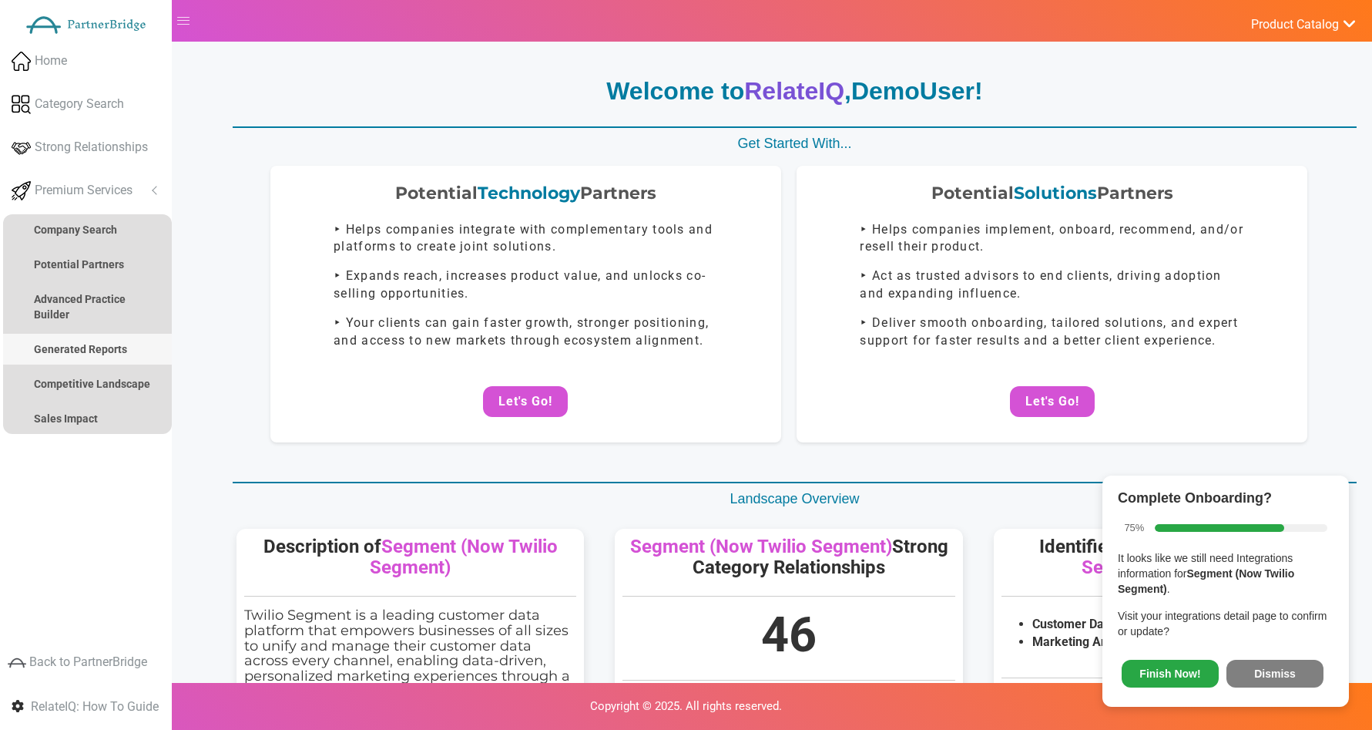
click at [88, 343] on strong "Generated Reports" at bounding box center [80, 349] width 93 height 12
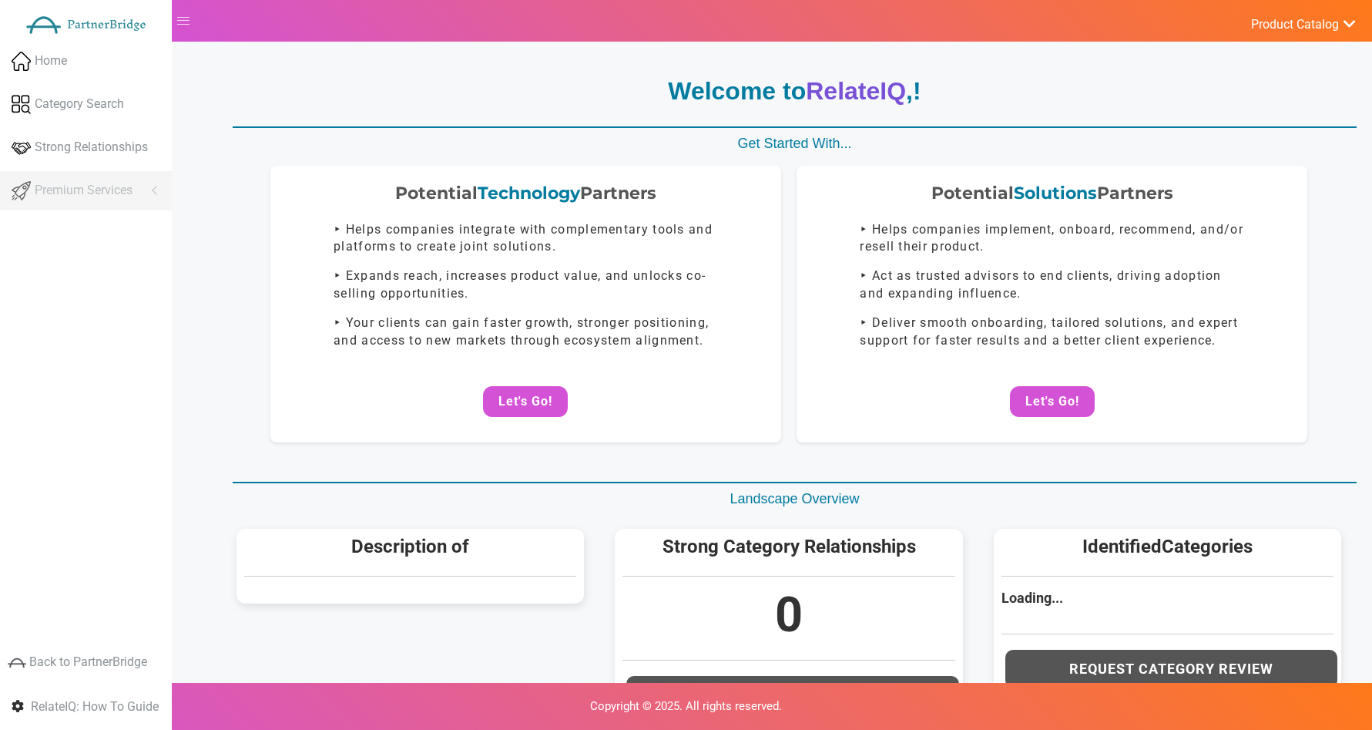
click at [157, 190] on ul "Home Category Search Strong Relationships Premium Services Analyze Potential Co…" at bounding box center [86, 126] width 172 height 169
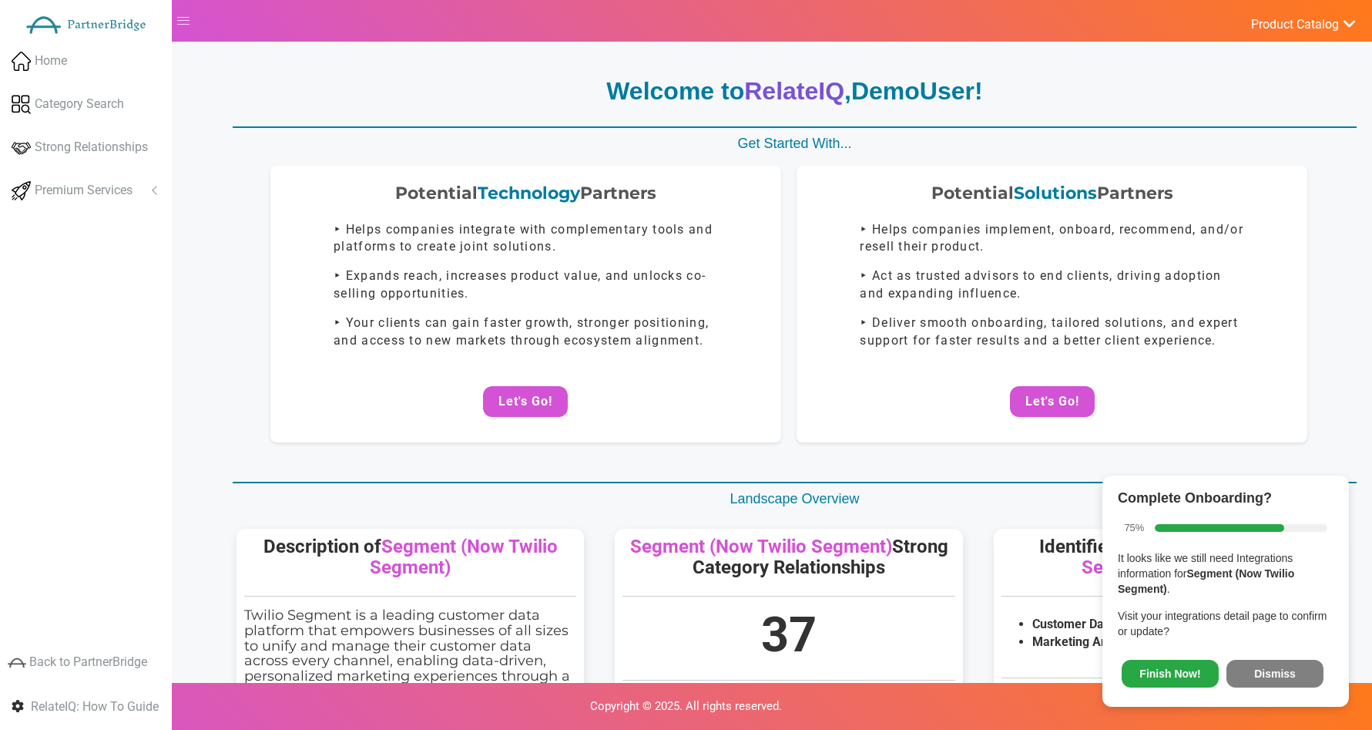
drag, startPoint x: 151, startPoint y: 193, endPoint x: 150, endPoint y: 222, distance: 28.5
click at [153, 193] on link "Premium Services" at bounding box center [86, 190] width 172 height 39
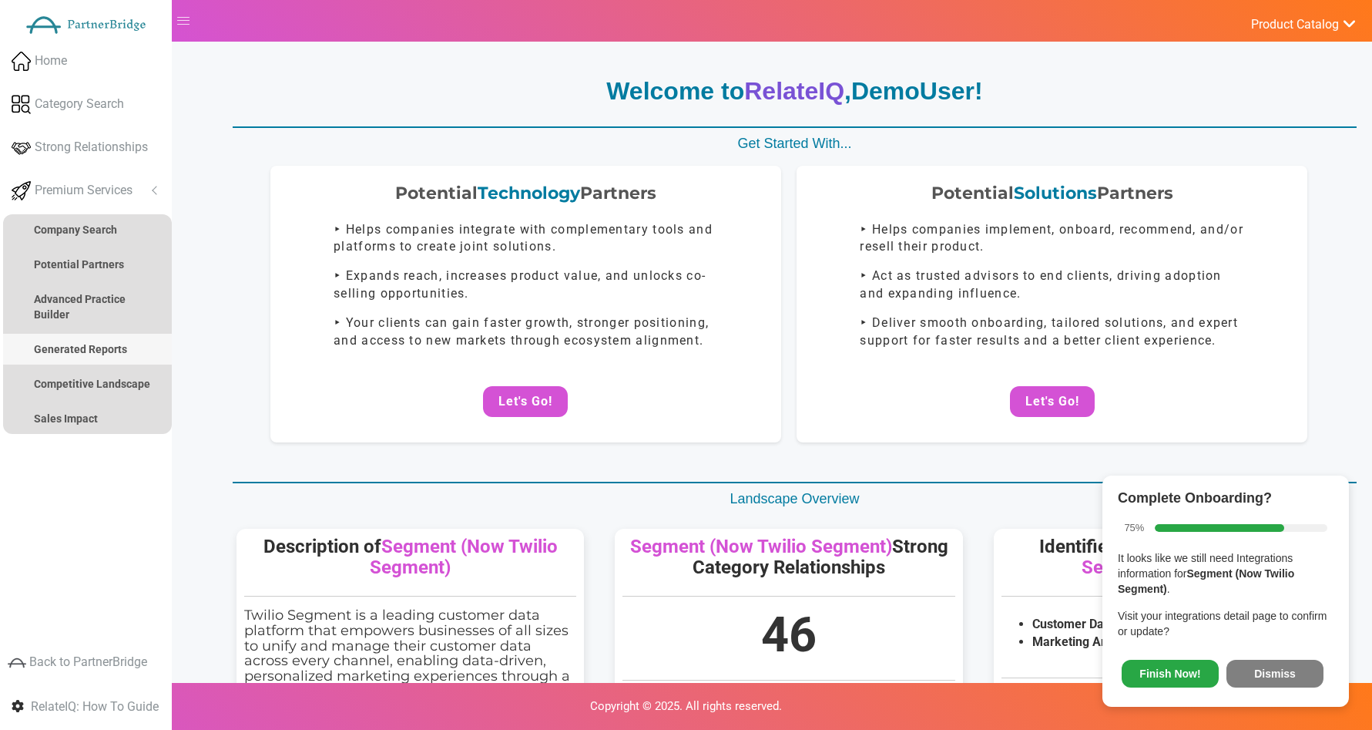
click at [121, 346] on strong "Generated Reports" at bounding box center [80, 349] width 93 height 12
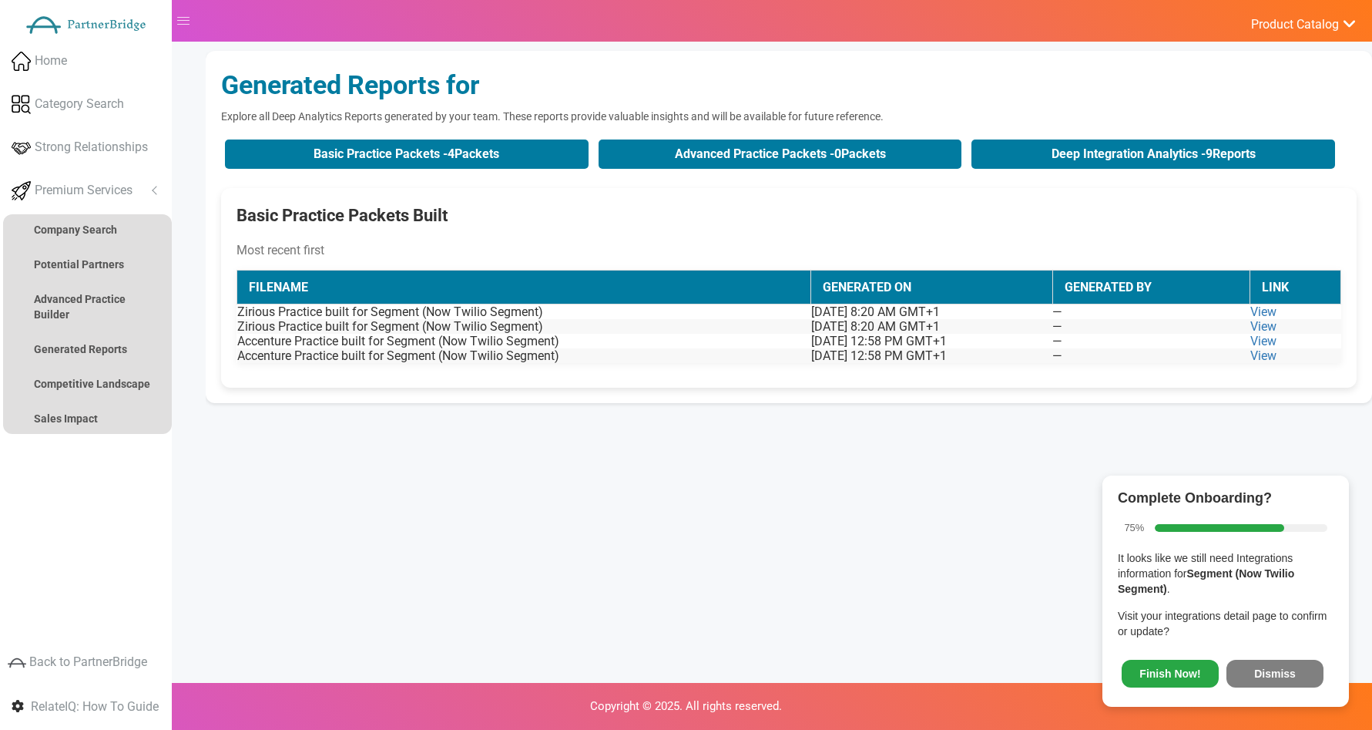
click at [620, 319] on td "Zirious Practice built for Segment (Now Twilio Segment)" at bounding box center [524, 326] width 574 height 15
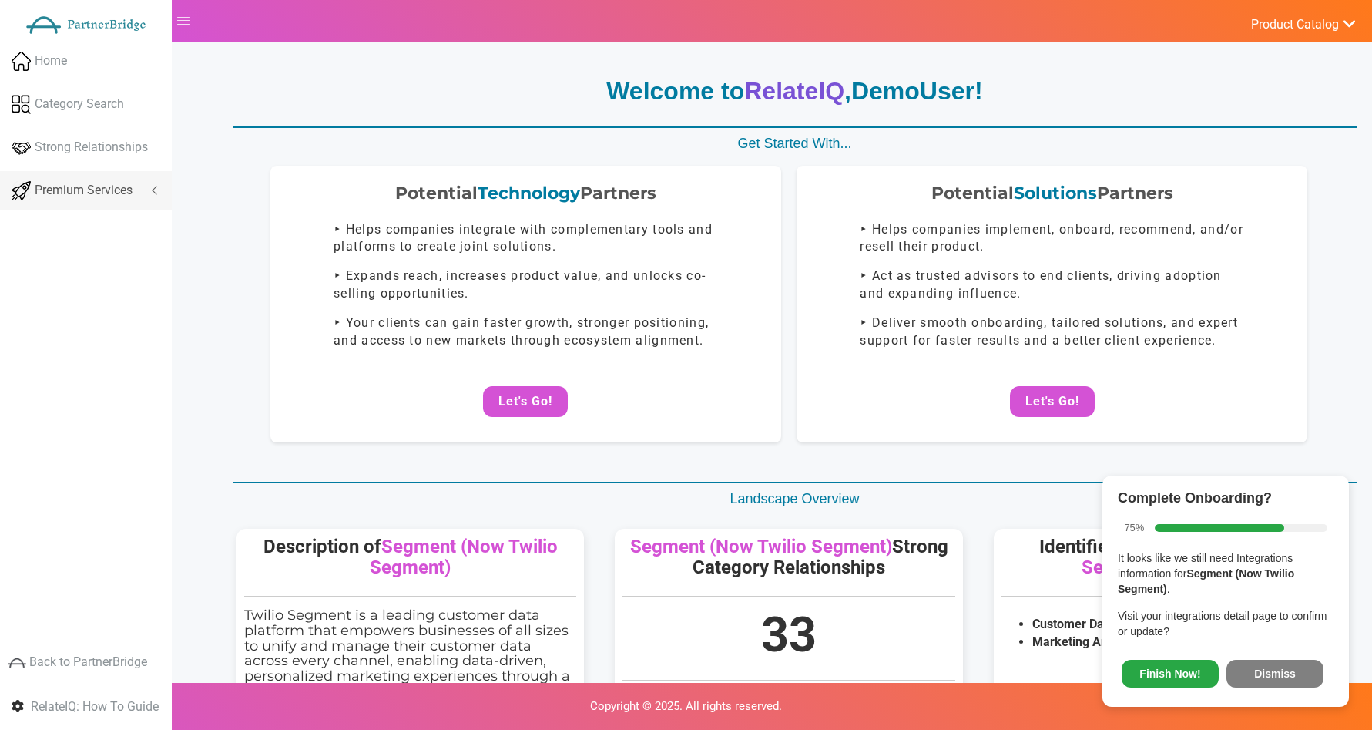
click at [123, 194] on span "Premium Services" at bounding box center [84, 191] width 98 height 18
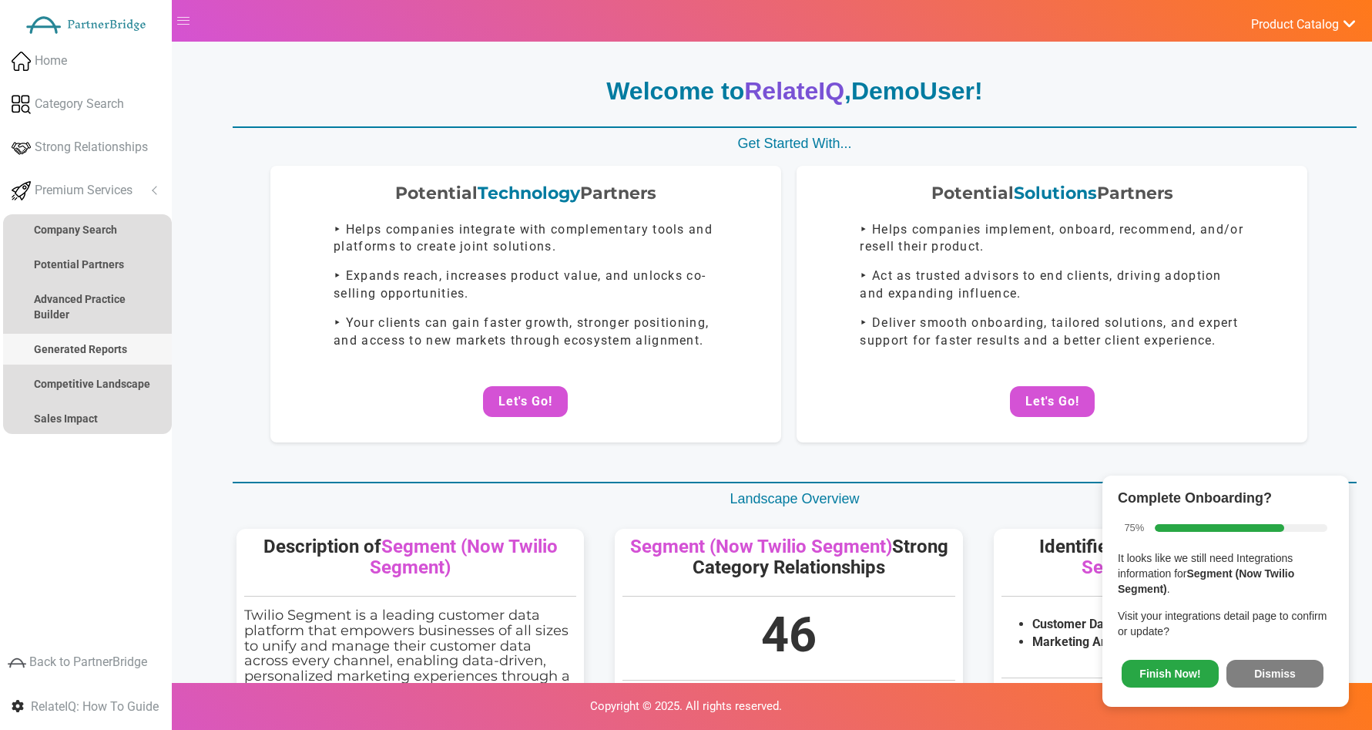
click at [131, 351] on link "Generated Reports" at bounding box center [87, 349] width 169 height 31
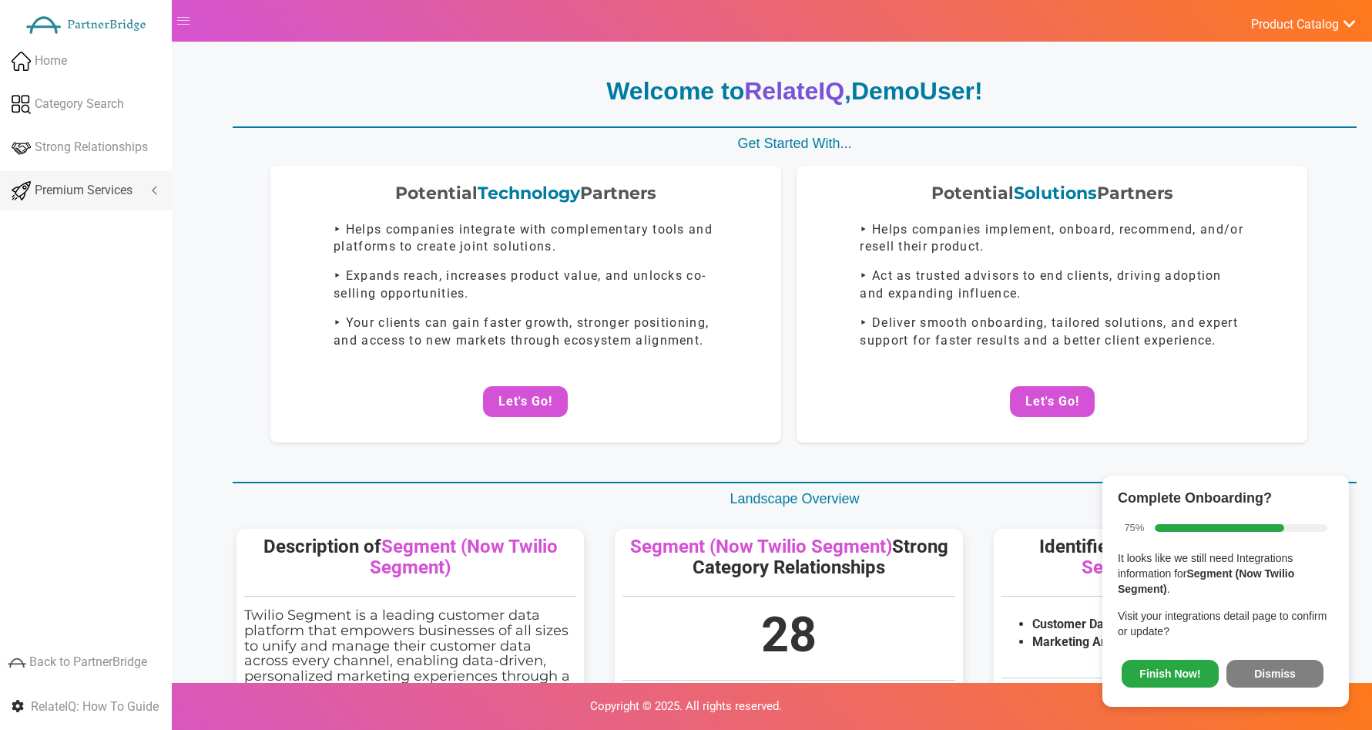
click at [104, 189] on span "Premium Services" at bounding box center [84, 191] width 98 height 18
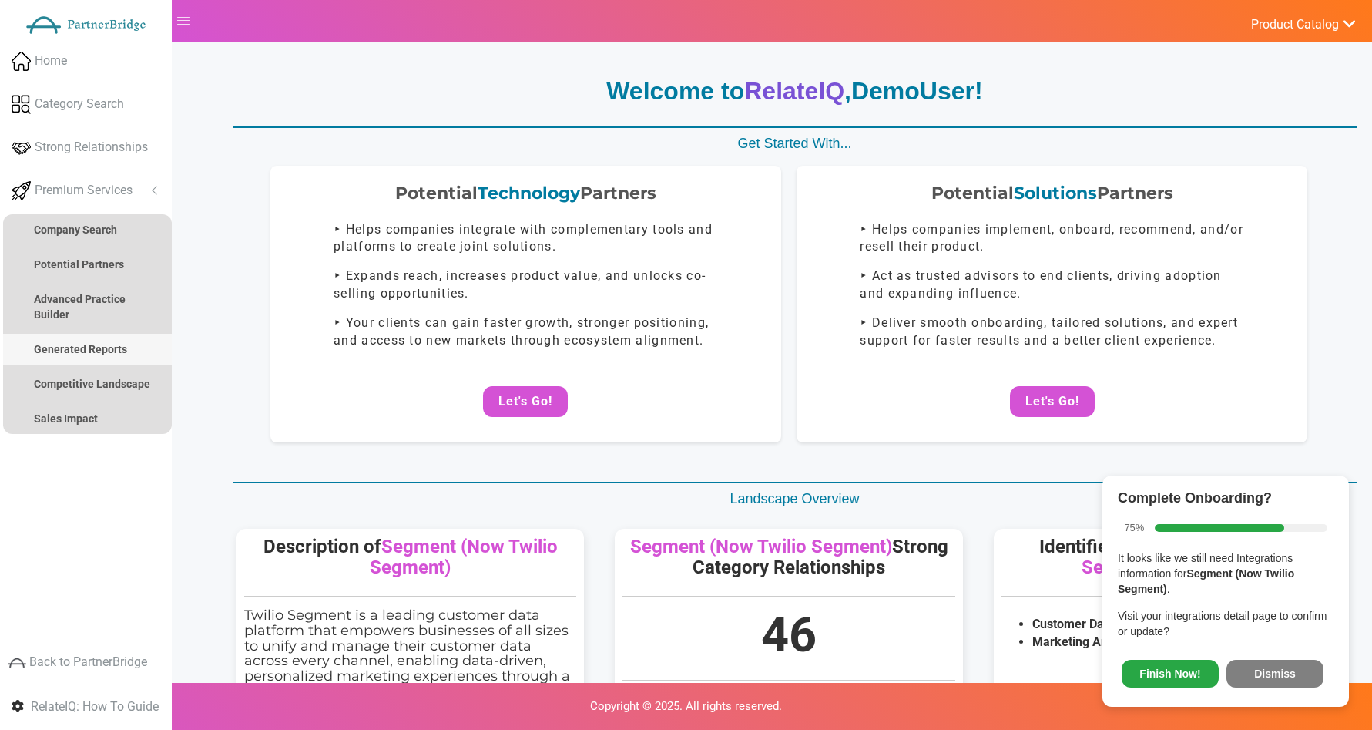
click at [104, 341] on link "Generated Reports" at bounding box center [87, 349] width 169 height 31
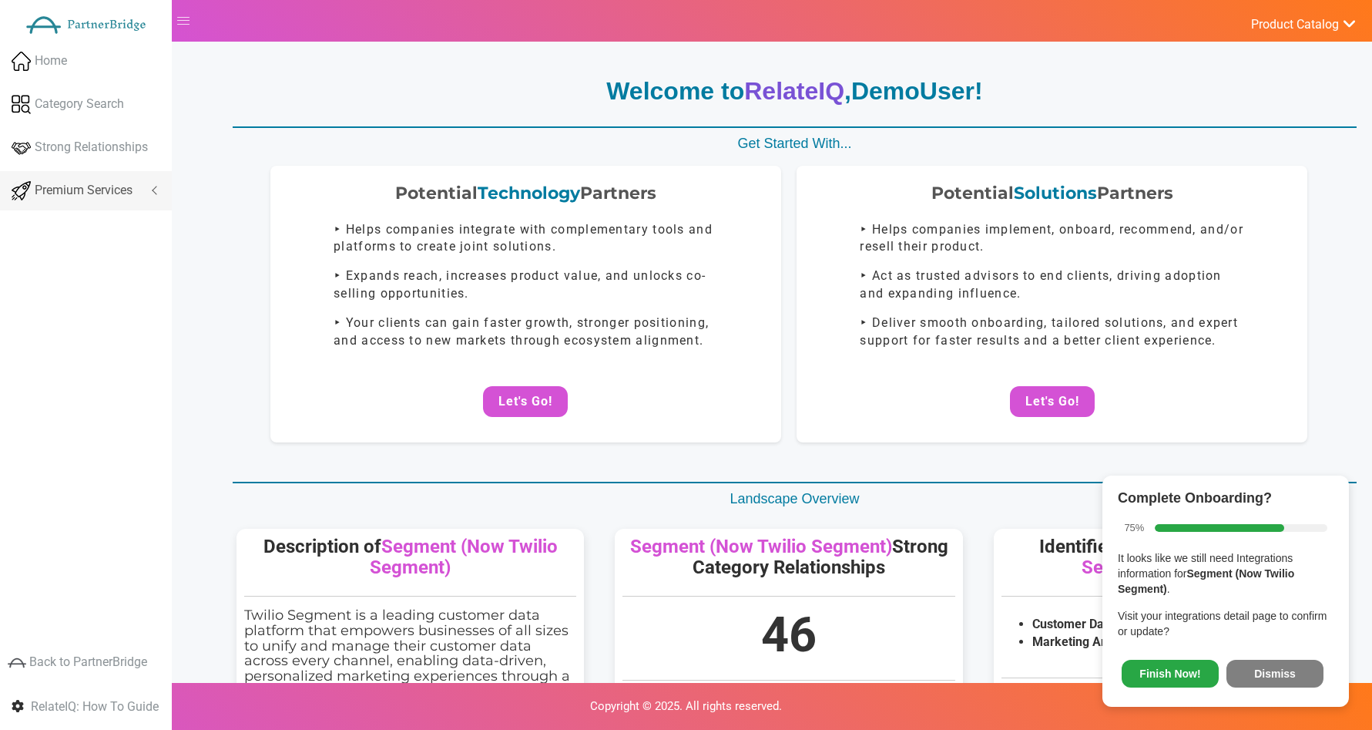
click at [134, 193] on link "Premium Services" at bounding box center [86, 190] width 172 height 39
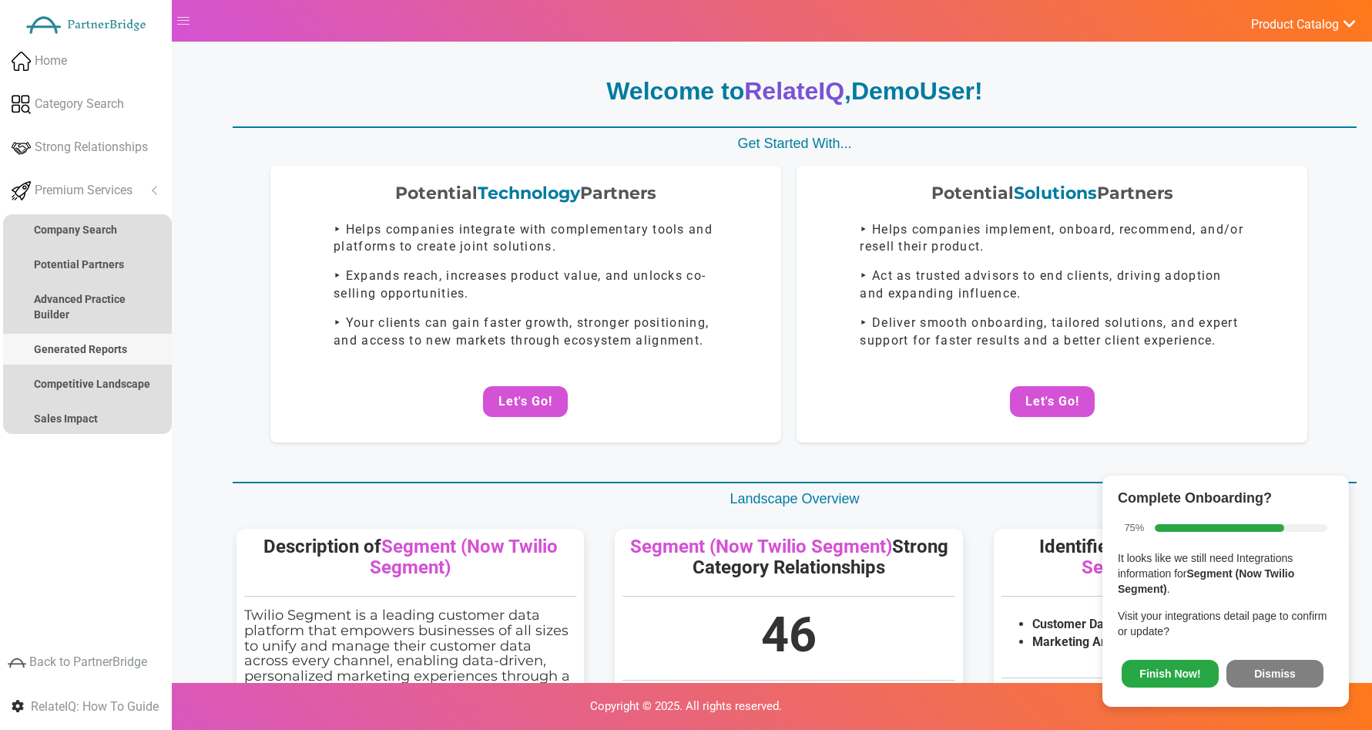
click at [96, 336] on link "Generated Reports" at bounding box center [87, 349] width 169 height 31
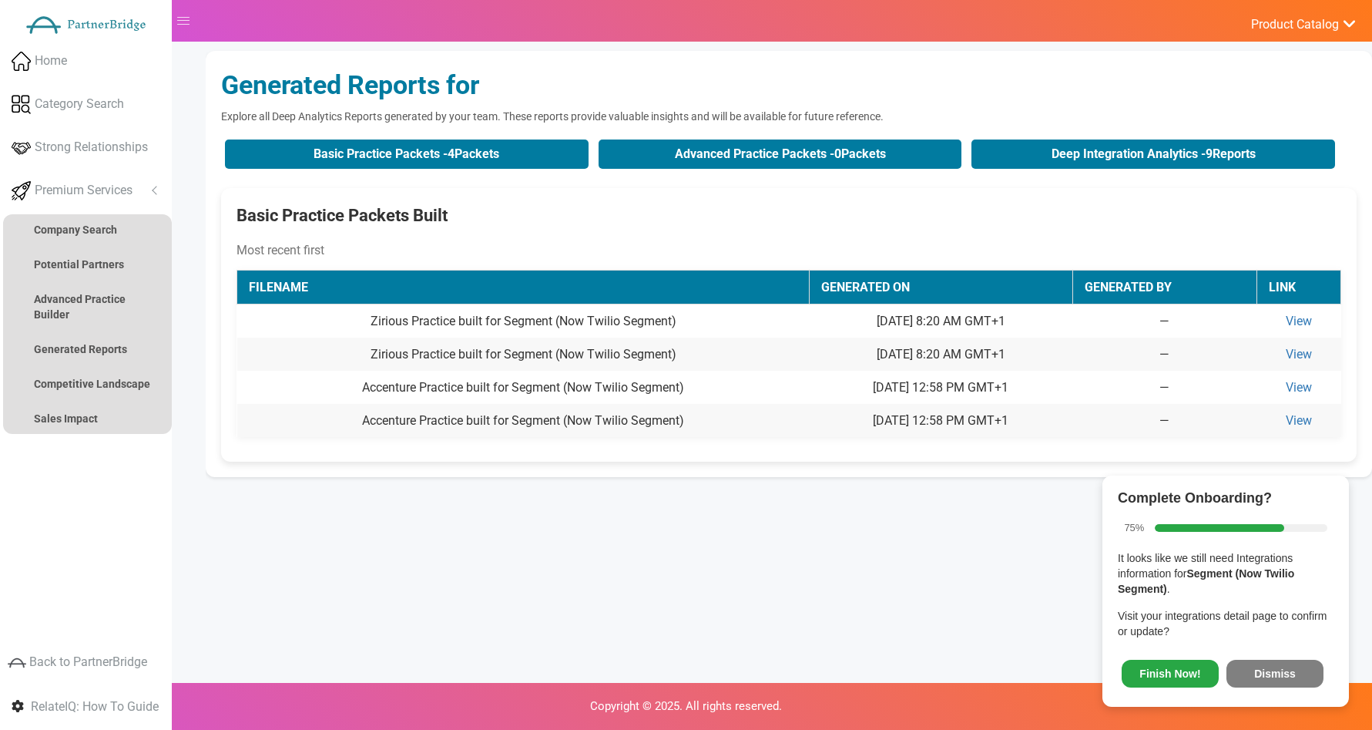
drag, startPoint x: 1254, startPoint y: 676, endPoint x: 1281, endPoint y: 669, distance: 28.0
click at [1254, 676] on button "Dismiss" at bounding box center [1275, 674] width 97 height 28
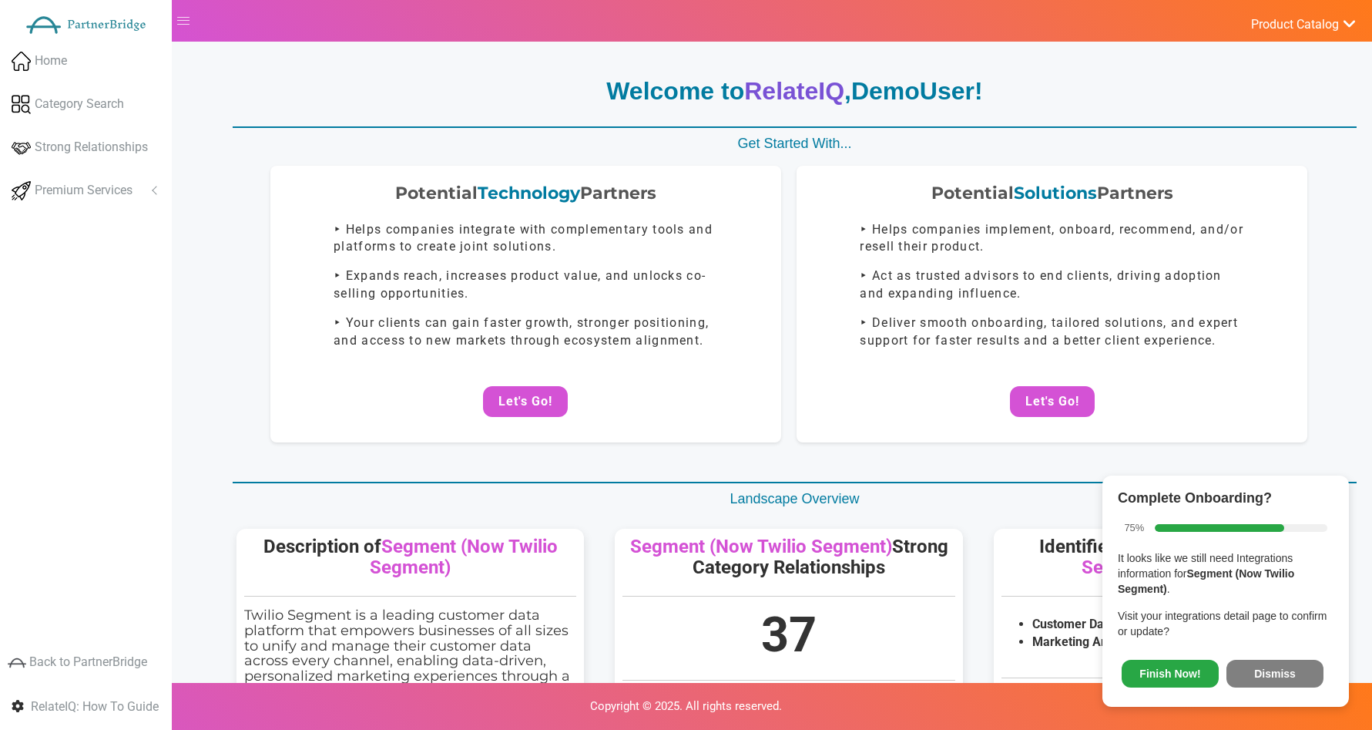
drag, startPoint x: 133, startPoint y: 197, endPoint x: 119, endPoint y: 213, distance: 20.2
click at [133, 198] on span "Premium Services" at bounding box center [84, 191] width 98 height 18
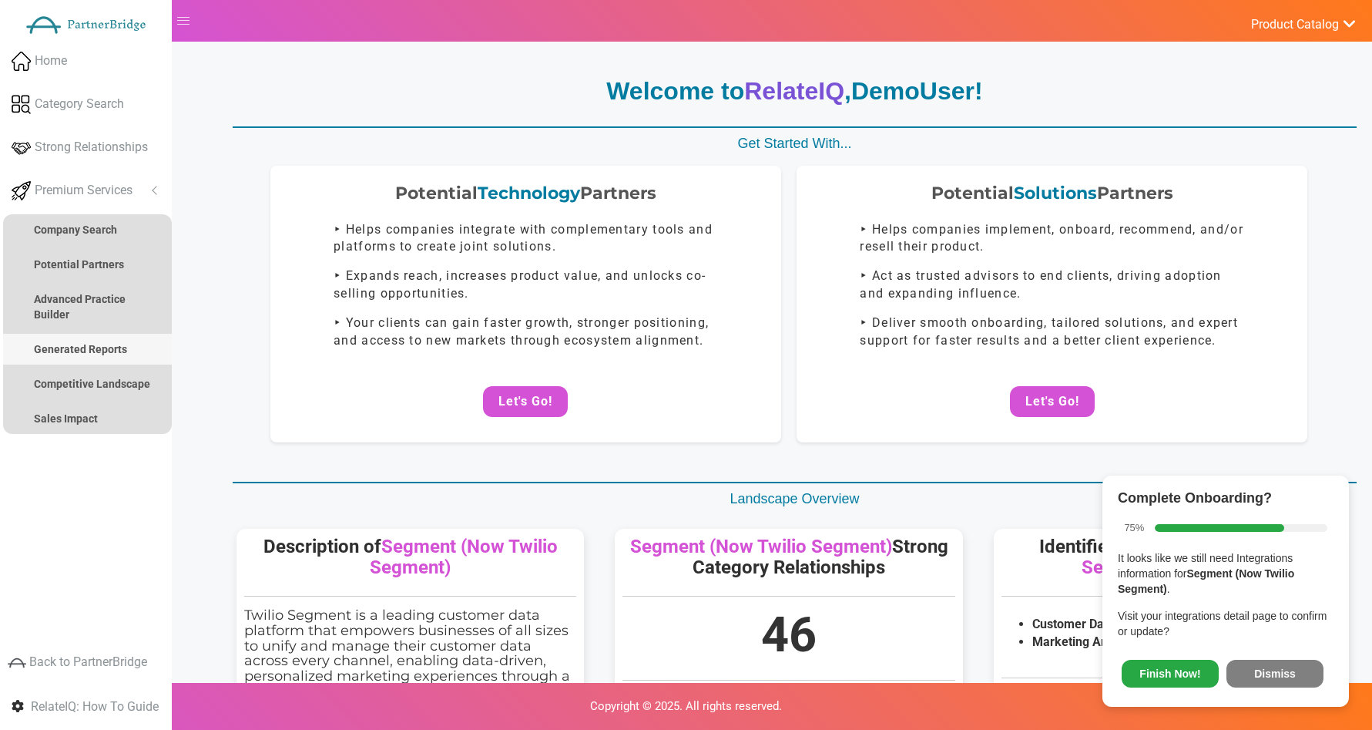
click at [74, 349] on strong "Generated Reports" at bounding box center [80, 349] width 93 height 12
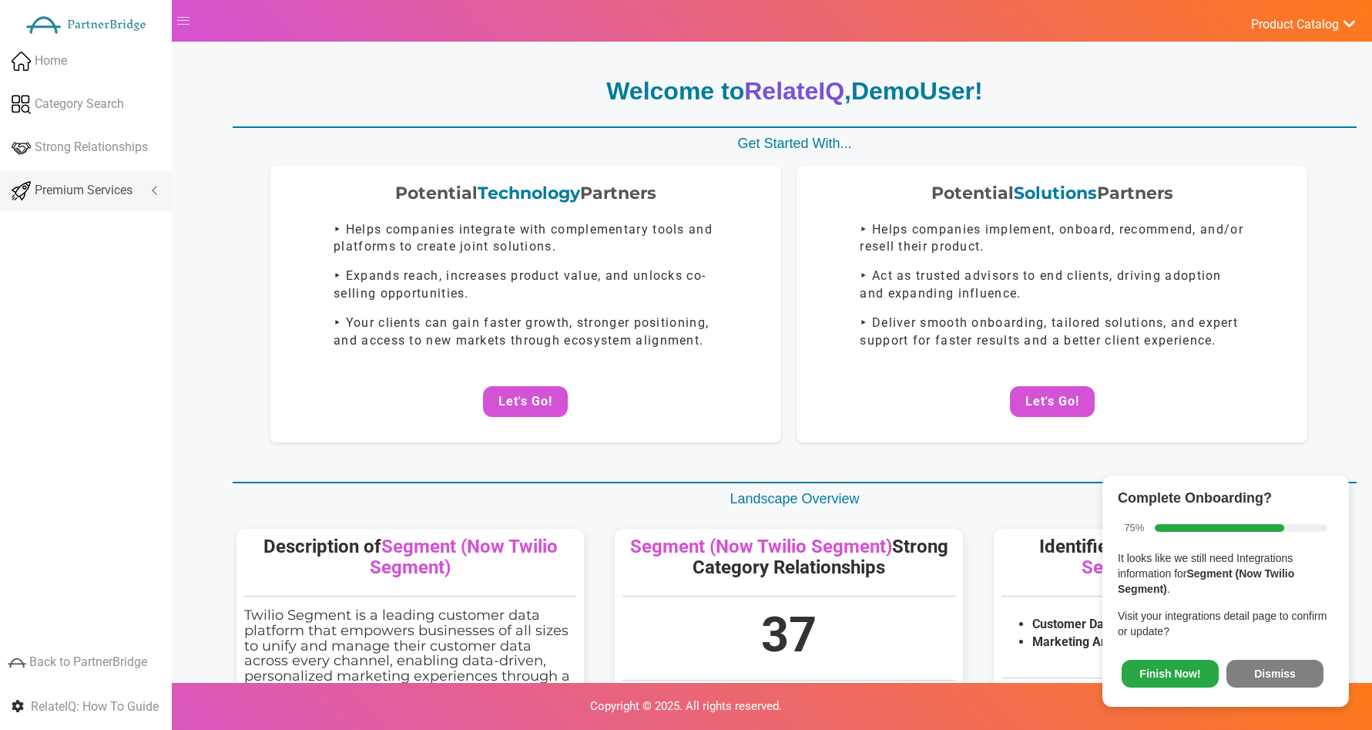
click at [139, 190] on link "Premium Services" at bounding box center [86, 190] width 172 height 39
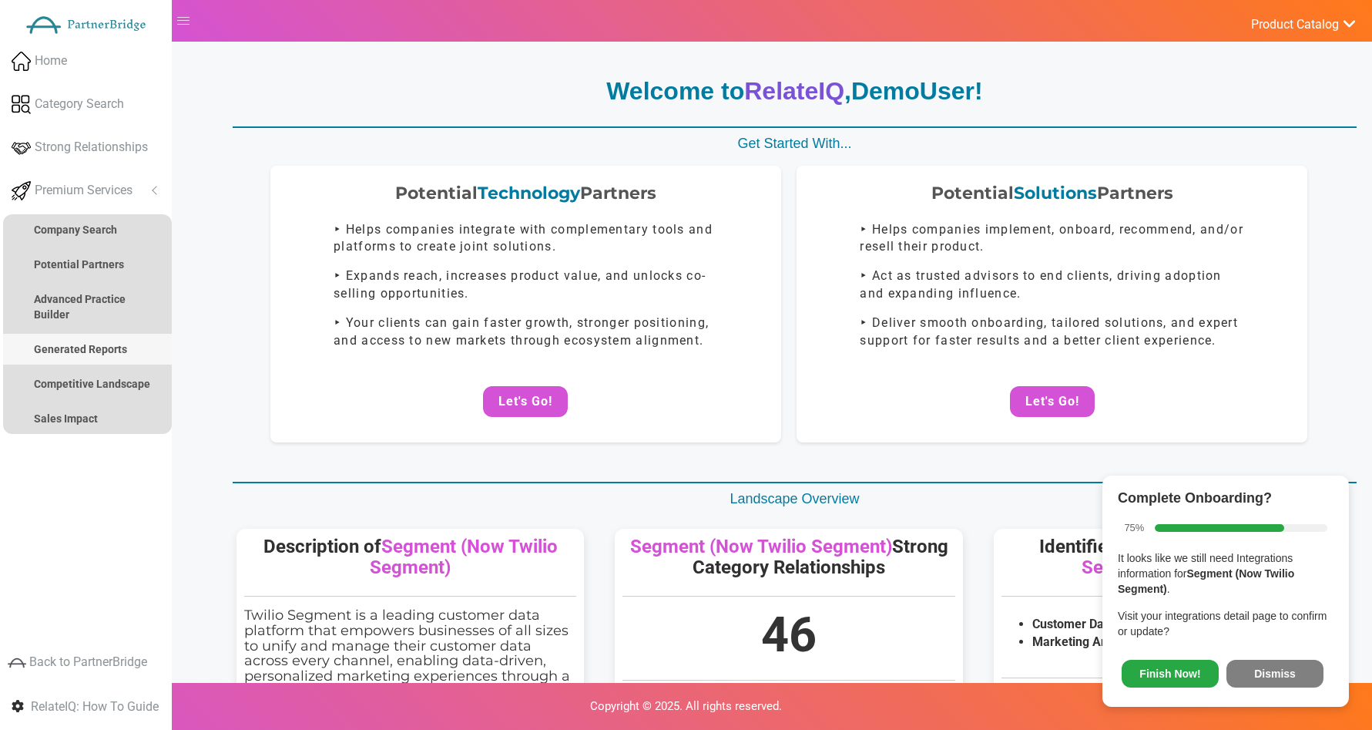
click at [85, 344] on strong "Generated Reports" at bounding box center [80, 349] width 93 height 12
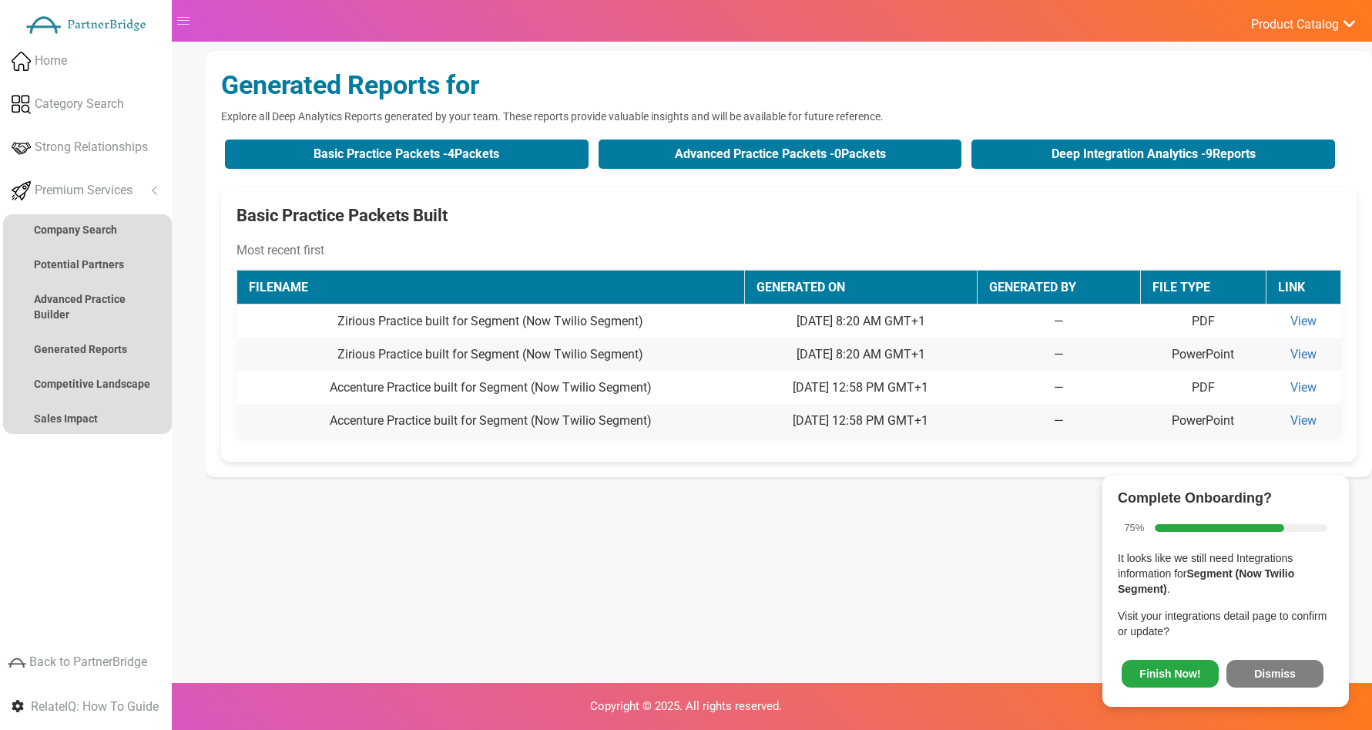
click at [1283, 678] on button "Dismiss" at bounding box center [1275, 674] width 97 height 28
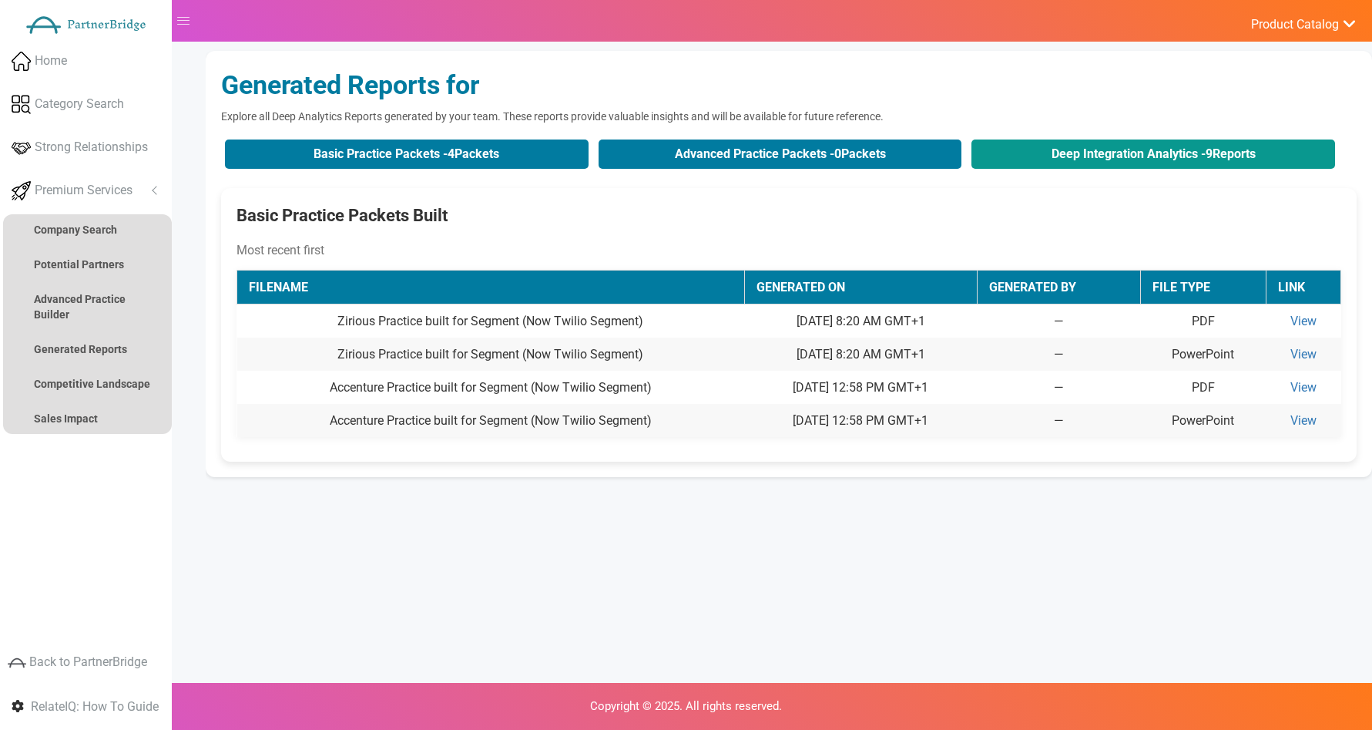
click at [1153, 149] on button "Deep Integration Analytics - 9 Reports" at bounding box center [1154, 153] width 364 height 29
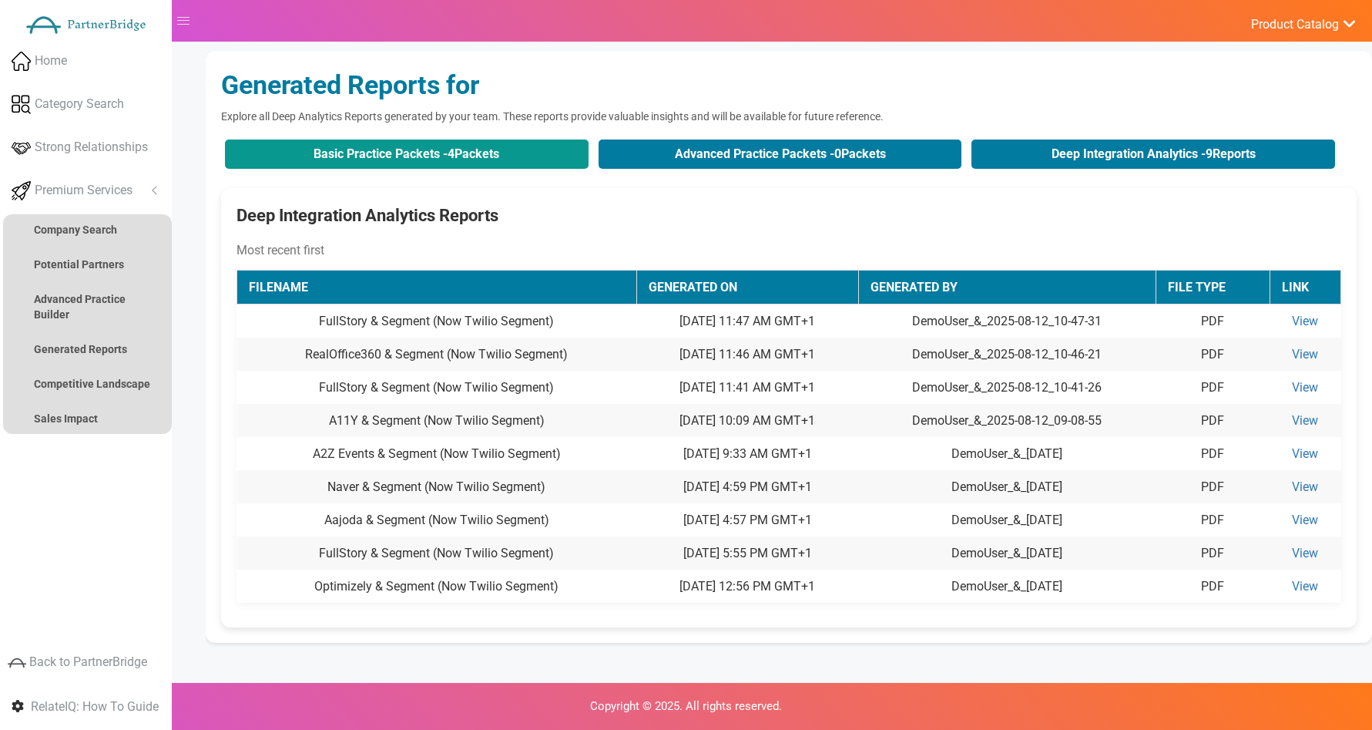
click at [389, 148] on button "Basic Practice Packets - 4 Packets" at bounding box center [407, 153] width 364 height 29
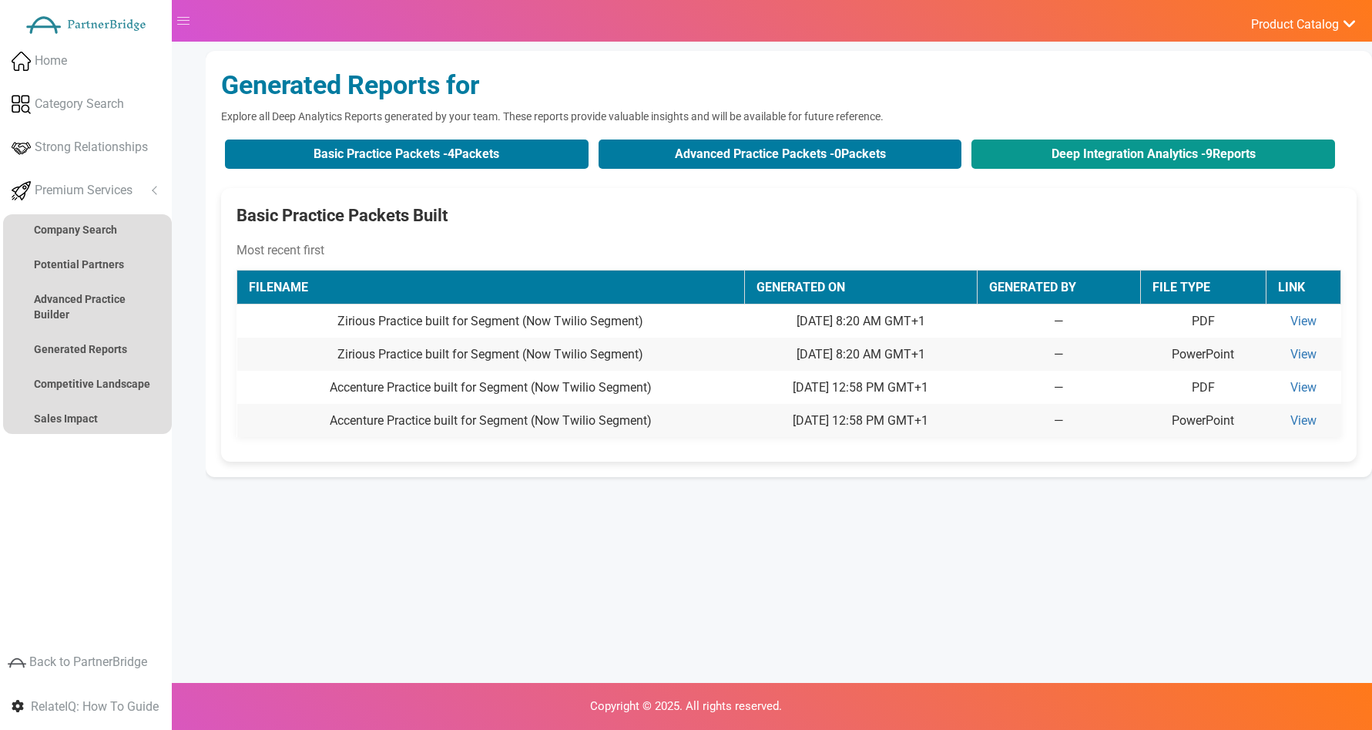
click at [1108, 147] on button "Deep Integration Analytics - 9 Reports" at bounding box center [1154, 153] width 364 height 29
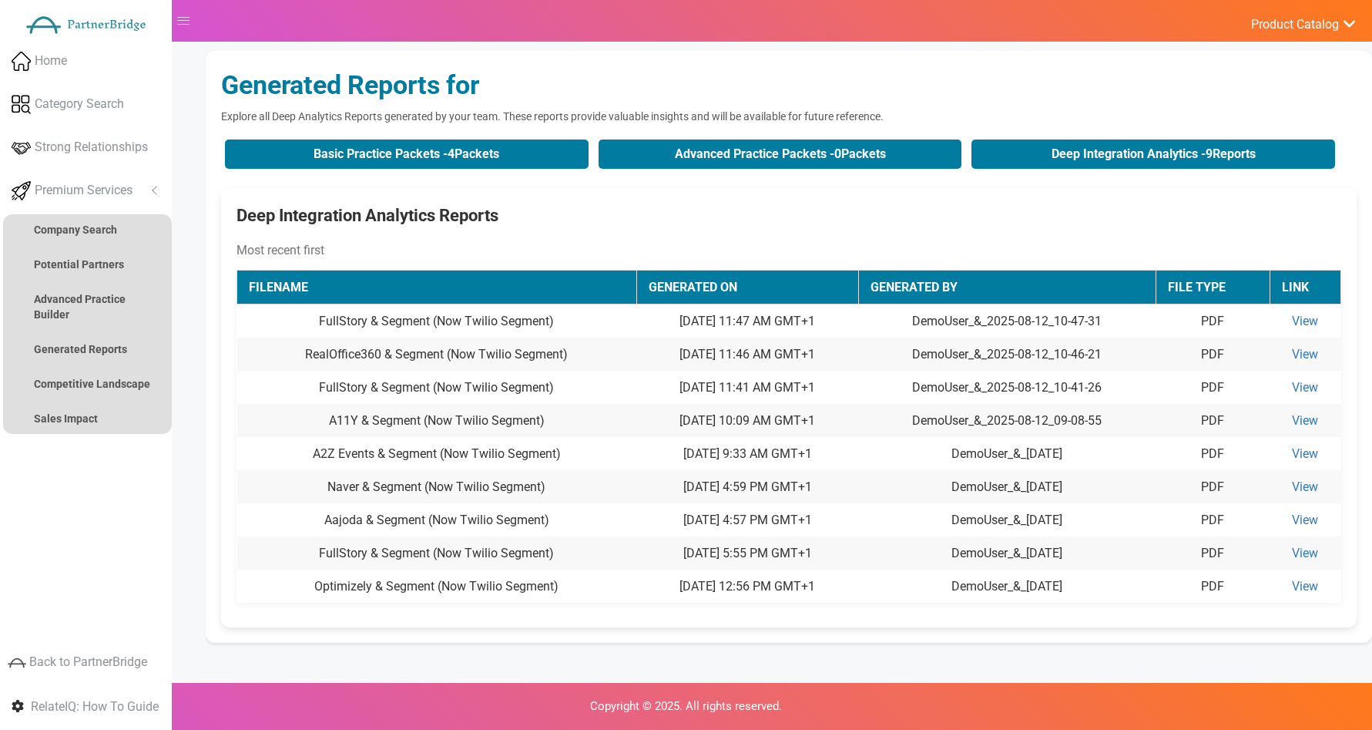
click at [532, 133] on div "Generated Reports for Explore all Deep Analytics Reports generated by your team…" at bounding box center [789, 347] width 1167 height 592
click at [527, 139] on button "Basic Practice Packets - 4 Packets" at bounding box center [407, 153] width 364 height 29
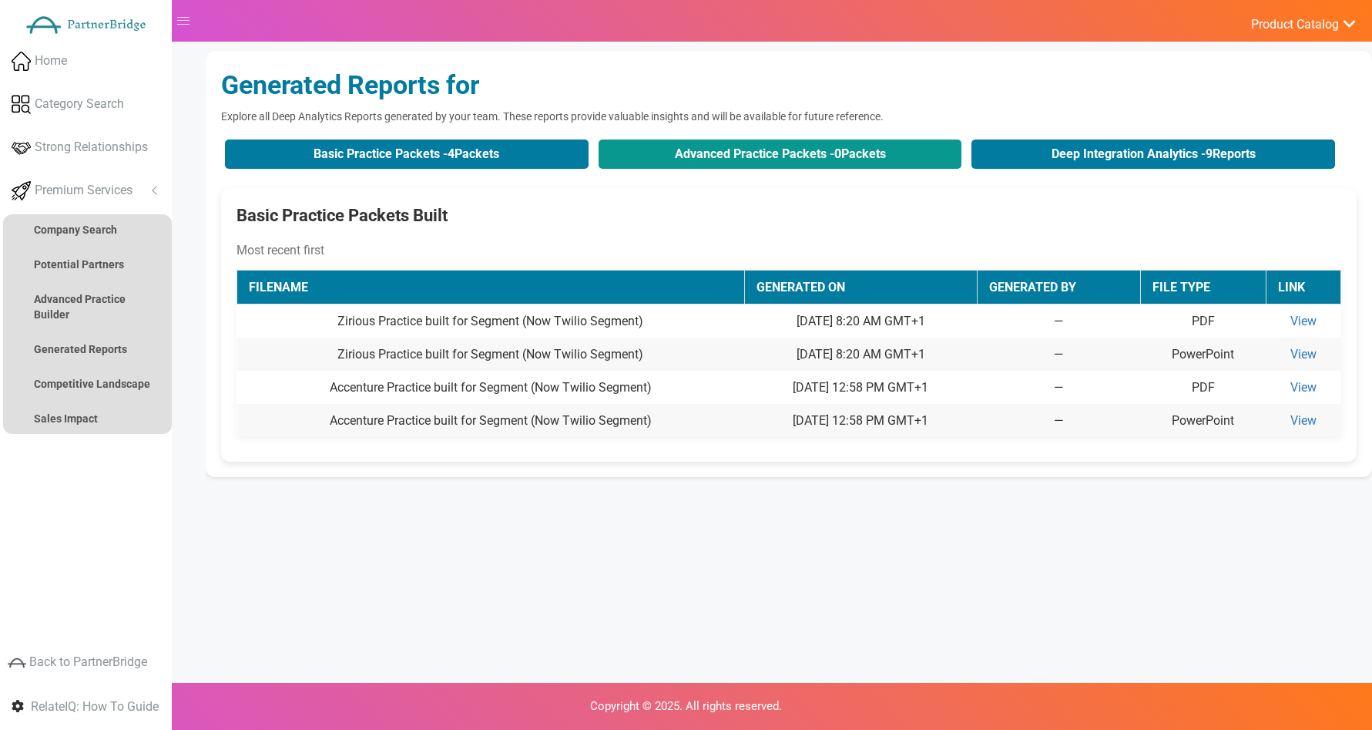
click at [787, 163] on button "Advanced Practice Packets - 0 Packets" at bounding box center [781, 153] width 364 height 29
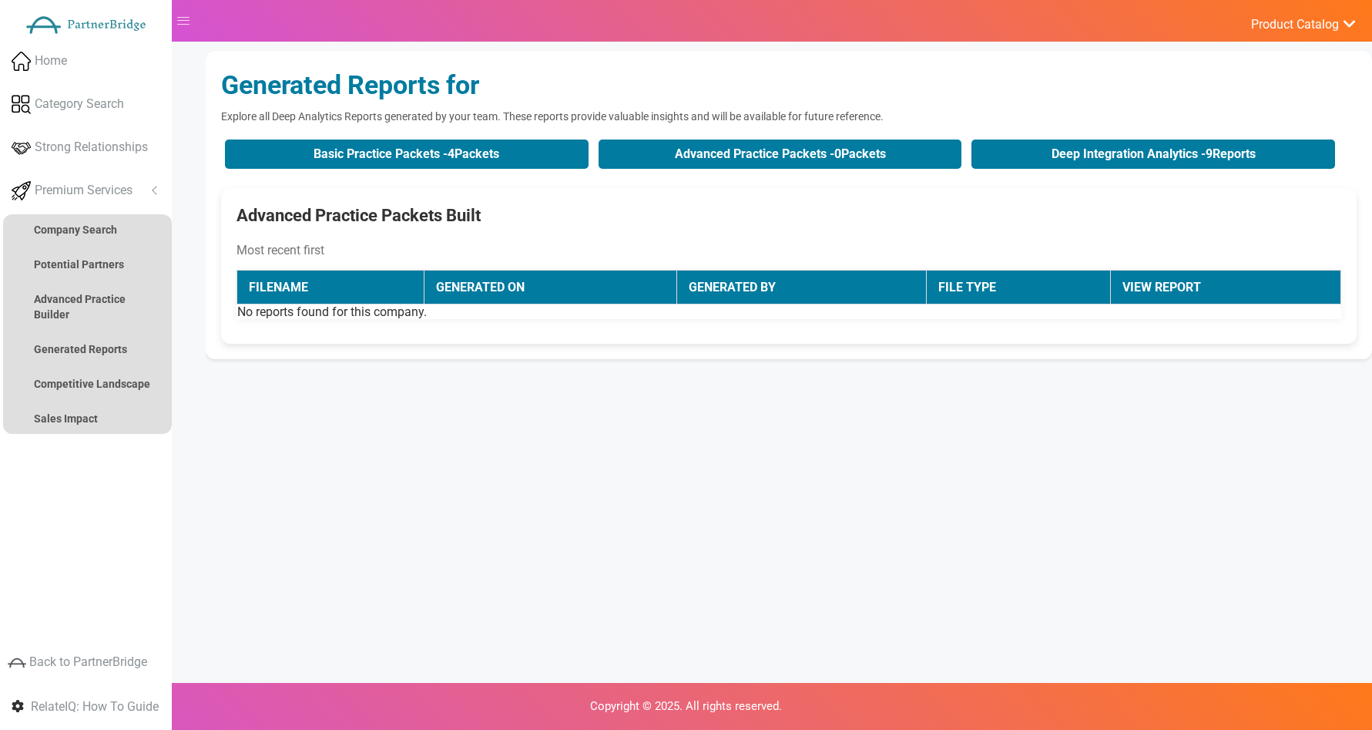
click at [946, 388] on div "Welcome to RelateIQ , DemoUser ! Get Started With... Potential Technology Partn…" at bounding box center [789, 416] width 1167 height 730
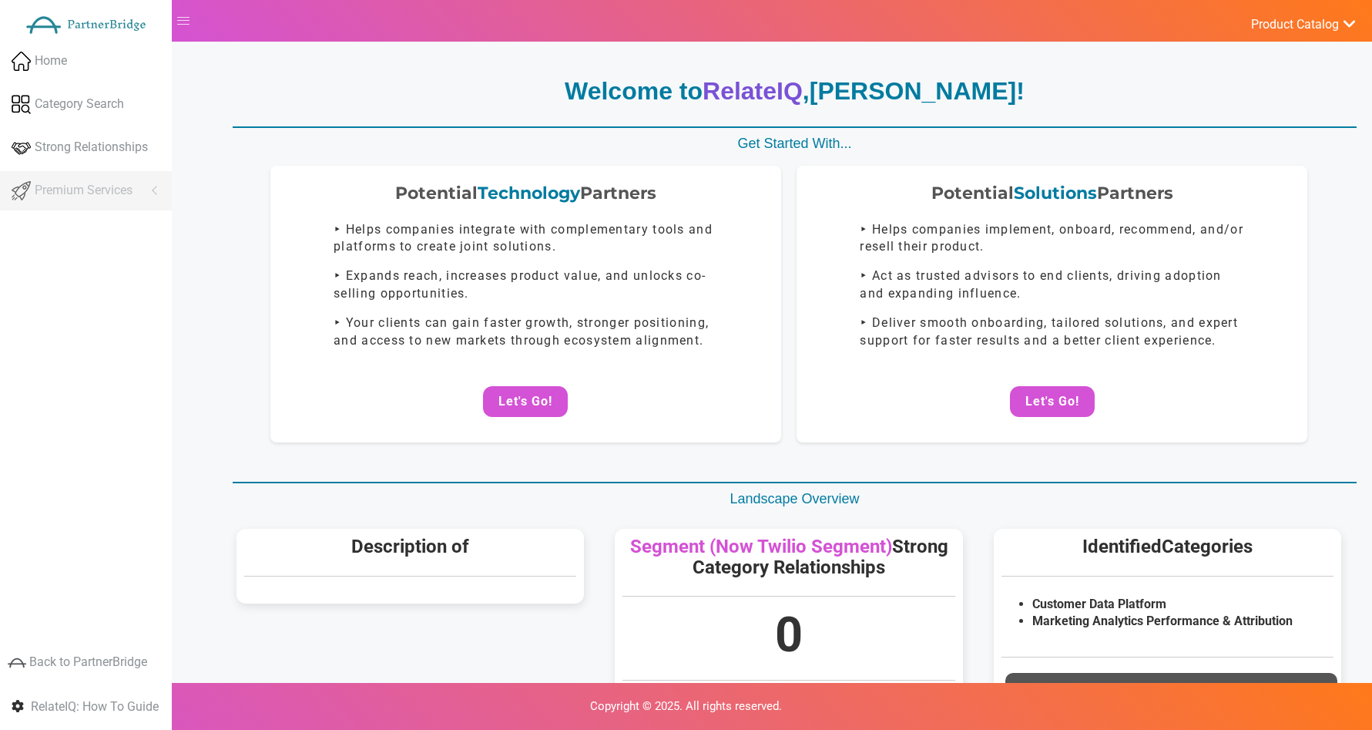
click at [121, 185] on ul "Home Category Search Strong Relationships Premium Services Analyze Potential Co…" at bounding box center [86, 126] width 172 height 169
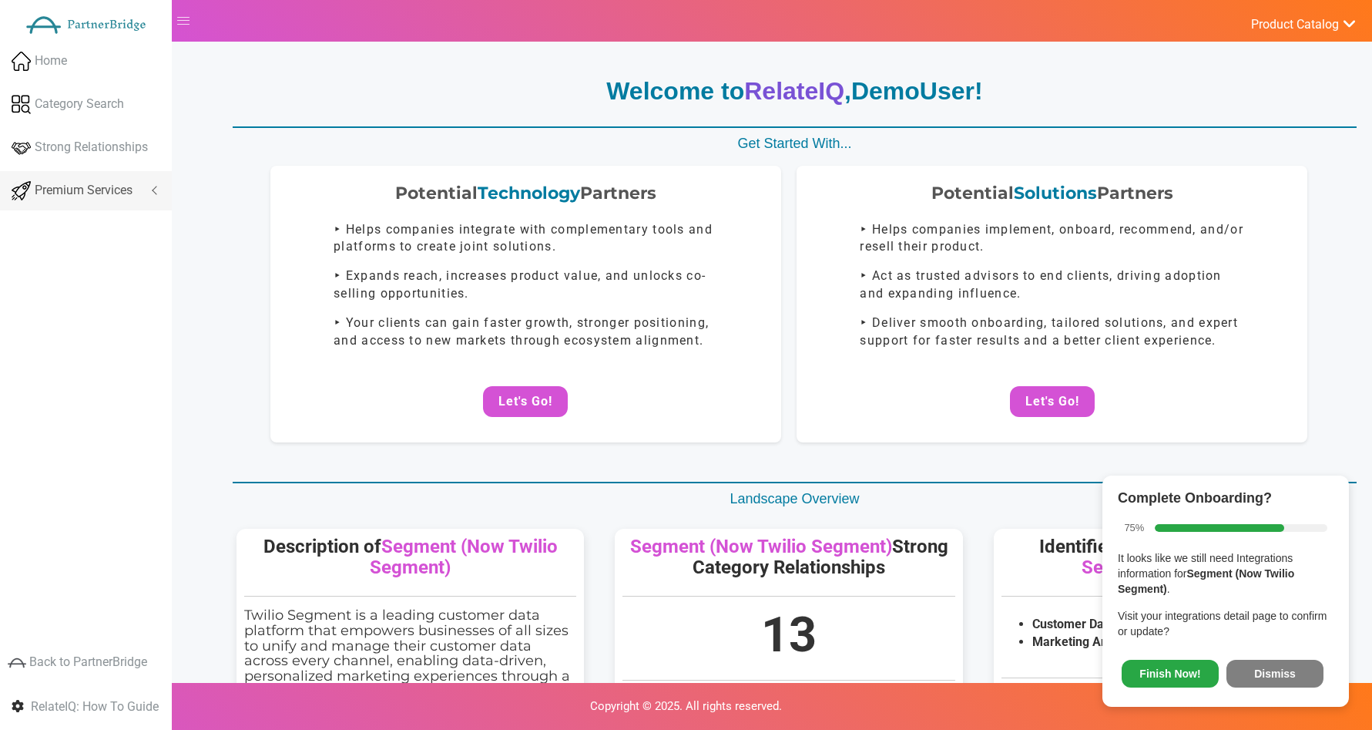
click at [119, 193] on span "Premium Services" at bounding box center [84, 191] width 98 height 18
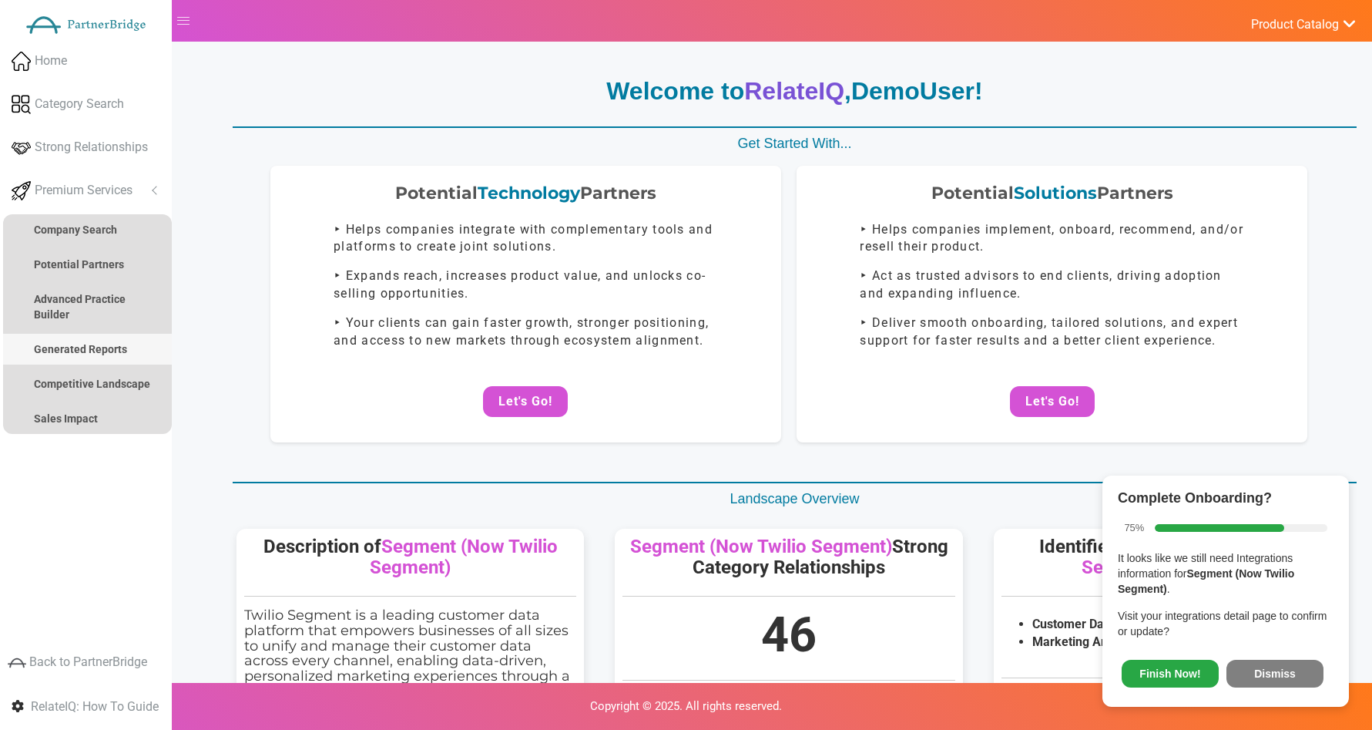
click at [113, 334] on link "Generated Reports" at bounding box center [87, 349] width 169 height 31
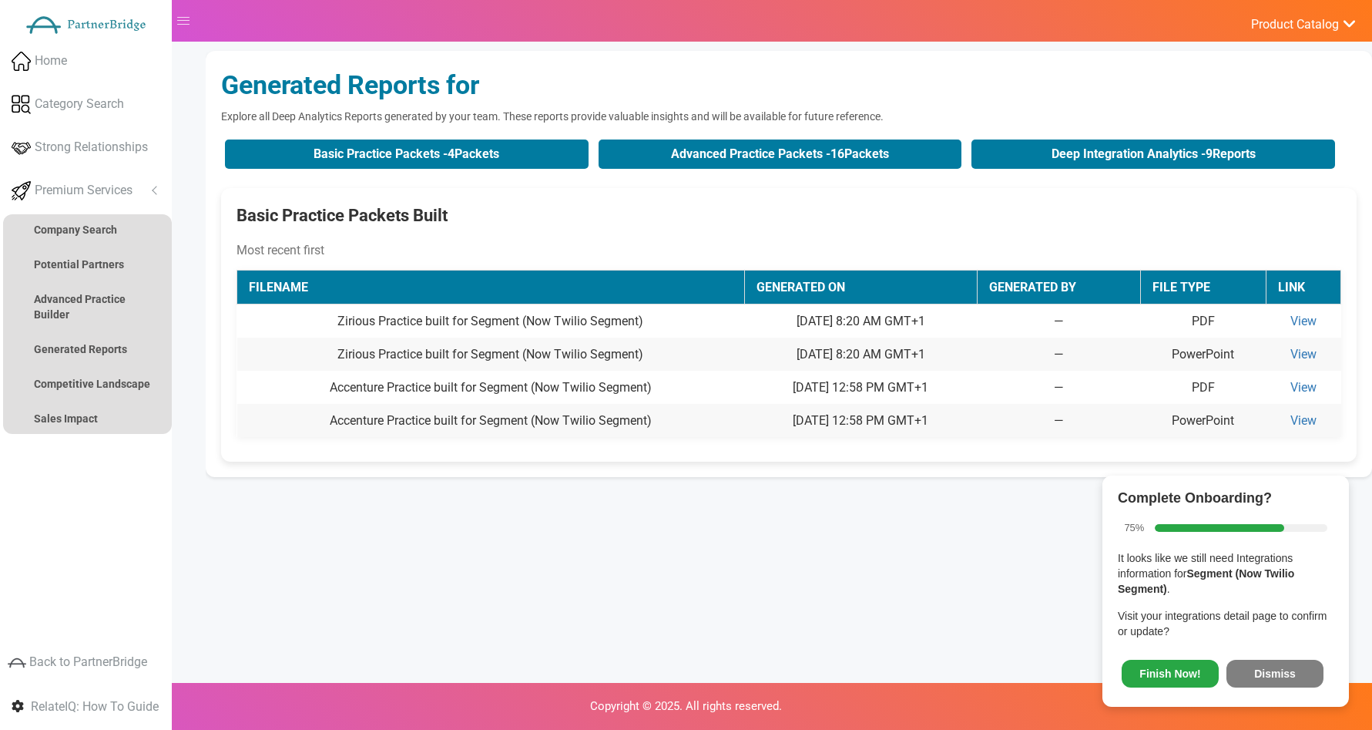
click at [870, 175] on div "Generated Reports for Explore all Deep Analytics Reports generated by your team…" at bounding box center [789, 264] width 1167 height 426
click at [866, 169] on div "Basic Practice Packets - 4 Packets Advanced Practice Packets - 16 Packets Deep …" at bounding box center [789, 154] width 1136 height 37
click at [865, 160] on button "Advanced Practice Packets - 16 Packets" at bounding box center [781, 153] width 364 height 29
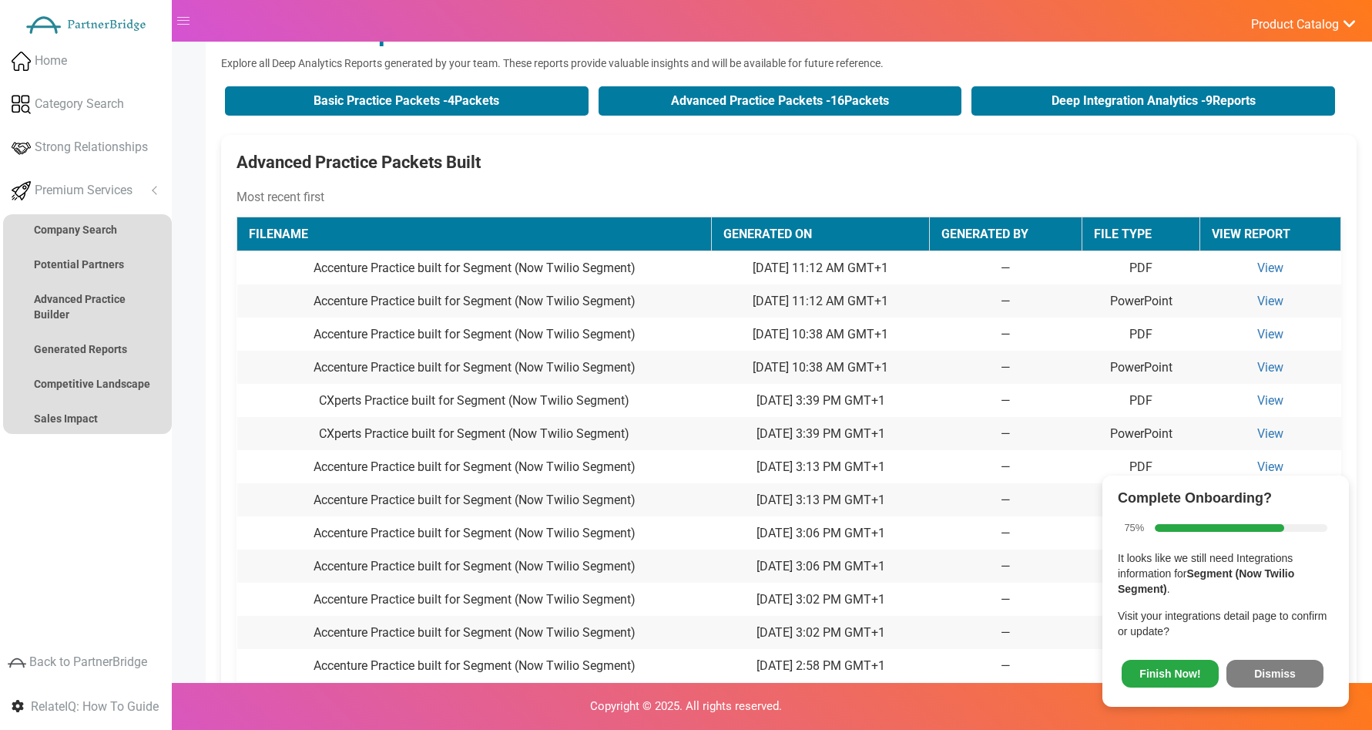
scroll to position [178, 0]
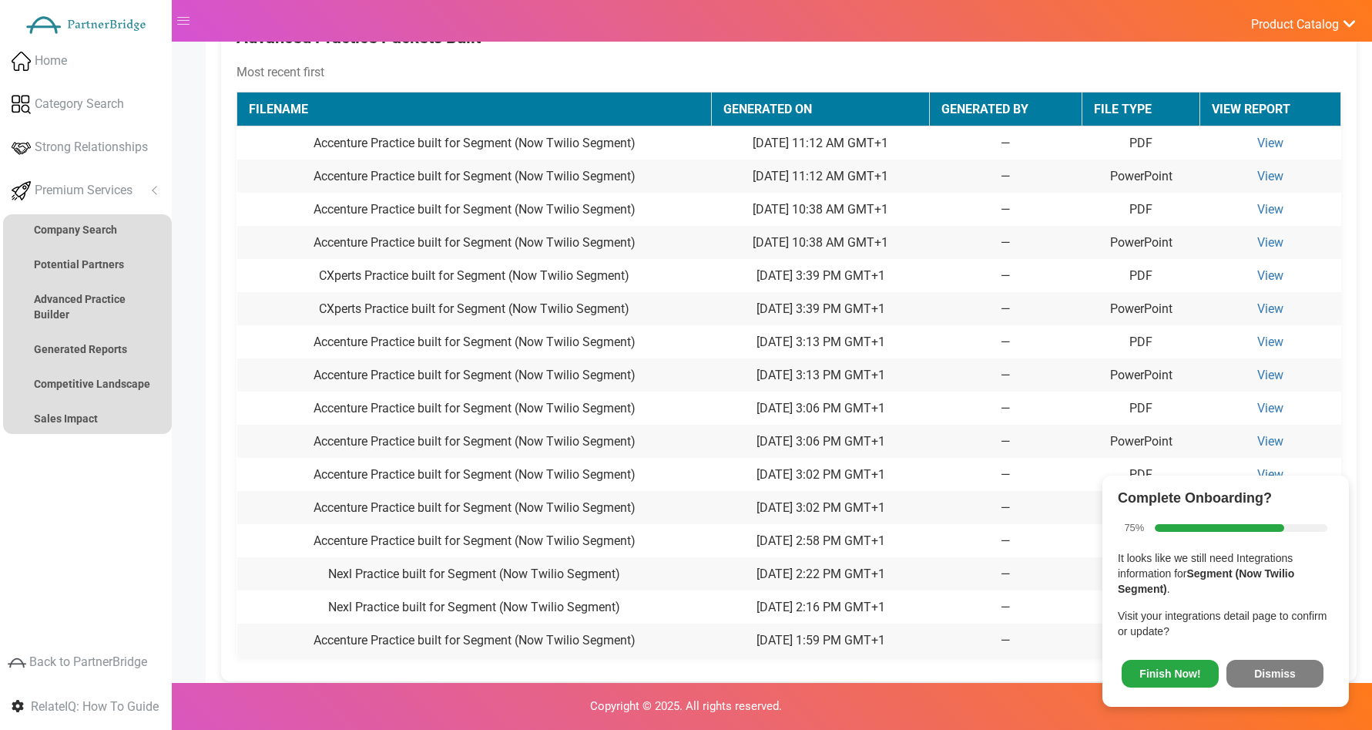
click at [1267, 671] on button "Dismiss" at bounding box center [1275, 674] width 97 height 28
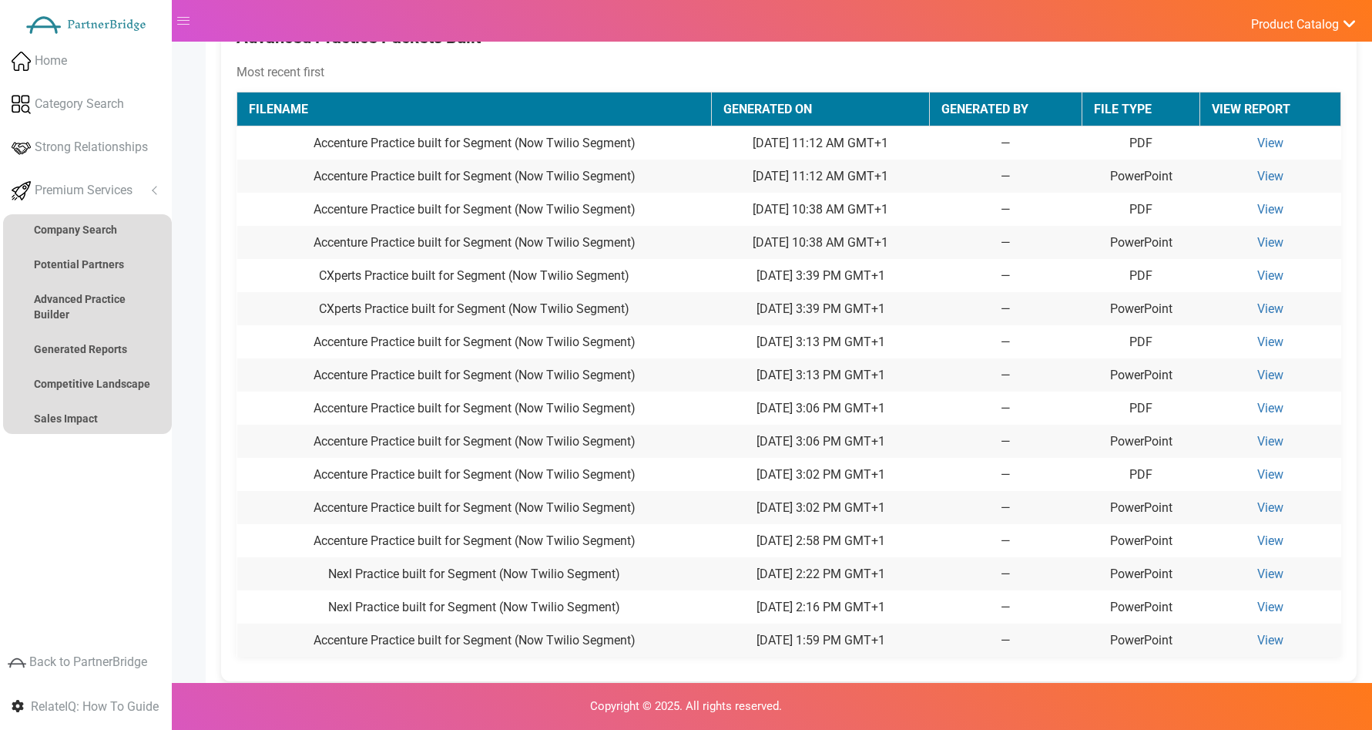
scroll to position [0, 0]
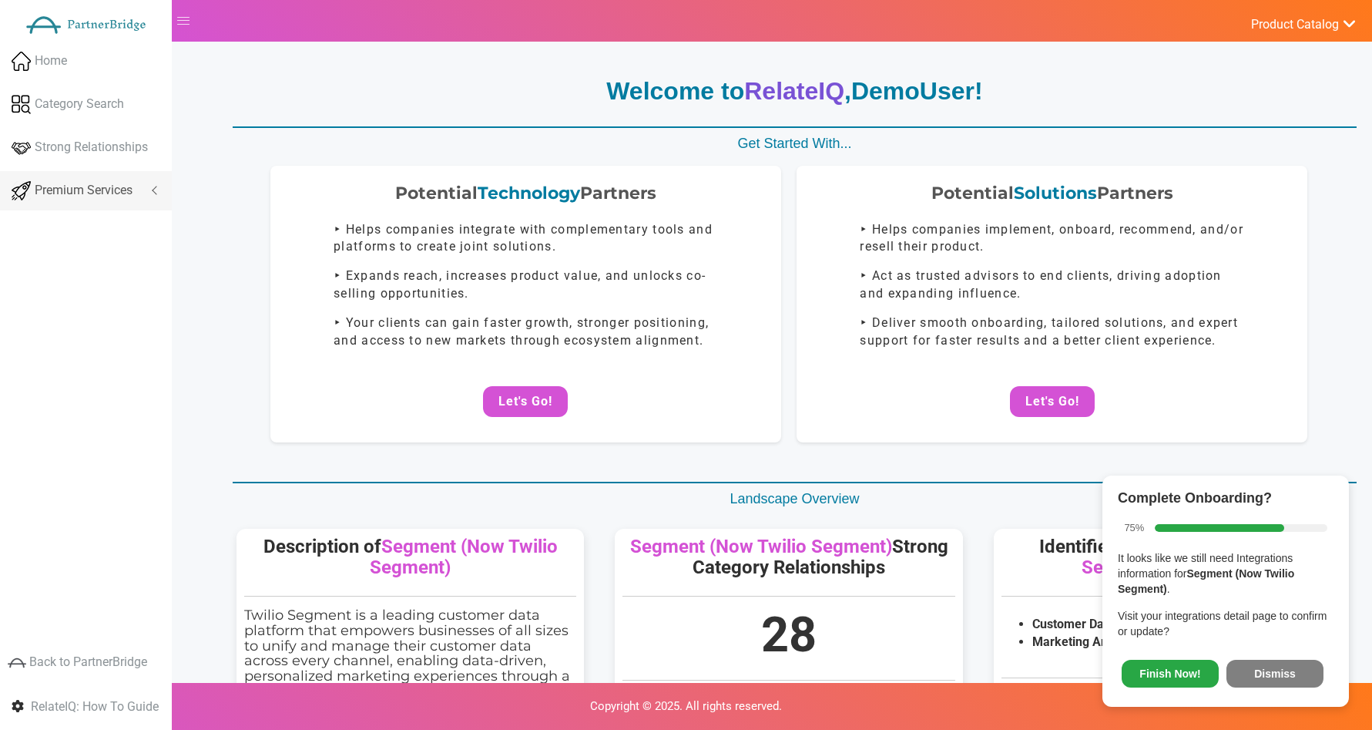
click at [139, 188] on link "Premium Services" at bounding box center [86, 190] width 172 height 39
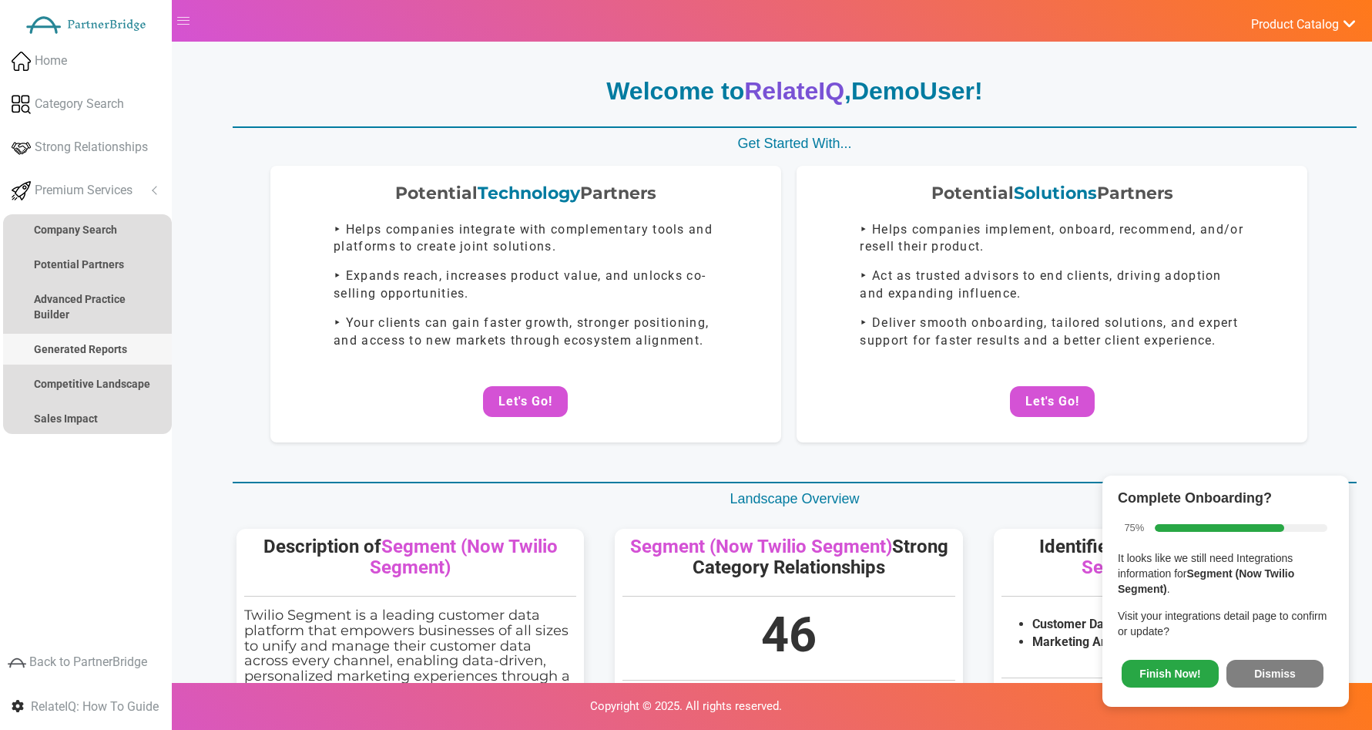
click at [89, 343] on strong "Generated Reports" at bounding box center [80, 349] width 93 height 12
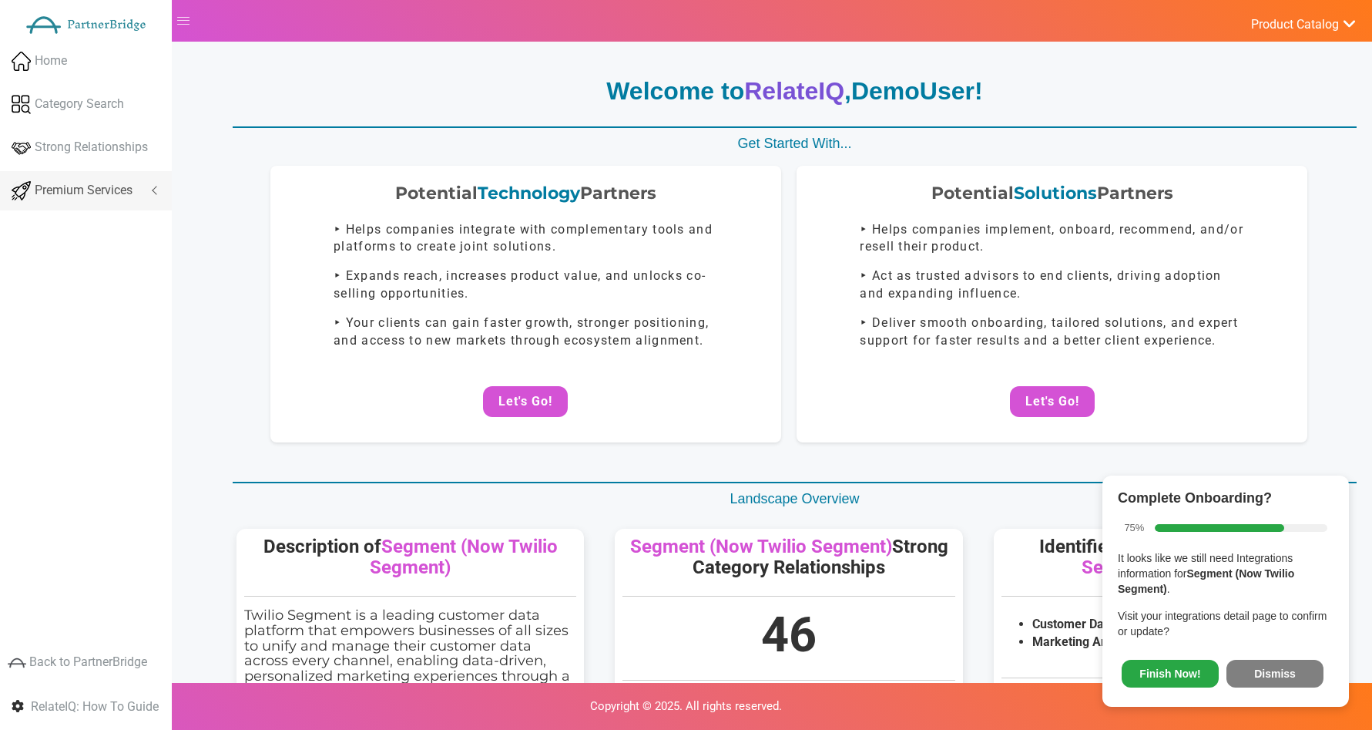
click at [141, 194] on link "Premium Services" at bounding box center [86, 190] width 172 height 39
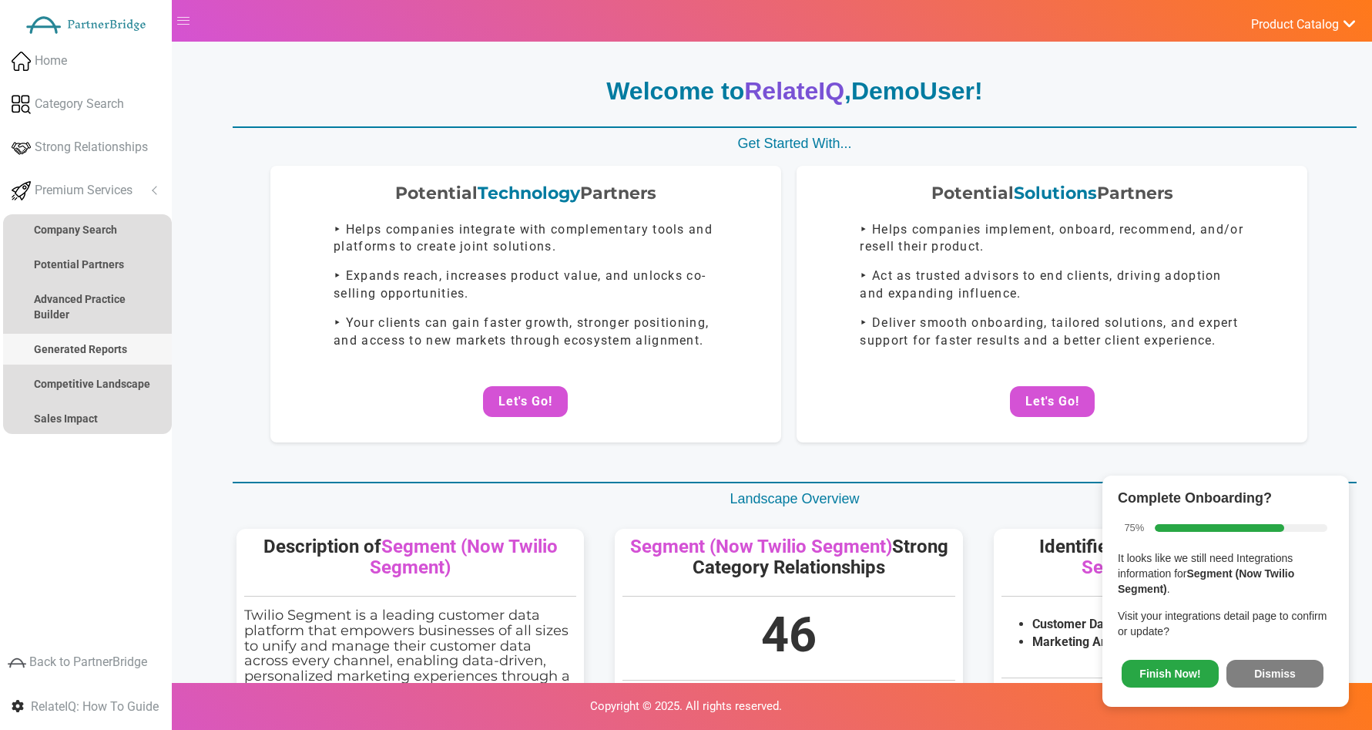
click at [71, 344] on strong "Generated Reports" at bounding box center [80, 349] width 93 height 12
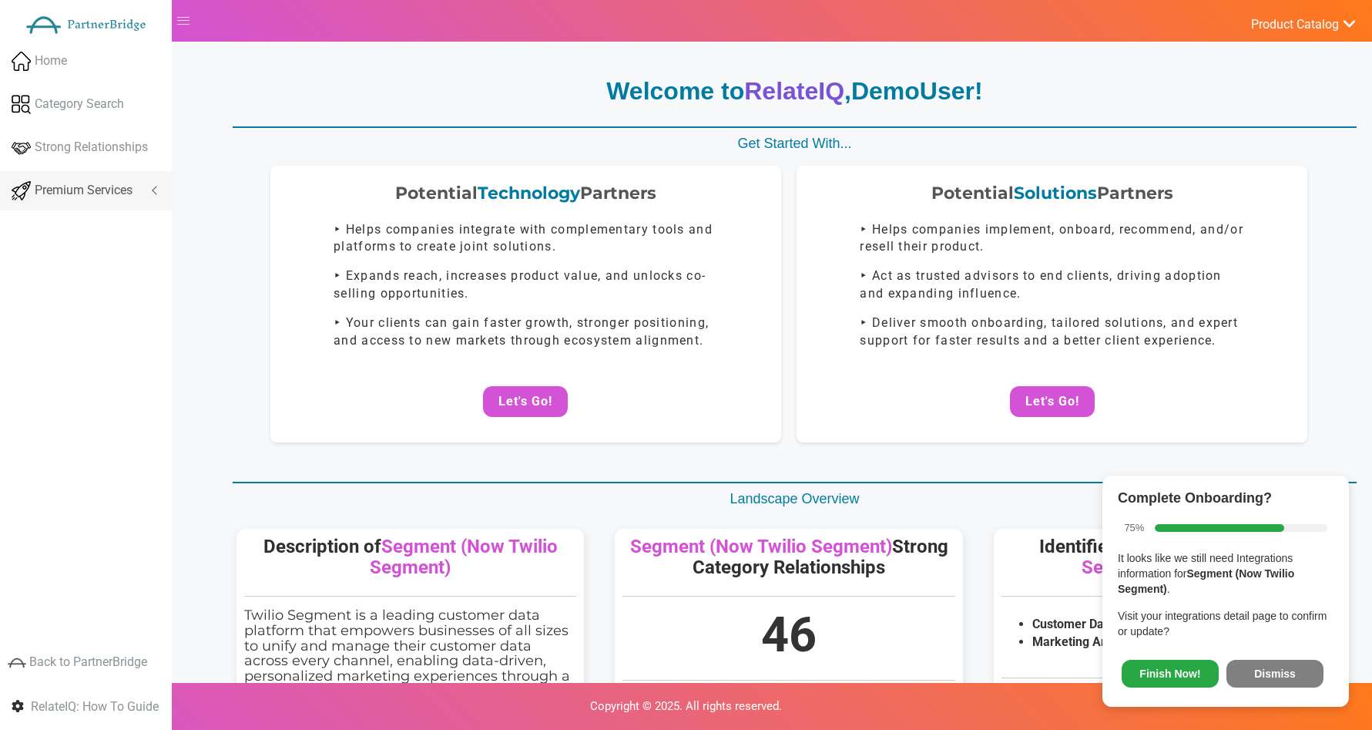
click at [137, 194] on link "Premium Services" at bounding box center [86, 190] width 172 height 39
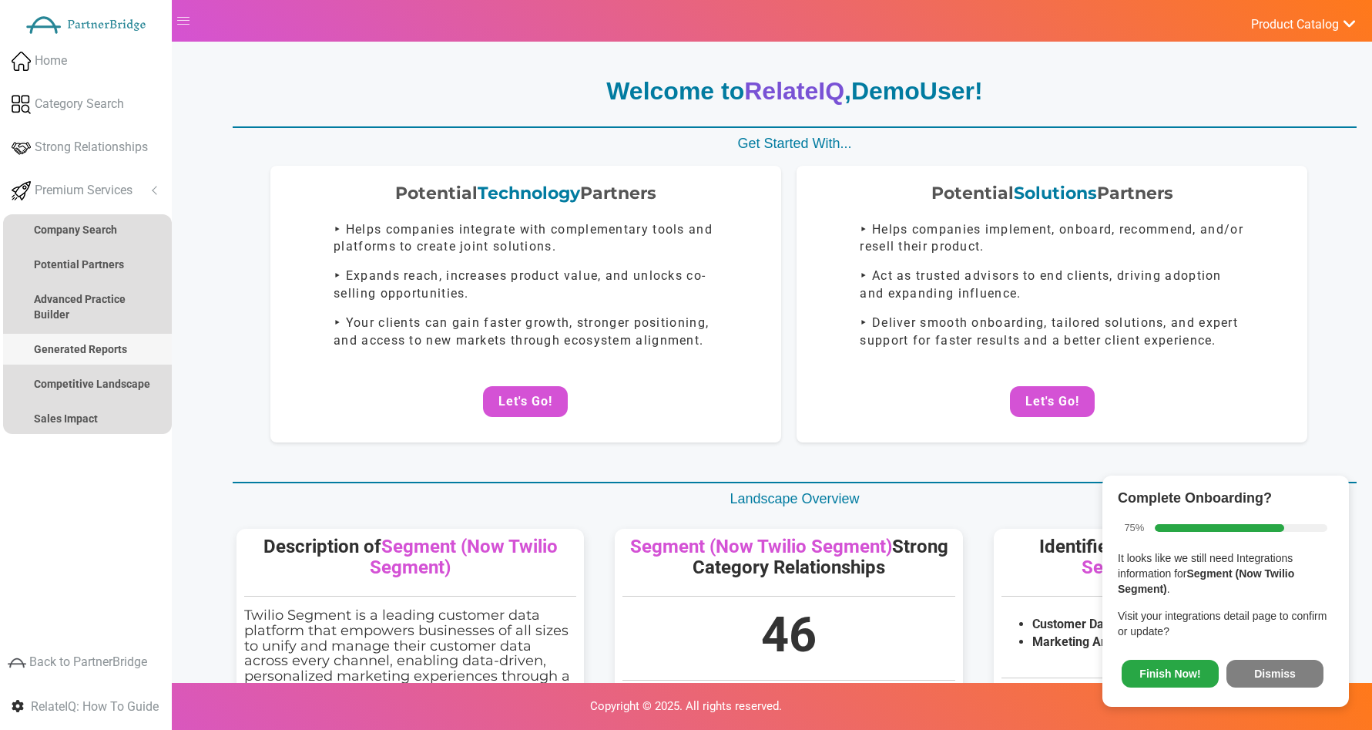
click at [55, 350] on strong "Generated Reports" at bounding box center [80, 349] width 93 height 12
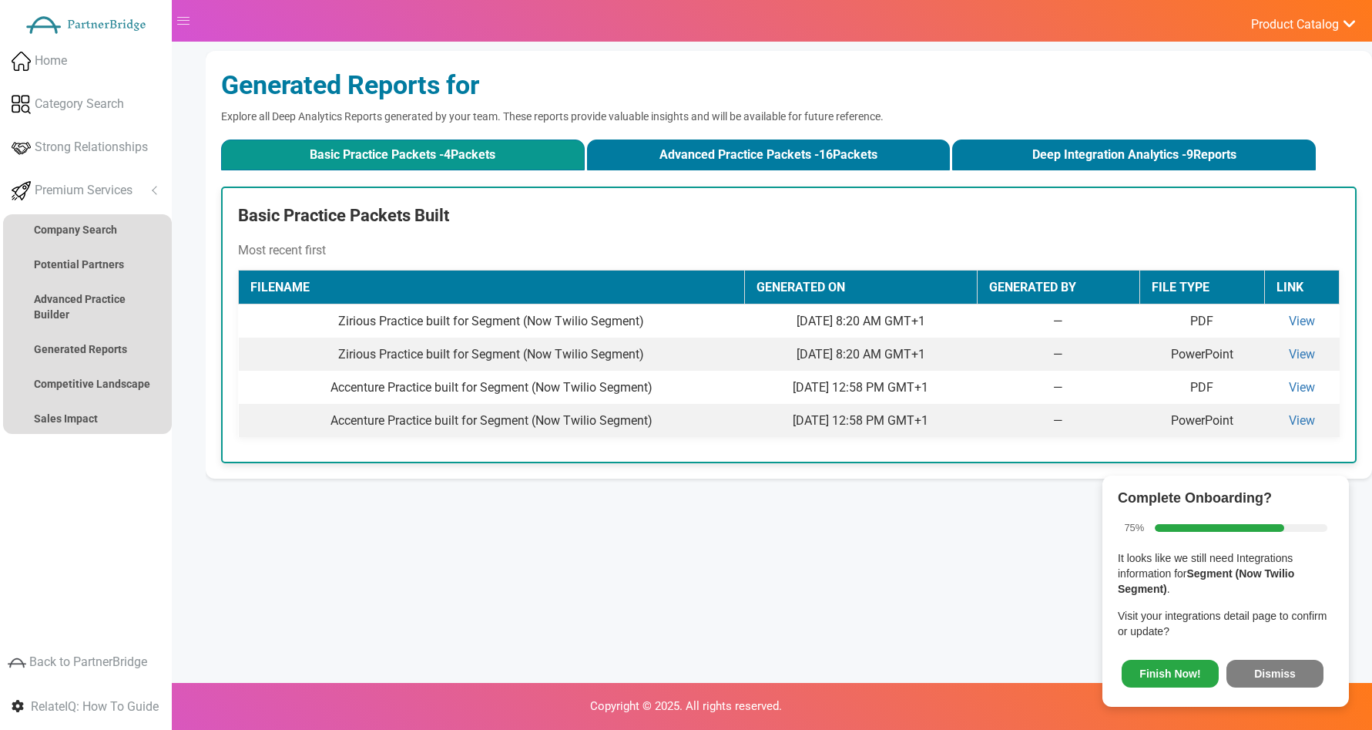
click at [1277, 634] on p "Visit your integrations detail page to confirm or update?" at bounding box center [1226, 623] width 216 height 31
drag, startPoint x: 1283, startPoint y: 662, endPoint x: 1244, endPoint y: 633, distance: 49.0
click at [1284, 660] on button "Dismiss" at bounding box center [1275, 674] width 97 height 28
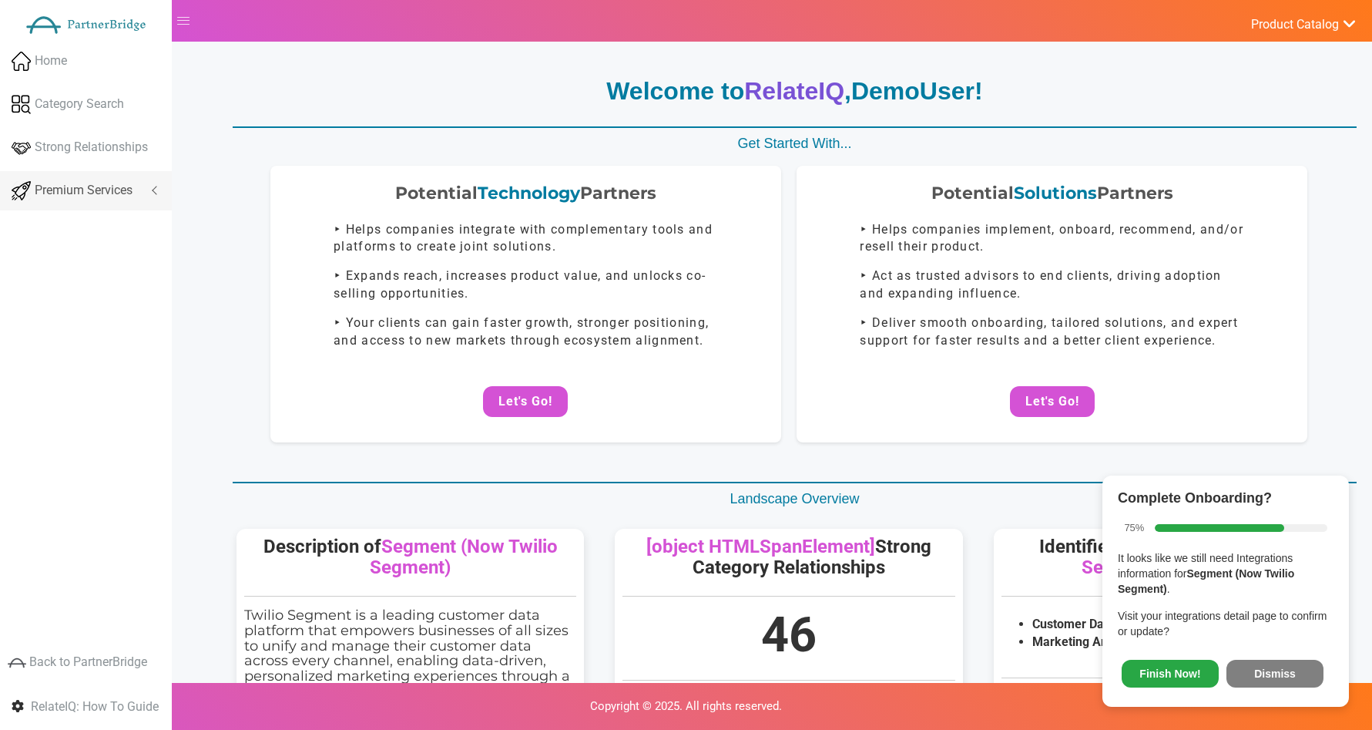
click at [80, 178] on link "Premium Services" at bounding box center [86, 190] width 172 height 39
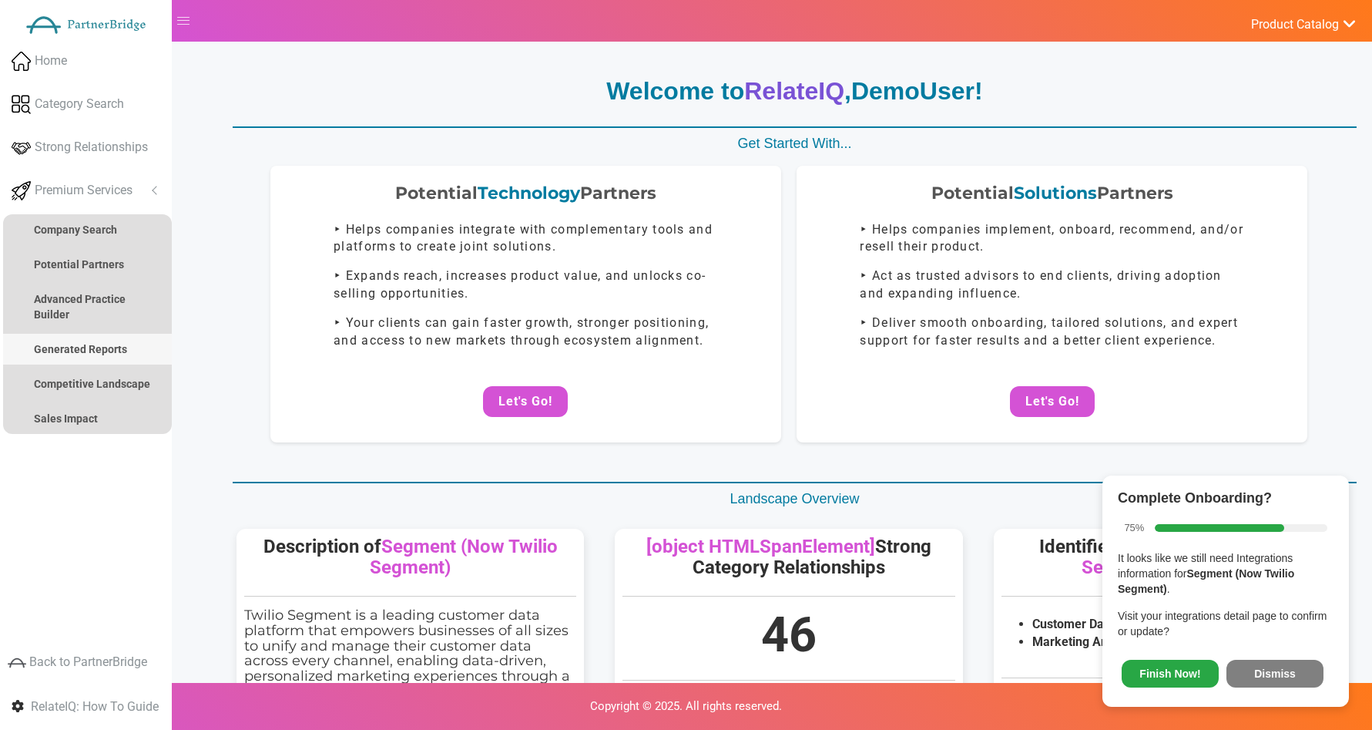
click at [75, 345] on strong "Generated Reports" at bounding box center [80, 349] width 93 height 12
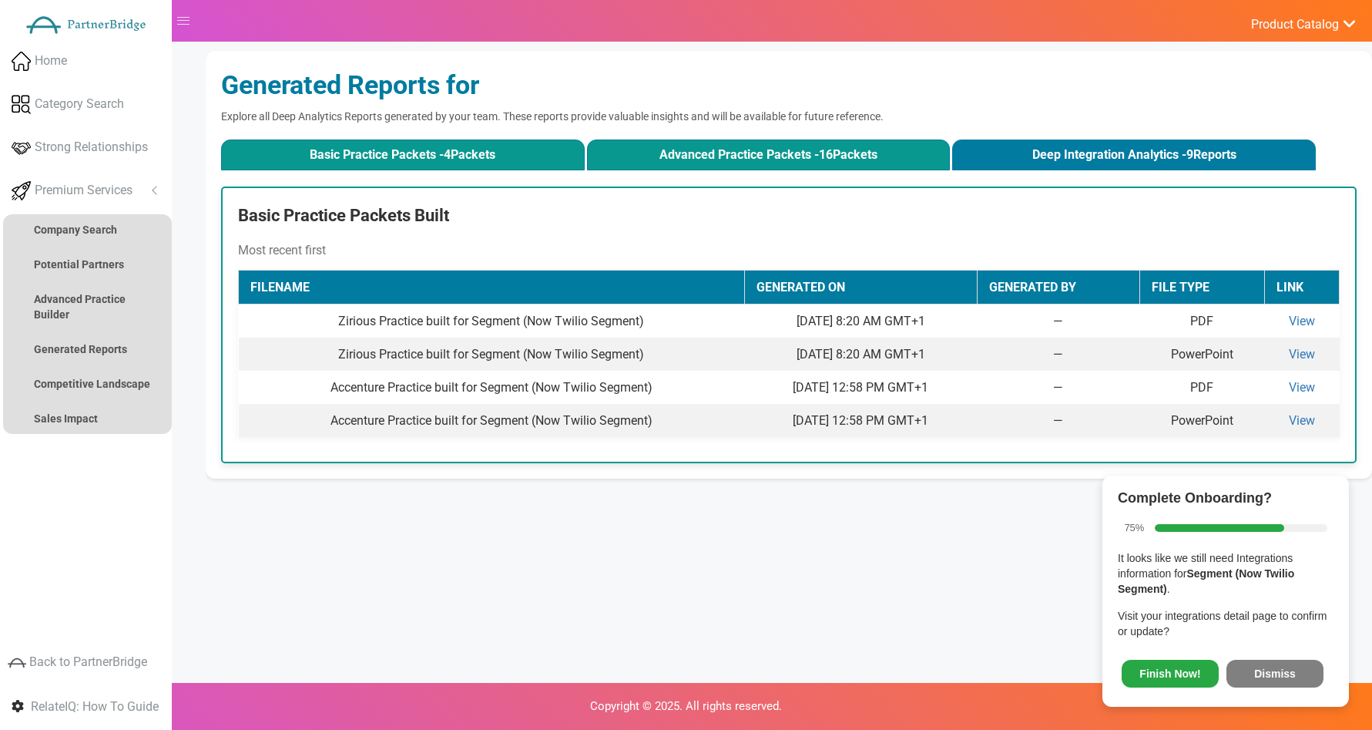
click at [676, 149] on button "Advanced Practice Packets - 16 Packets" at bounding box center [769, 154] width 364 height 31
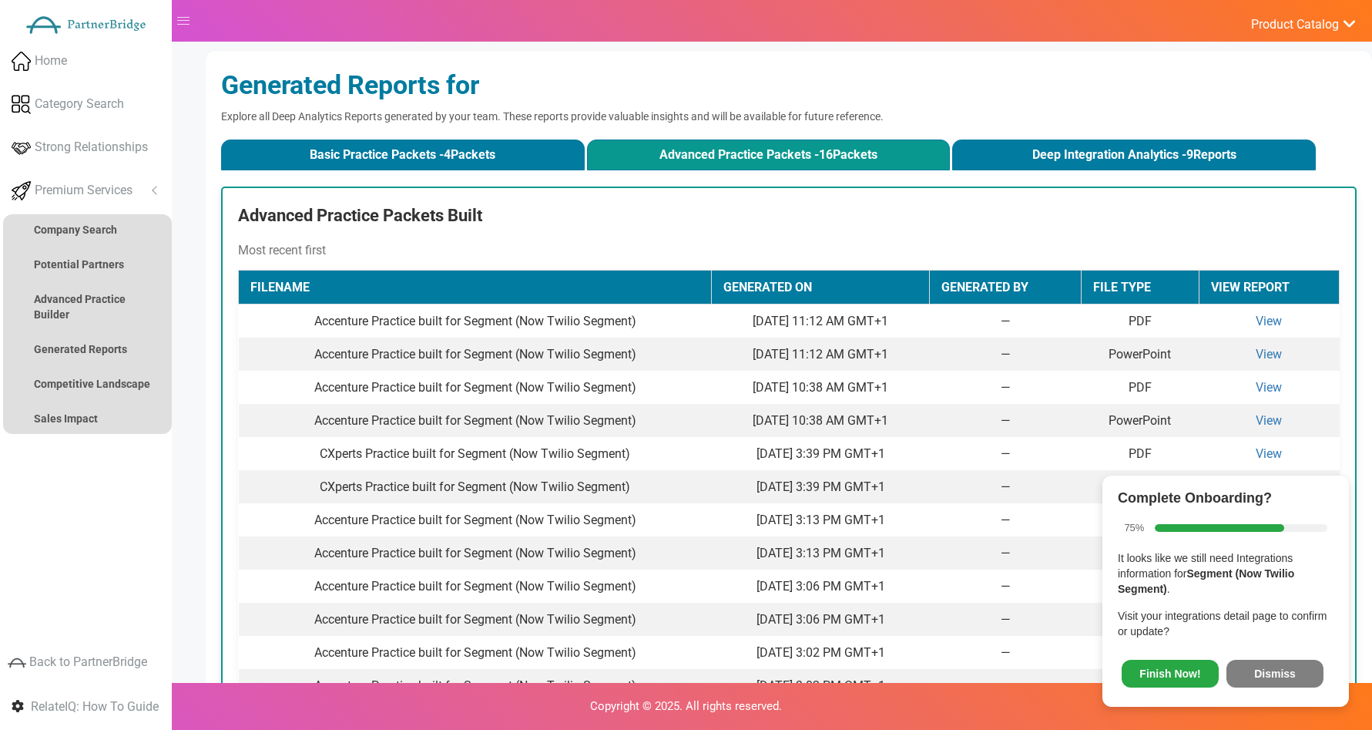
click at [1086, 174] on div "Generated Reports for Explore all Deep Analytics Reports generated by your team…" at bounding box center [789, 463] width 1167 height 825
click at [1083, 164] on button "Deep Integration Analytics - 9 Reports" at bounding box center [1134, 154] width 364 height 31
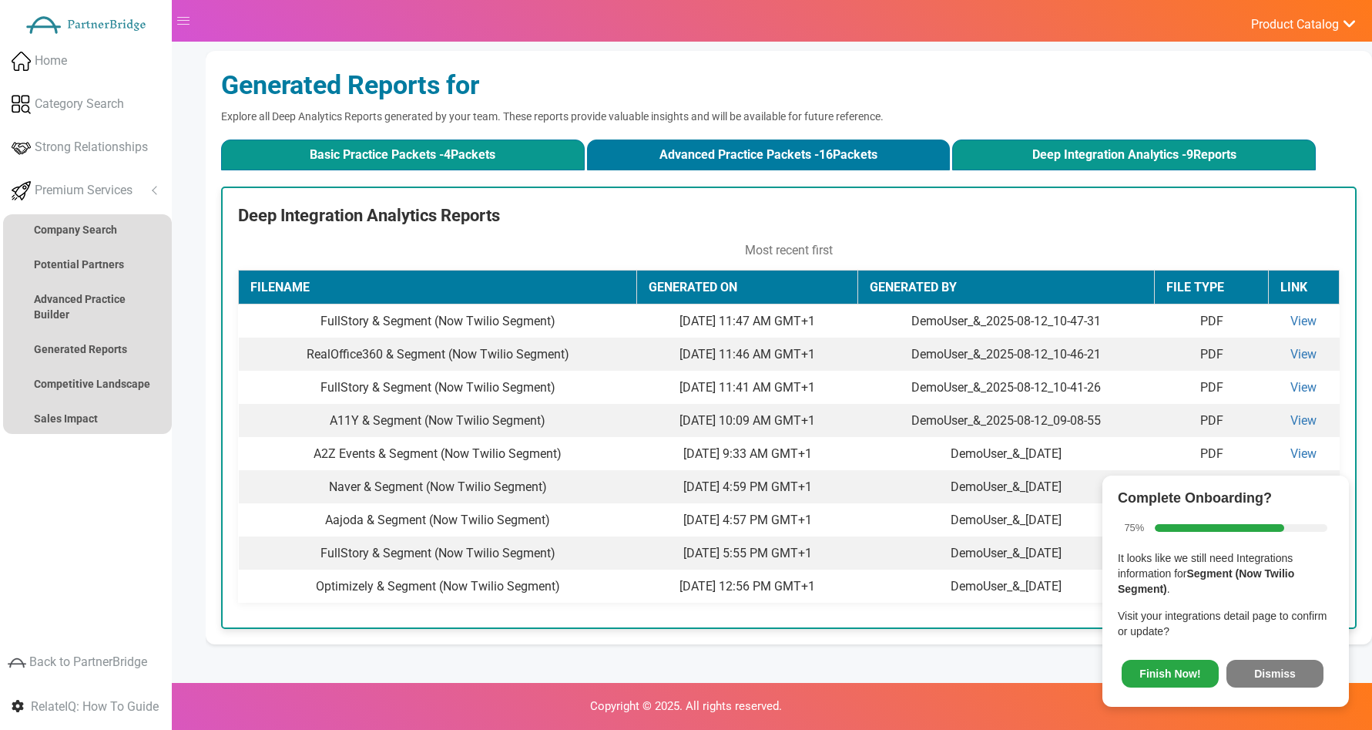
drag, startPoint x: 495, startPoint y: 181, endPoint x: 489, endPoint y: 169, distance: 13.5
click at [495, 181] on div "Generated Reports for Explore all Deep Analytics Reports generated by your team…" at bounding box center [789, 347] width 1167 height 593
click at [487, 166] on button "Basic Practice Packets - 4 Packets" at bounding box center [403, 154] width 364 height 31
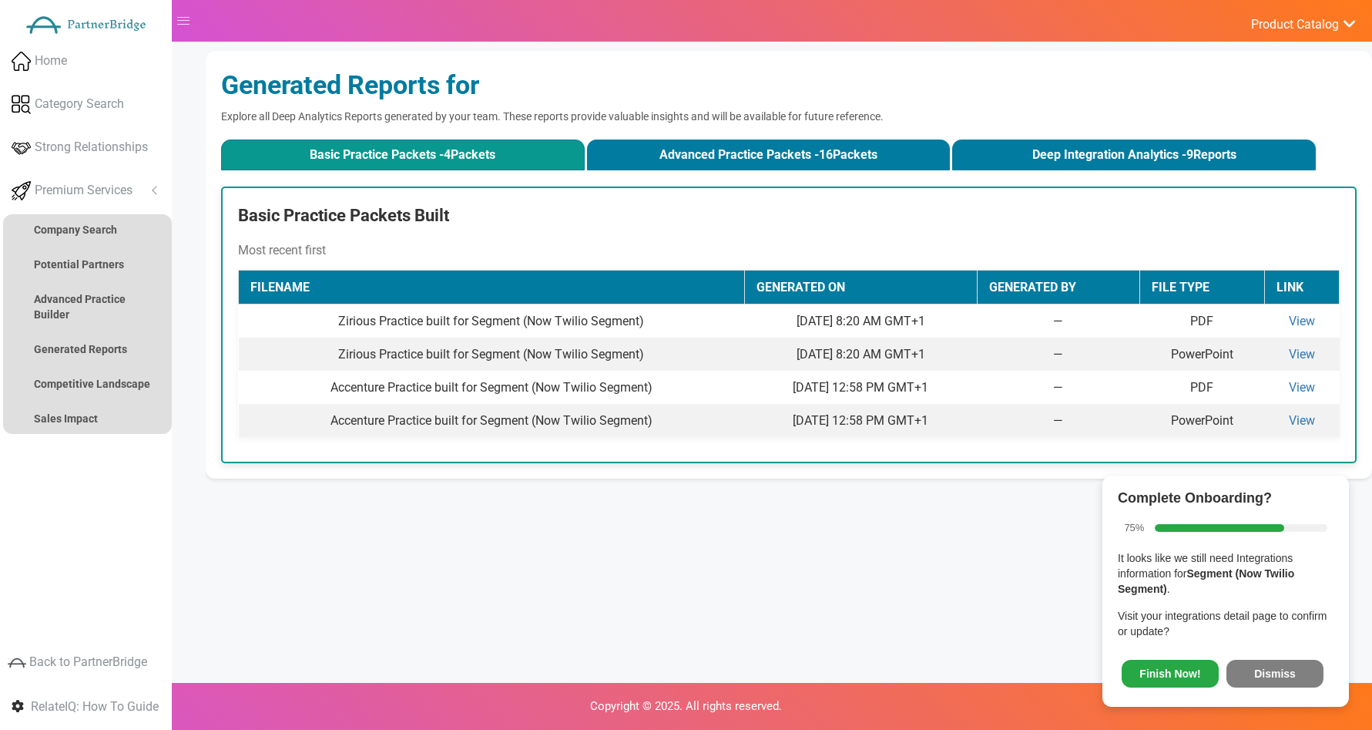
click at [237, 182] on div "Generated Reports for Explore all Deep Analytics Reports generated by your team…" at bounding box center [789, 265] width 1167 height 428
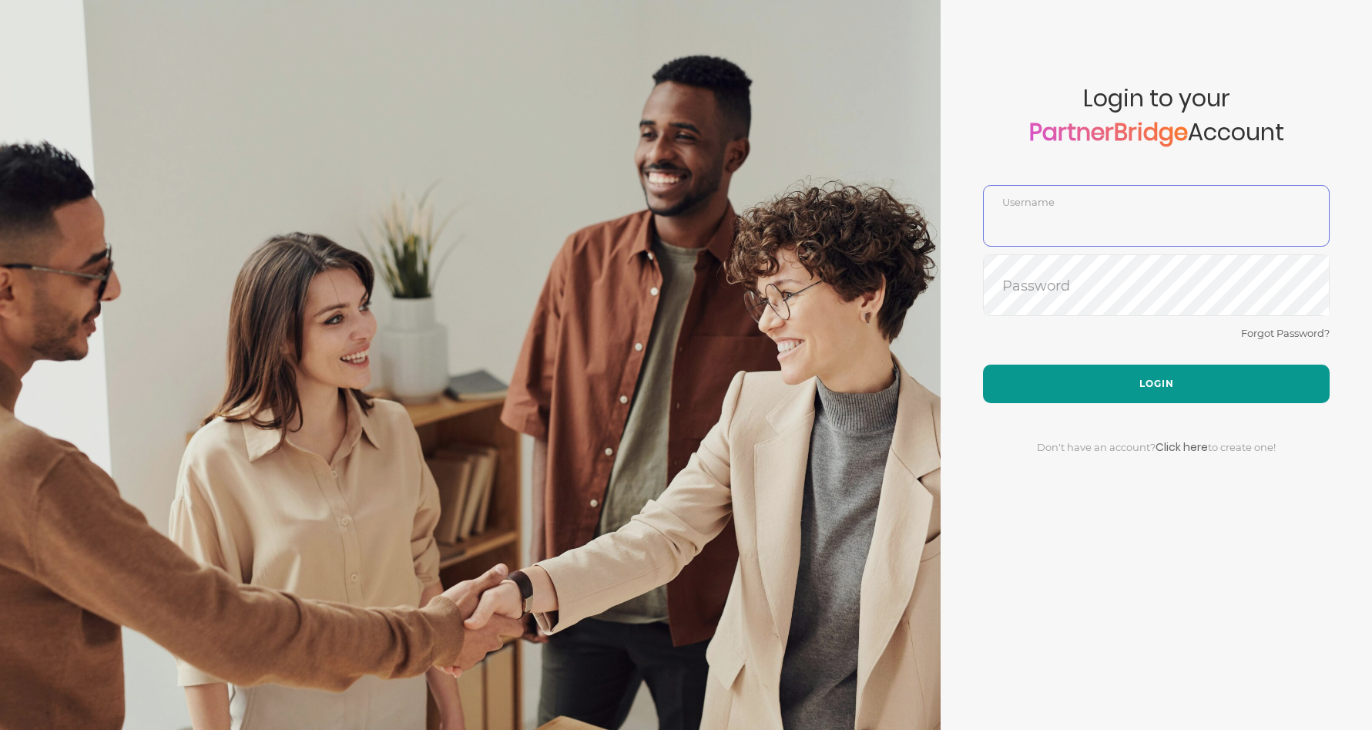
type input "DemoUser"
click at [1129, 388] on button "Login" at bounding box center [1156, 383] width 347 height 39
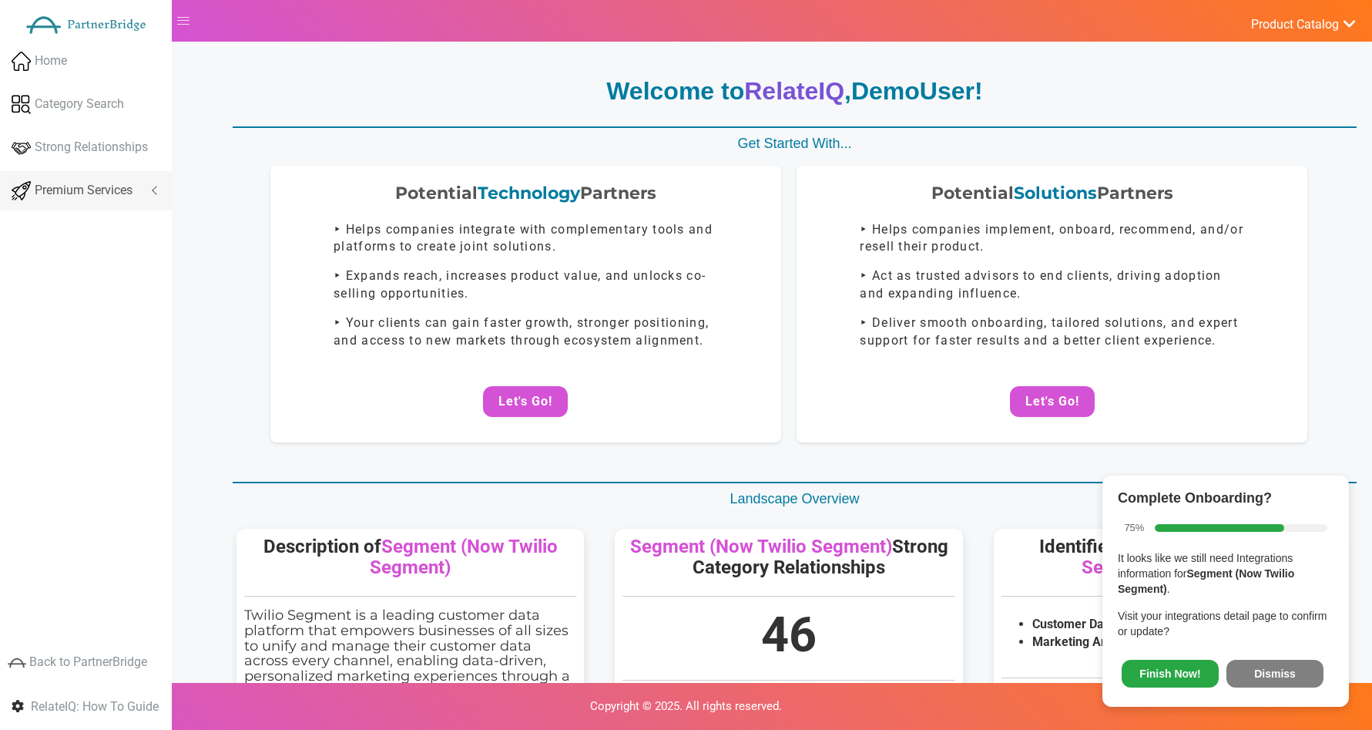
click at [78, 183] on span "Premium Services" at bounding box center [84, 191] width 98 height 18
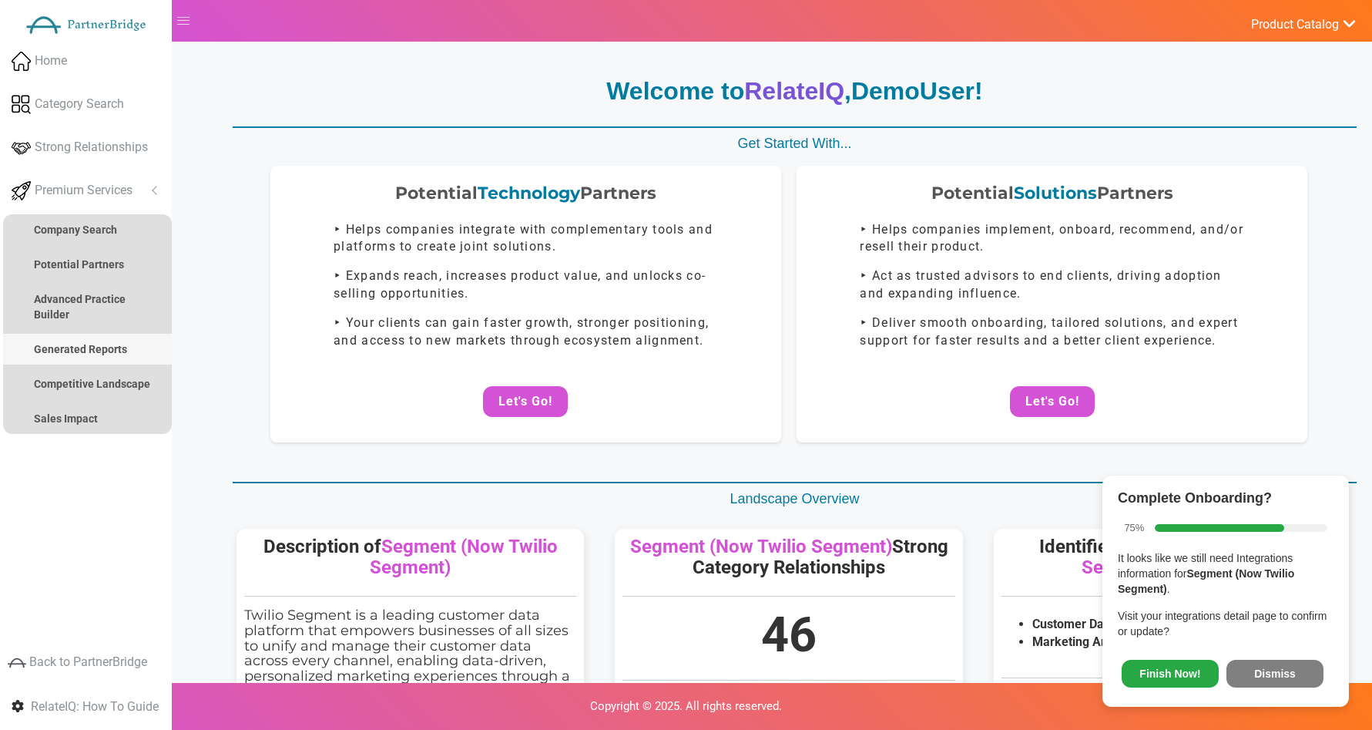
click at [96, 337] on link "Generated Reports" at bounding box center [87, 349] width 169 height 31
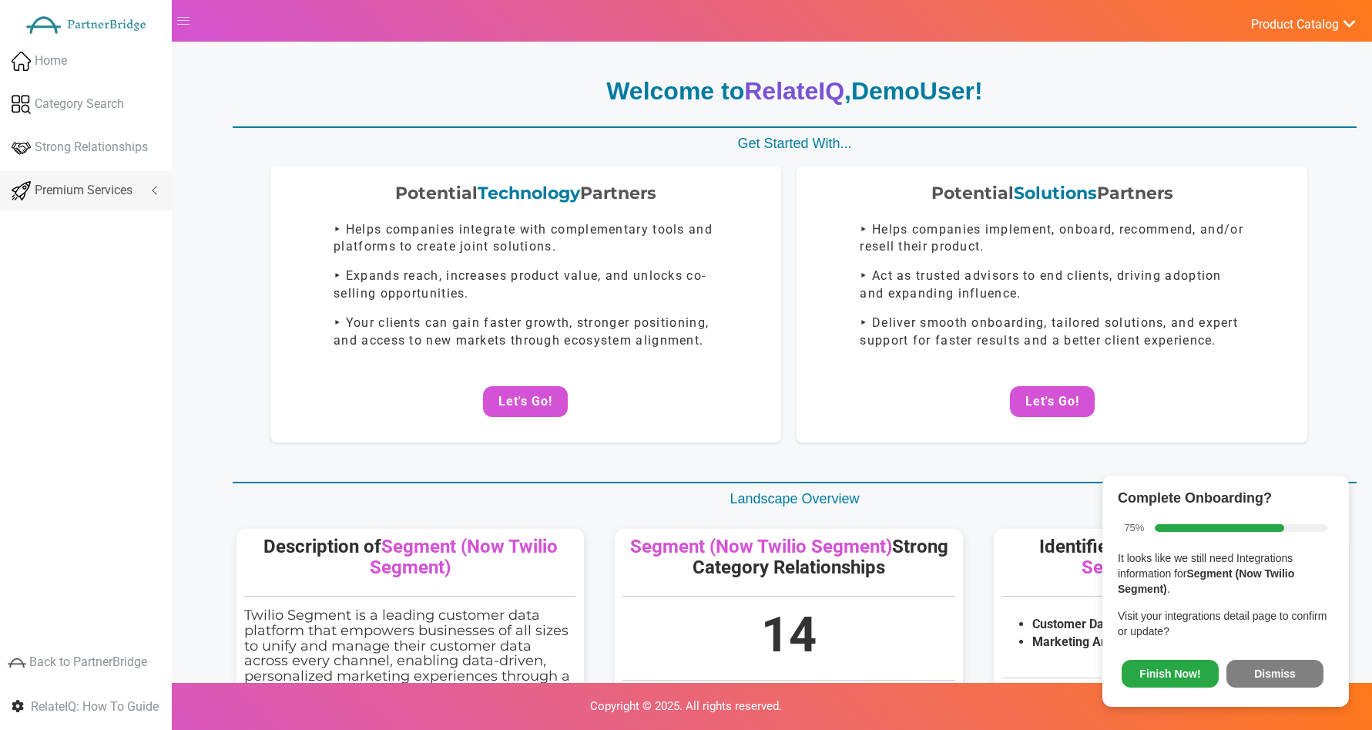
click at [138, 196] on link "Premium Services" at bounding box center [86, 190] width 172 height 39
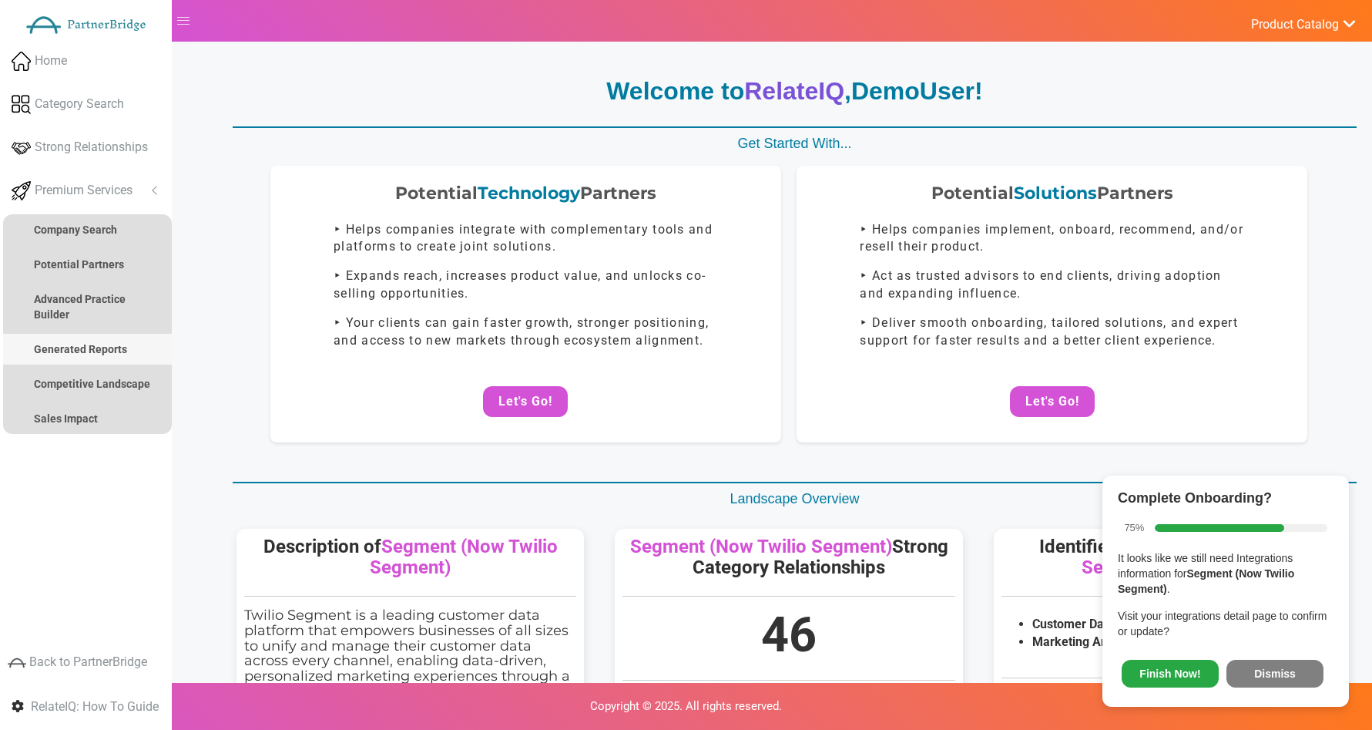
click at [125, 341] on link "Generated Reports" at bounding box center [87, 349] width 169 height 31
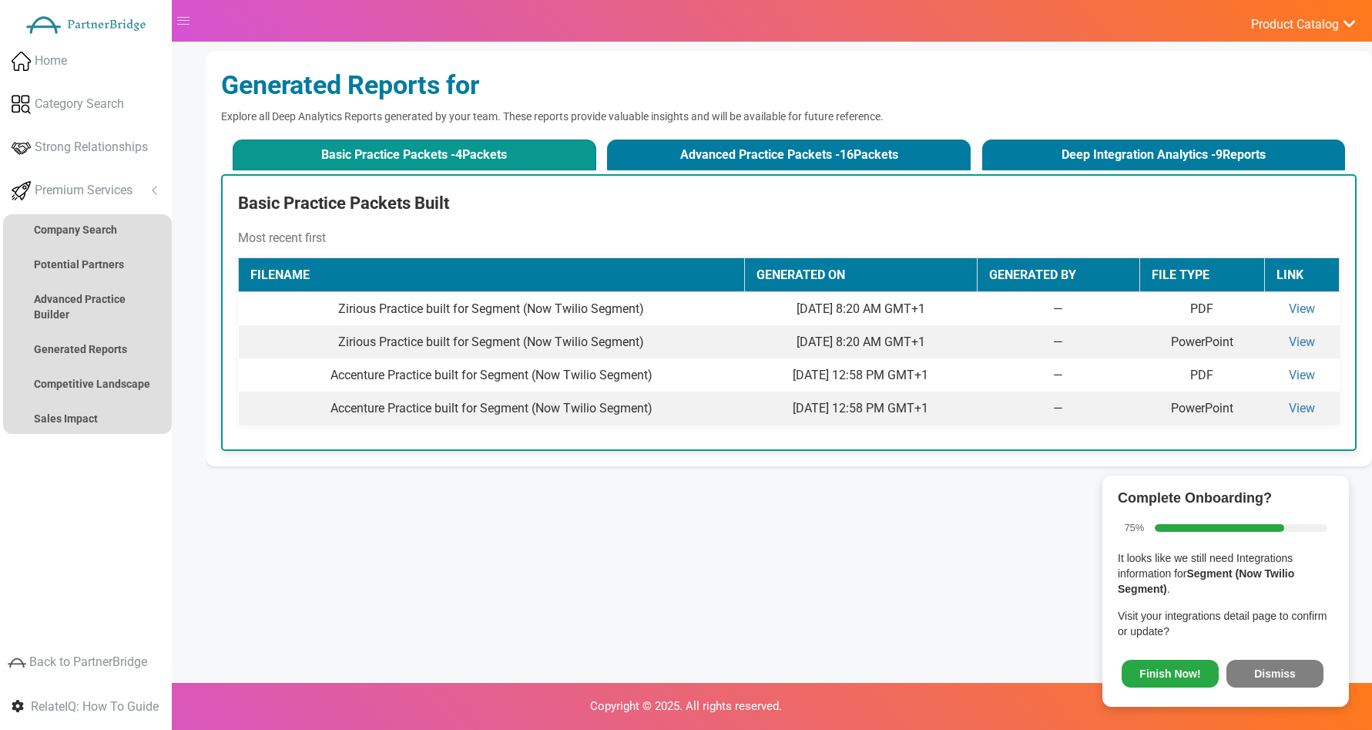
click at [512, 102] on div "Generated Reports for" at bounding box center [789, 85] width 1136 height 38
click at [674, 141] on button "Advanced Practice Packets - 16 Packets" at bounding box center [789, 154] width 364 height 31
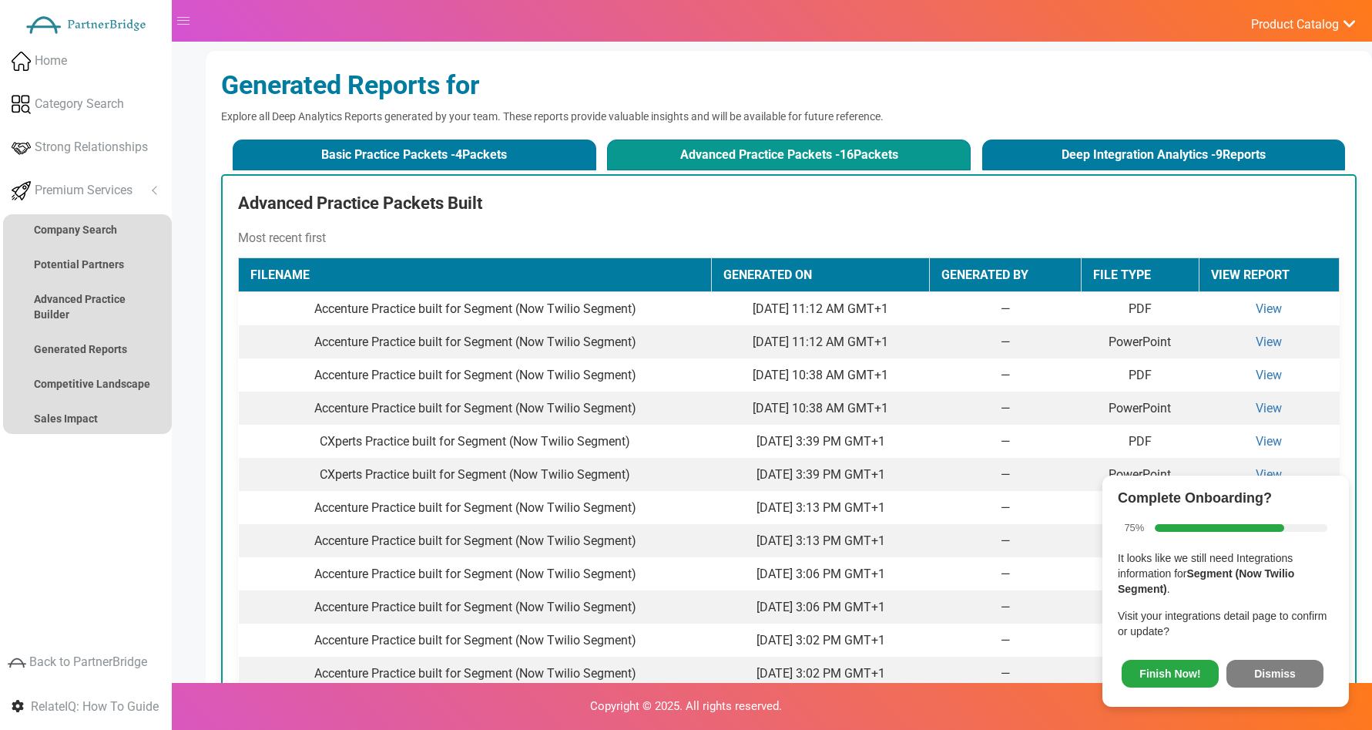
click at [978, 145] on div "Basic Practice Packets - 4 Packets Advanced Practice Packets - 16 Packets Deep …" at bounding box center [789, 155] width 1136 height 39
click at [1004, 146] on button "Deep Integration Analytics - 9 Reports" at bounding box center [1164, 154] width 364 height 31
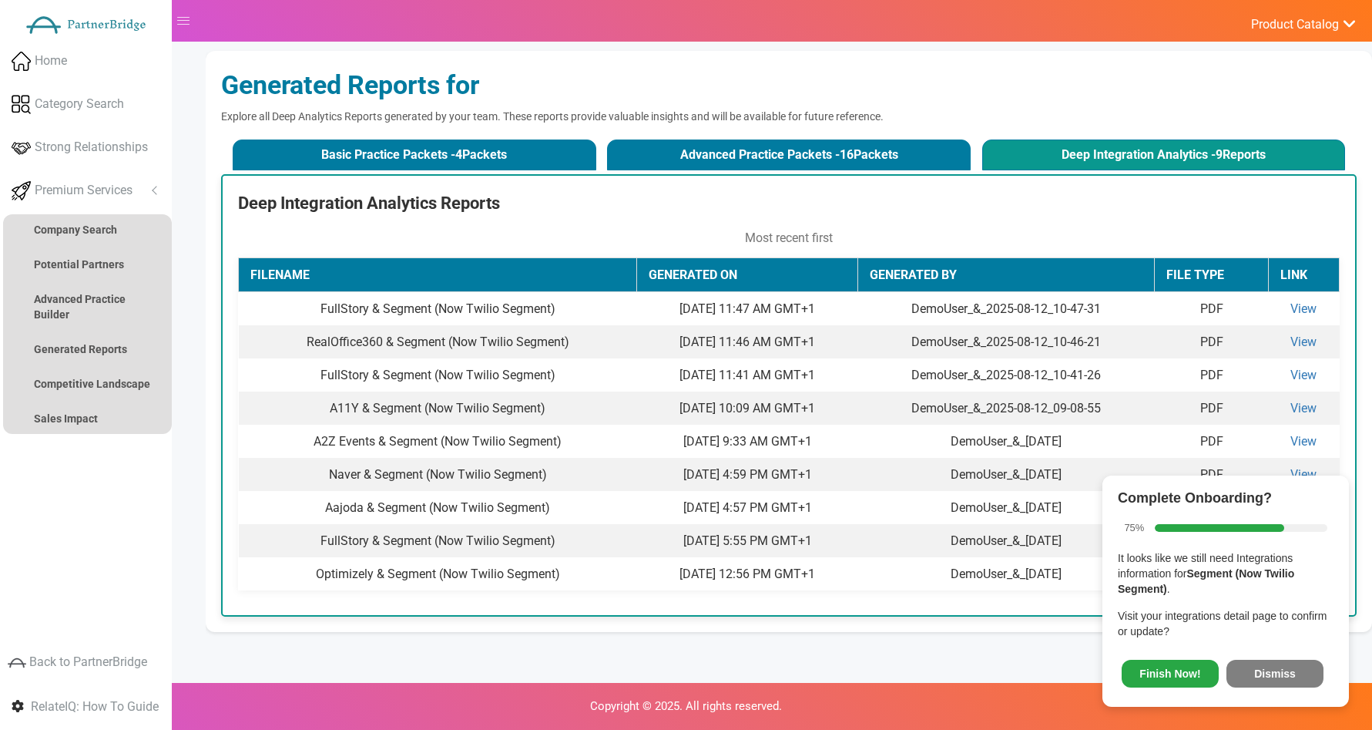
click at [1232, 673] on button "Dismiss" at bounding box center [1275, 674] width 97 height 28
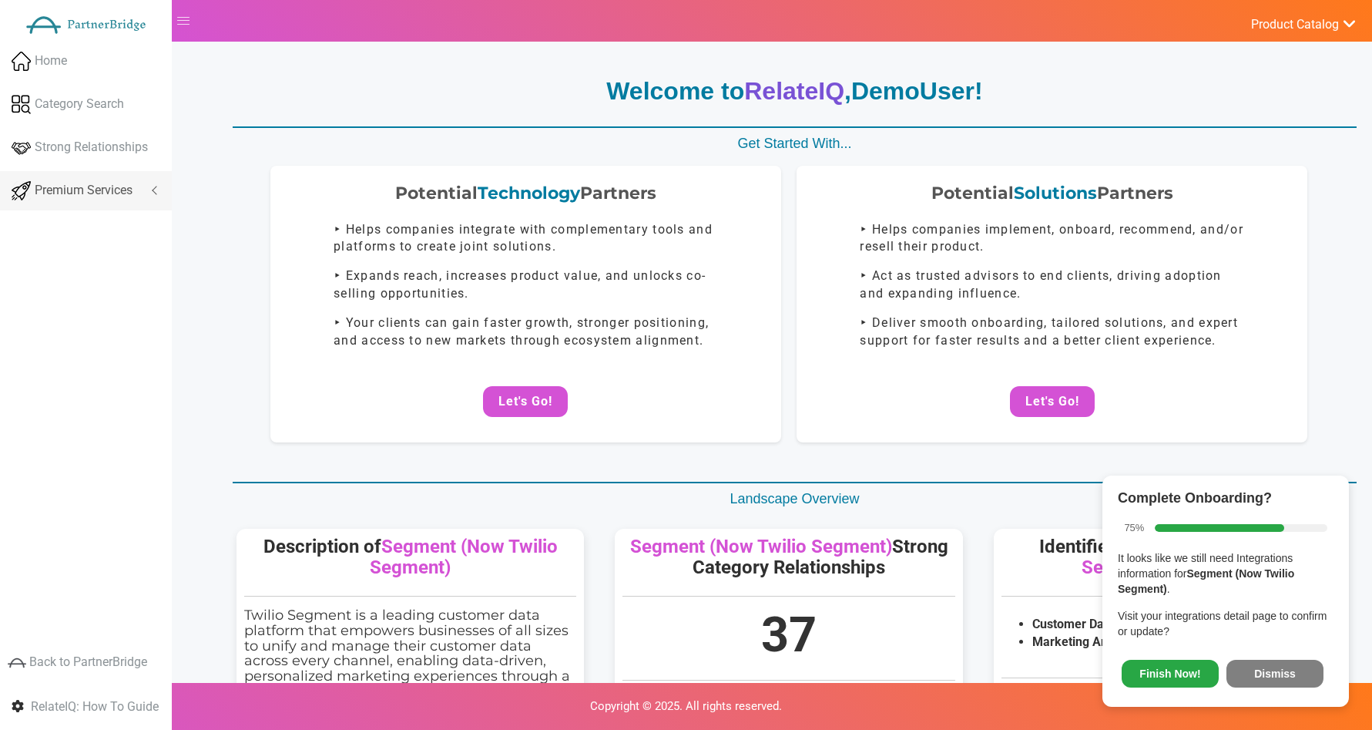
click at [149, 208] on link "Premium Services" at bounding box center [86, 190] width 172 height 39
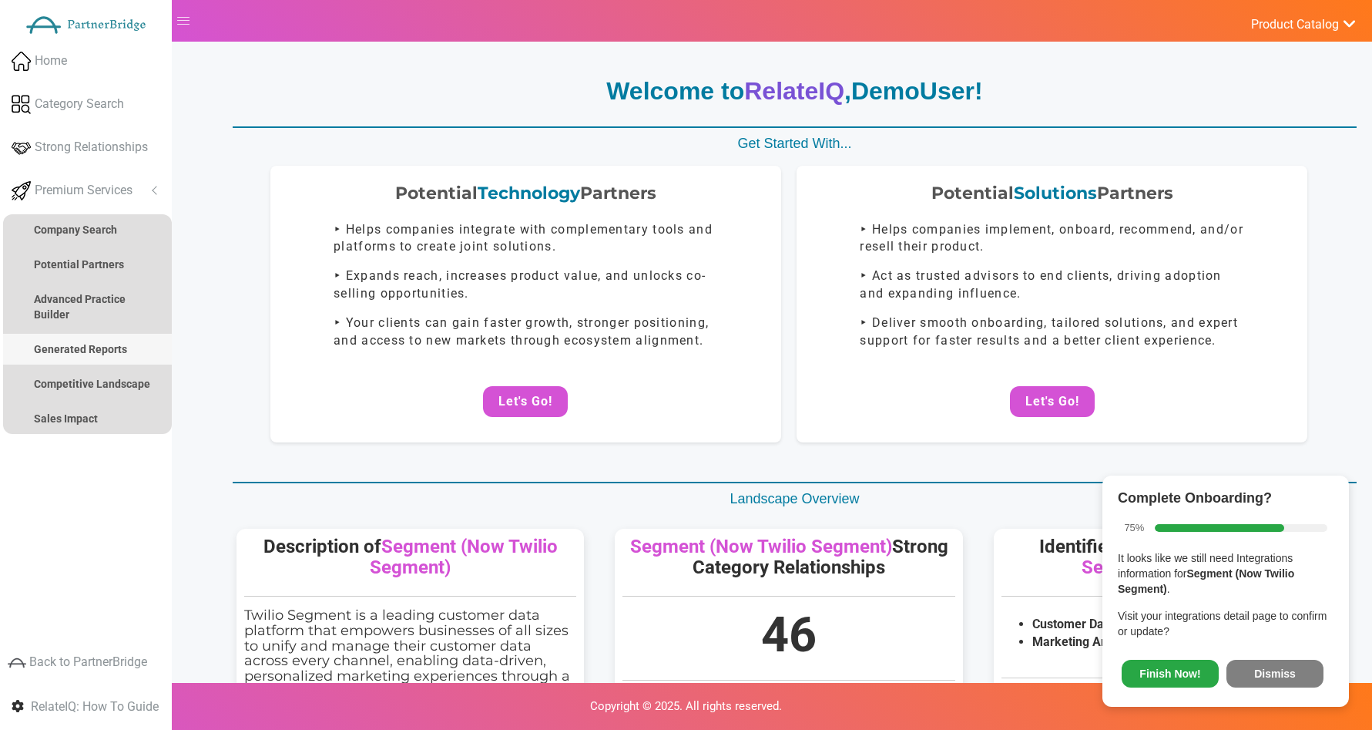
click at [101, 346] on strong "Generated Reports" at bounding box center [80, 349] width 93 height 12
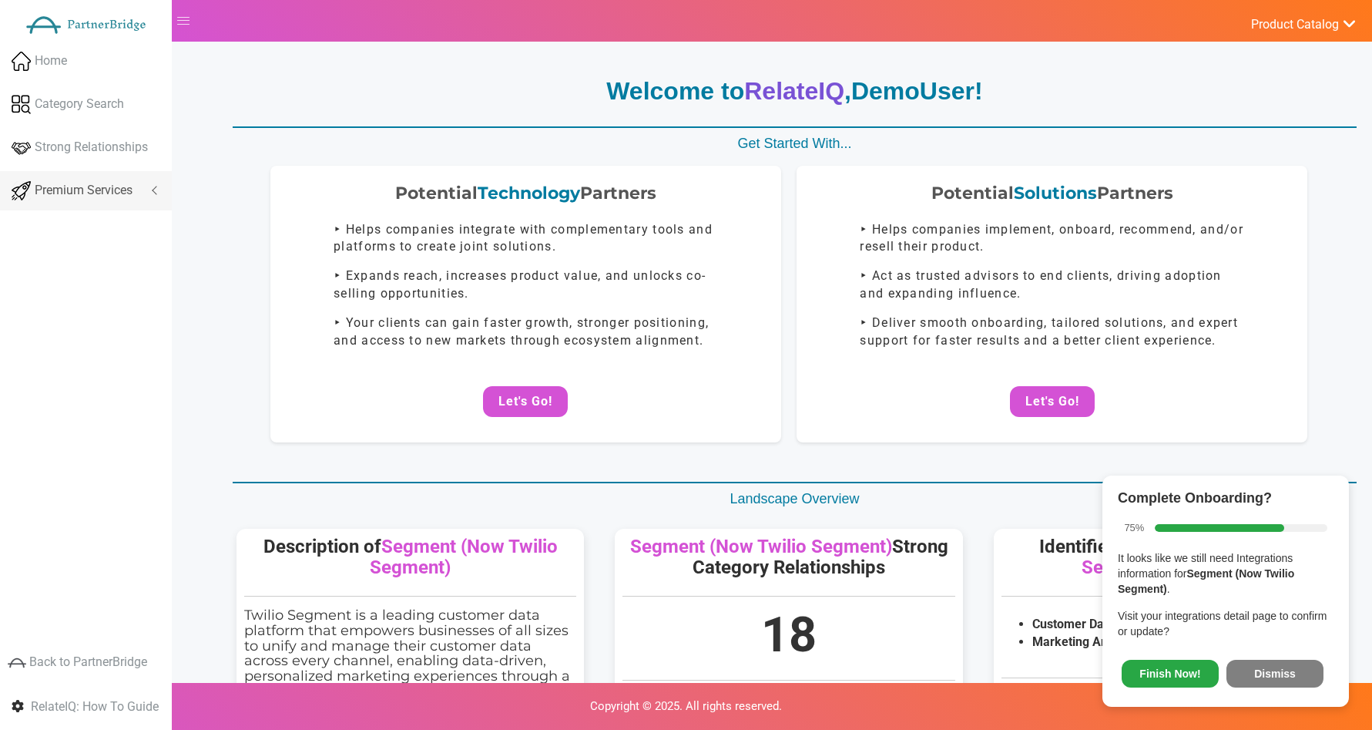
drag, startPoint x: 143, startPoint y: 179, endPoint x: 140, endPoint y: 187, distance: 8.8
click at [143, 179] on link "Premium Services" at bounding box center [86, 190] width 172 height 39
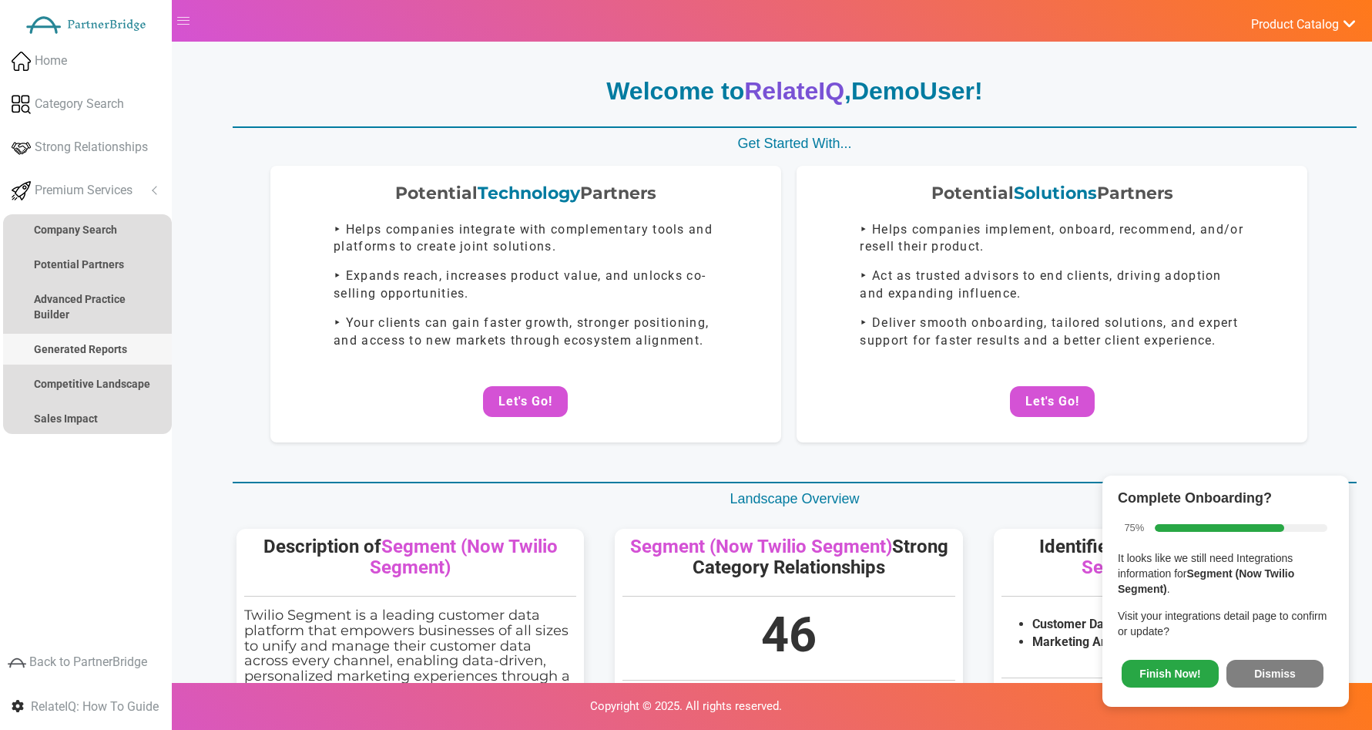
click at [104, 347] on strong "Generated Reports" at bounding box center [80, 349] width 93 height 12
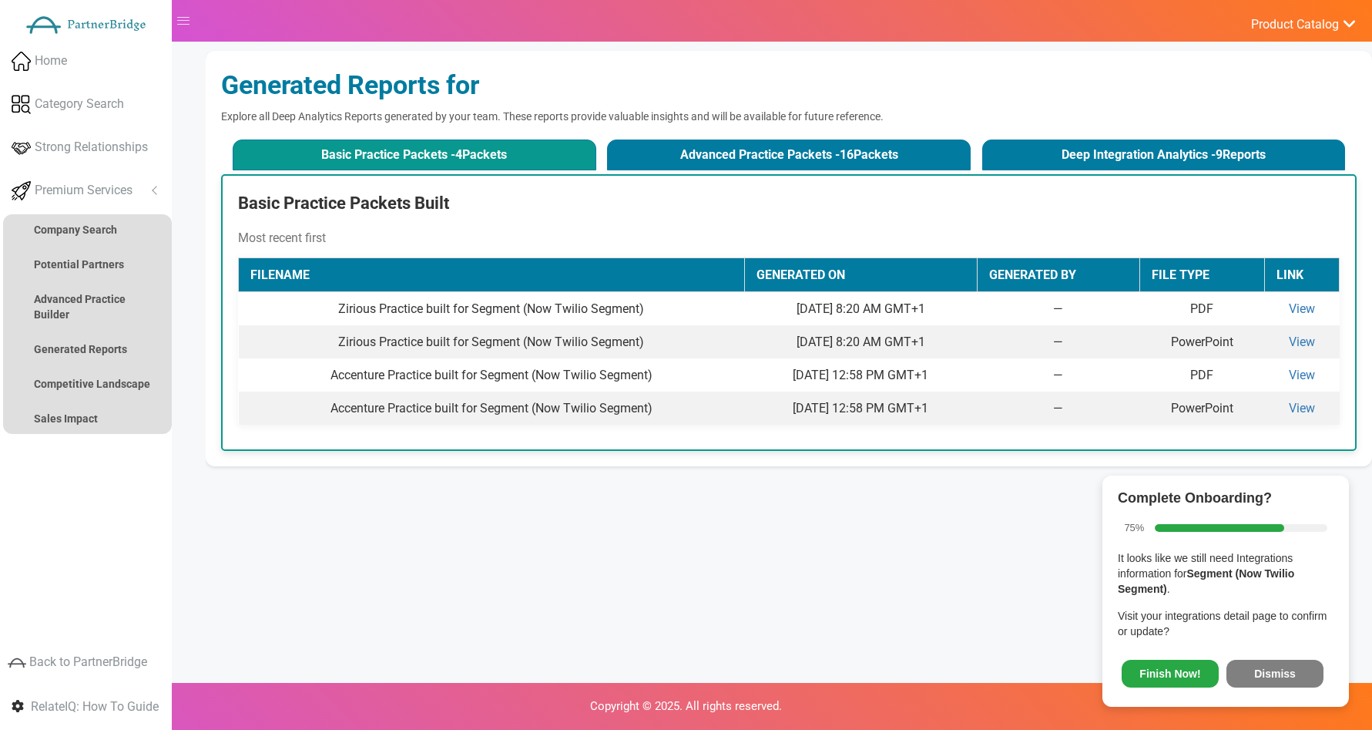
click at [1261, 651] on span "Finish Now! Dismiss" at bounding box center [1226, 670] width 216 height 41
click at [1269, 663] on button "Dismiss" at bounding box center [1275, 674] width 97 height 28
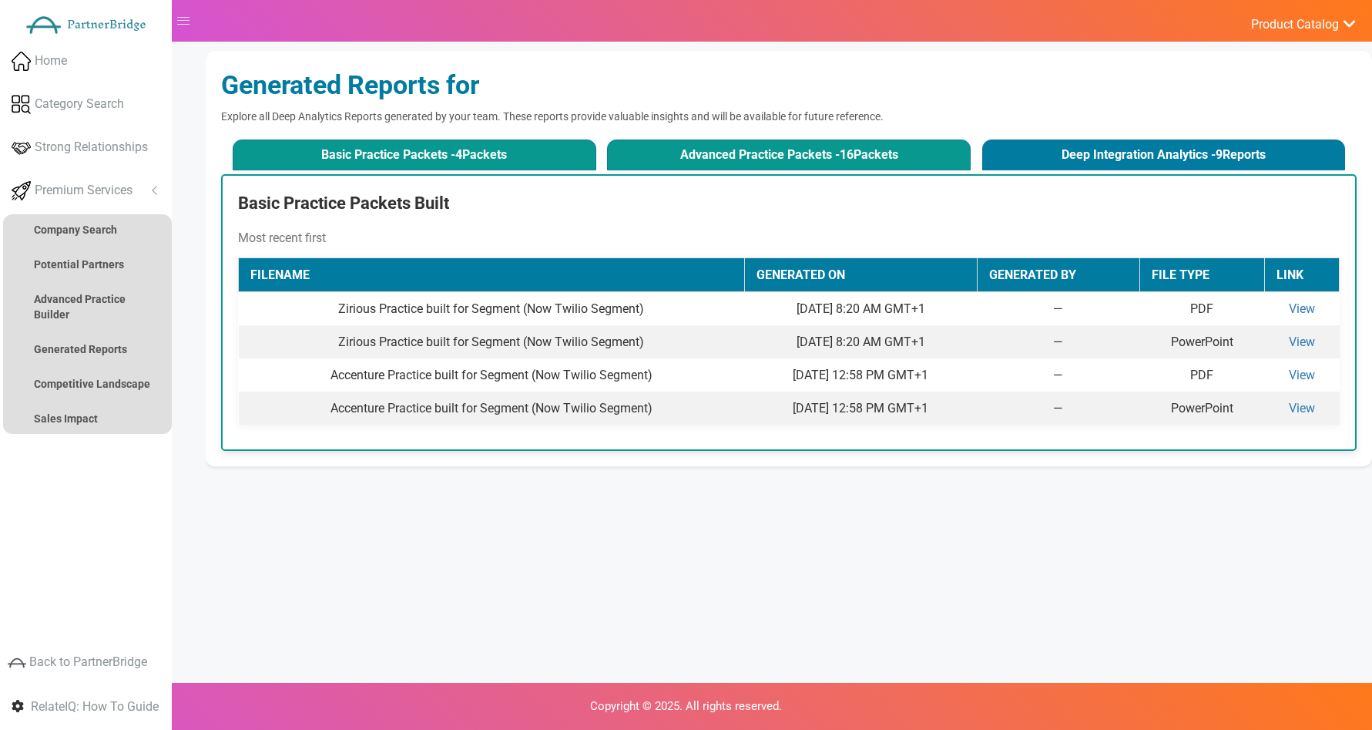
click at [882, 145] on button "Advanced Practice Packets - 16 Packets" at bounding box center [789, 154] width 364 height 31
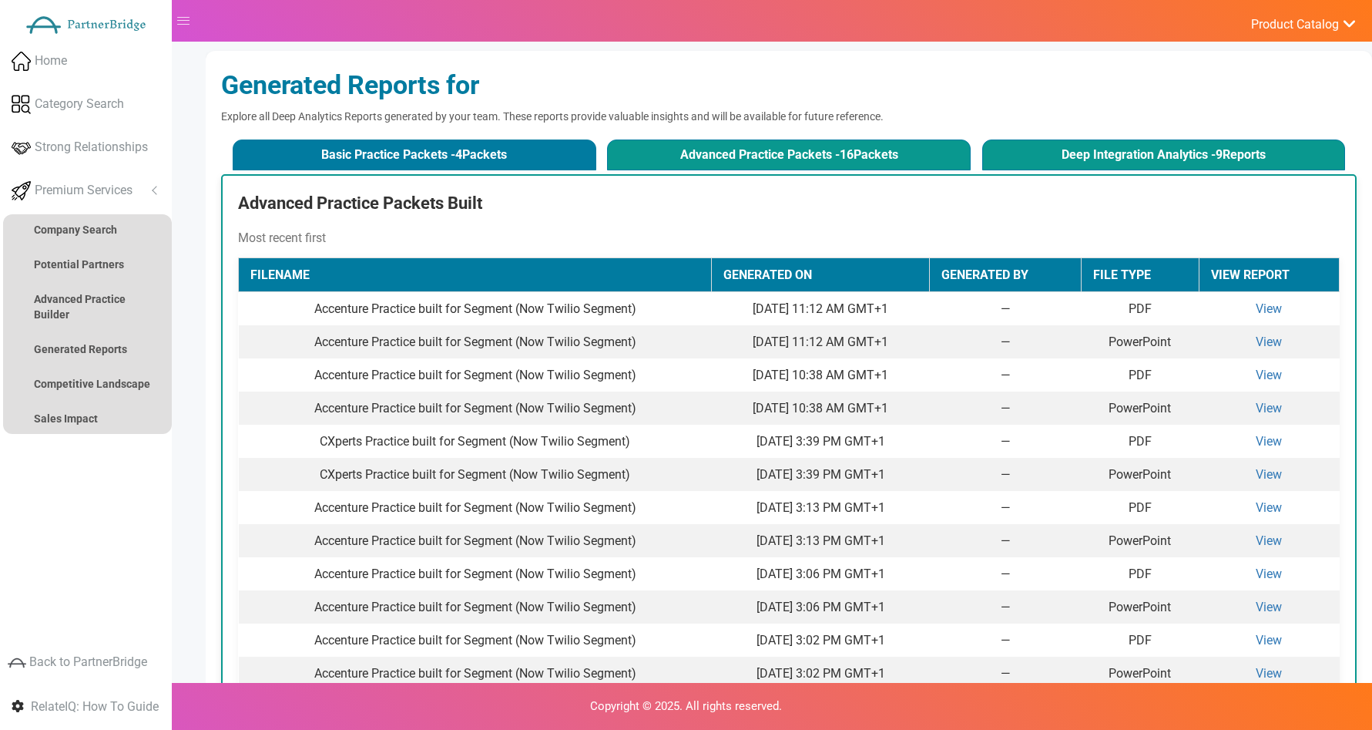
click at [1127, 152] on button "Deep Integration Analytics - 9 Reports" at bounding box center [1164, 154] width 364 height 31
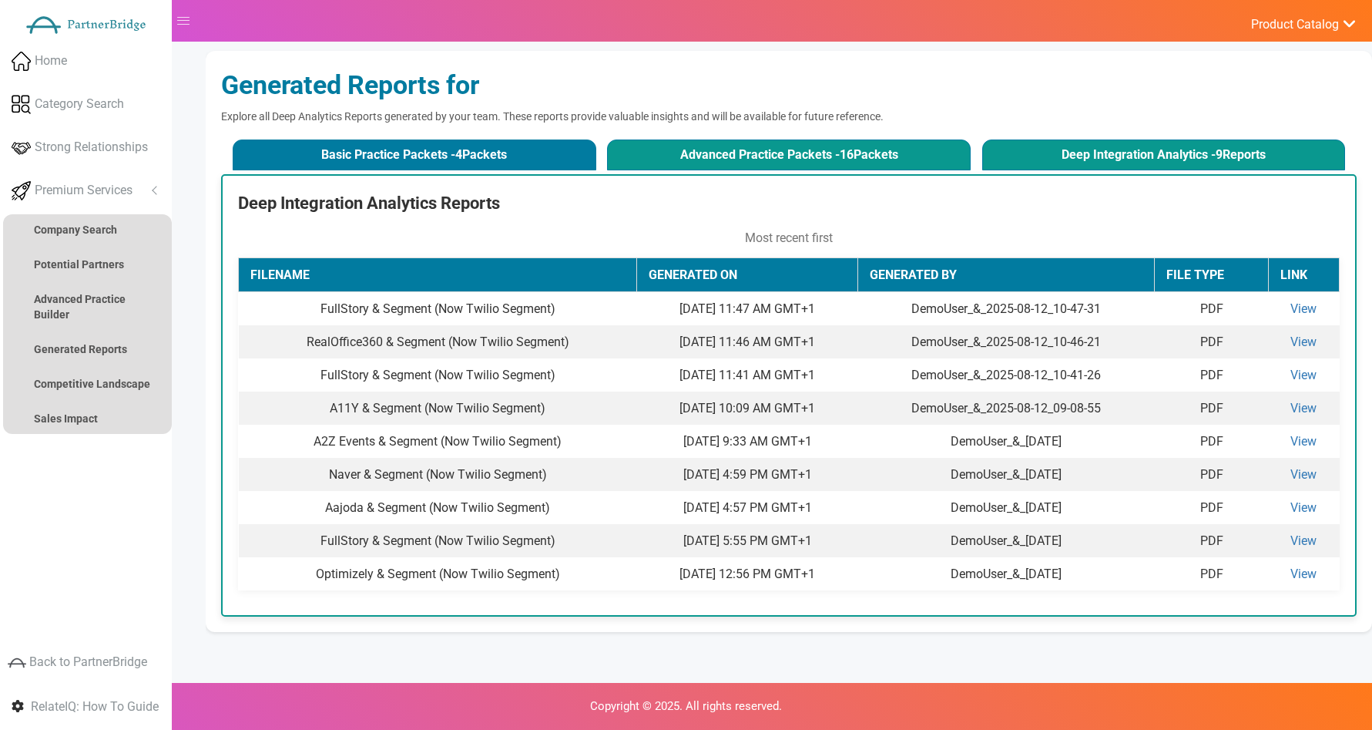
click at [891, 153] on button "Advanced Practice Packets - 16 Packets" at bounding box center [789, 154] width 364 height 31
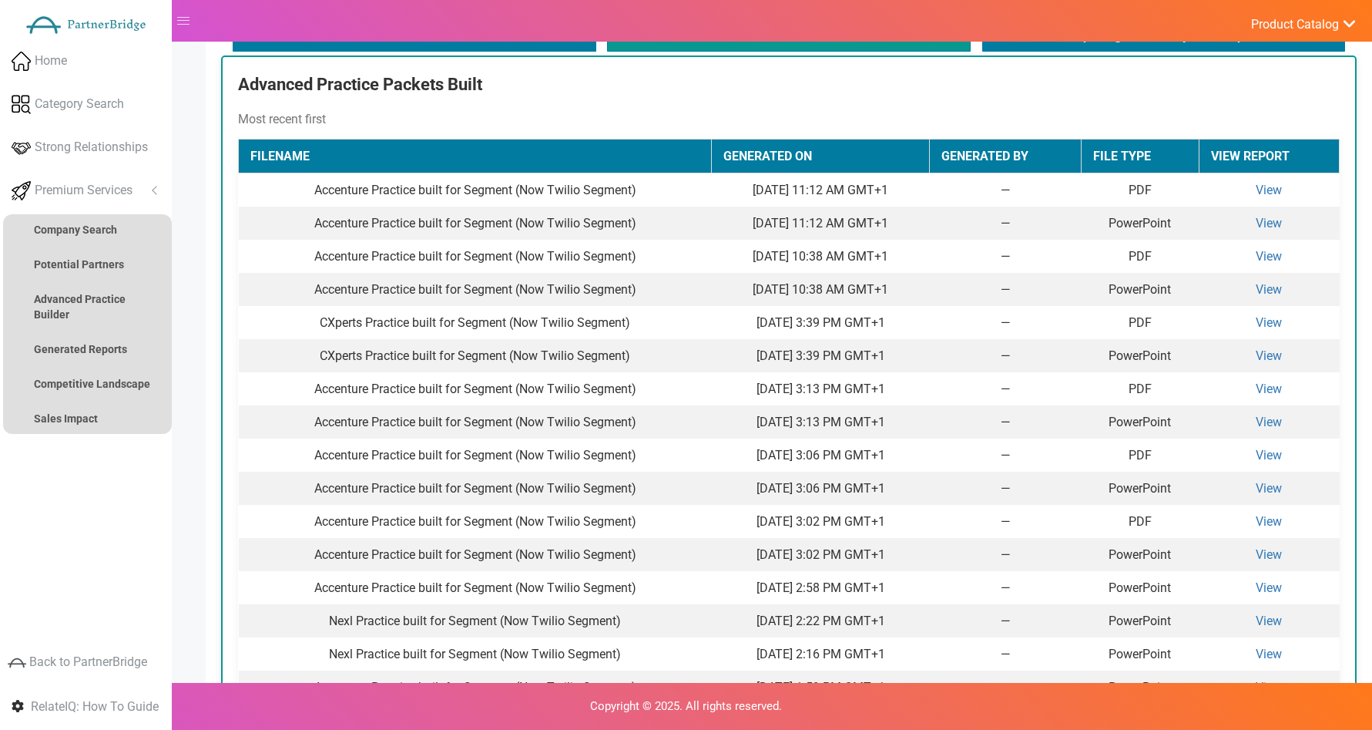
scroll to position [163, 0]
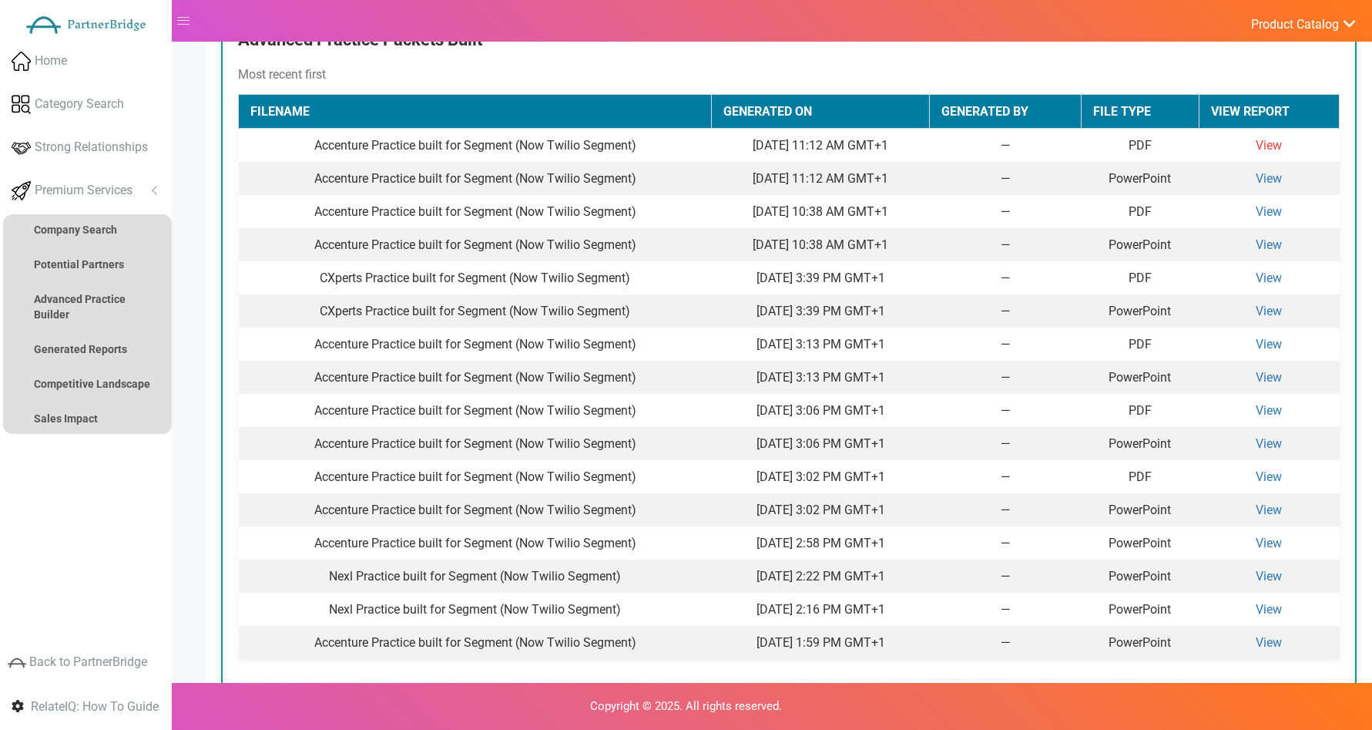
click at [1265, 138] on link "View" at bounding box center [1269, 145] width 26 height 15
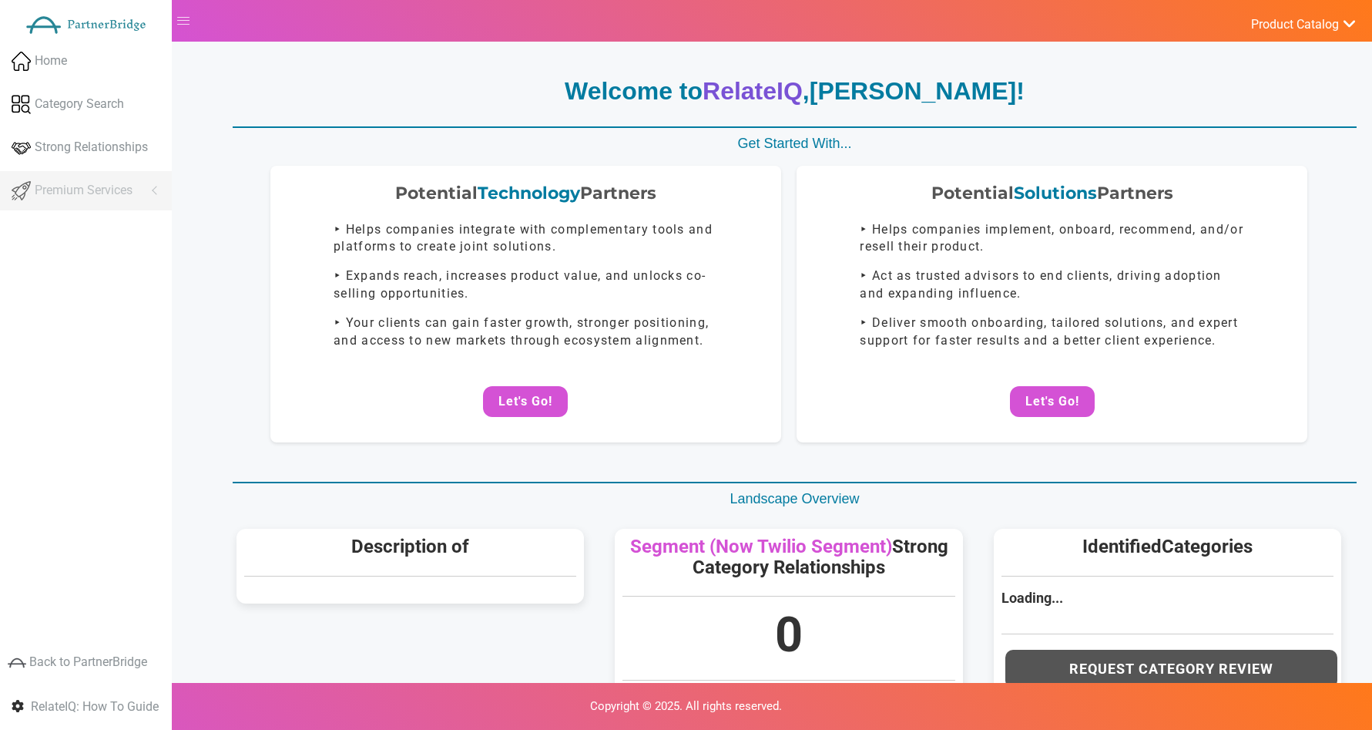
scroll to position [163, 0]
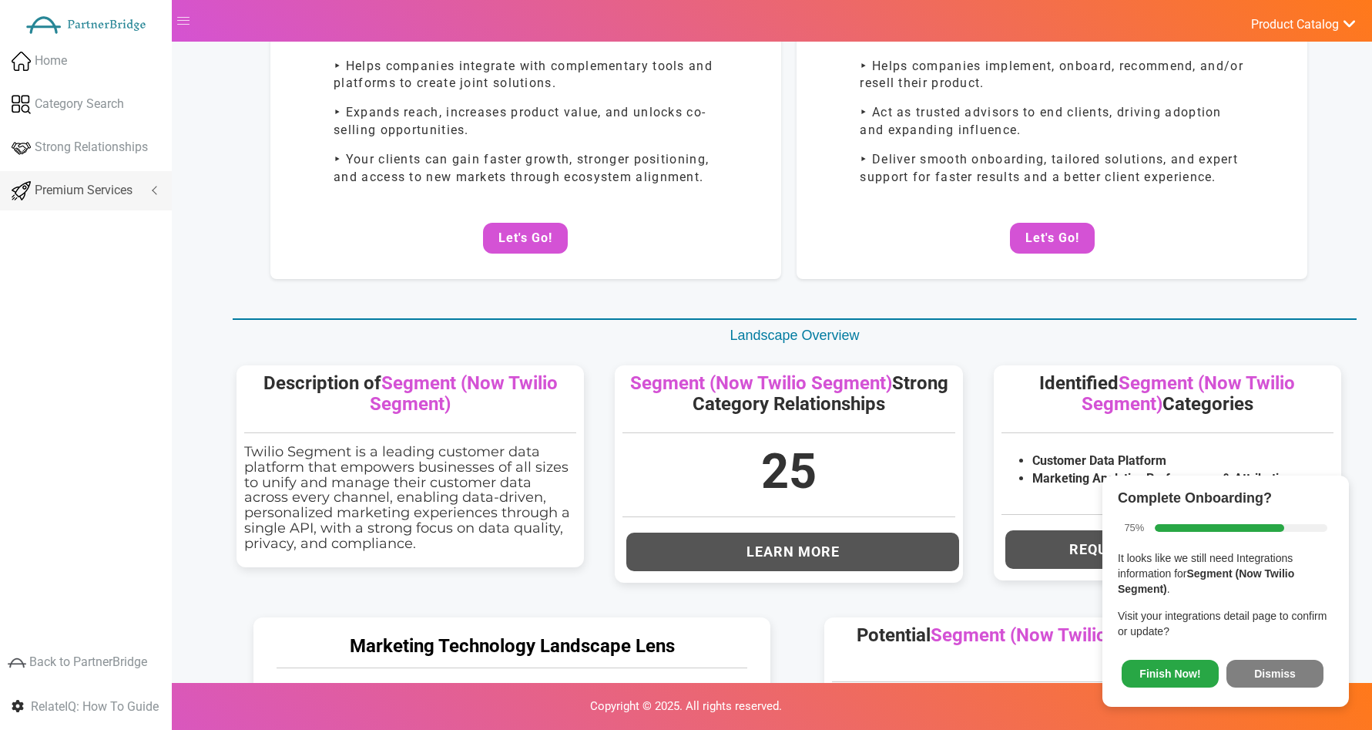
click at [136, 183] on link "Premium Services" at bounding box center [86, 190] width 172 height 39
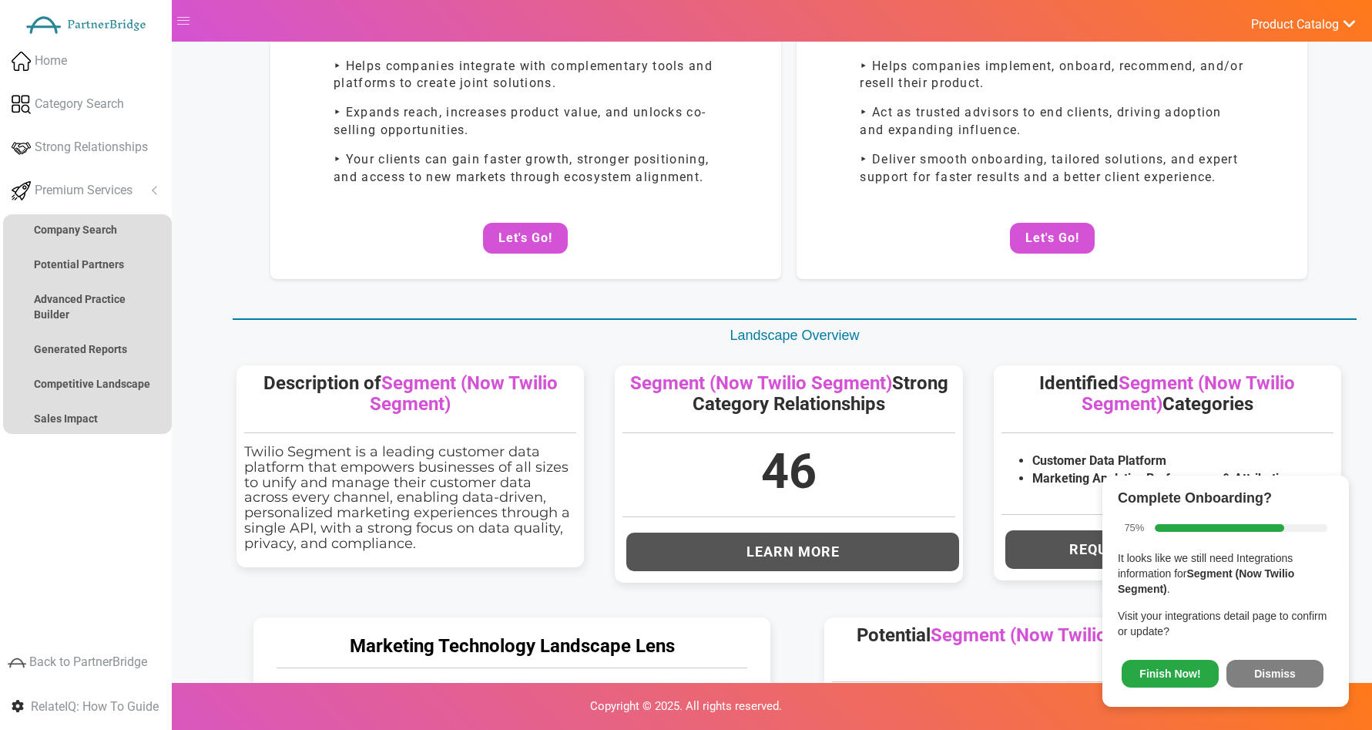
click at [1253, 675] on button "Dismiss" at bounding box center [1275, 674] width 97 height 28
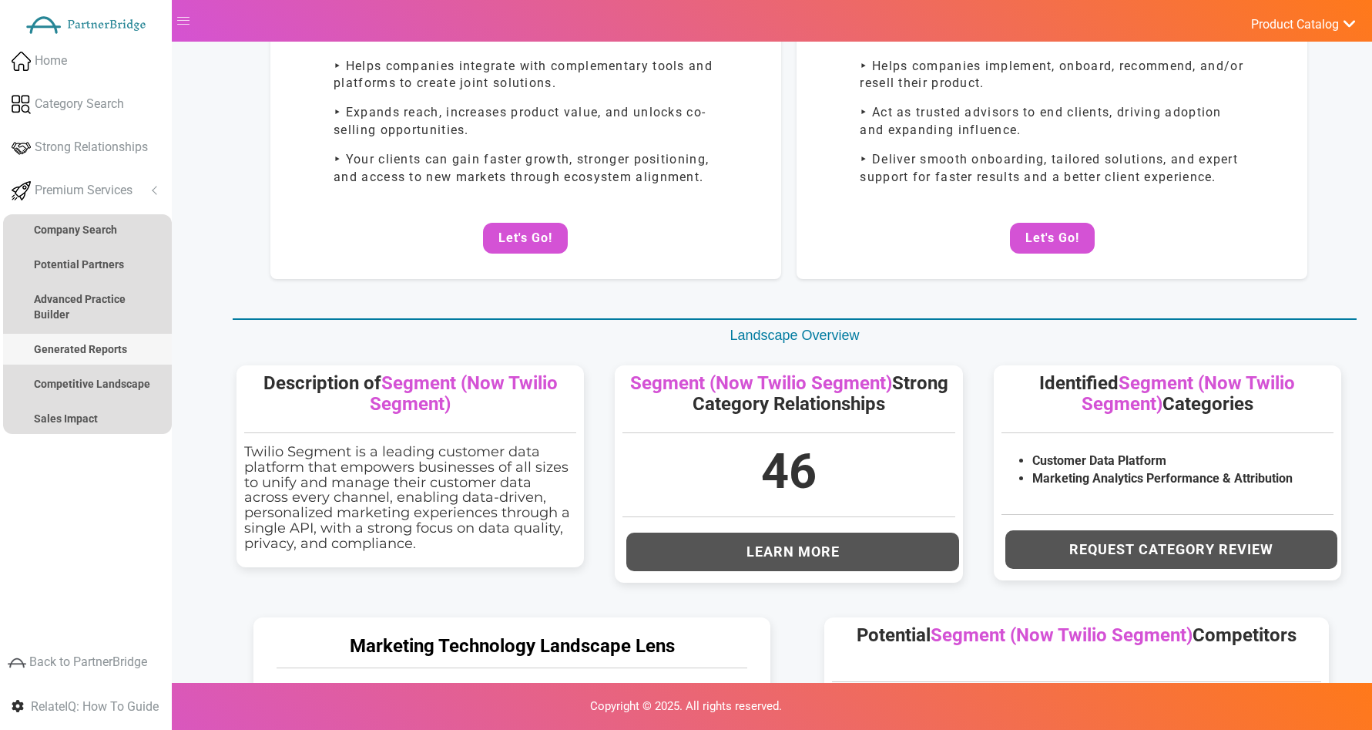
click at [106, 350] on strong "Generated Reports" at bounding box center [80, 349] width 93 height 12
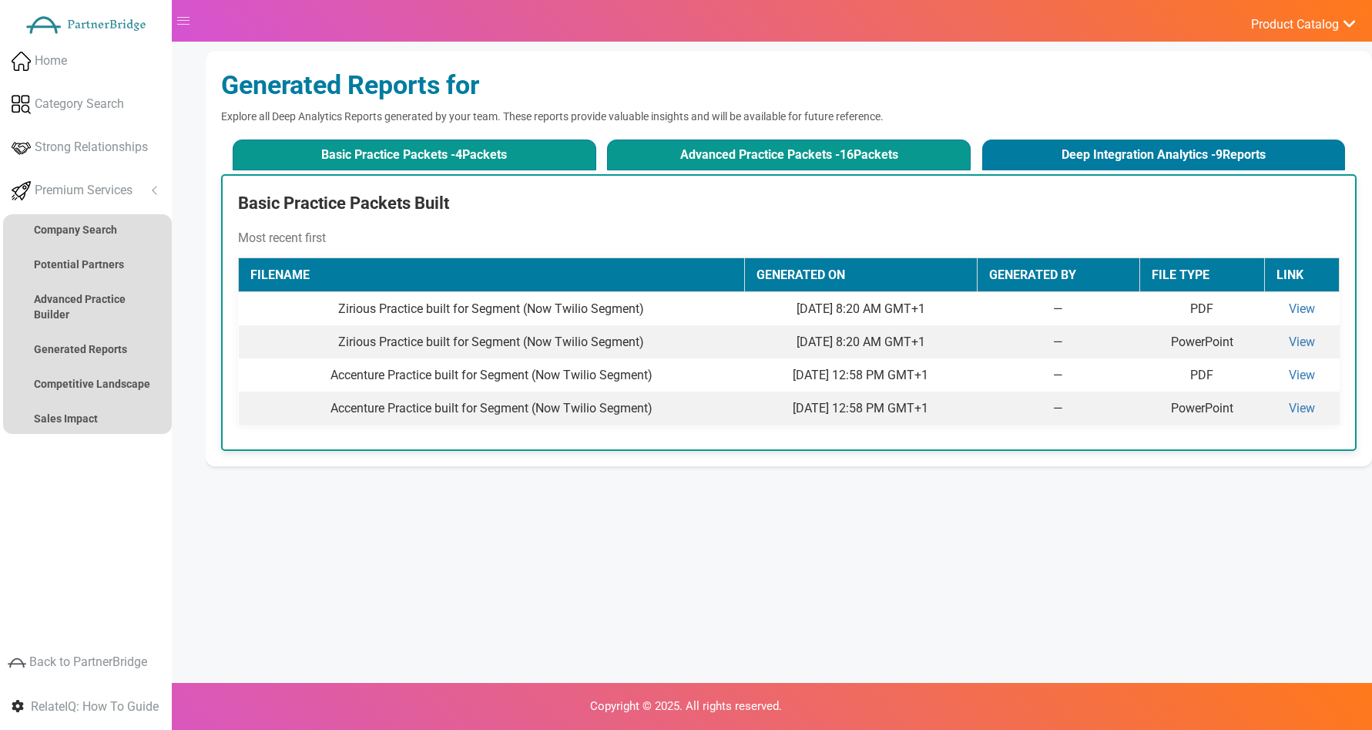
click at [667, 163] on button "Advanced Practice Packets - 16 Packets" at bounding box center [789, 154] width 364 height 31
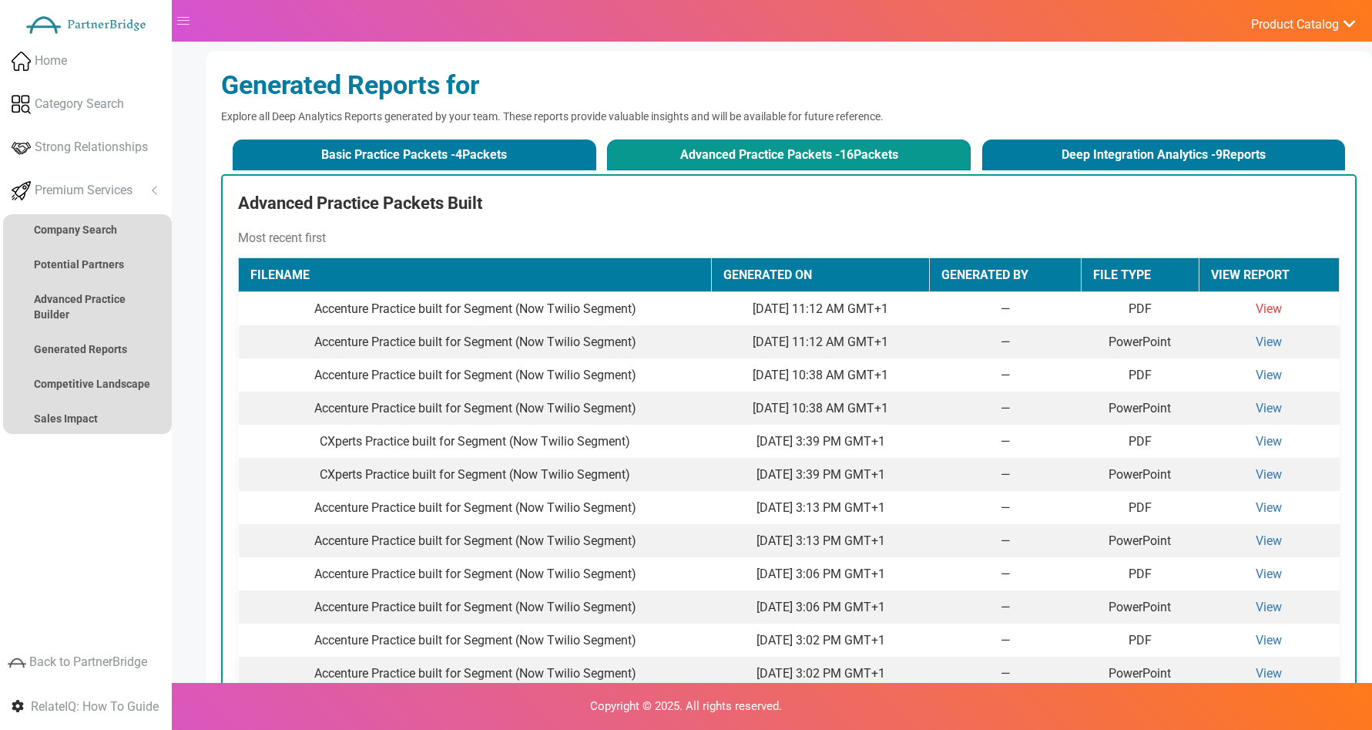
click at [1282, 305] on link "View" at bounding box center [1269, 308] width 26 height 15
click at [382, 142] on button "Basic Practice Packets - 4 Packets" at bounding box center [415, 154] width 364 height 31
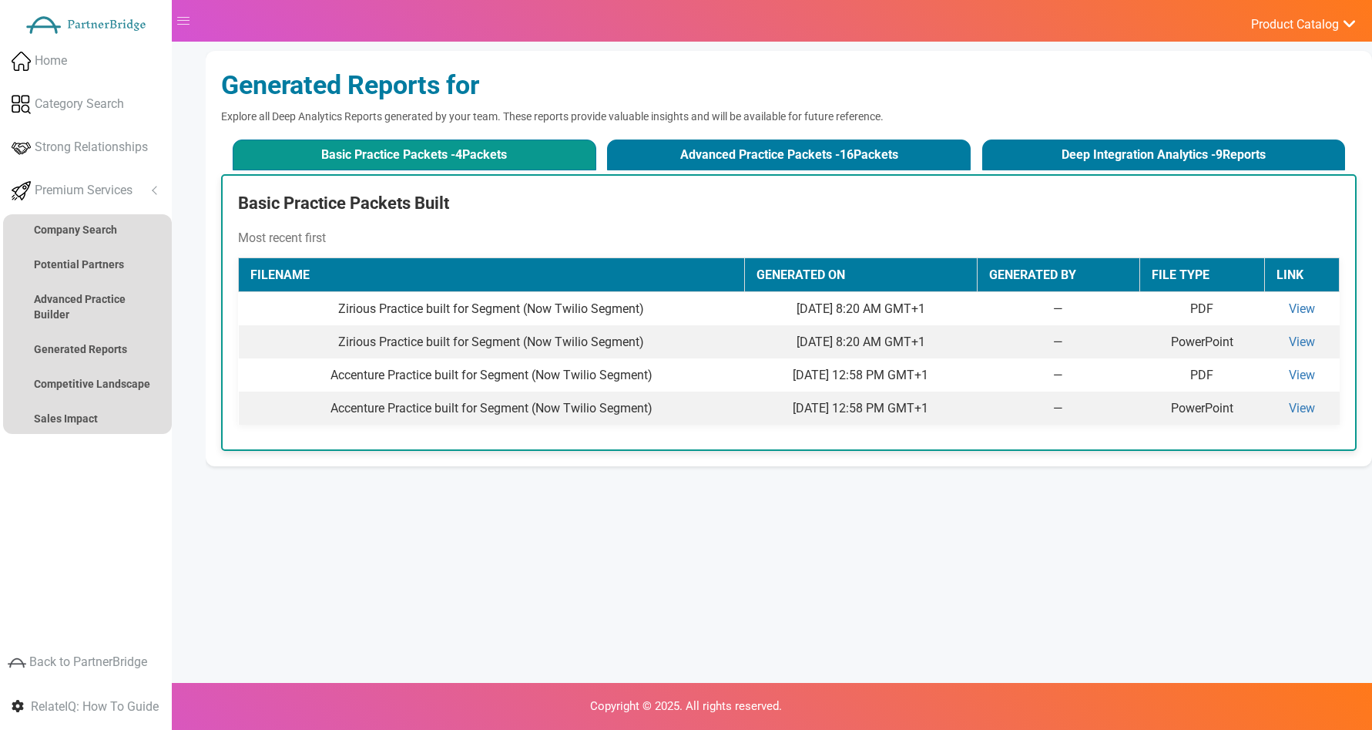
drag, startPoint x: 1126, startPoint y: 152, endPoint x: 1138, endPoint y: 180, distance: 30.8
click at [1126, 152] on button "Deep Integration Analytics - 9 Reports" at bounding box center [1164, 154] width 364 height 31
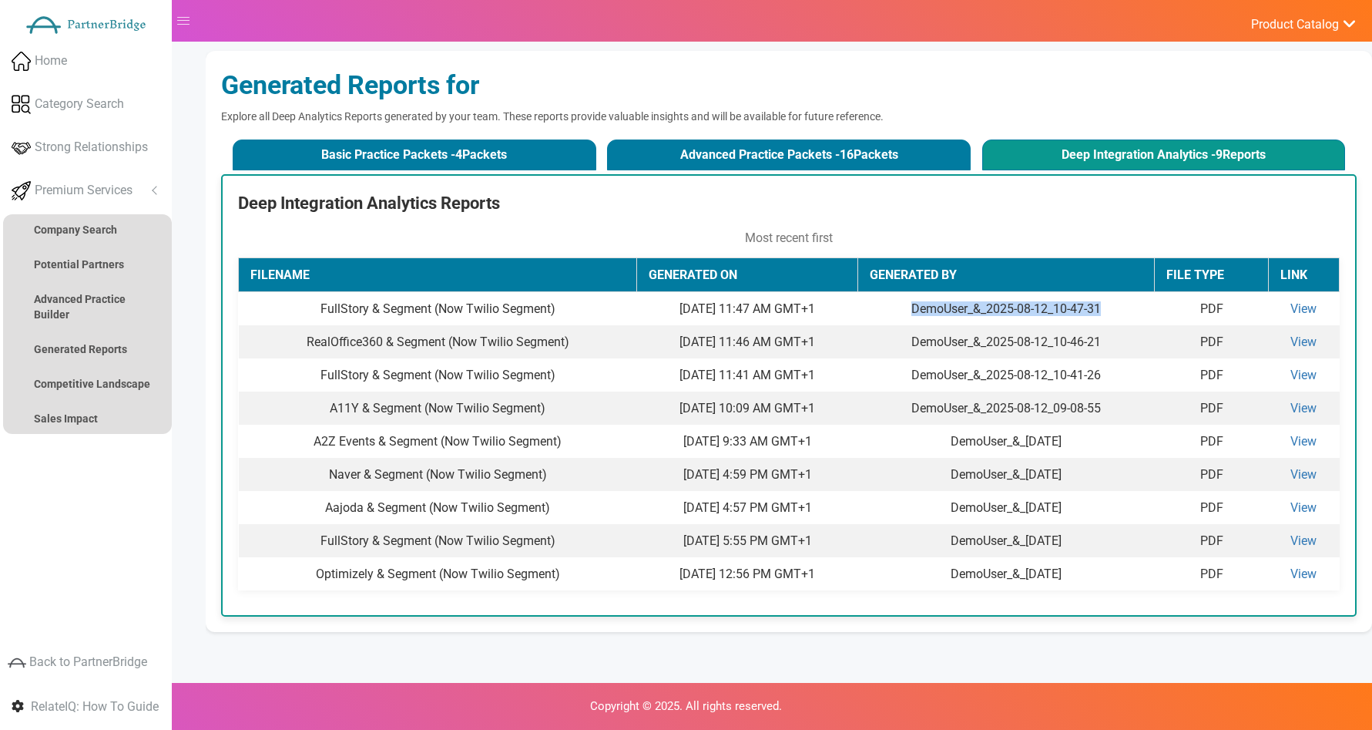
drag, startPoint x: 1135, startPoint y: 311, endPoint x: 941, endPoint y: 306, distance: 194.2
click at [938, 307] on td "DemoUser_&_2025-08-12_10-47-31" at bounding box center [1006, 309] width 297 height 34
copy td "DemoUser_&_2025-08-12_10-47-31"
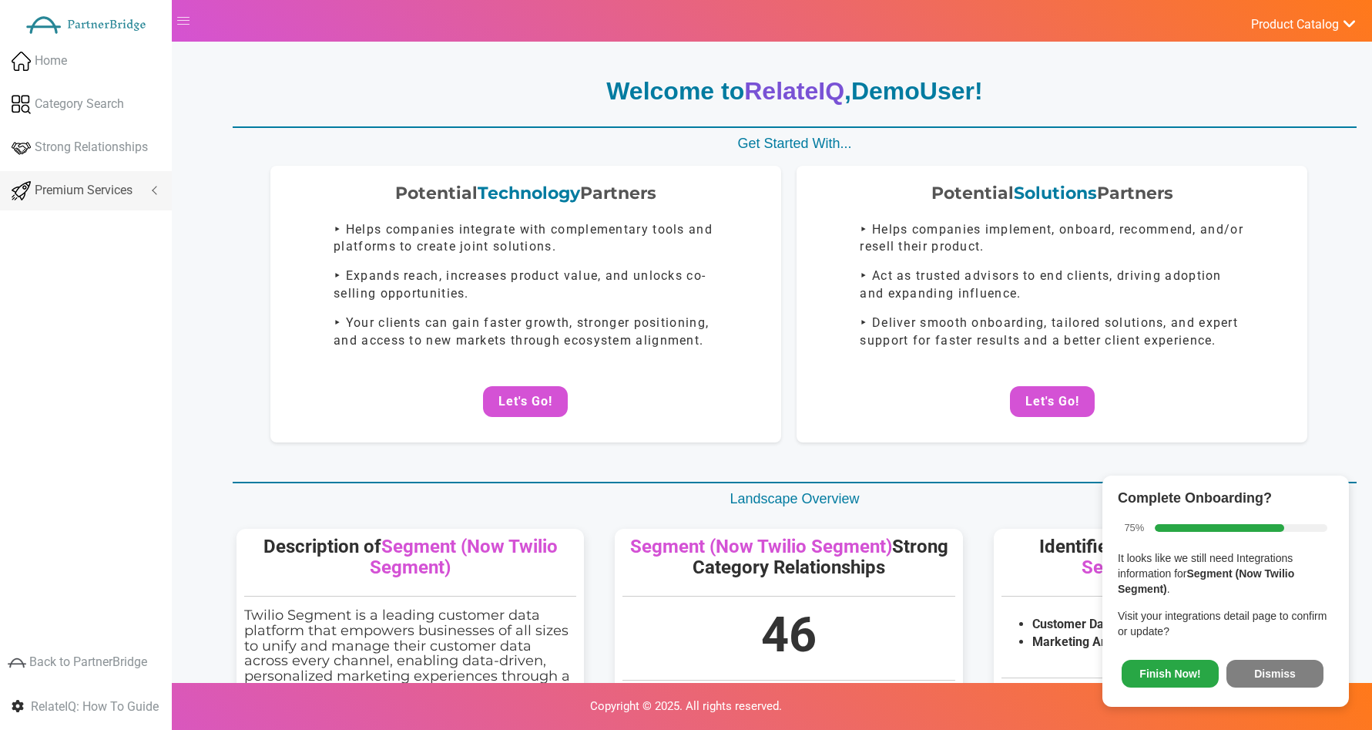
drag, startPoint x: 95, startPoint y: 185, endPoint x: 82, endPoint y: 214, distance: 32.1
click at [95, 185] on span "Premium Services" at bounding box center [84, 191] width 98 height 18
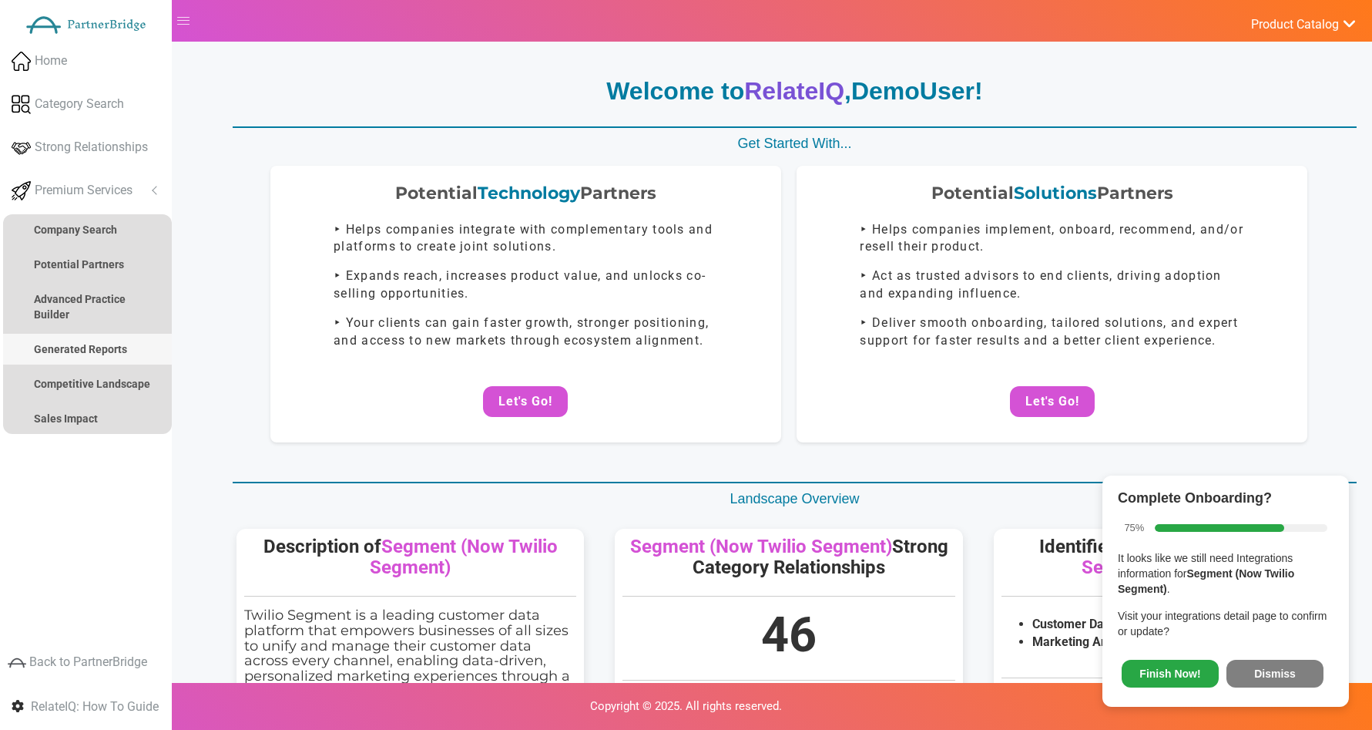
click at [88, 354] on strong "Generated Reports" at bounding box center [80, 349] width 93 height 12
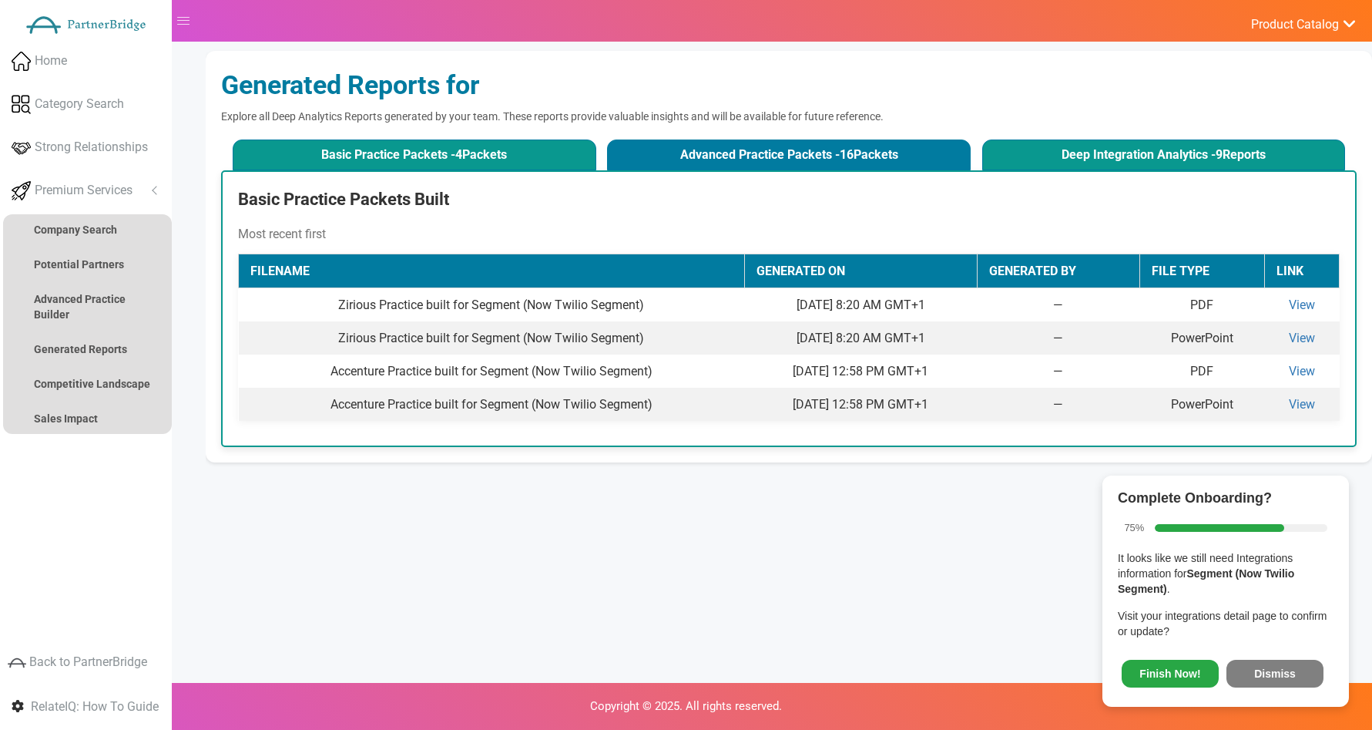
click at [1089, 151] on button "Deep Integration Analytics - 9 Reports" at bounding box center [1164, 154] width 364 height 31
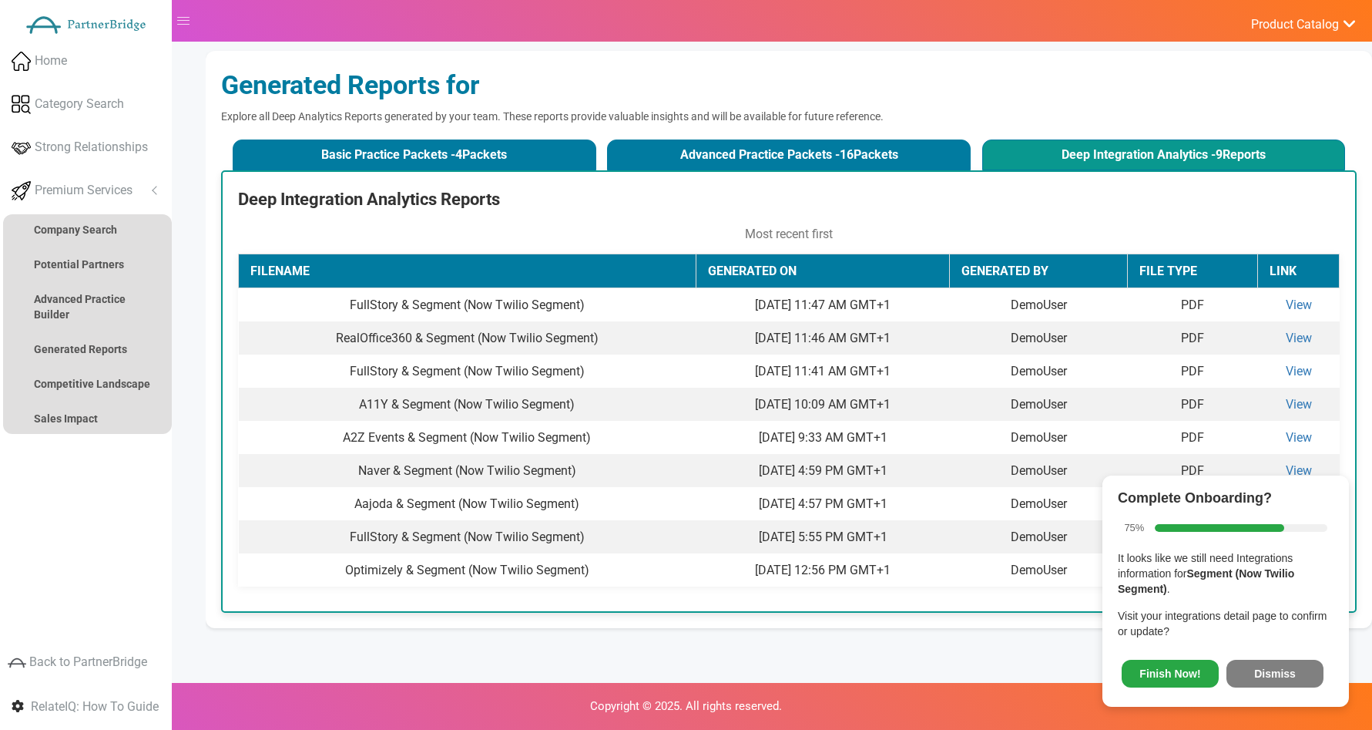
click at [1282, 661] on button "Dismiss" at bounding box center [1275, 674] width 97 height 28
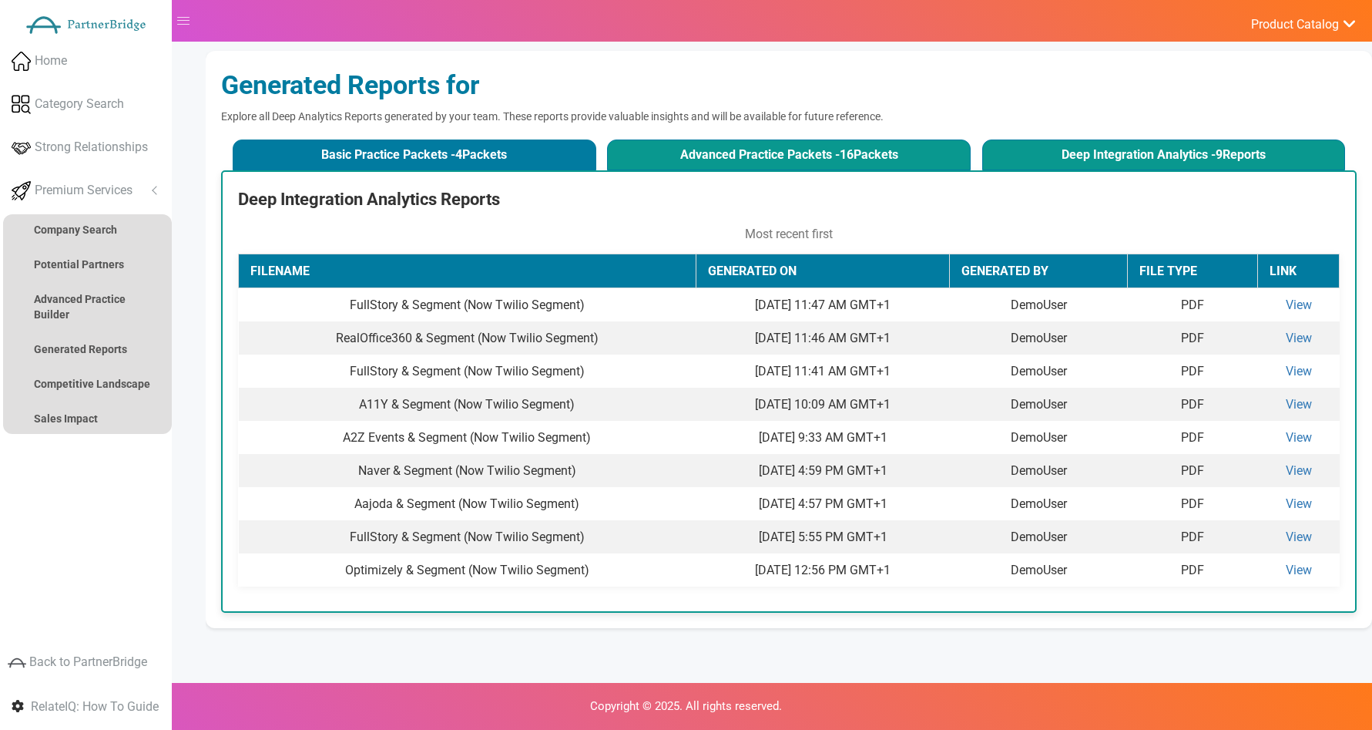
click at [863, 150] on button "Advanced Practice Packets - 16 Packets" at bounding box center [789, 154] width 364 height 31
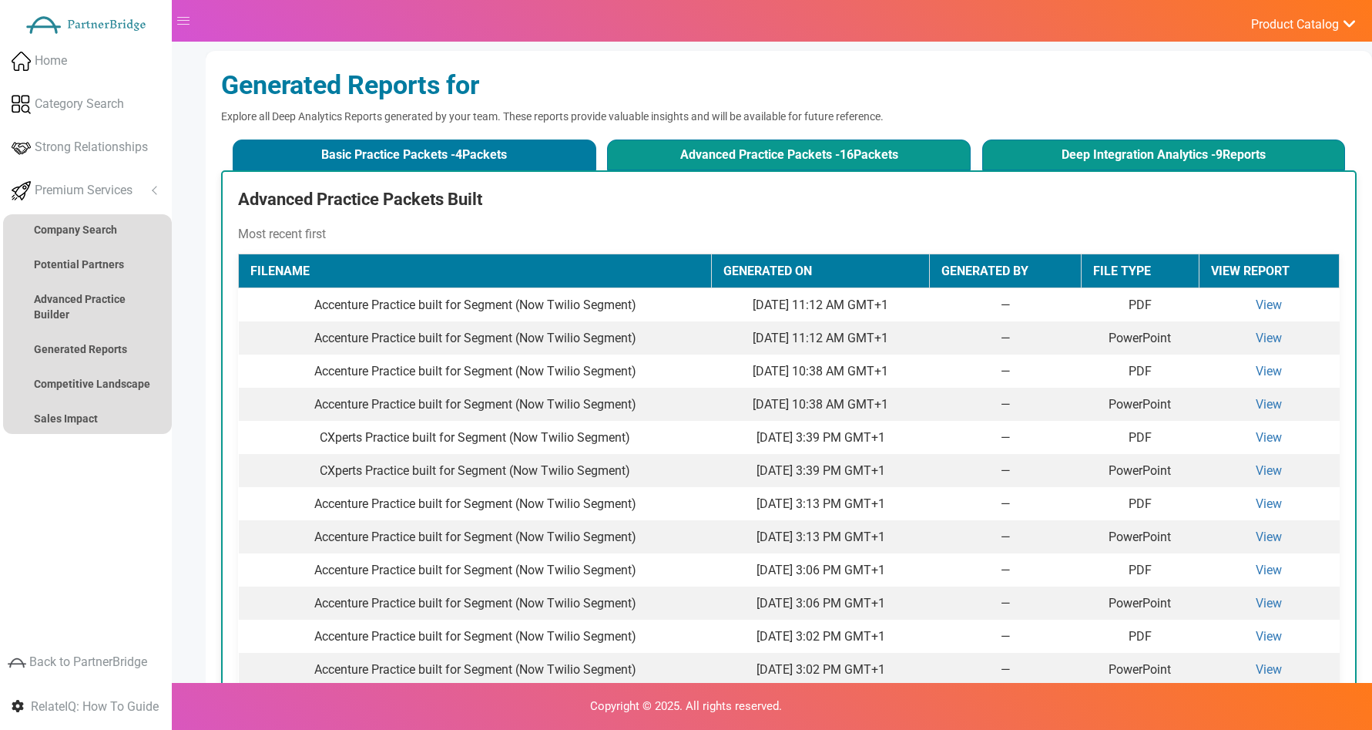
click at [1046, 164] on button "Deep Integration Analytics - 9 Reports" at bounding box center [1164, 154] width 364 height 31
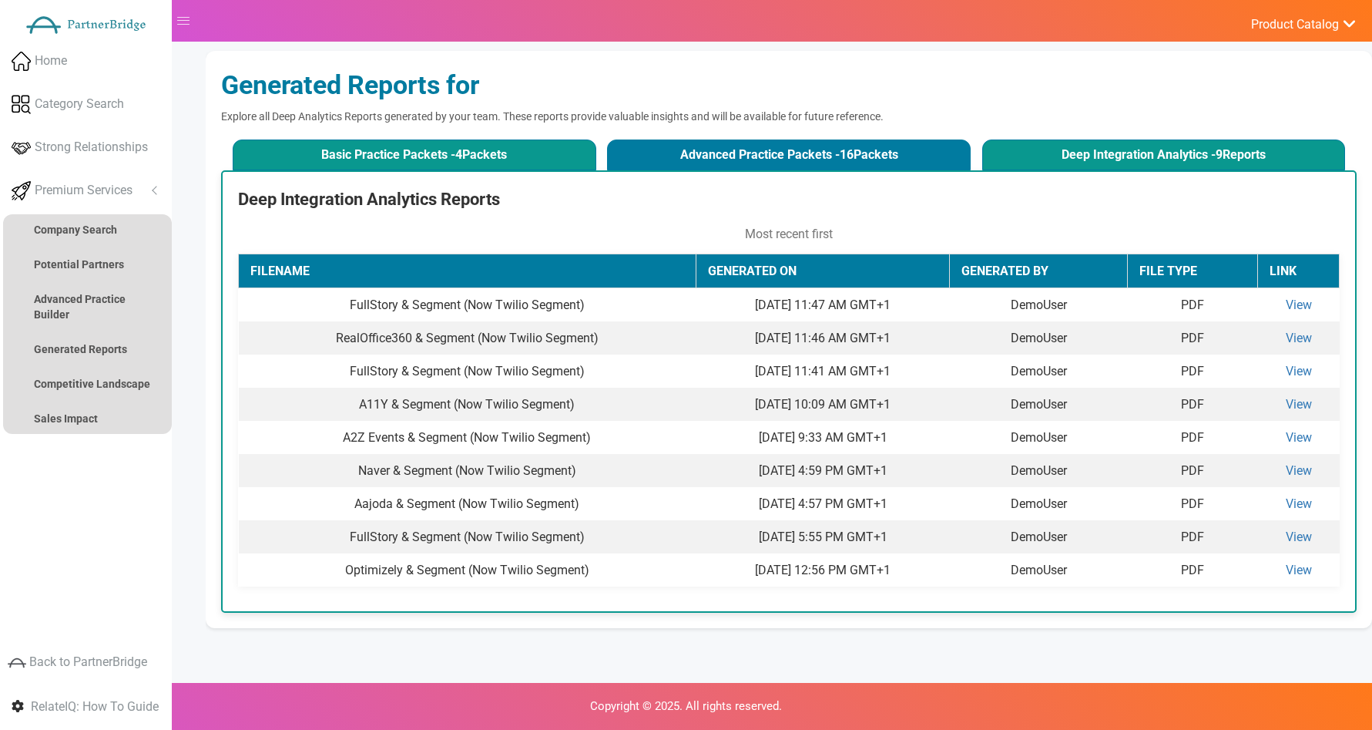
click at [541, 157] on button "Basic Practice Packets - 4 Packets" at bounding box center [415, 154] width 364 height 31
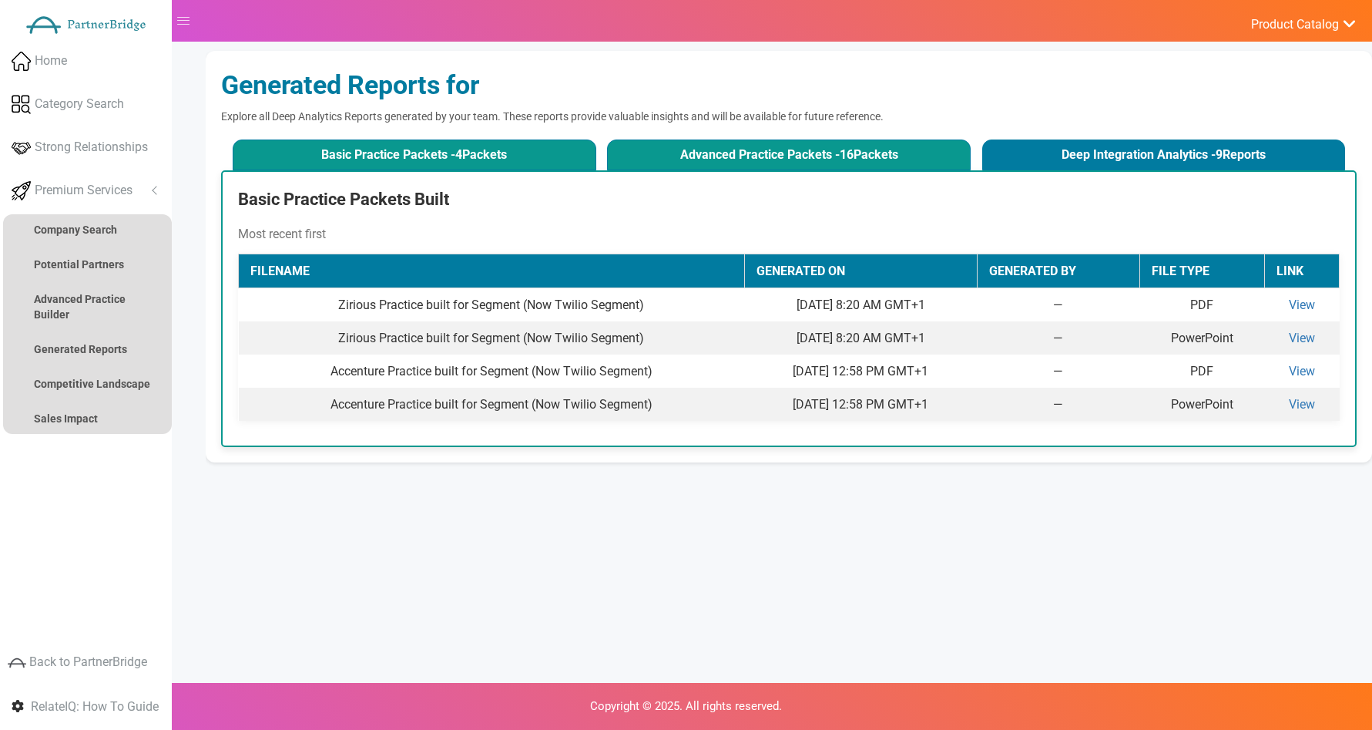
click at [677, 153] on button "Advanced Practice Packets - 16 Packets" at bounding box center [789, 154] width 364 height 31
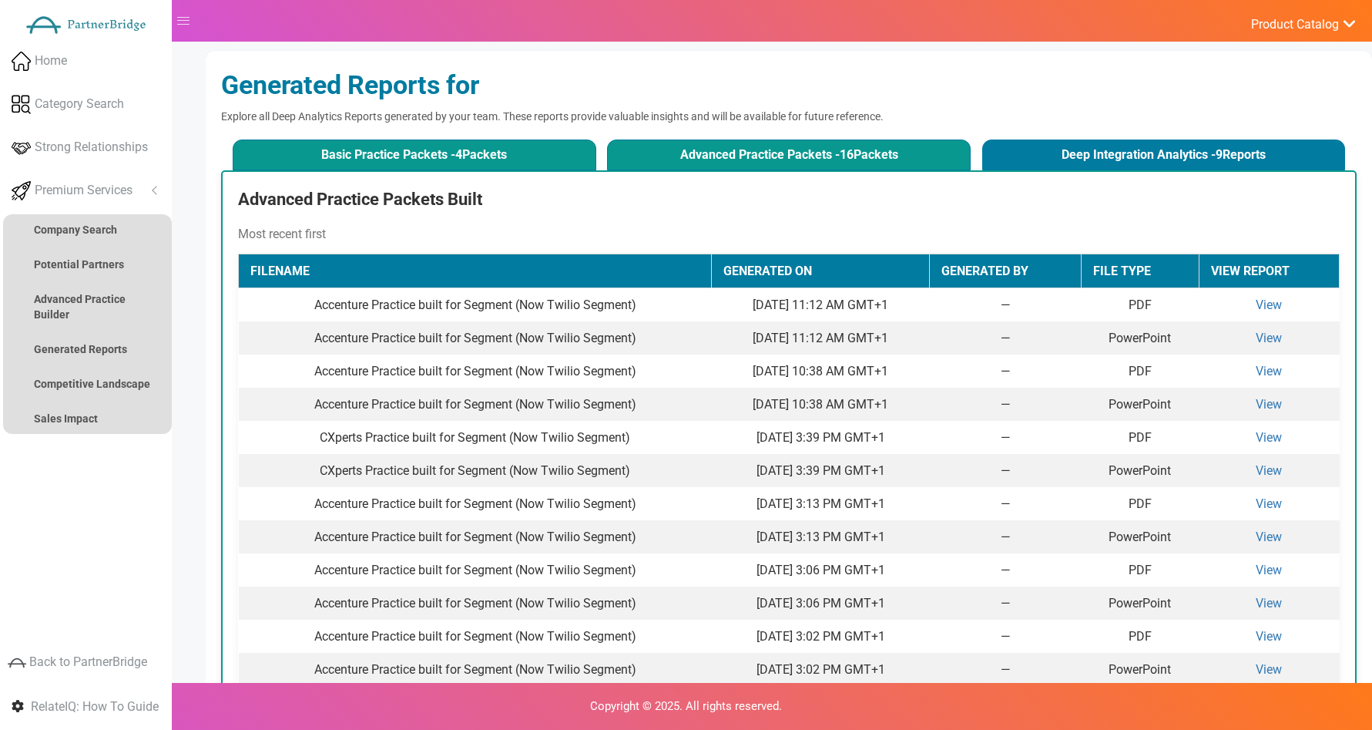
click at [544, 150] on button "Basic Practice Packets - 4 Packets" at bounding box center [415, 154] width 364 height 31
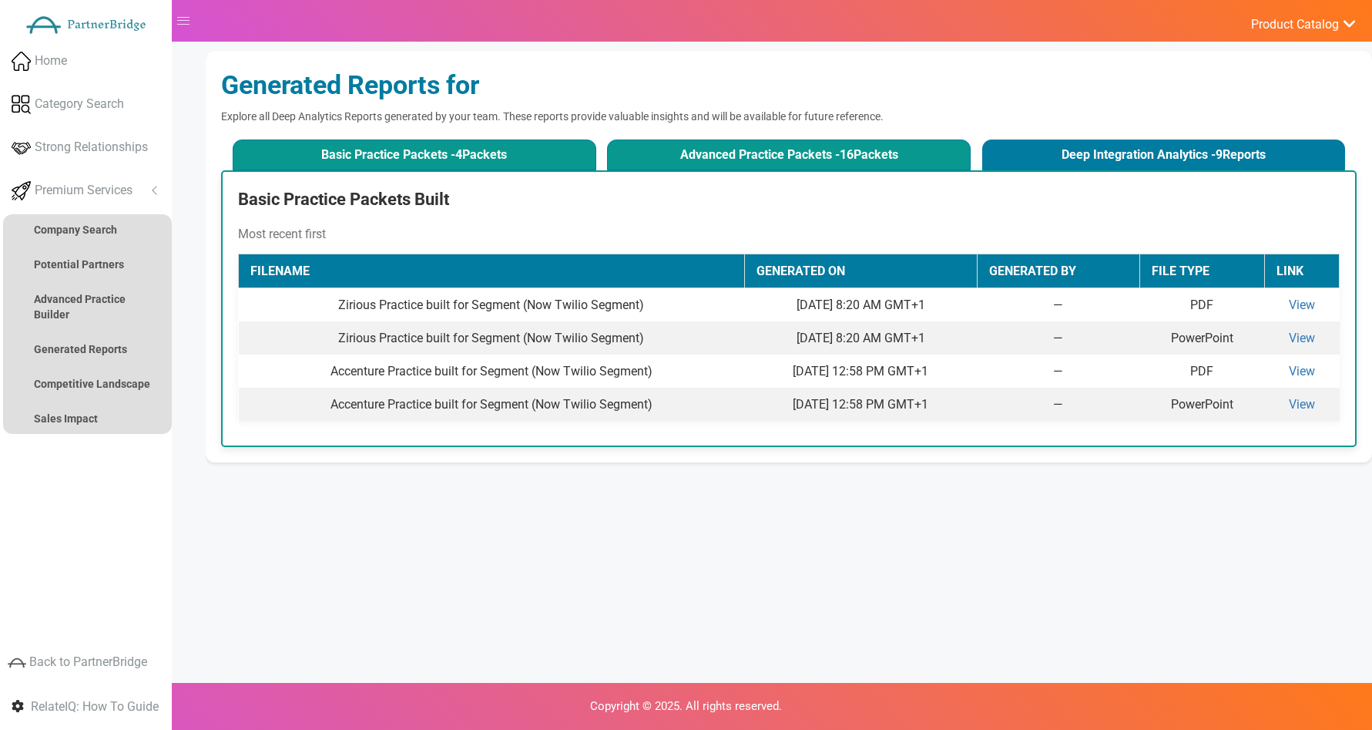
click at [648, 150] on button "Advanced Practice Packets - 16 Packets" at bounding box center [789, 154] width 364 height 31
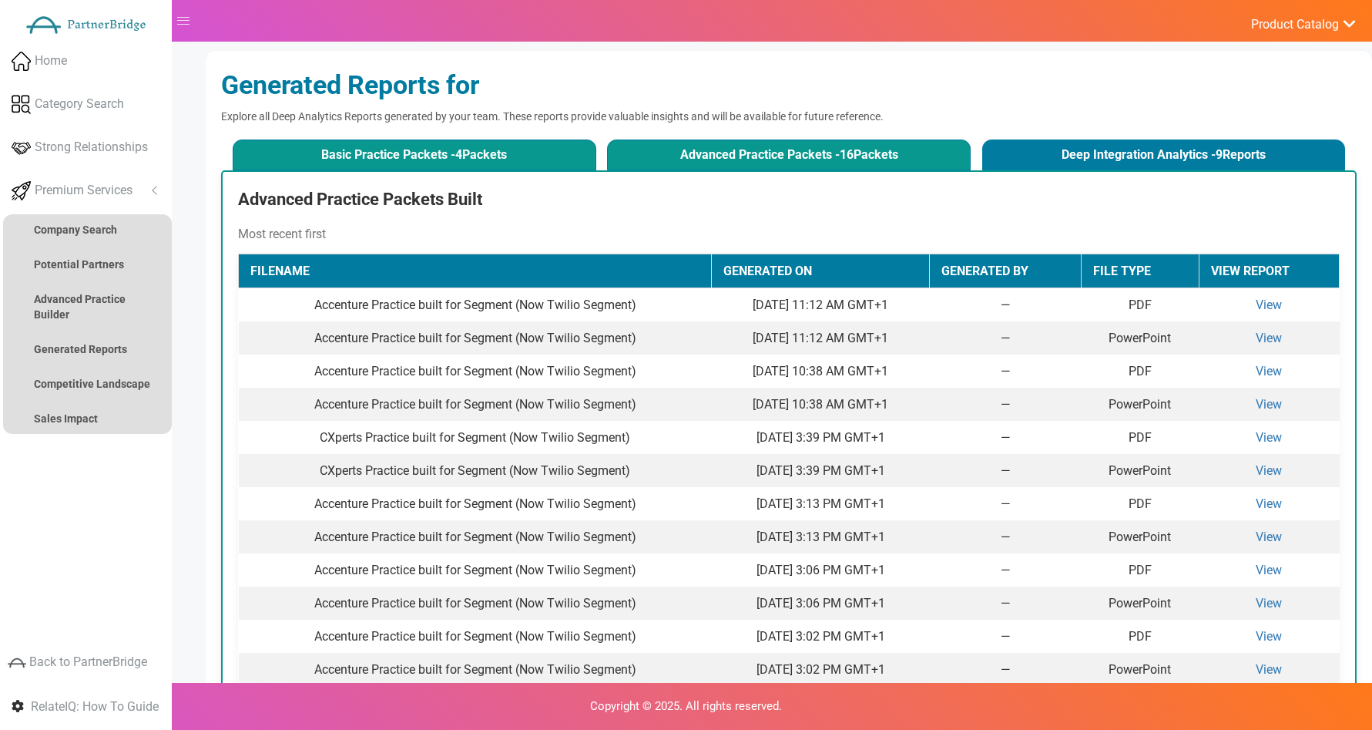
click at [517, 154] on button "Basic Practice Packets - 4 Packets" at bounding box center [415, 154] width 364 height 31
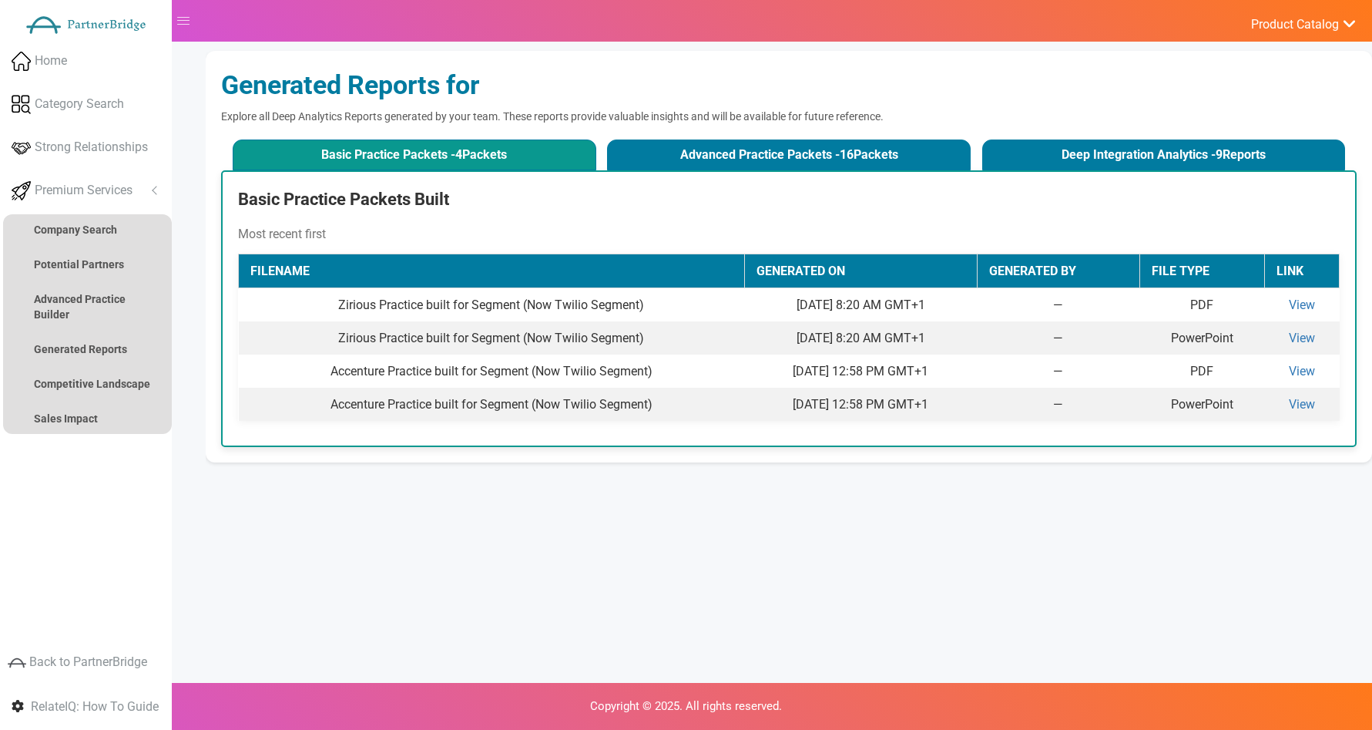
click at [623, 90] on div "Generated Reports for" at bounding box center [789, 85] width 1136 height 38
